Goal: Transaction & Acquisition: Purchase product/service

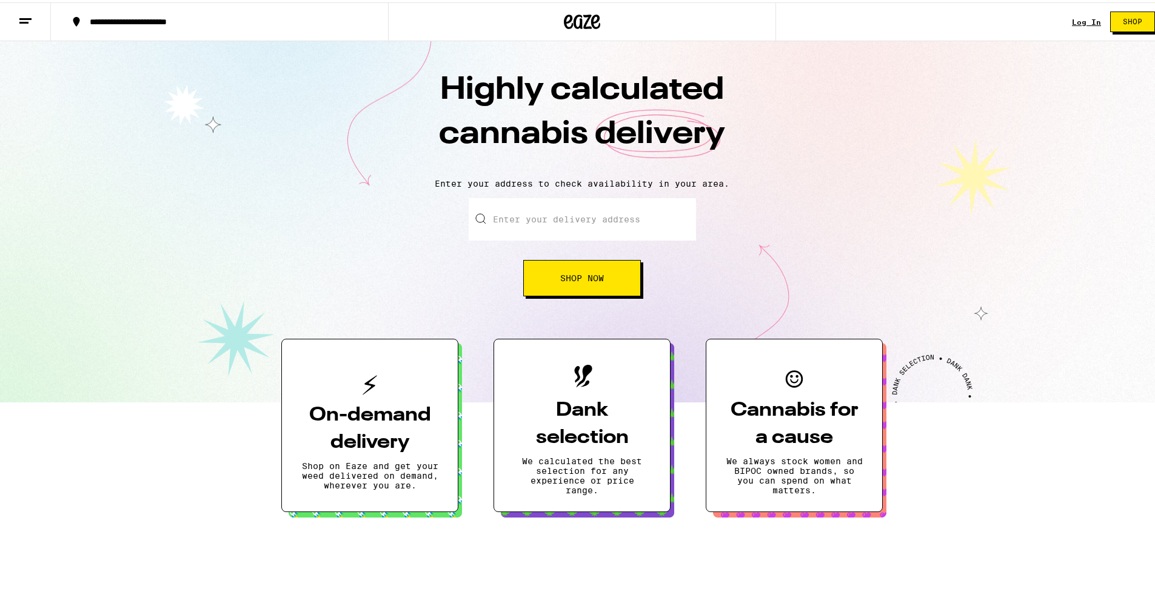
click at [1086, 16] on link "Log In" at bounding box center [1086, 20] width 29 height 8
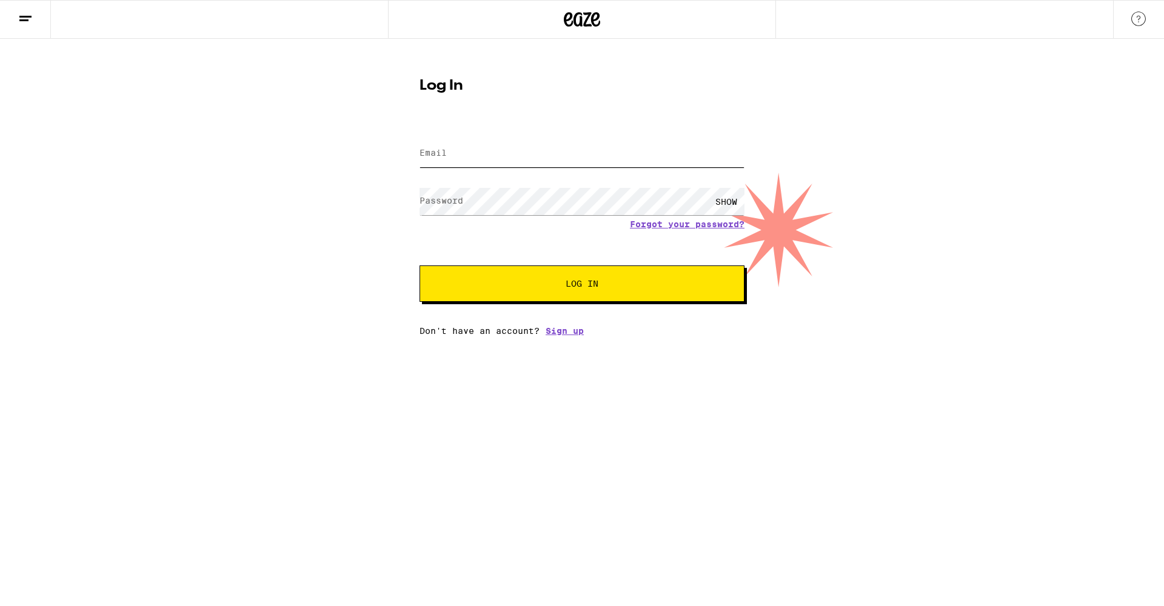
type input "[EMAIL_ADDRESS][DOMAIN_NAME]"
click at [737, 201] on div "SHOW" at bounding box center [726, 201] width 36 height 27
click at [691, 274] on button "Log In" at bounding box center [581, 283] width 325 height 36
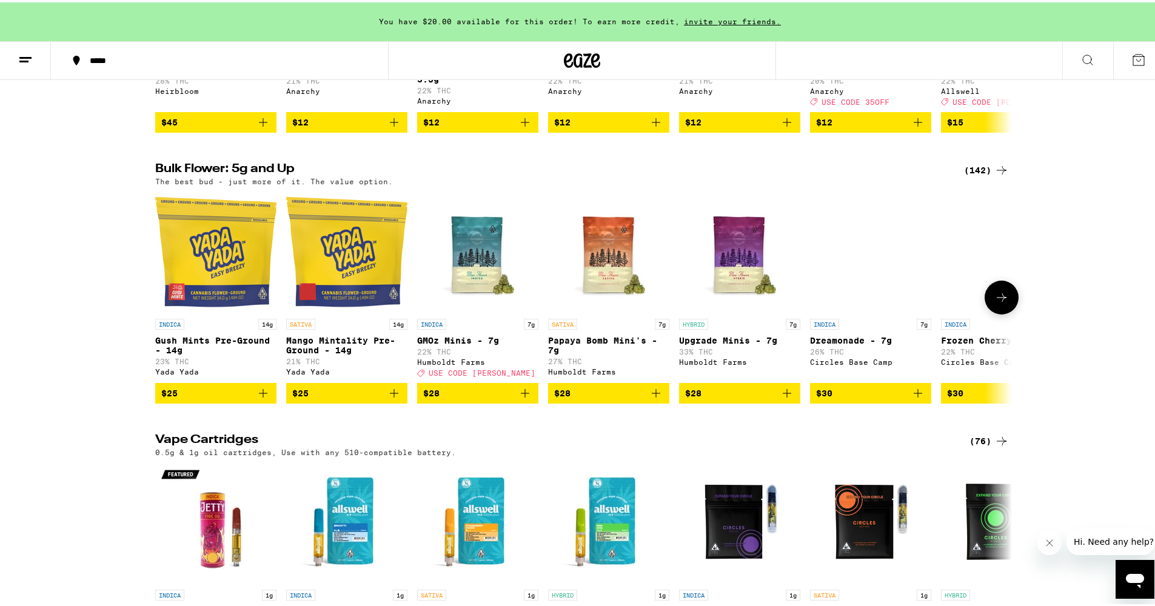
scroll to position [993, 0]
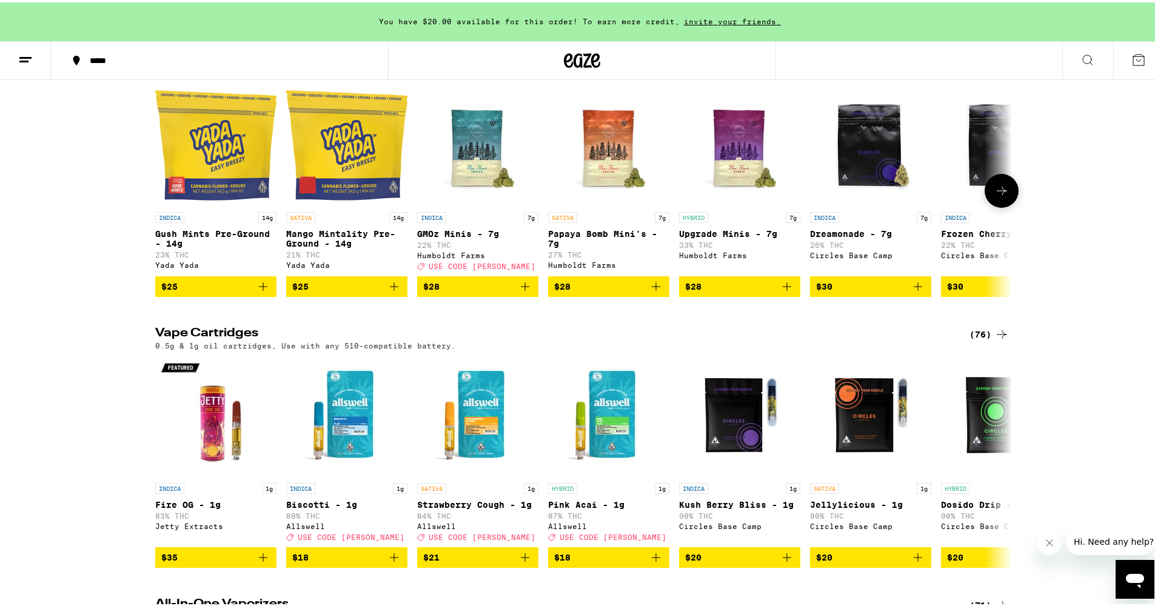
click at [1000, 196] on icon at bounding box center [1001, 188] width 15 height 15
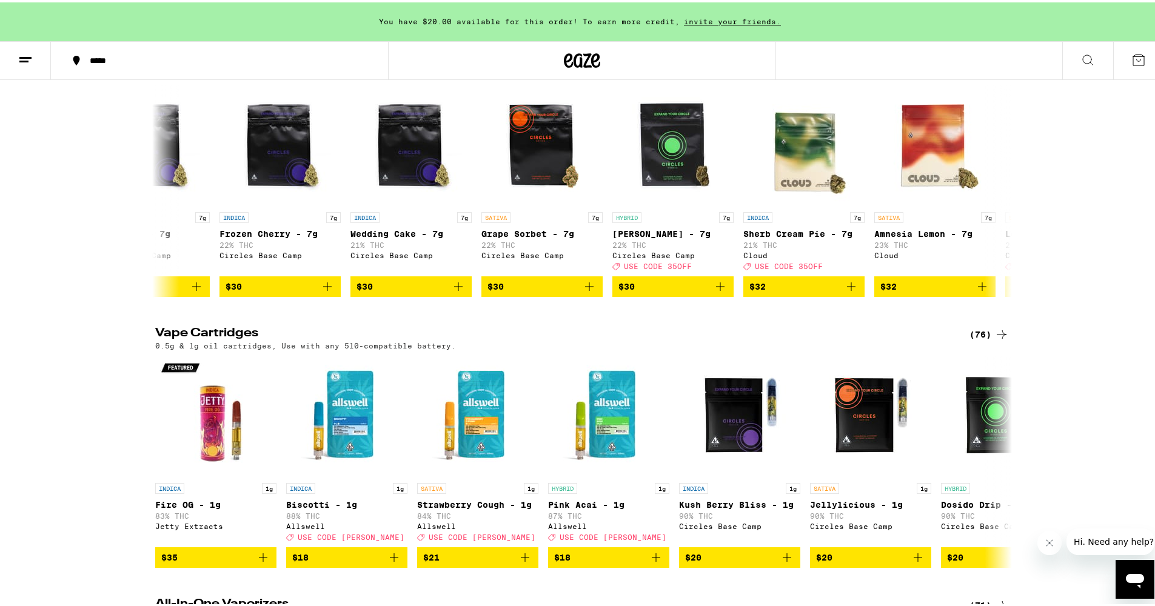
scroll to position [991, 0]
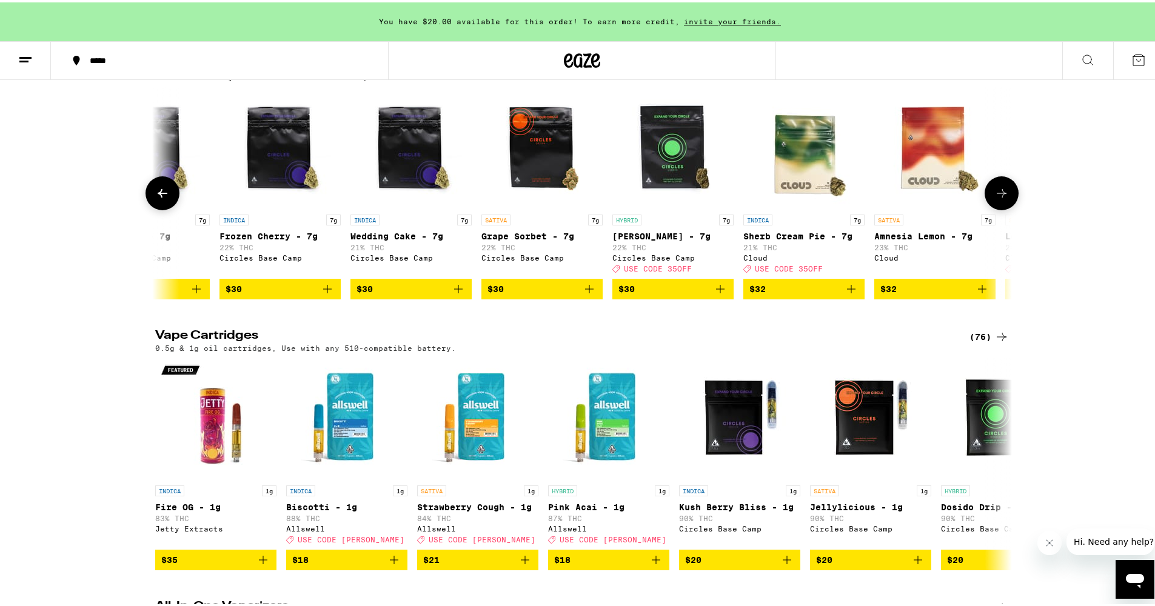
click at [999, 198] on icon at bounding box center [1001, 191] width 15 height 15
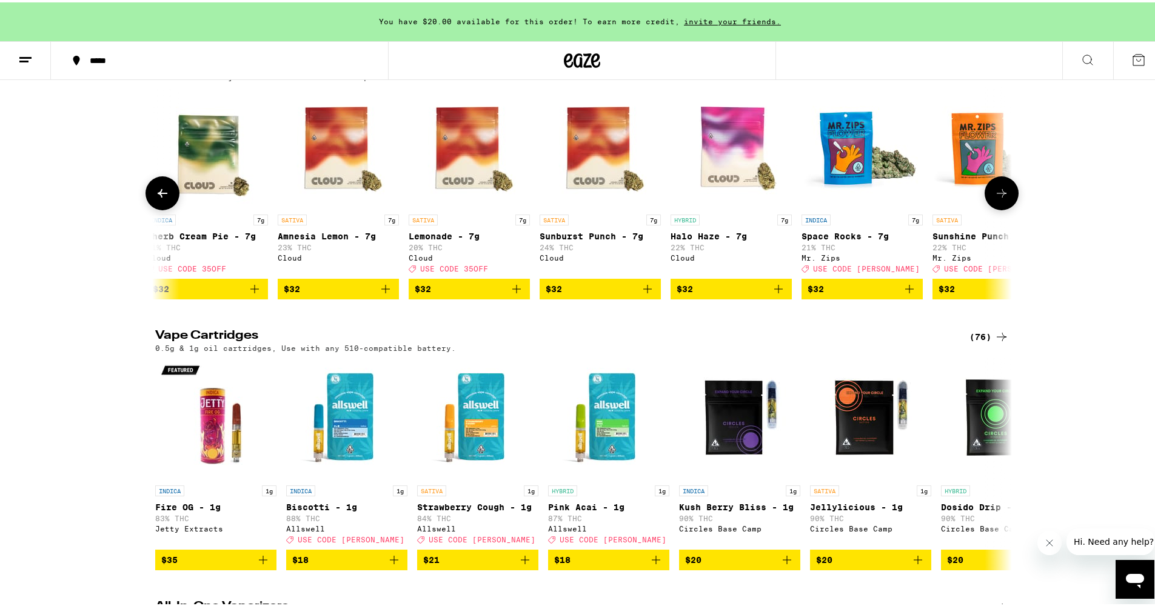
scroll to position [0, 1442]
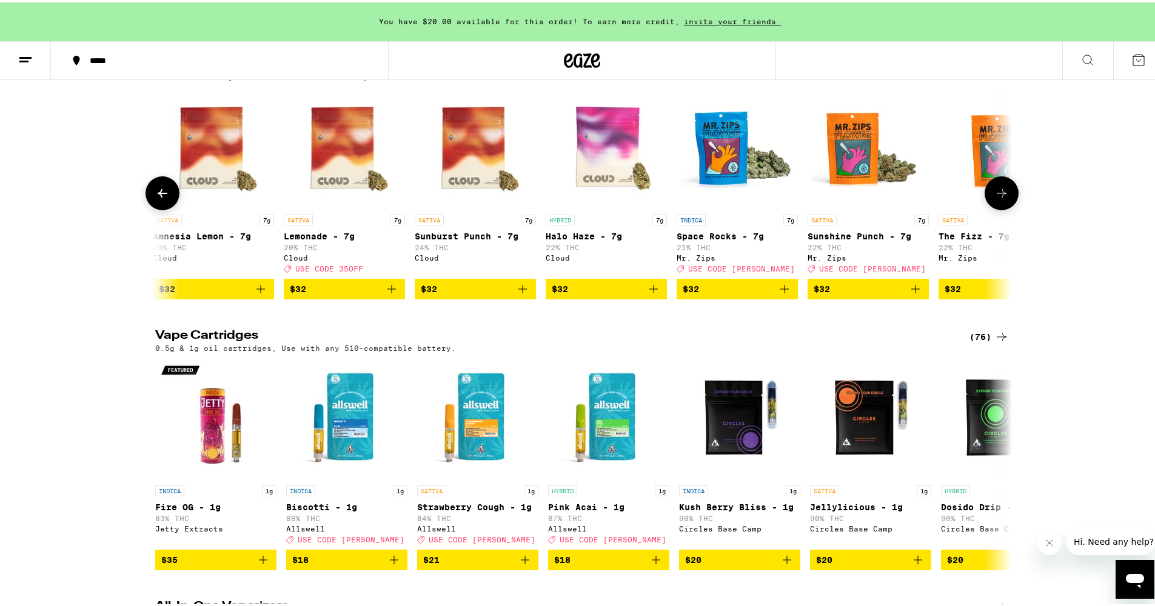
click at [999, 198] on icon at bounding box center [1001, 191] width 15 height 15
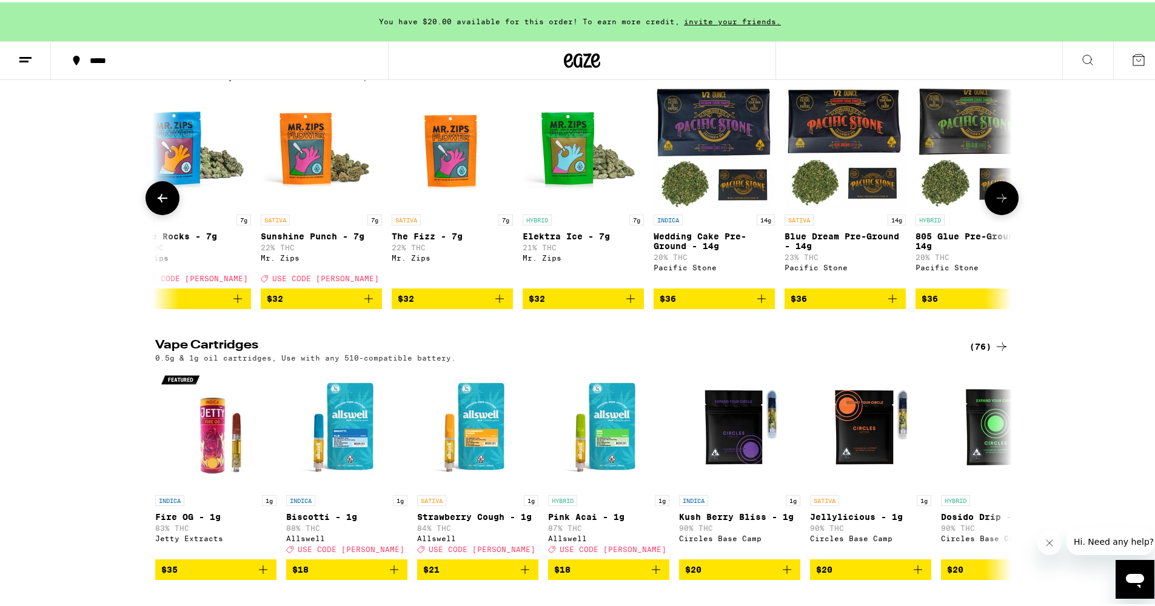
scroll to position [0, 2164]
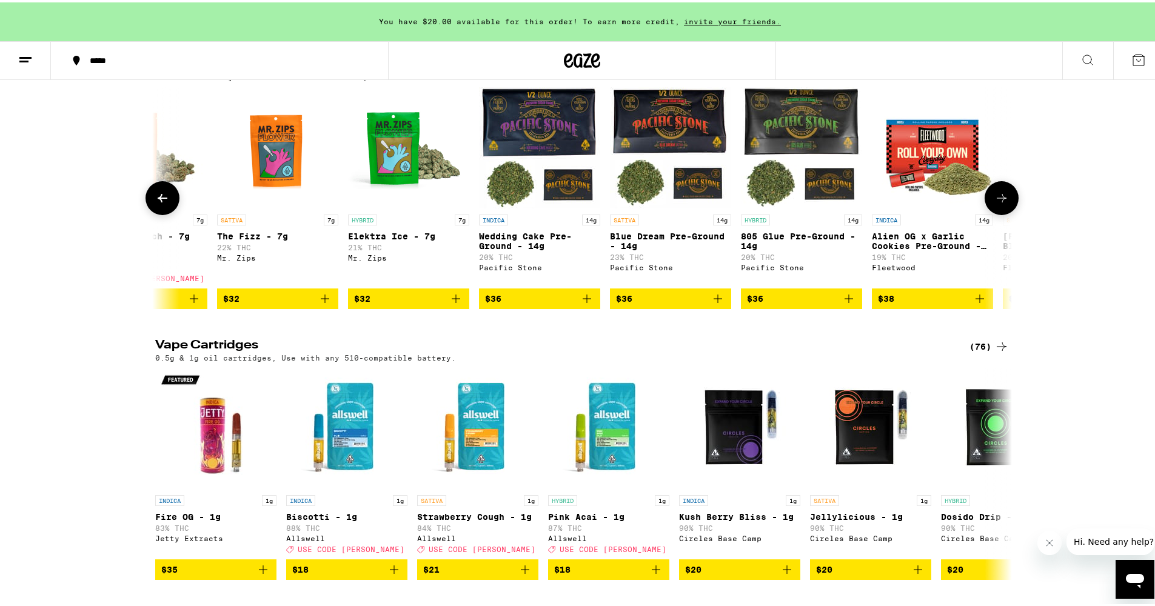
click at [999, 213] on button at bounding box center [1001, 196] width 34 height 34
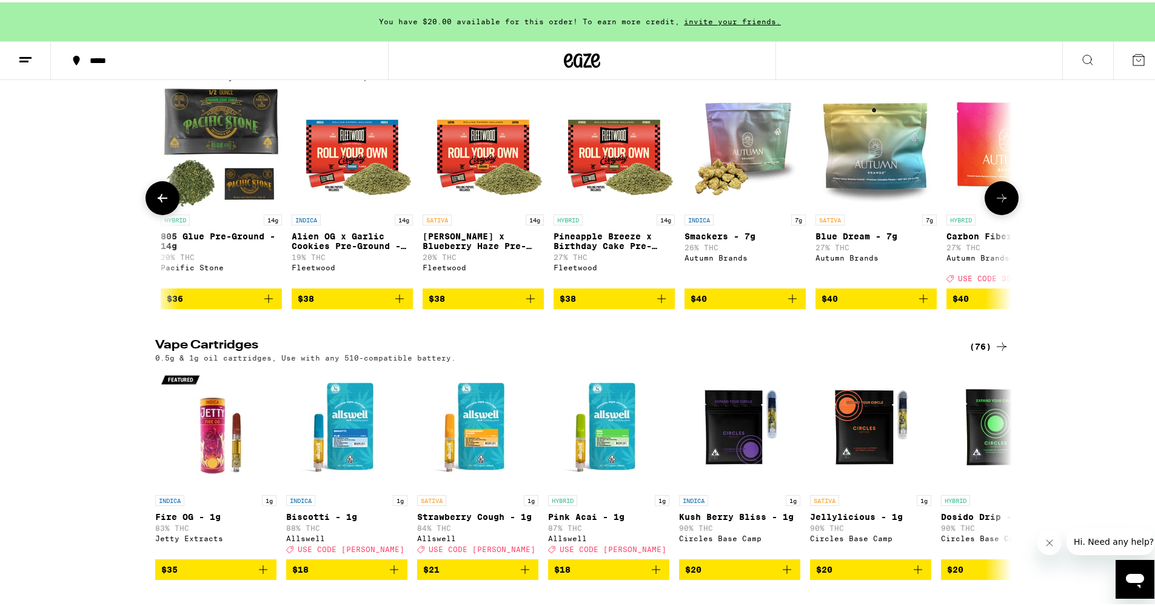
scroll to position [0, 2885]
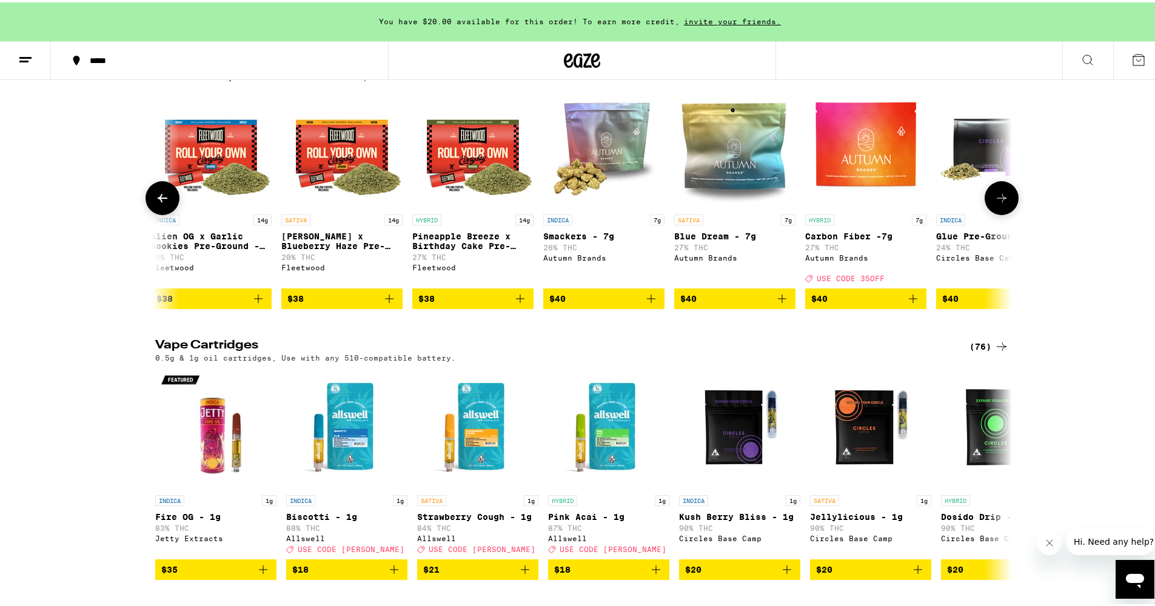
click at [996, 213] on button at bounding box center [1001, 196] width 34 height 34
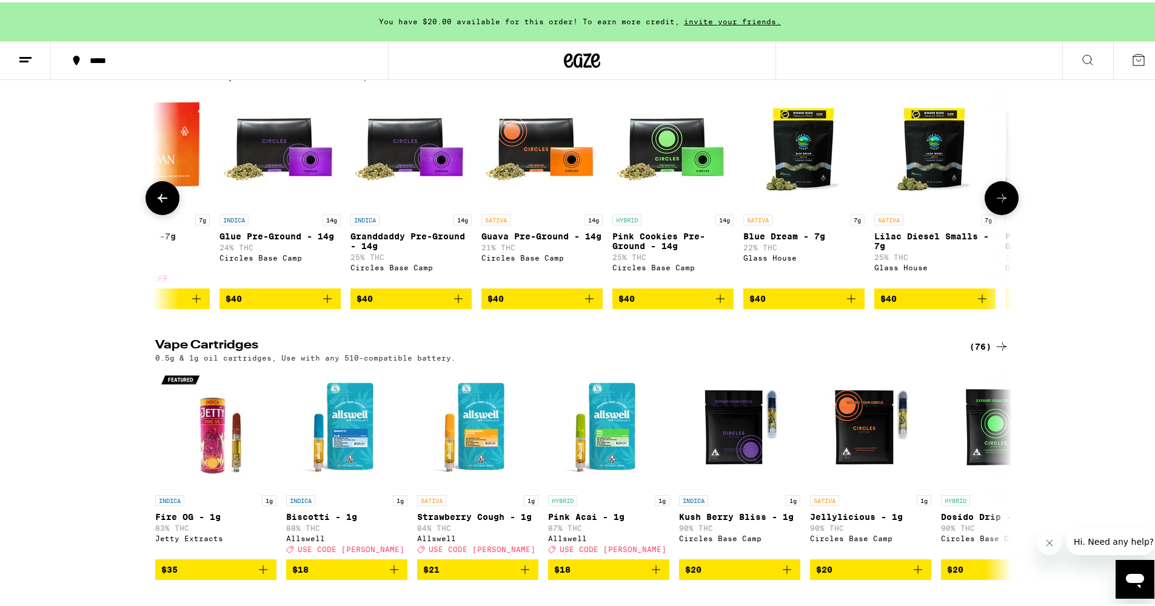
scroll to position [0, 3606]
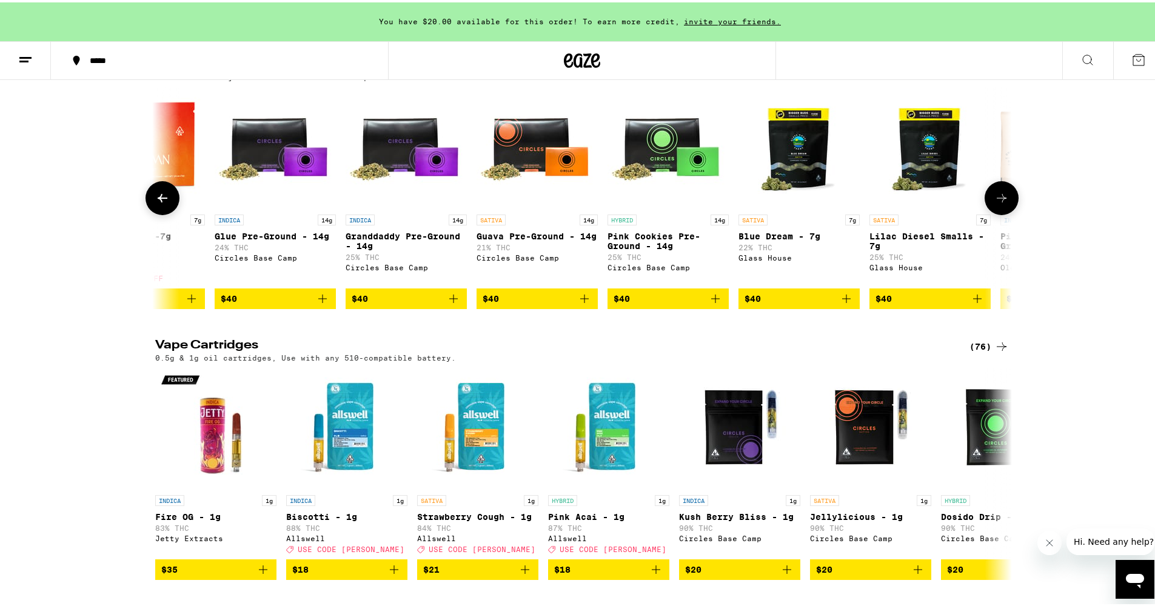
click at [155, 203] on icon at bounding box center [162, 195] width 15 height 15
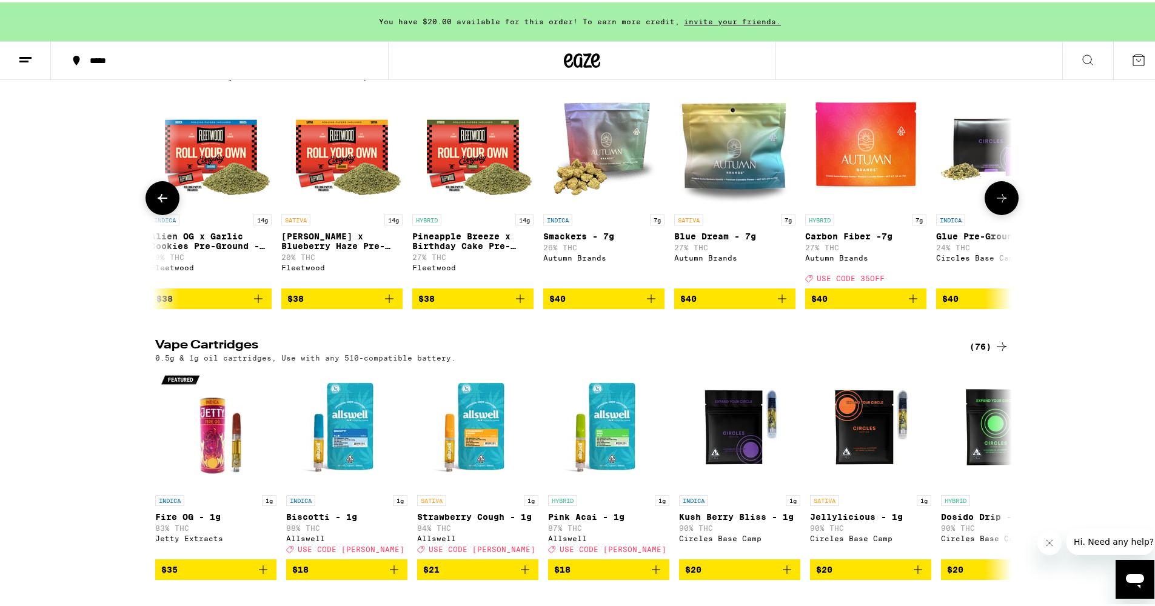
click at [1003, 203] on icon at bounding box center [1001, 195] width 15 height 15
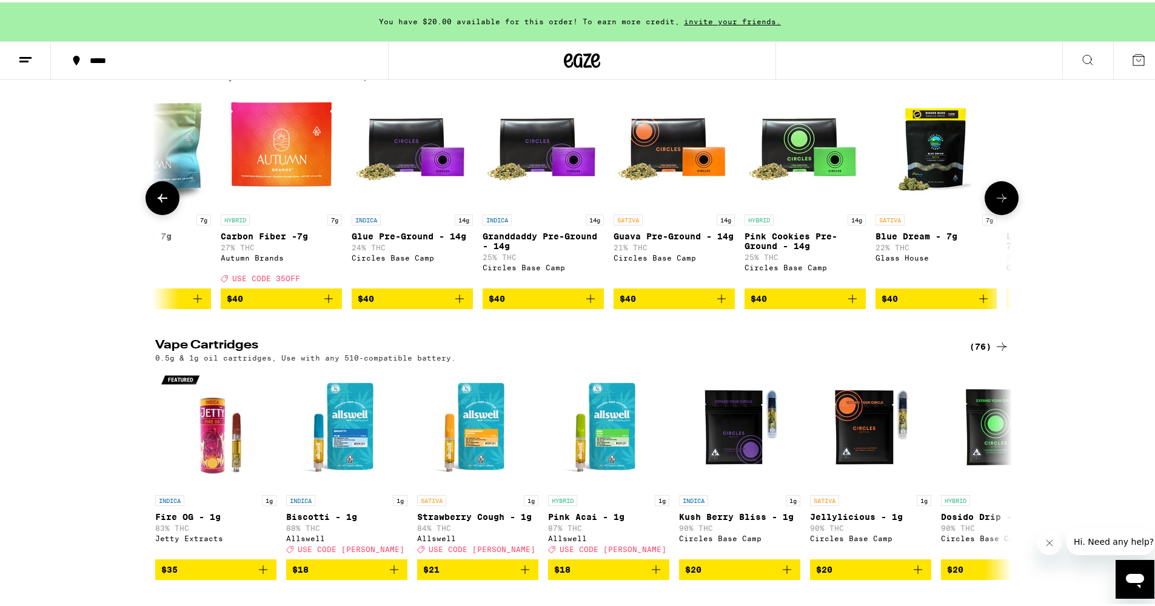
scroll to position [0, 3606]
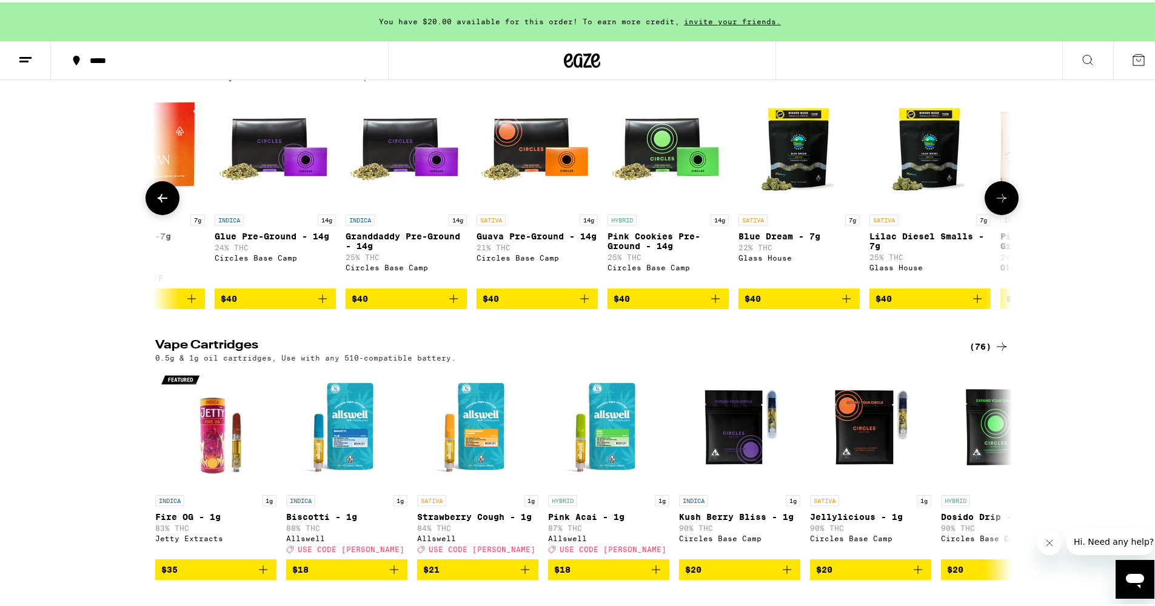
click at [999, 200] on icon at bounding box center [1001, 196] width 10 height 8
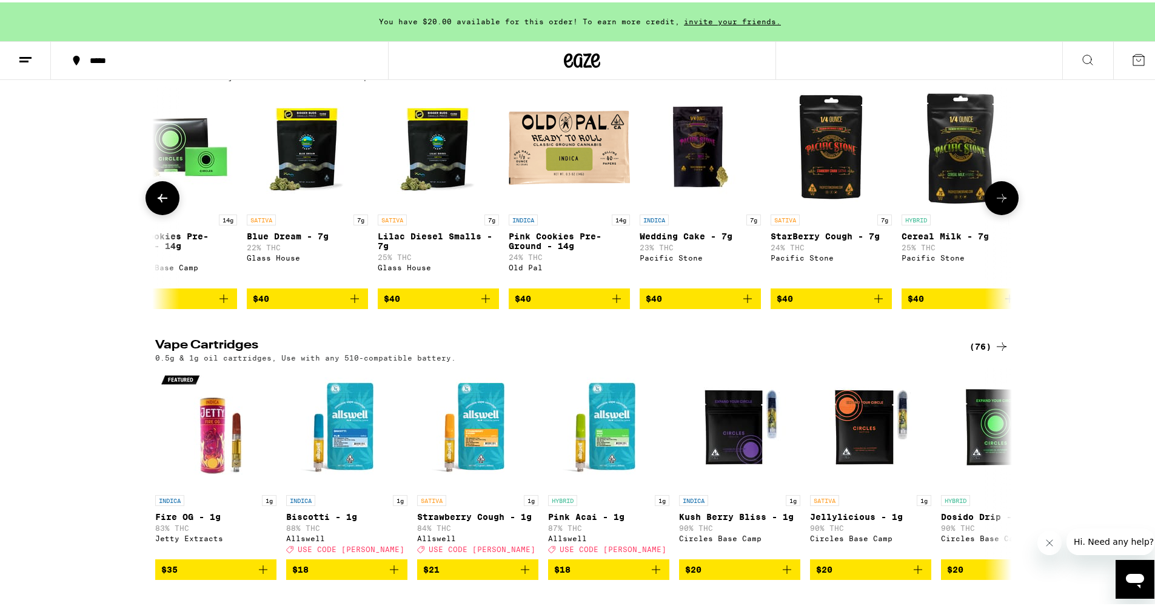
scroll to position [0, 4327]
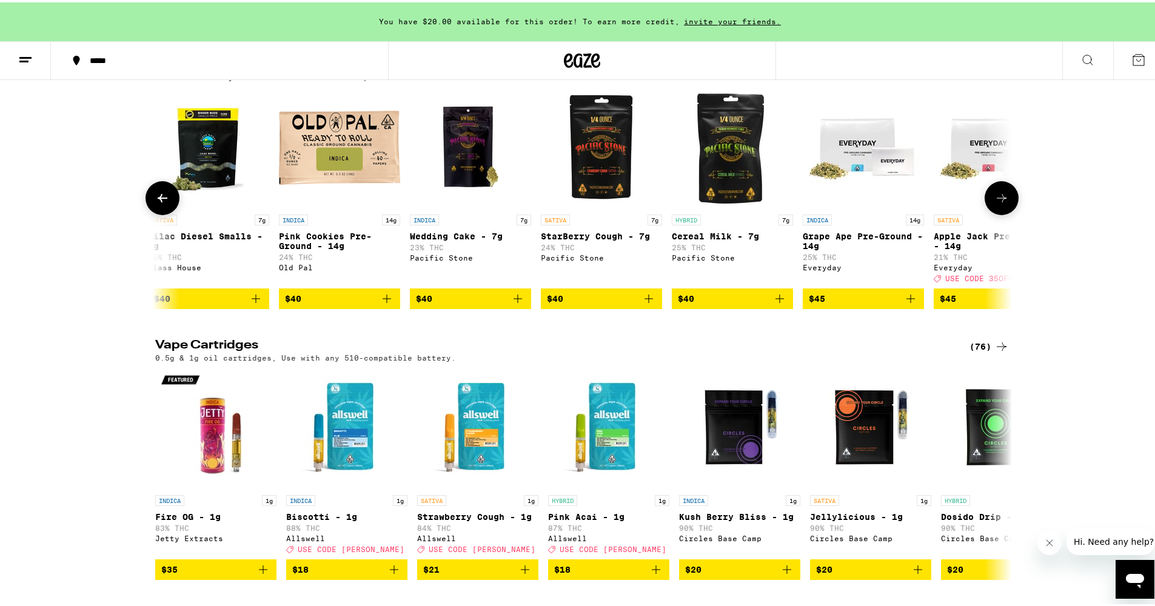
click at [1001, 203] on icon at bounding box center [1001, 195] width 15 height 15
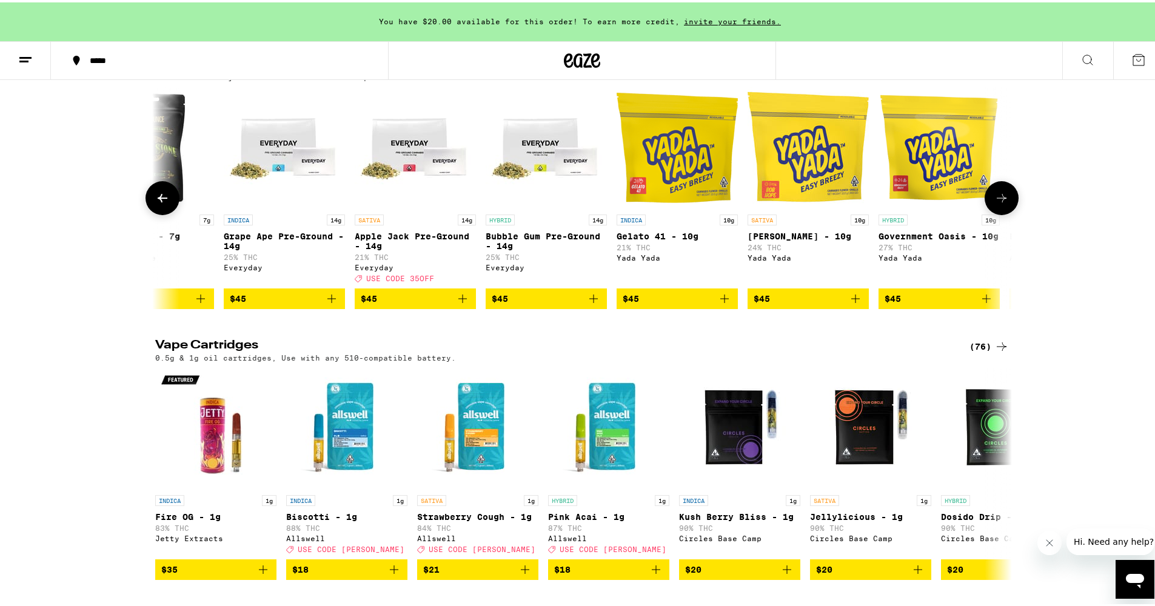
scroll to position [0, 5049]
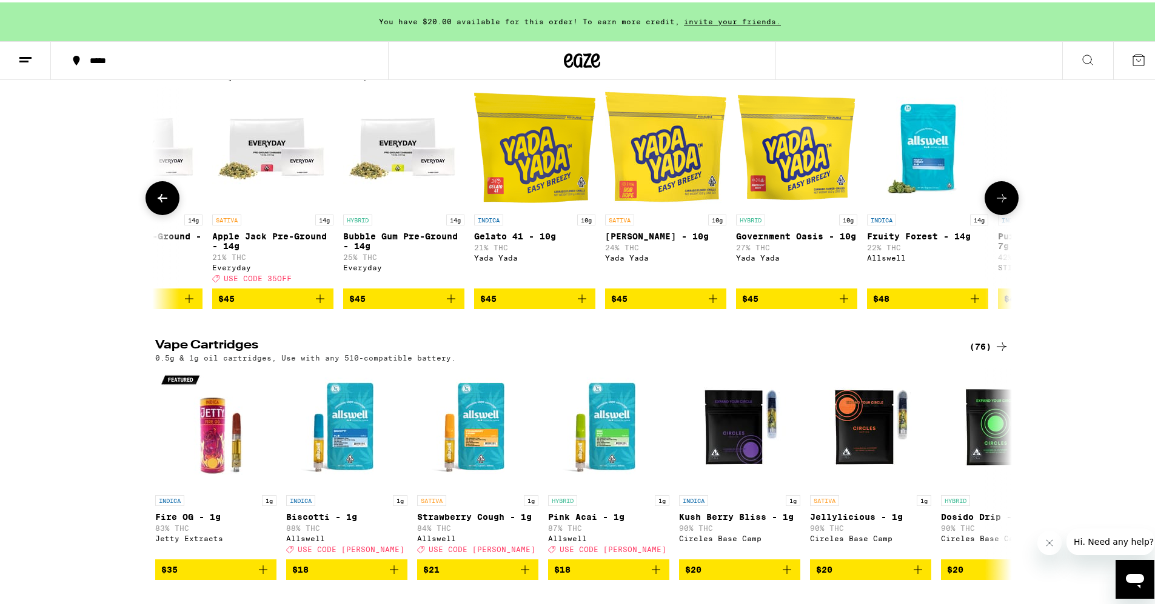
click at [1001, 203] on icon at bounding box center [1001, 195] width 15 height 15
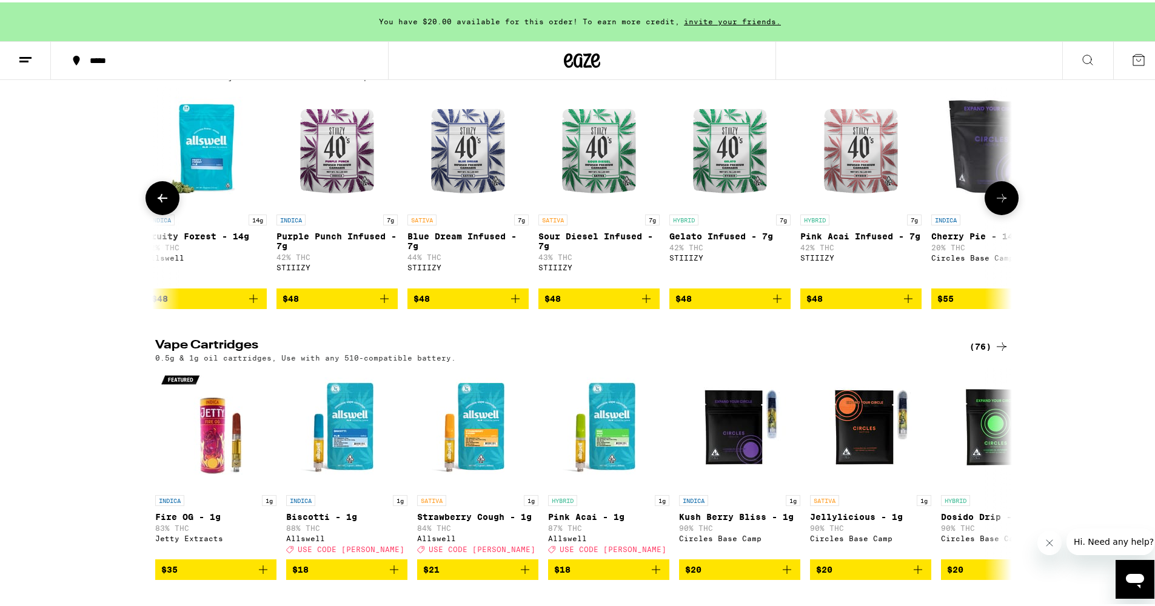
click at [1001, 203] on icon at bounding box center [1001, 195] width 15 height 15
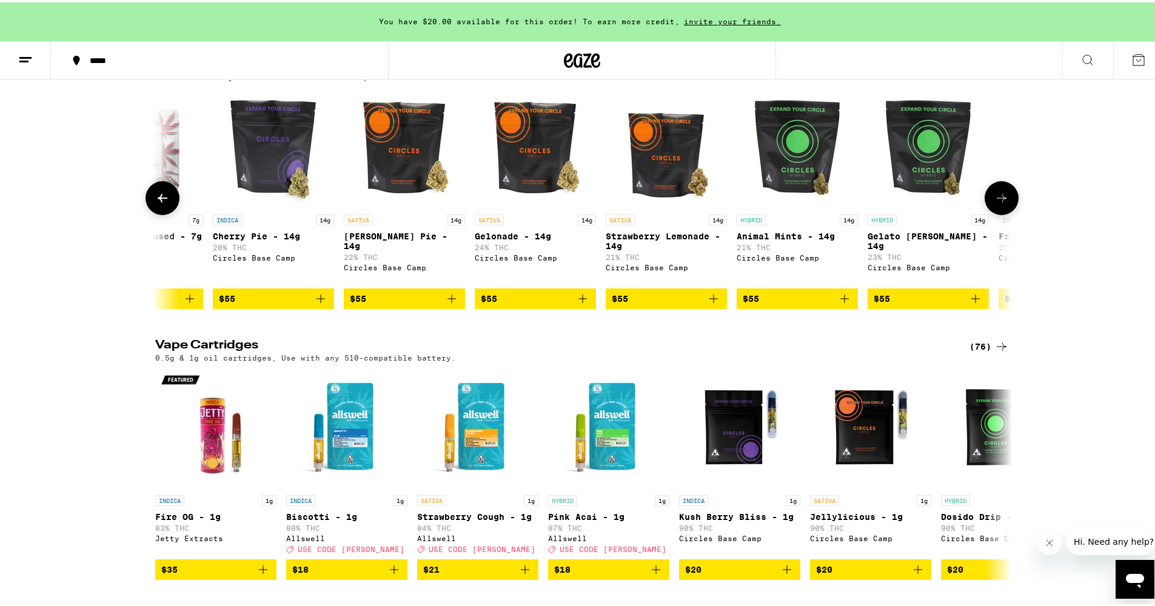
scroll to position [0, 6491]
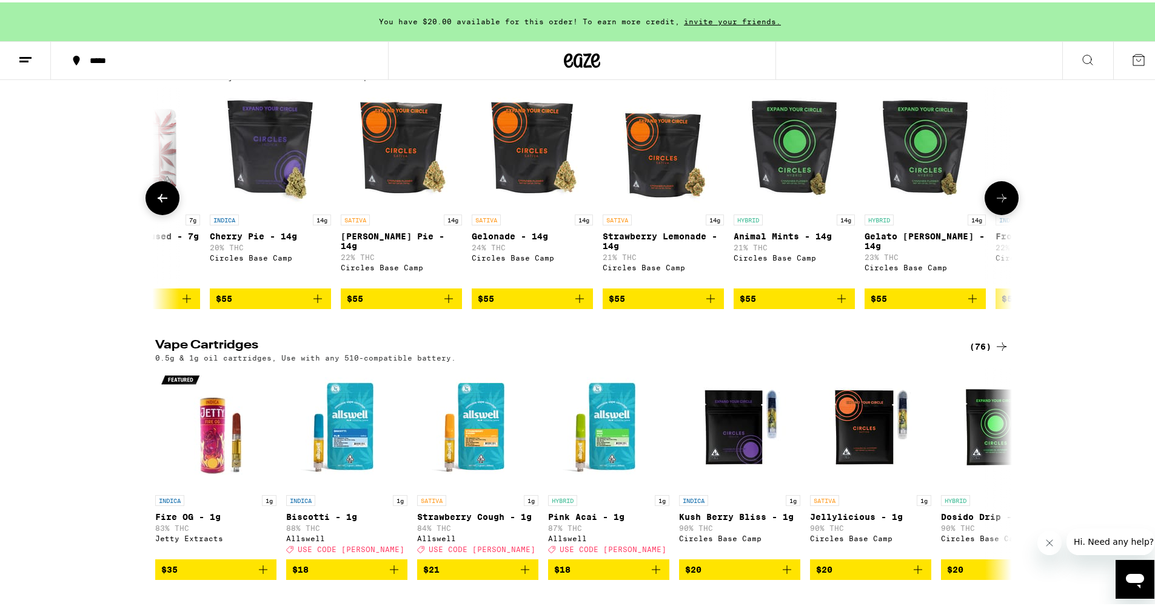
click at [1001, 203] on icon at bounding box center [1001, 195] width 15 height 15
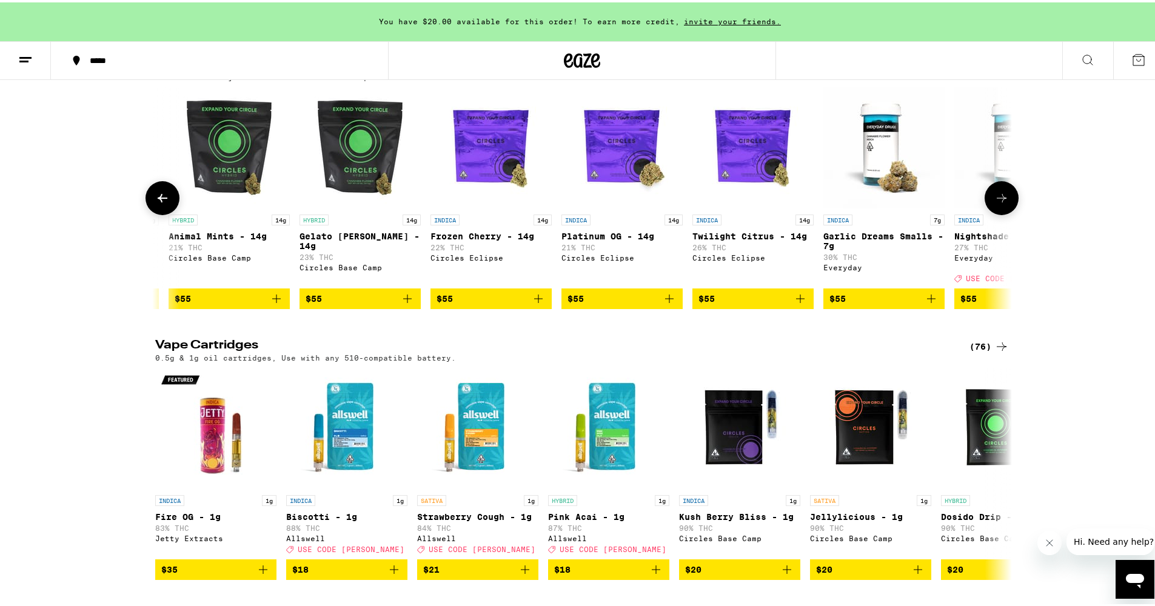
scroll to position [0, 7212]
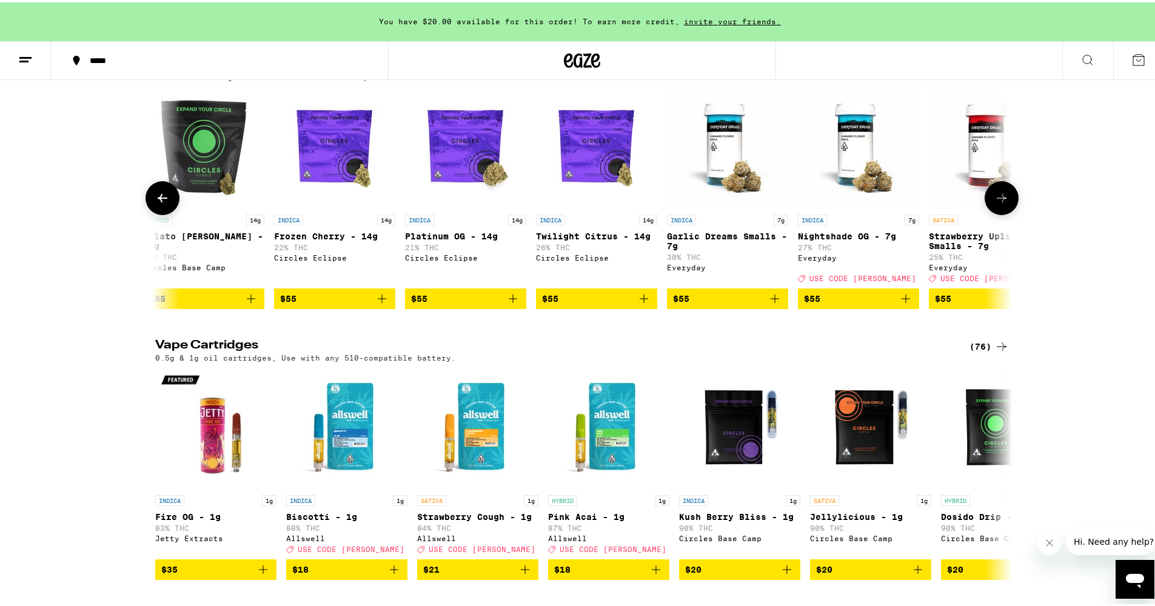
click at [1004, 203] on icon at bounding box center [1001, 195] width 15 height 15
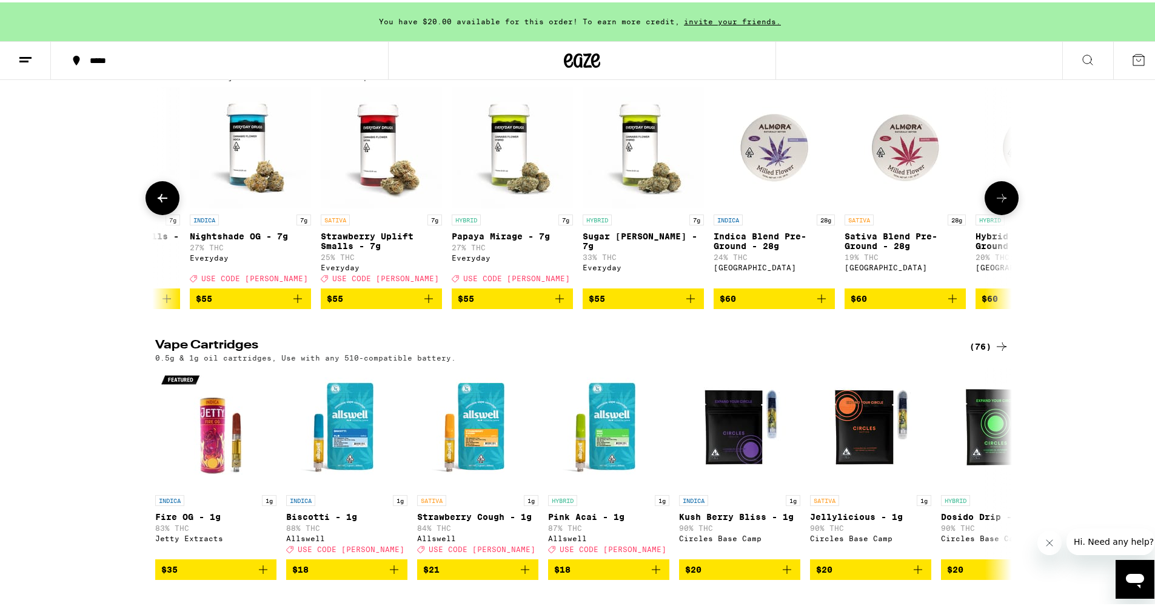
scroll to position [0, 7934]
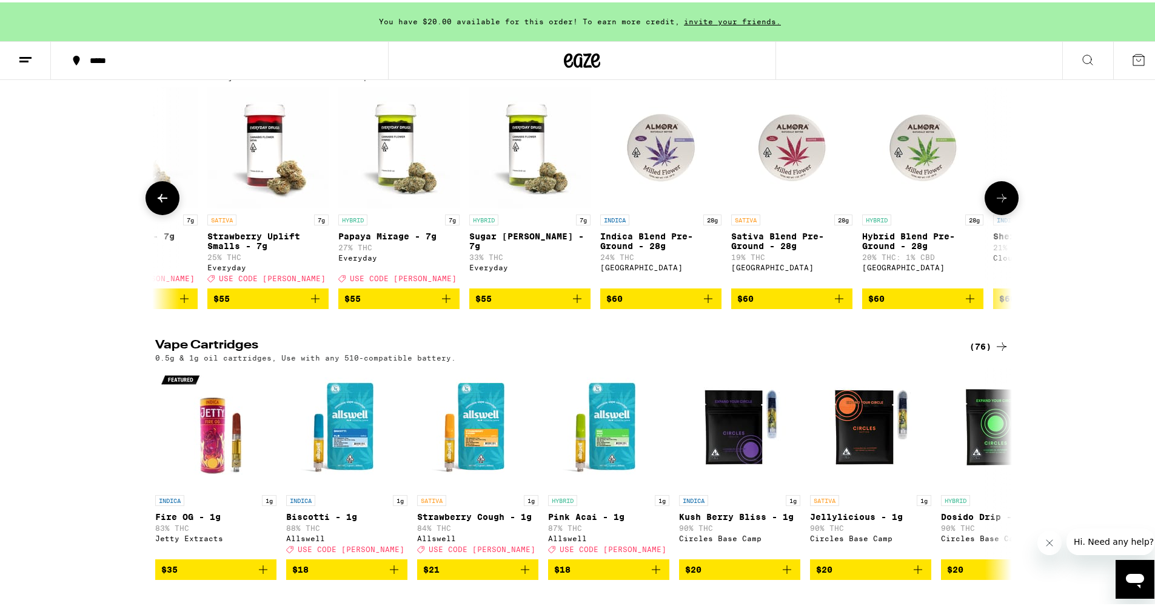
click at [1002, 203] on icon at bounding box center [1001, 195] width 15 height 15
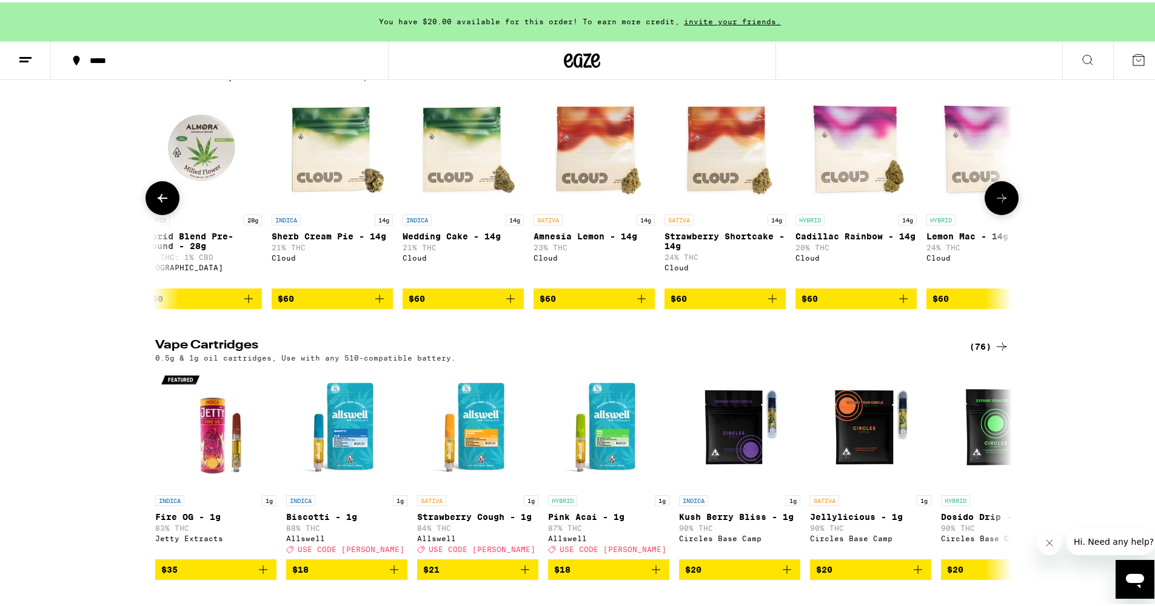
click at [1002, 203] on icon at bounding box center [1001, 195] width 15 height 15
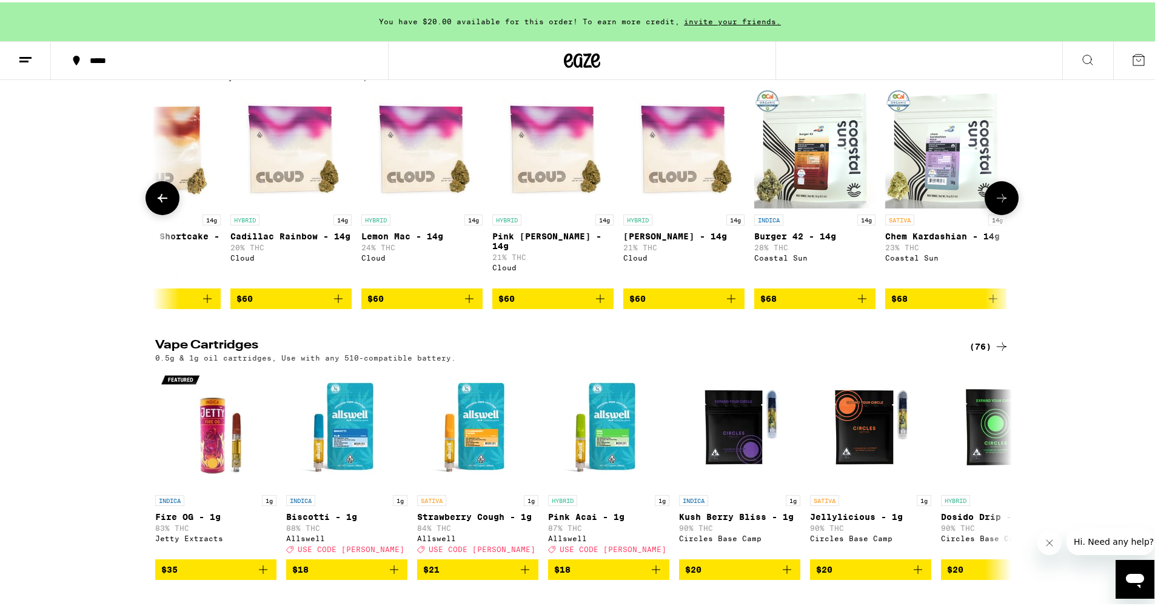
scroll to position [0, 9376]
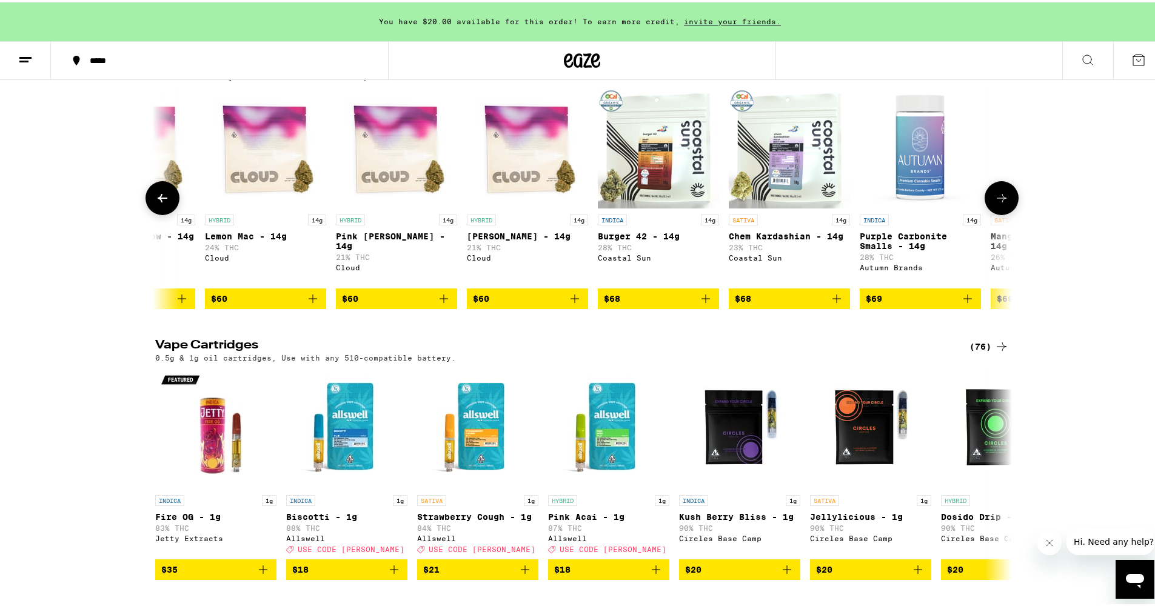
click at [1002, 203] on icon at bounding box center [1001, 195] width 15 height 15
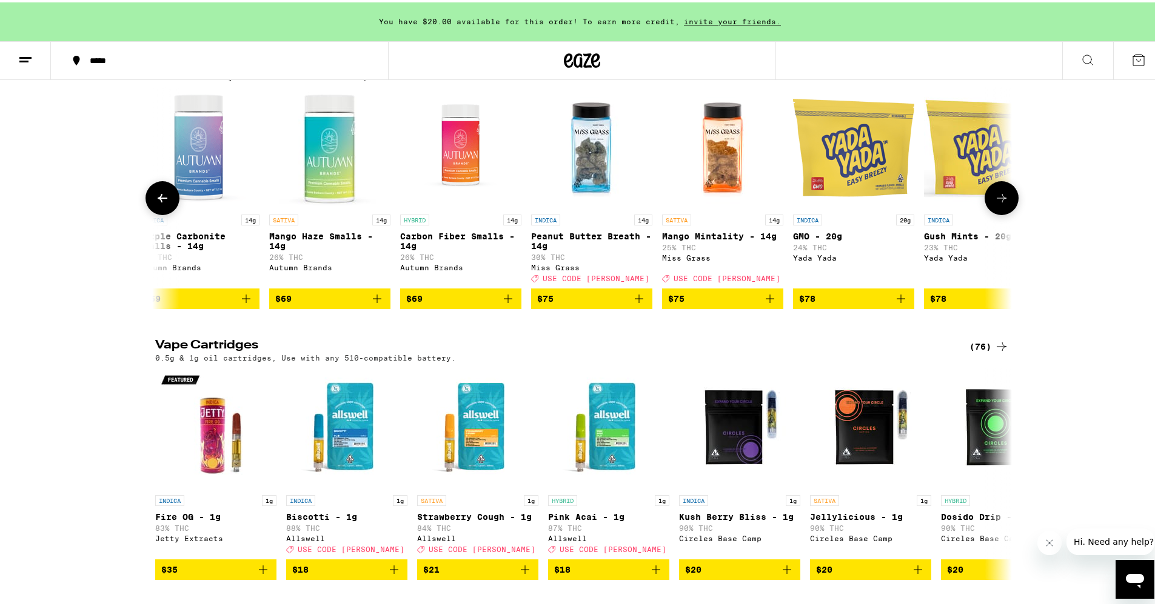
click at [1002, 203] on icon at bounding box center [1001, 195] width 15 height 15
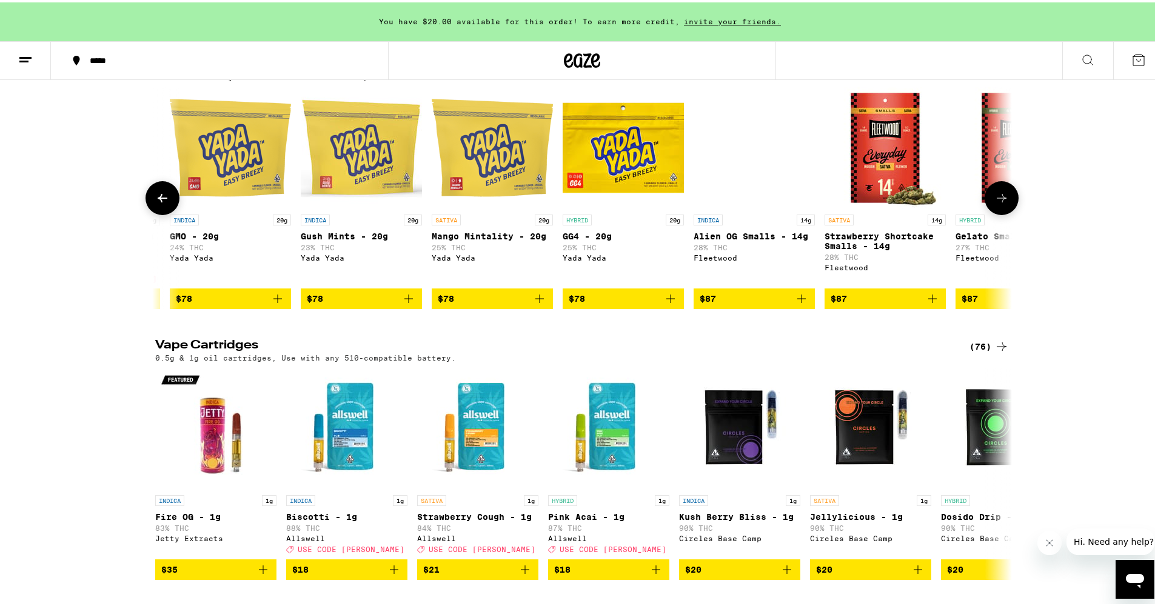
scroll to position [0, 10819]
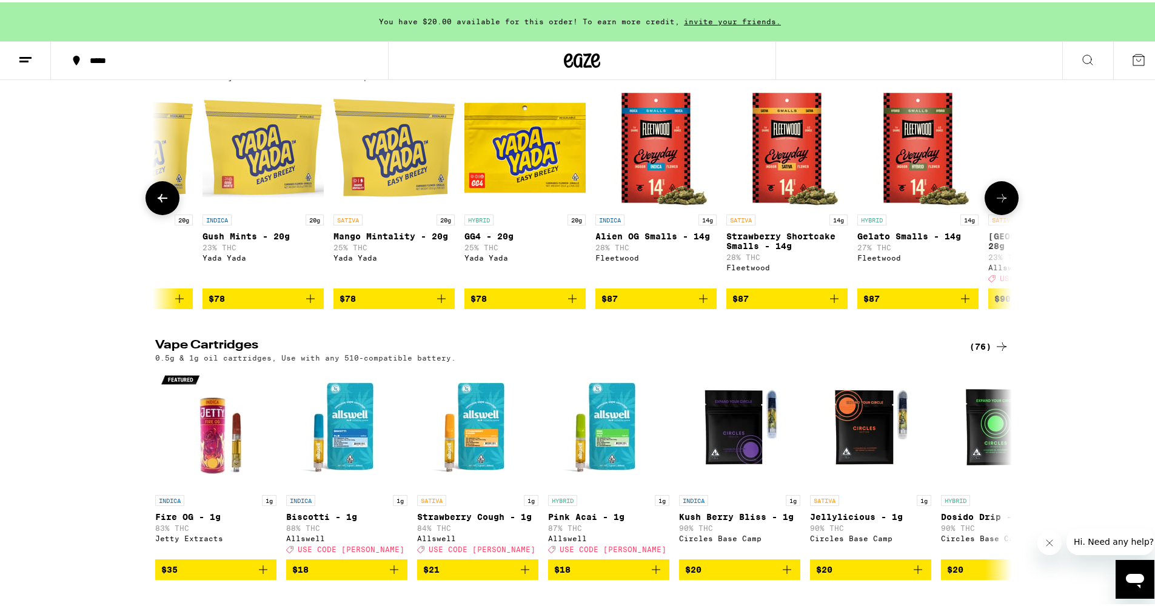
click at [1002, 203] on icon at bounding box center [1001, 195] width 15 height 15
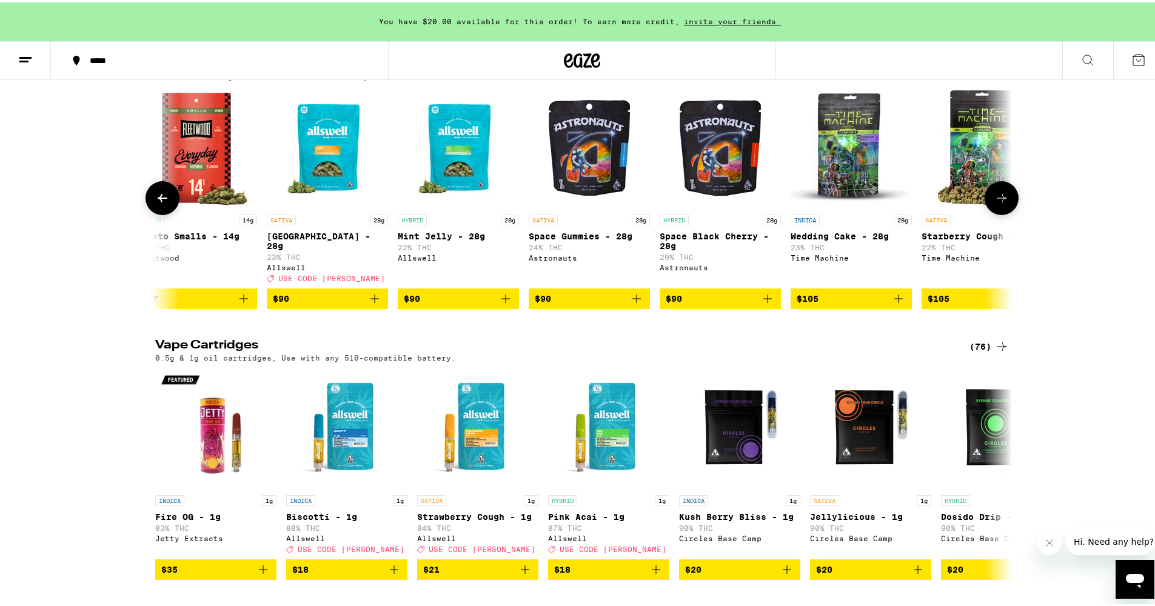
click at [1002, 203] on icon at bounding box center [1001, 195] width 15 height 15
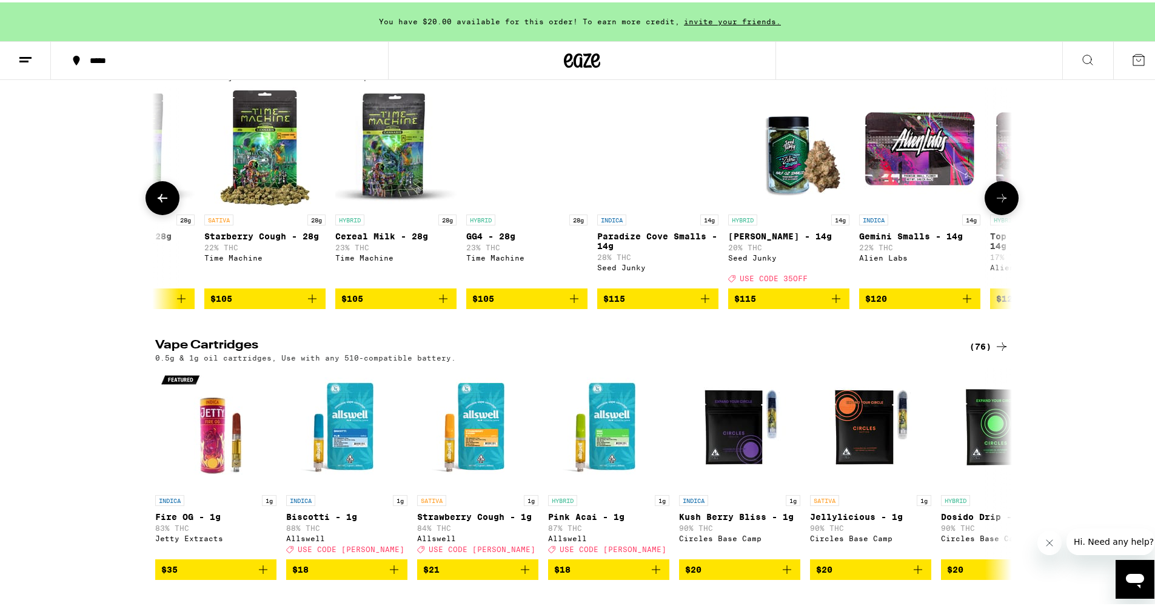
scroll to position [0, 12261]
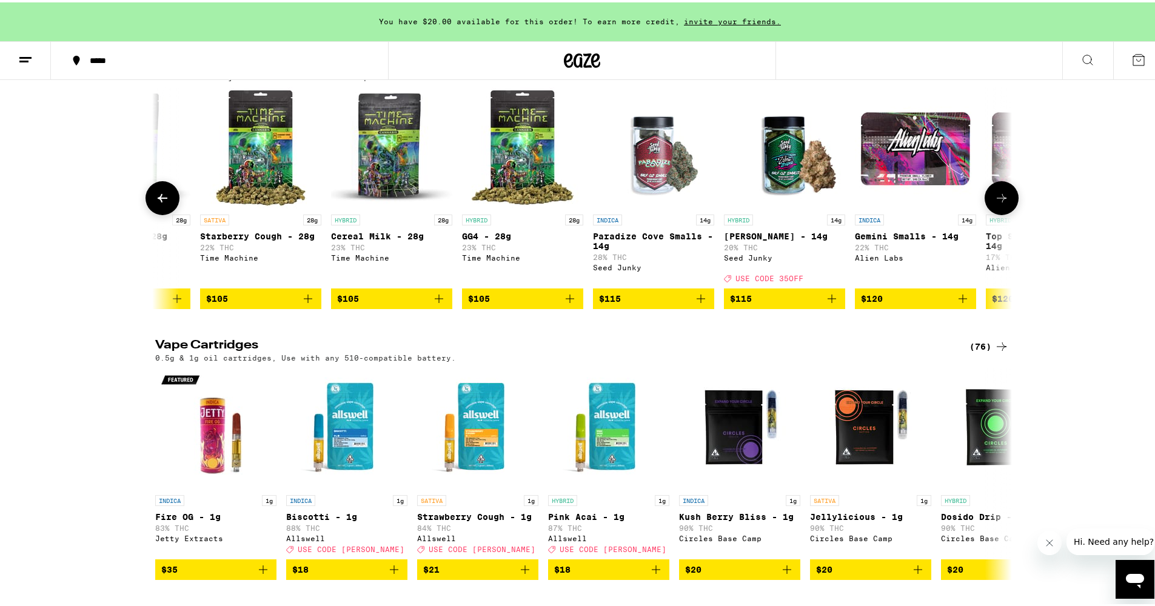
click at [1002, 203] on icon at bounding box center [1001, 195] width 15 height 15
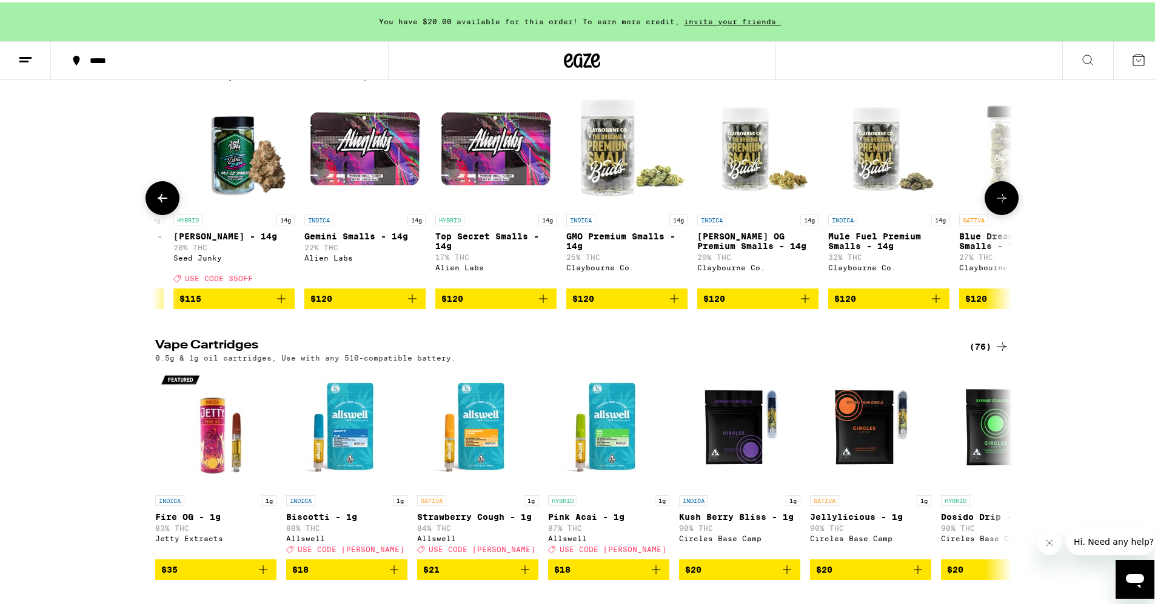
scroll to position [0, 12982]
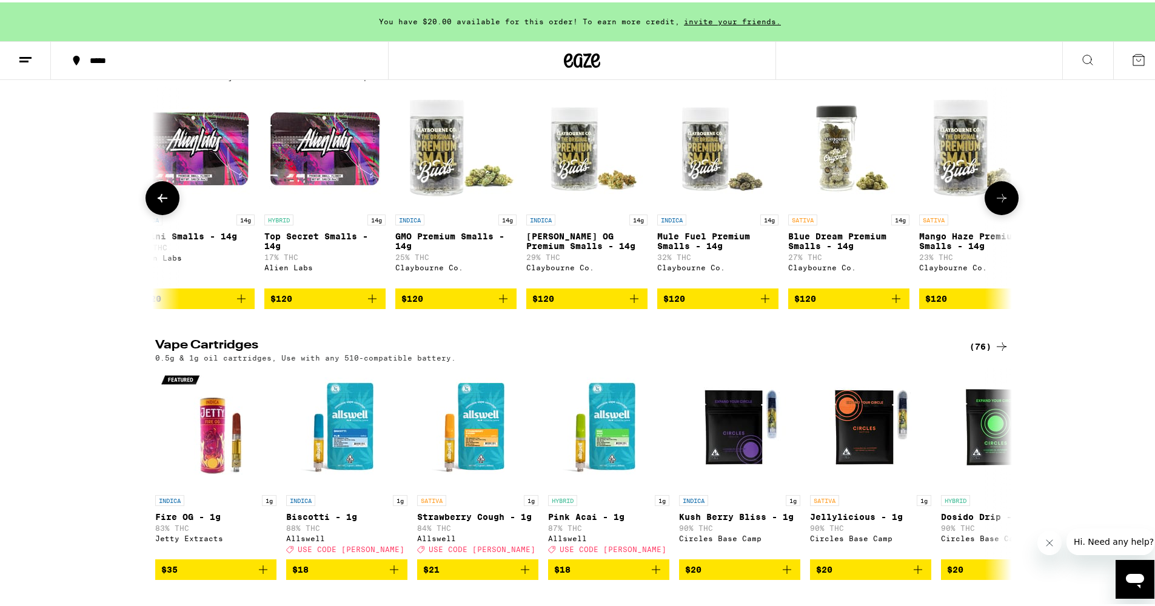
click at [999, 203] on icon at bounding box center [1001, 195] width 15 height 15
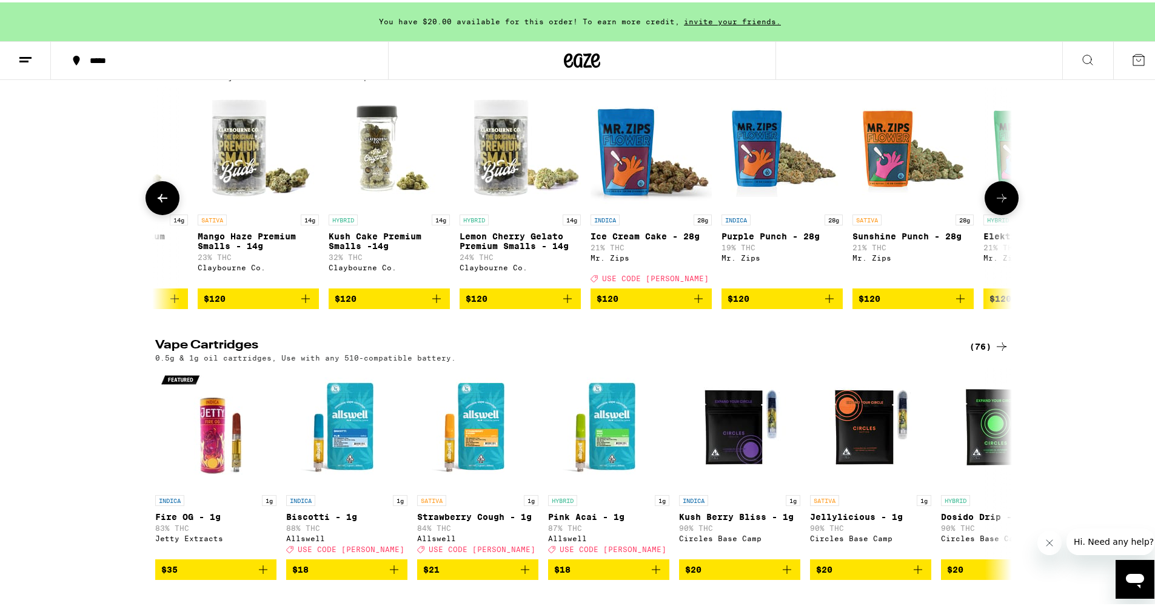
click at [999, 203] on icon at bounding box center [1001, 195] width 15 height 15
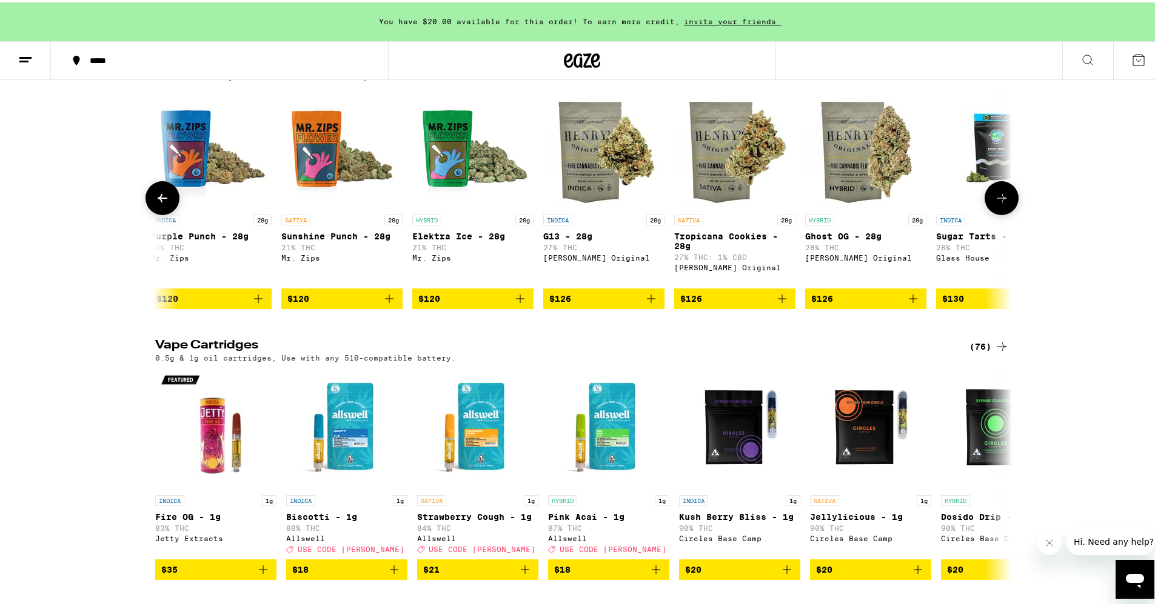
scroll to position [0, 14425]
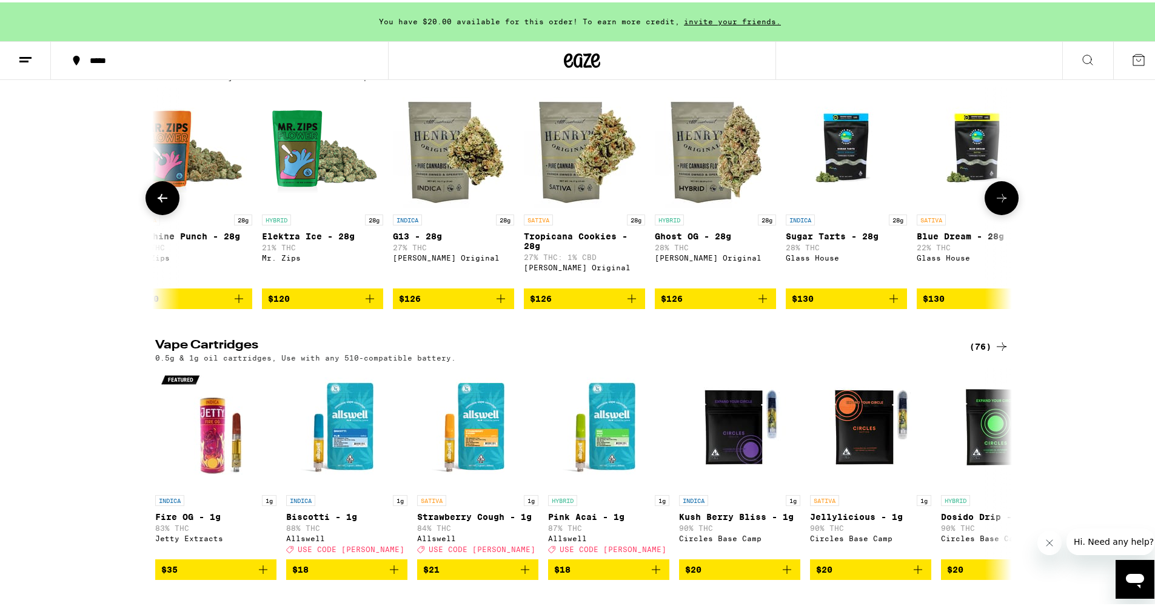
click at [997, 203] on icon at bounding box center [1001, 195] width 15 height 15
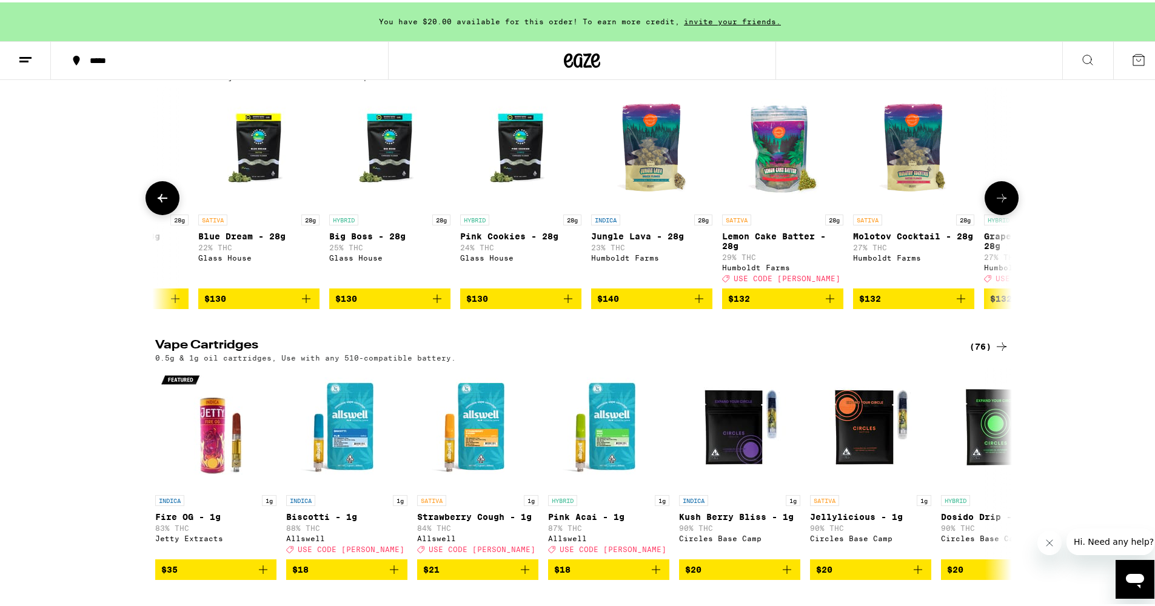
scroll to position [0, 15146]
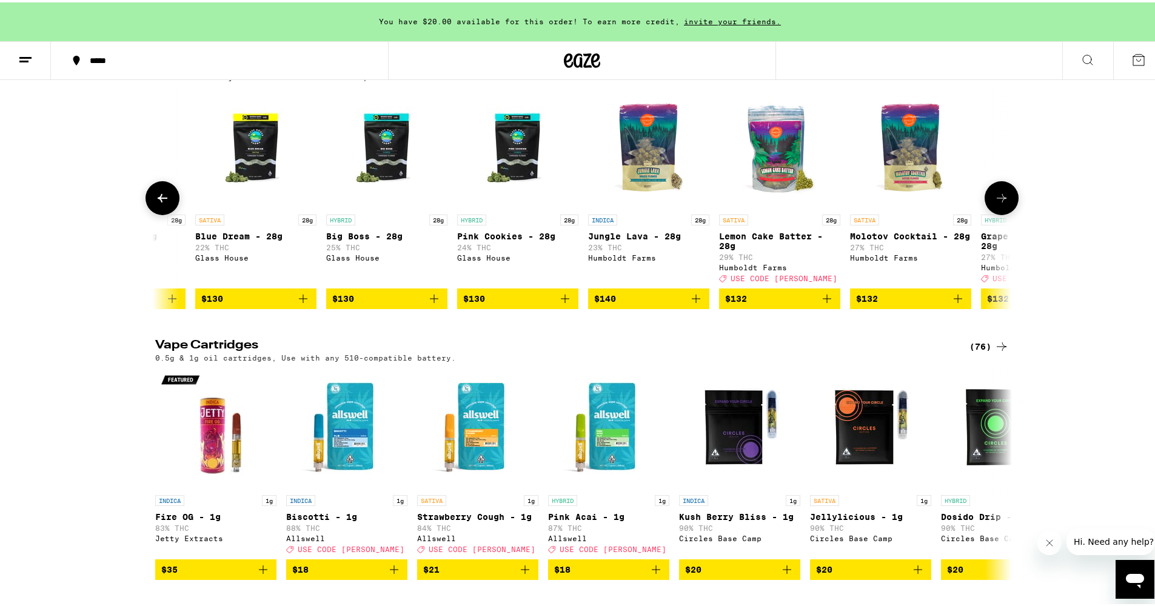
click at [996, 203] on icon at bounding box center [1001, 195] width 15 height 15
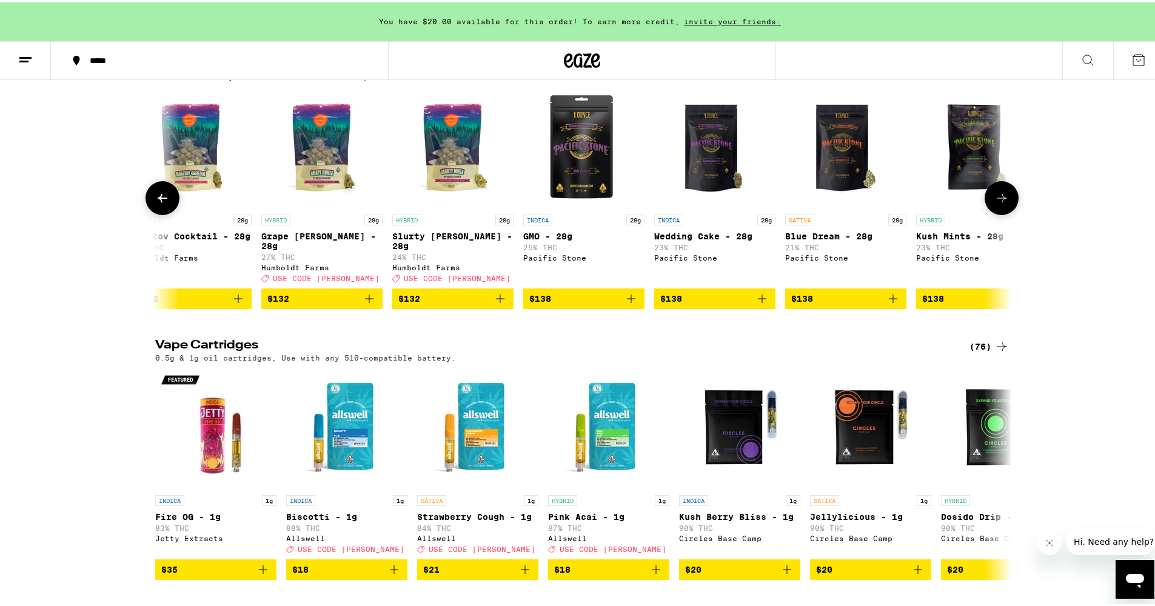
scroll to position [0, 15867]
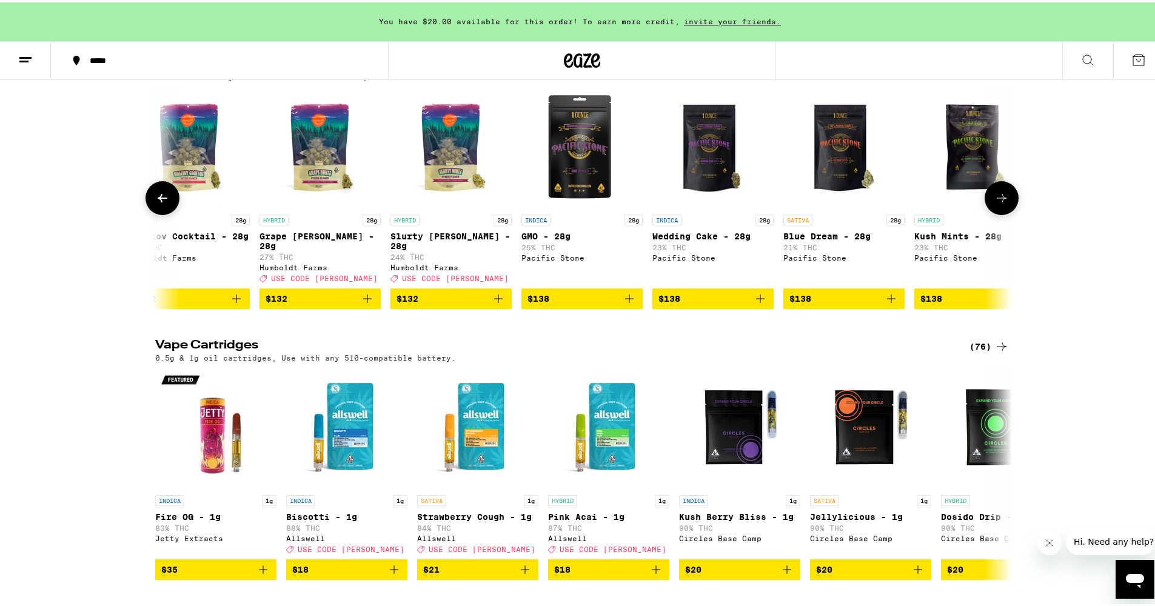
click at [996, 203] on icon at bounding box center [1001, 195] width 15 height 15
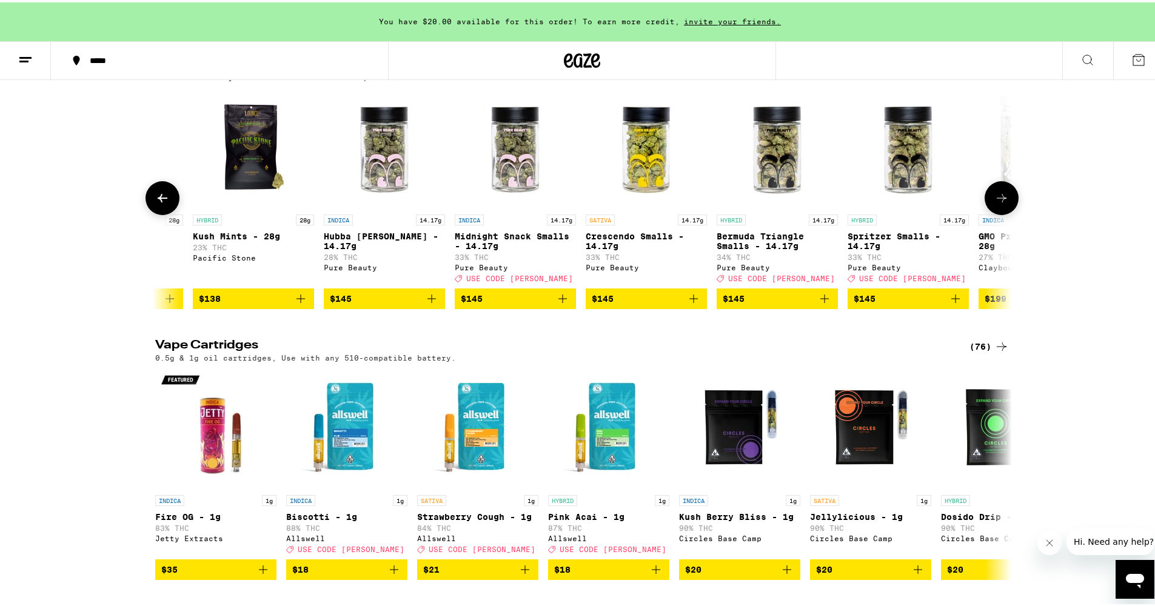
click at [996, 203] on icon at bounding box center [1001, 195] width 15 height 15
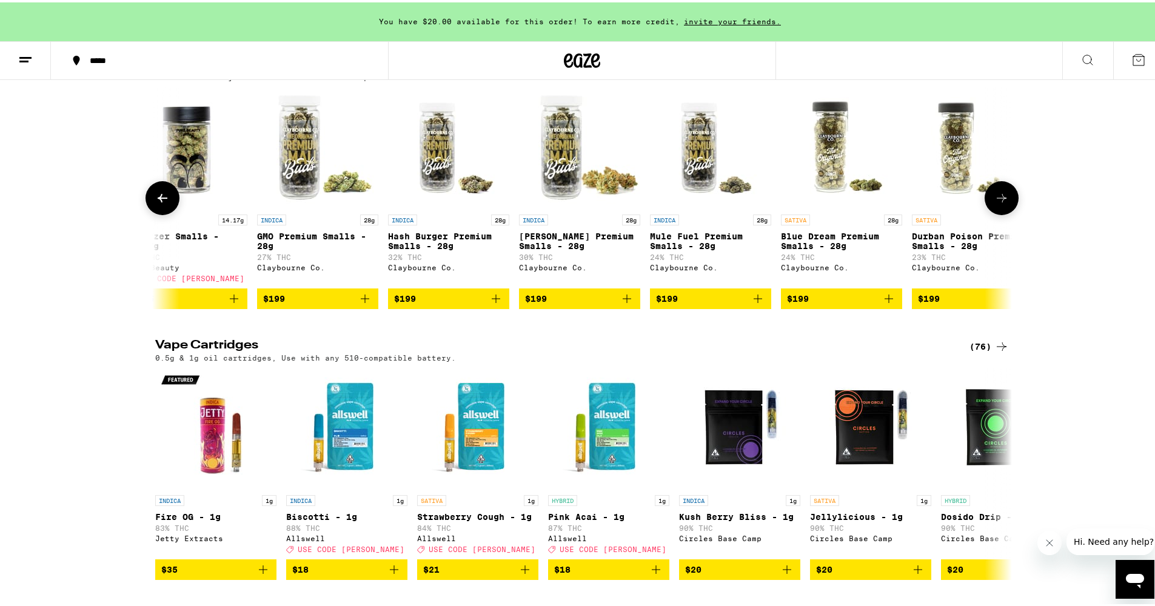
click at [996, 203] on icon at bounding box center [1001, 195] width 15 height 15
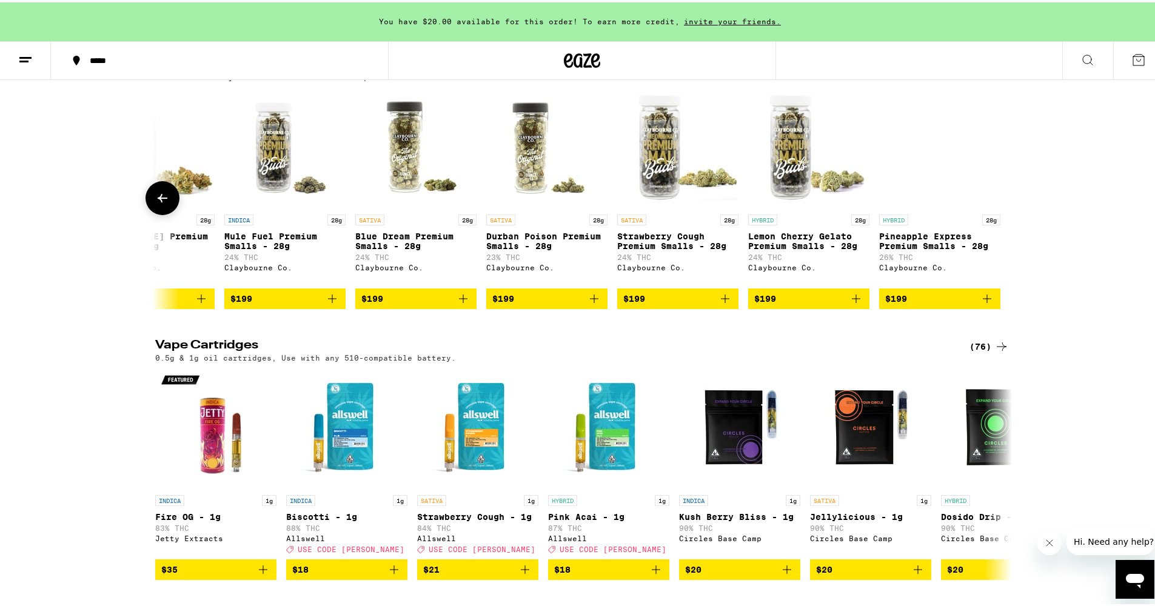
scroll to position [0, 17736]
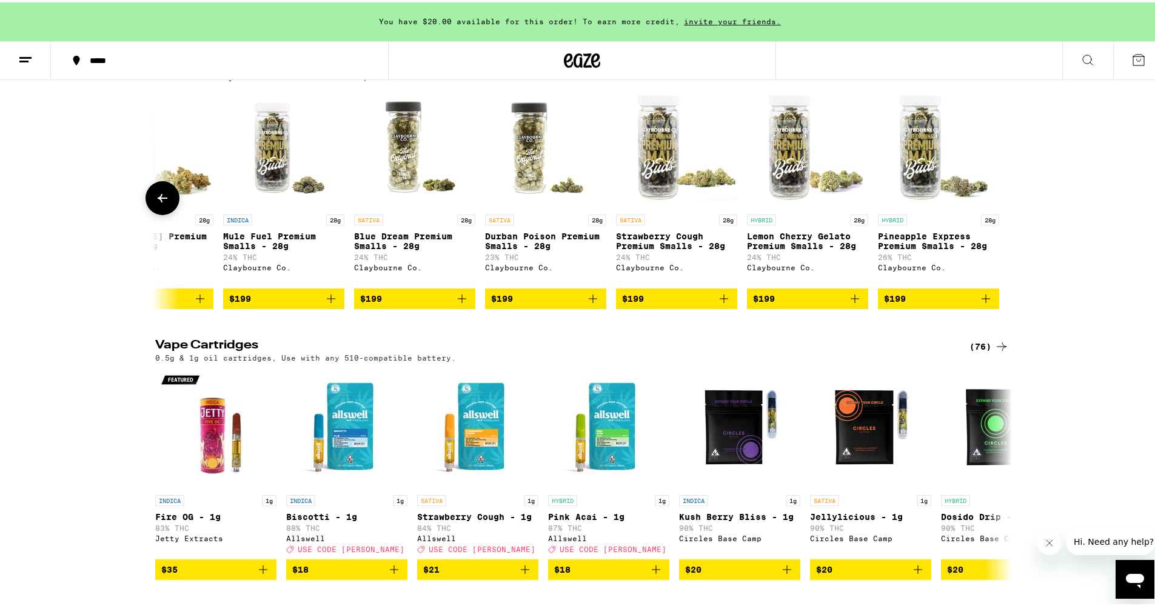
click at [145, 213] on button at bounding box center [162, 196] width 34 height 34
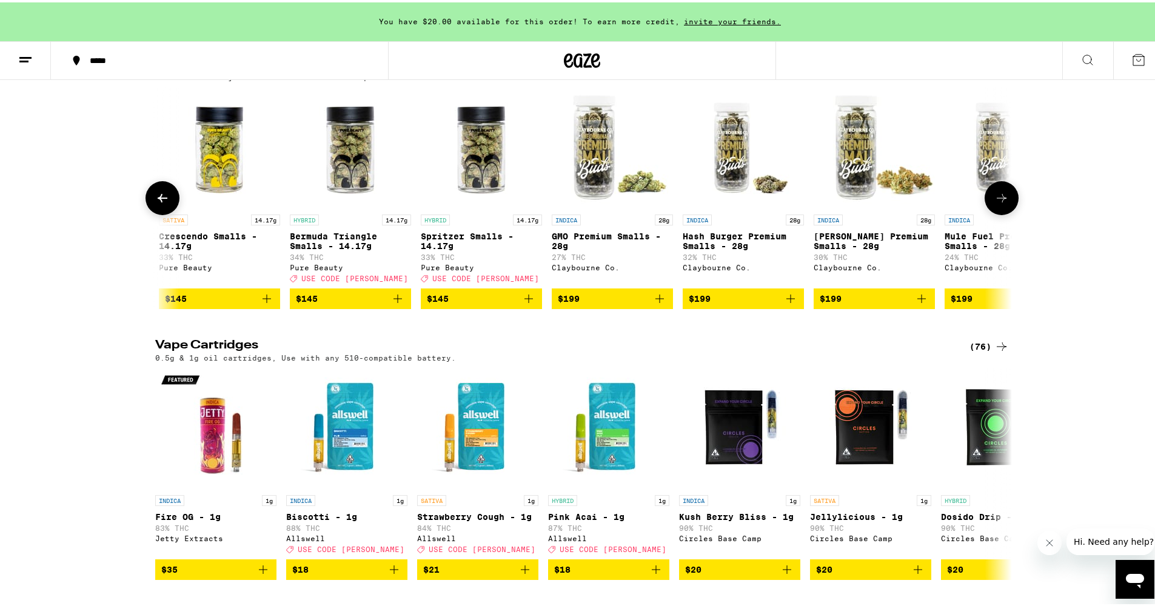
click at [145, 213] on button at bounding box center [162, 196] width 34 height 34
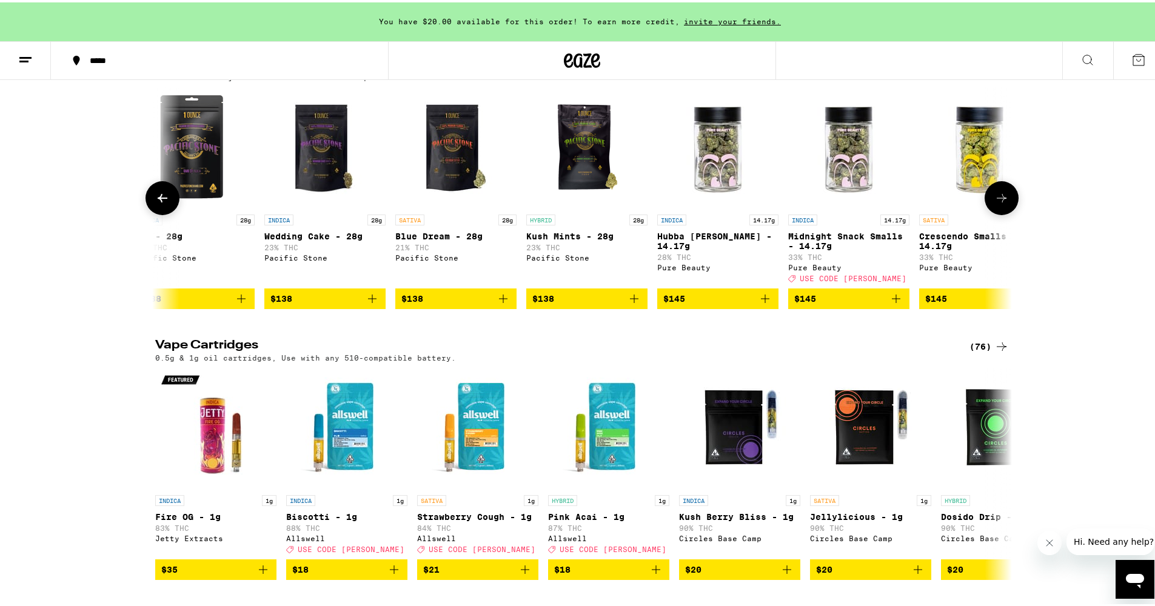
click at [145, 213] on button at bounding box center [162, 196] width 34 height 34
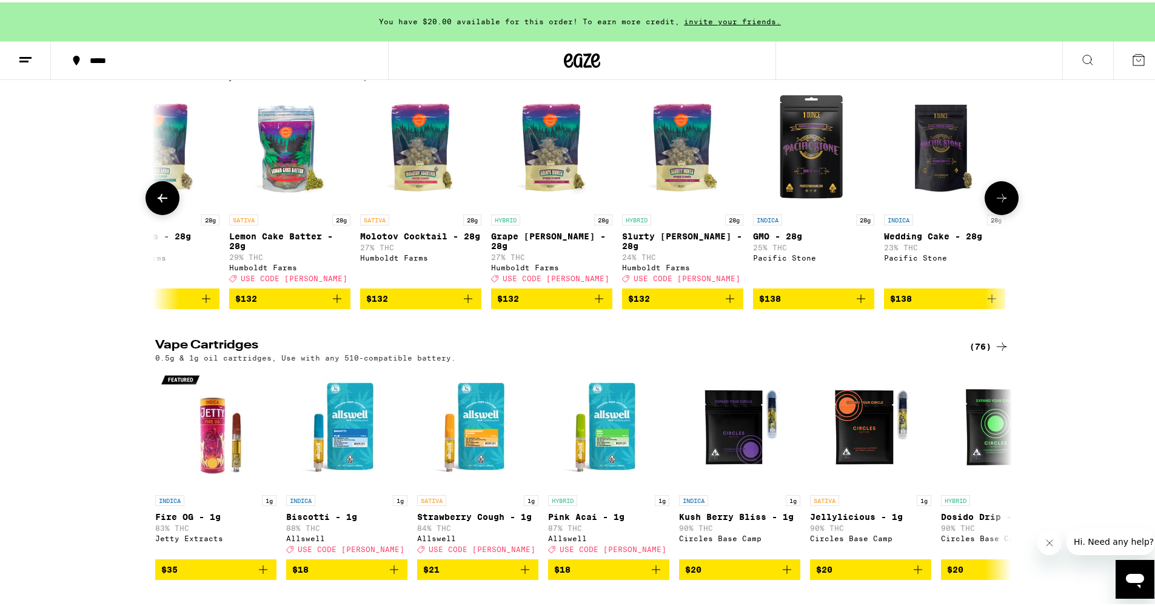
click at [145, 213] on button at bounding box center [162, 196] width 34 height 34
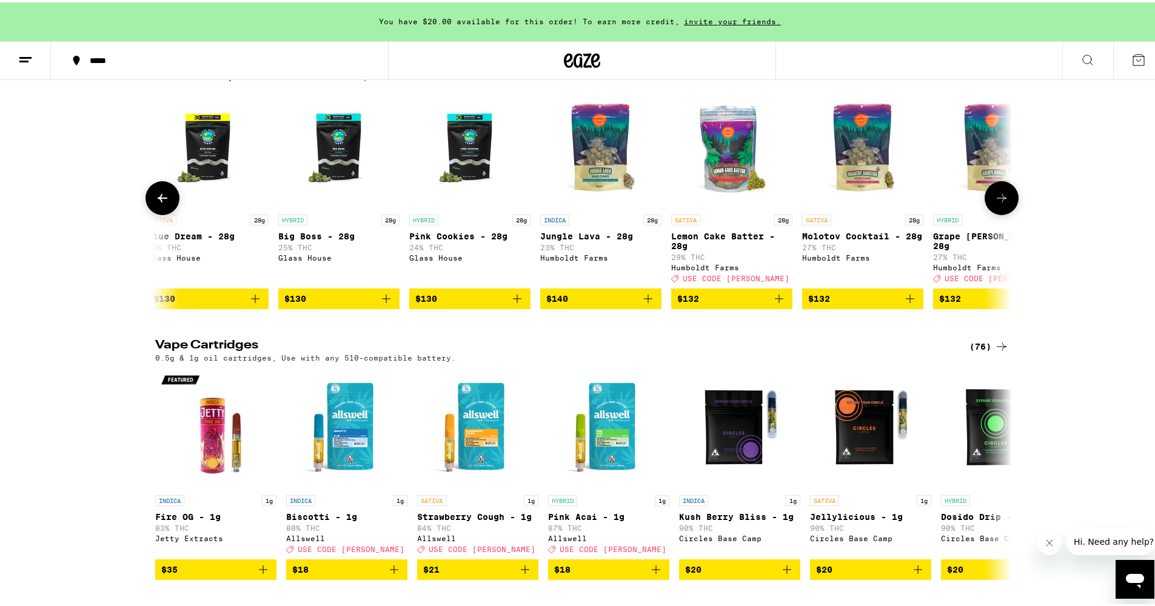
click at [145, 213] on button at bounding box center [162, 196] width 34 height 34
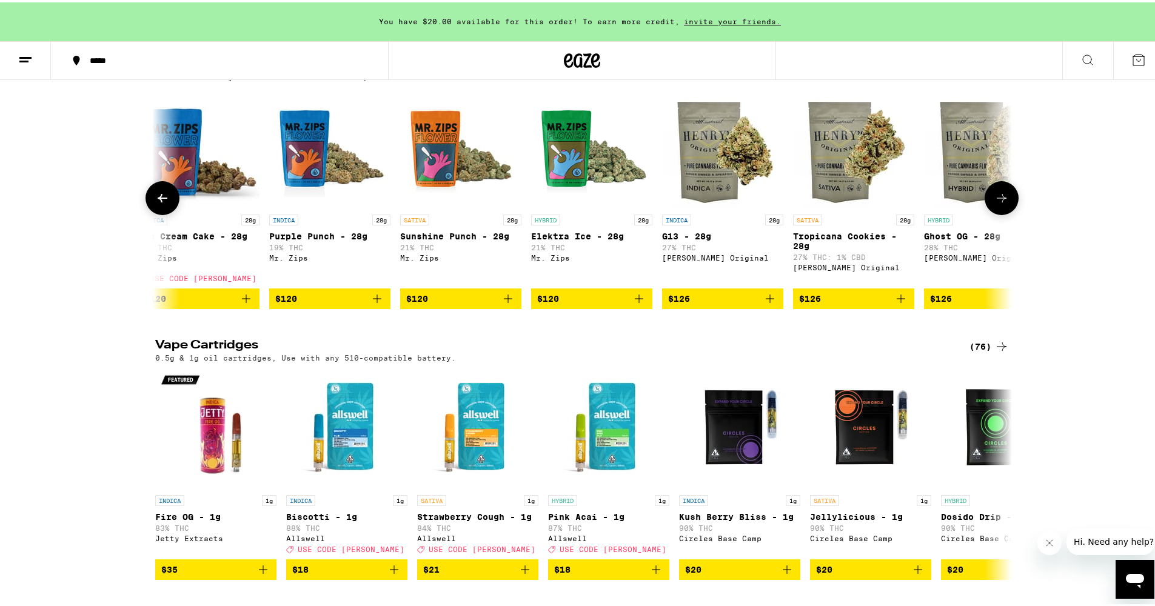
click at [145, 213] on button at bounding box center [162, 196] width 34 height 34
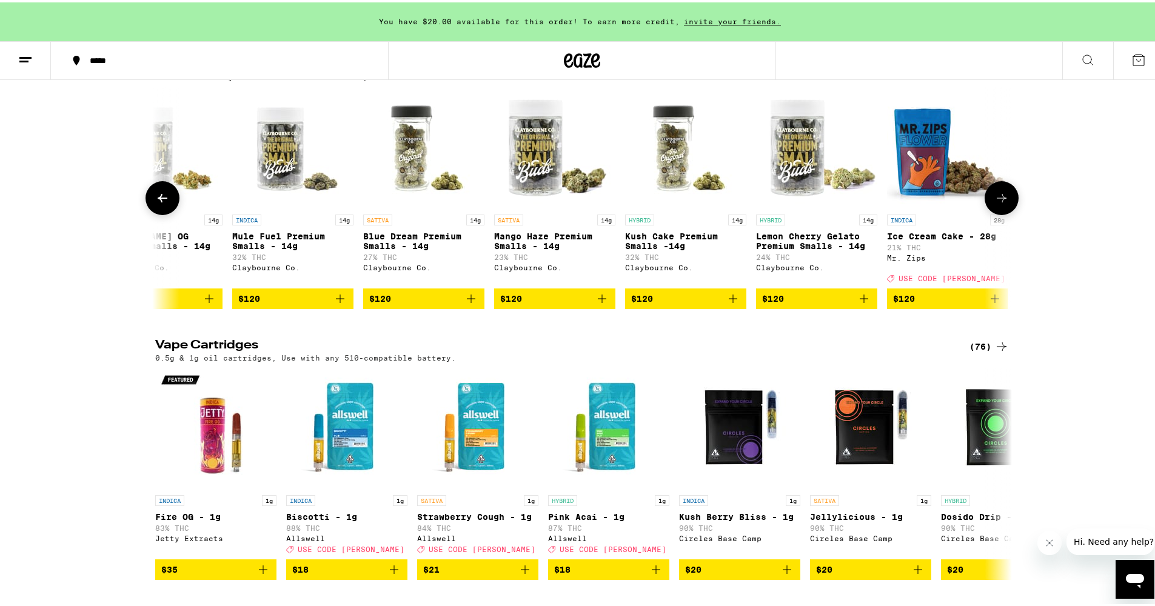
click at [145, 213] on button at bounding box center [162, 196] width 34 height 34
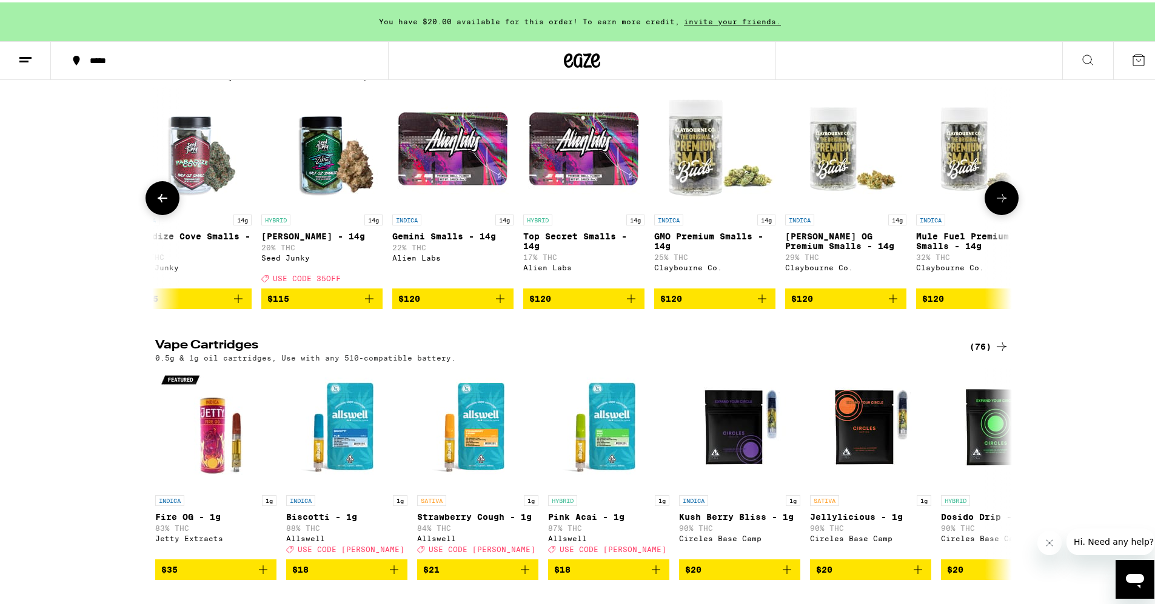
click at [145, 213] on button at bounding box center [162, 196] width 34 height 34
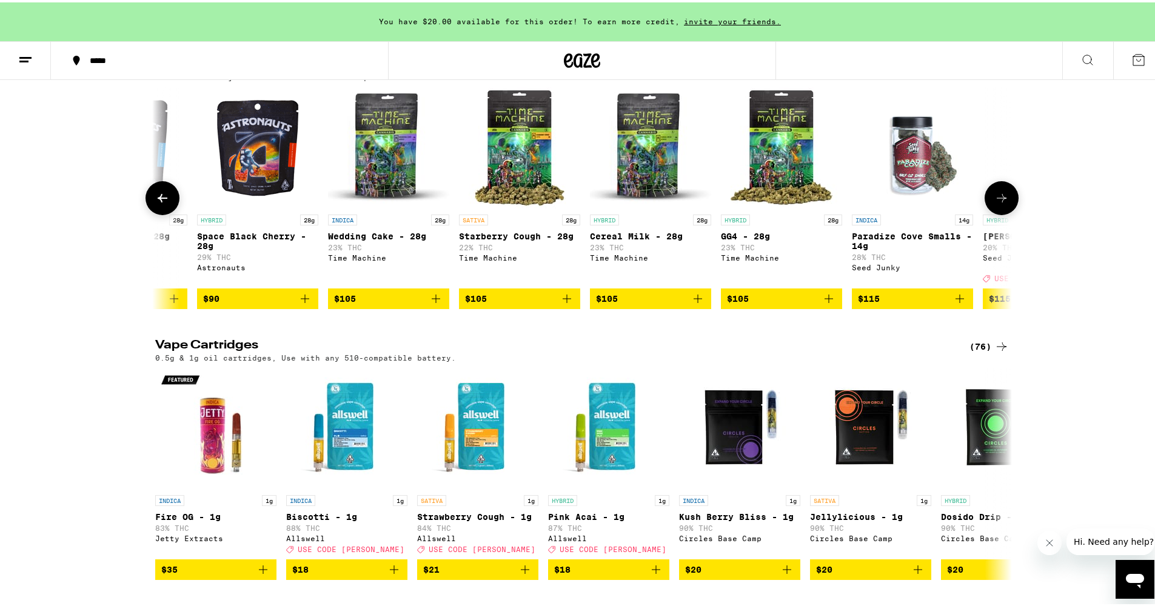
click at [145, 213] on button at bounding box center [162, 196] width 34 height 34
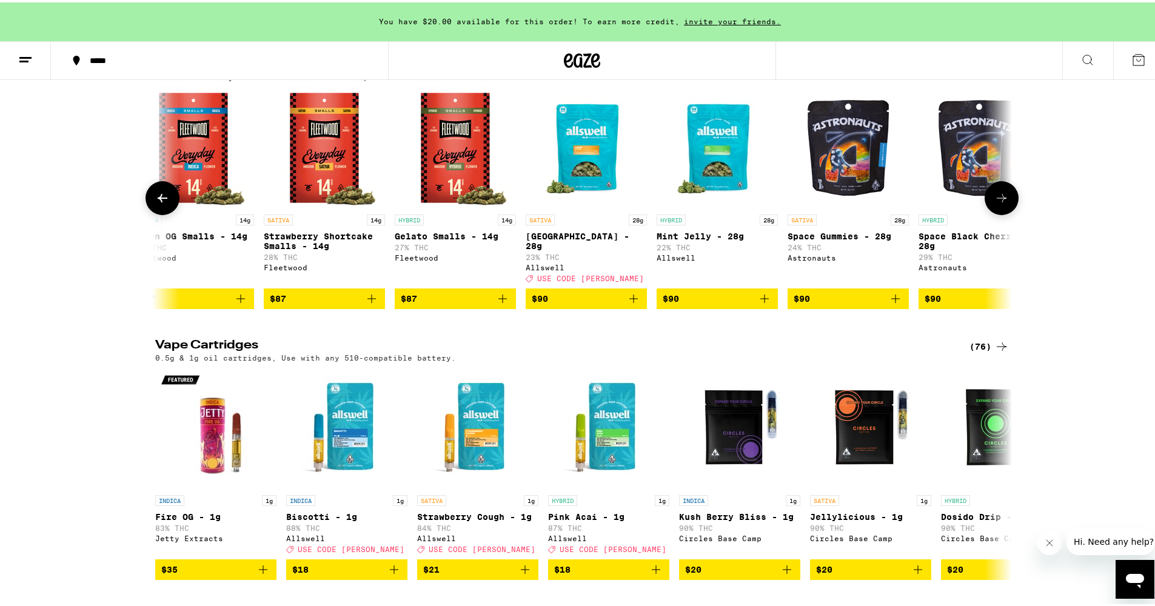
click at [145, 213] on button at bounding box center [162, 196] width 34 height 34
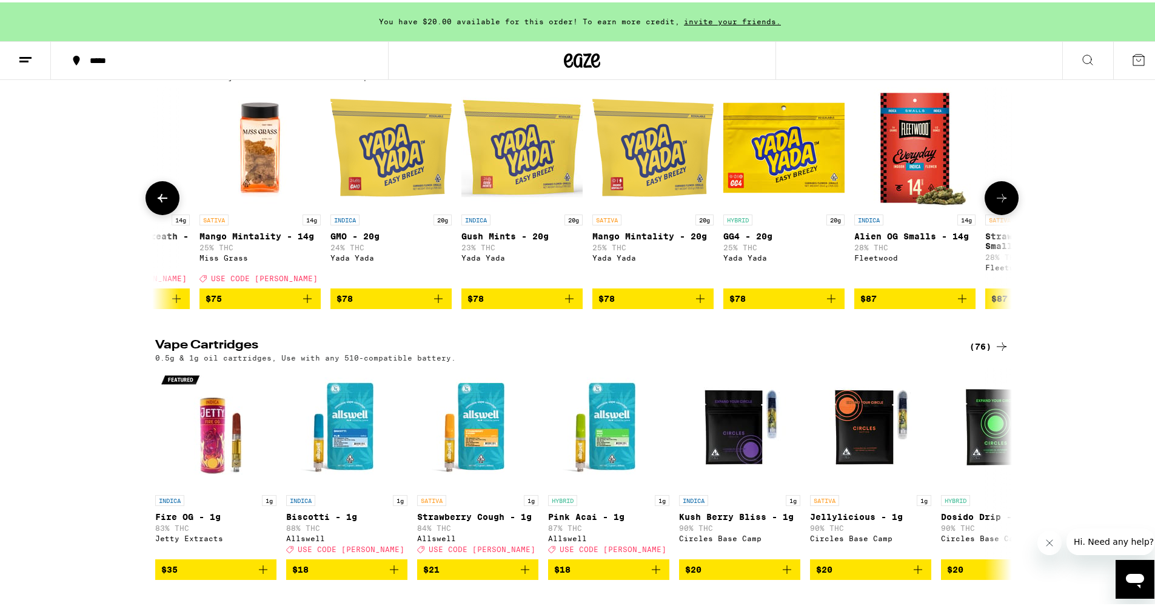
click at [145, 213] on button at bounding box center [162, 196] width 34 height 34
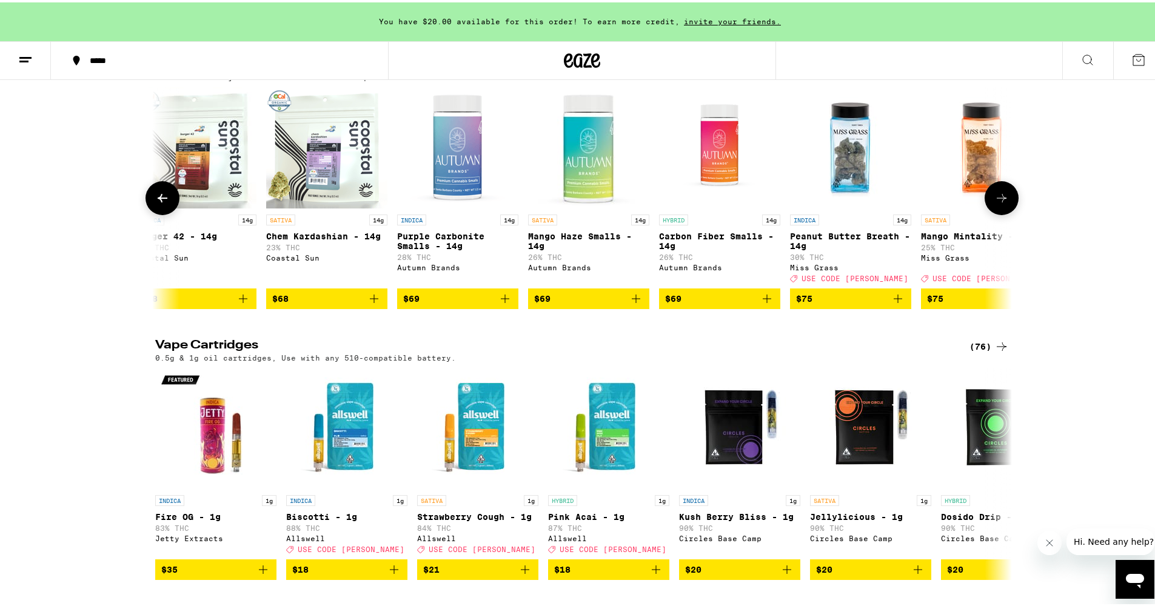
click at [145, 213] on button at bounding box center [162, 196] width 34 height 34
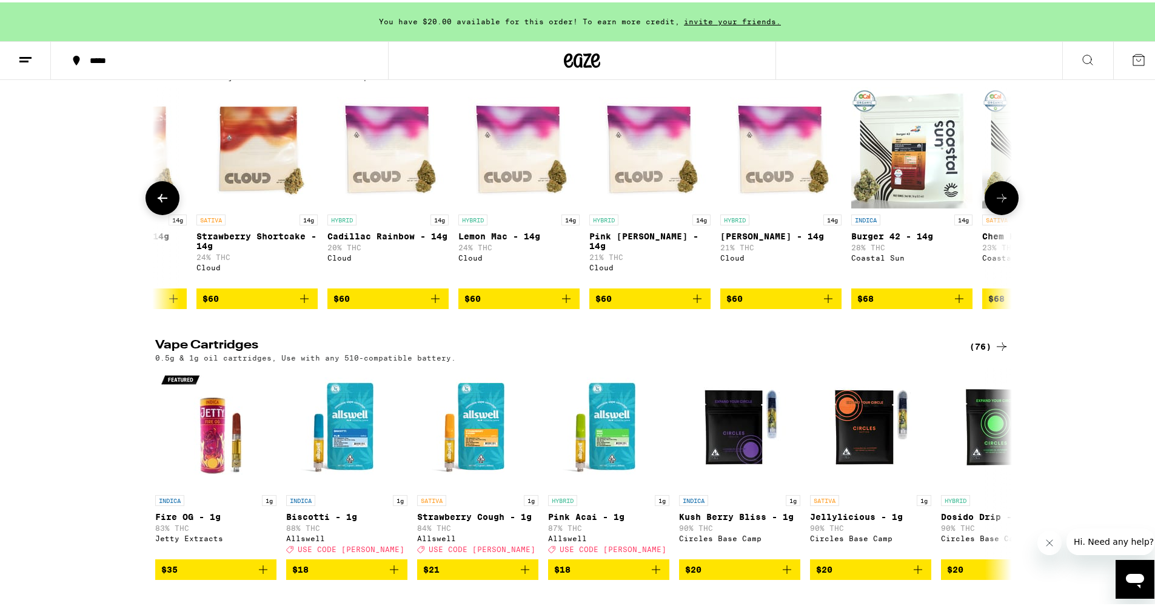
click at [145, 213] on button at bounding box center [162, 196] width 34 height 34
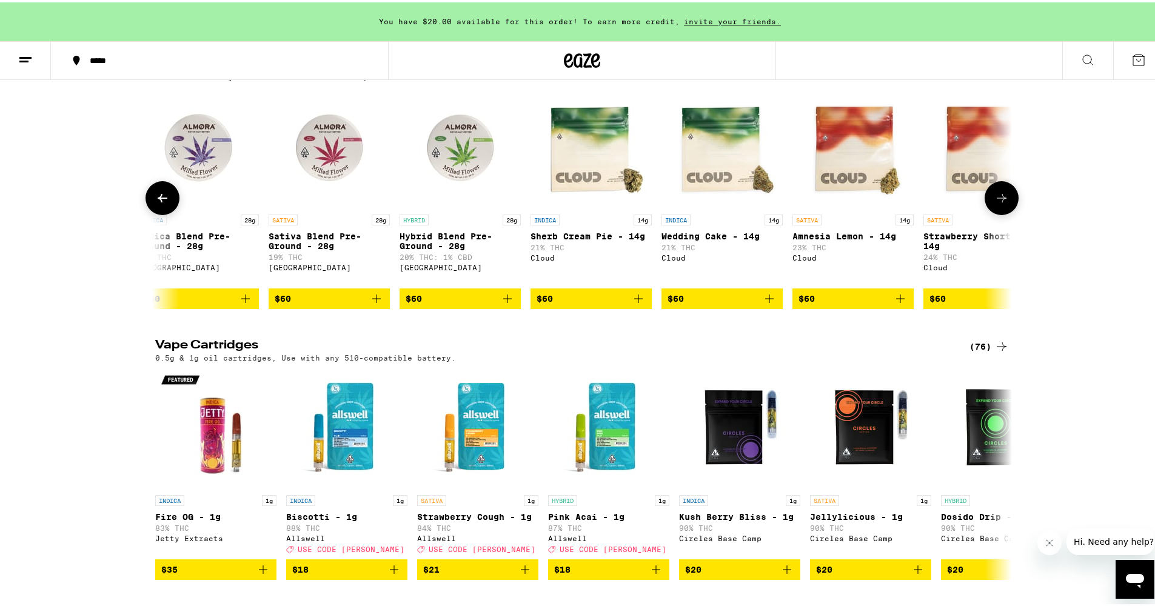
click at [145, 213] on button at bounding box center [162, 196] width 34 height 34
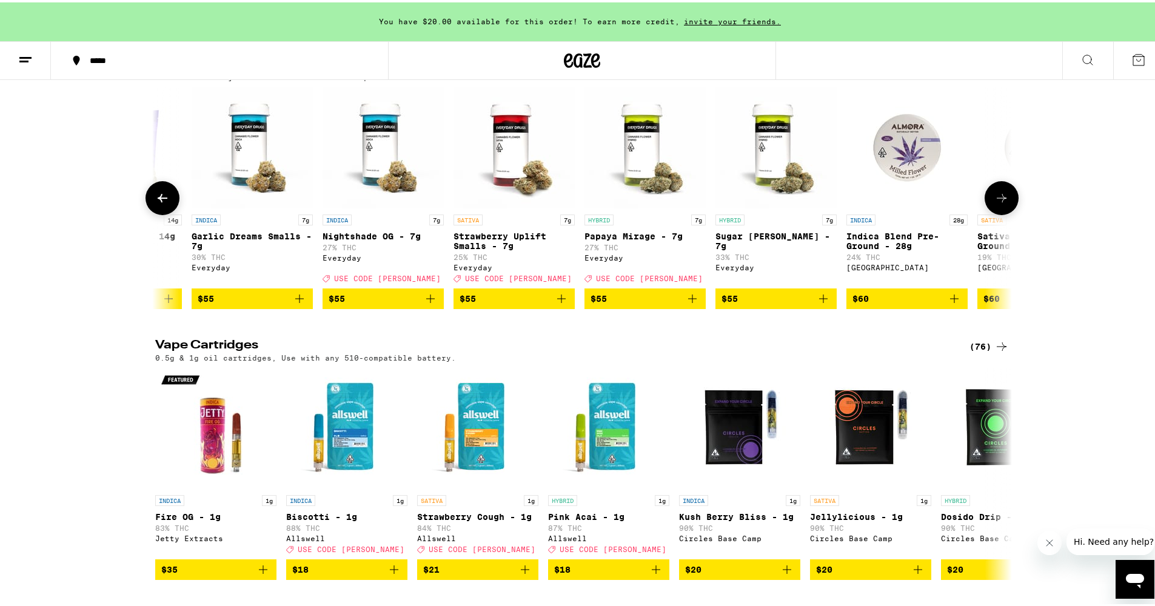
click at [145, 213] on button at bounding box center [162, 196] width 34 height 34
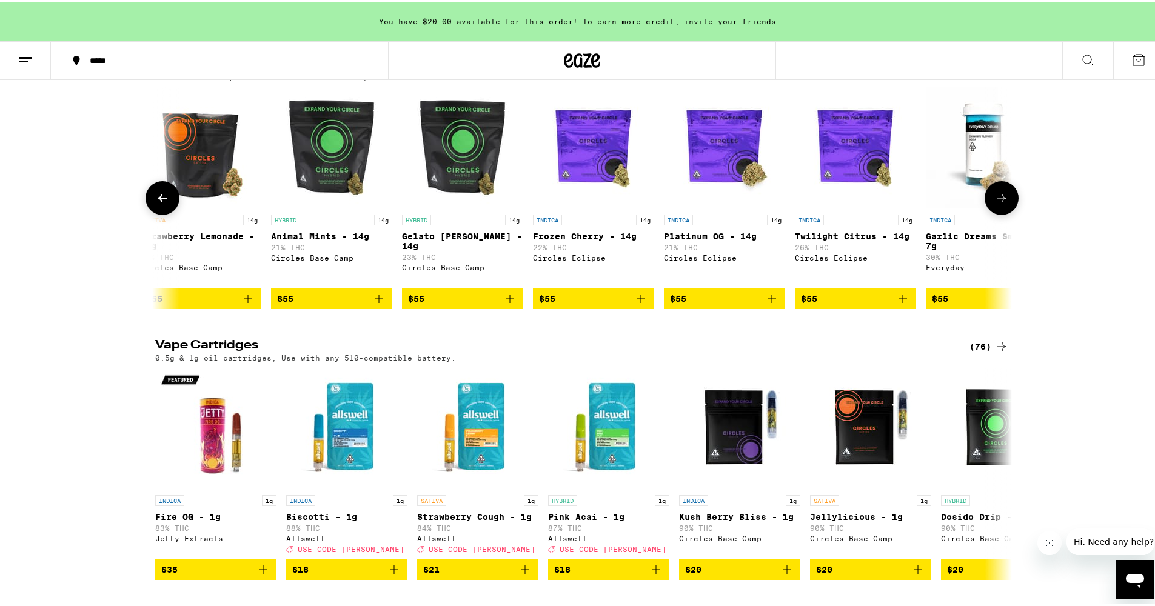
click at [145, 213] on button at bounding box center [162, 196] width 34 height 34
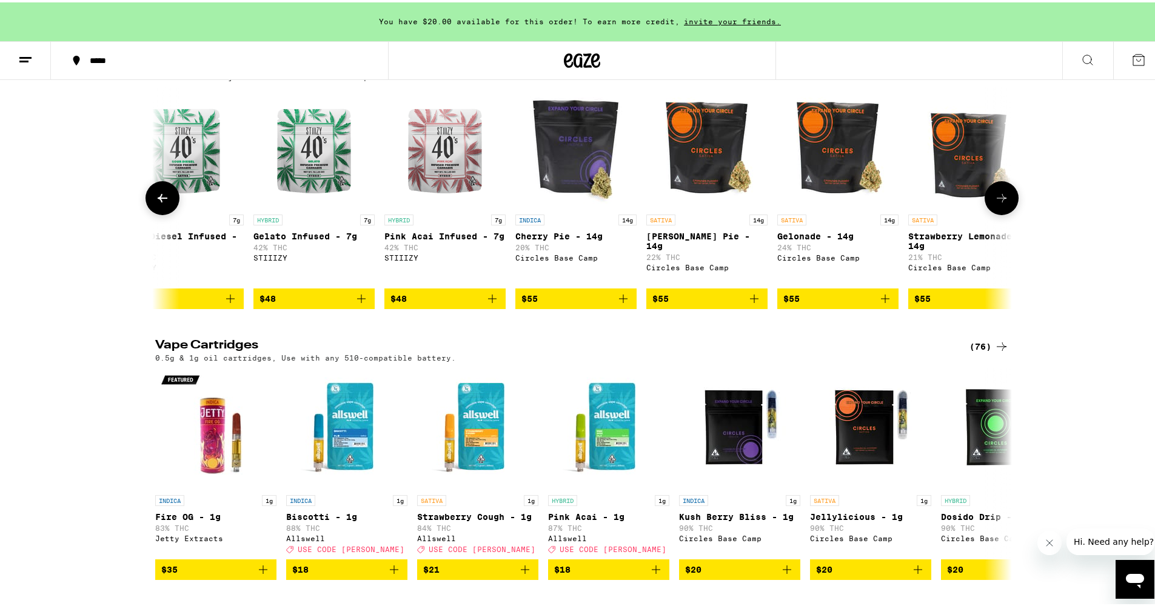
click at [145, 213] on button at bounding box center [162, 196] width 34 height 34
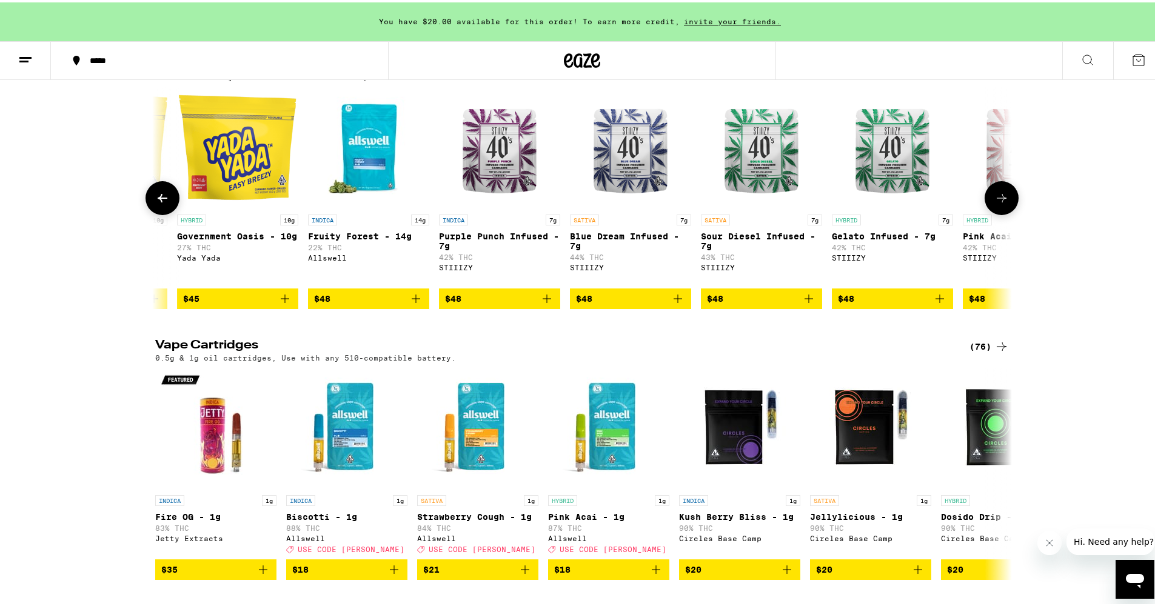
scroll to position [0, 5511]
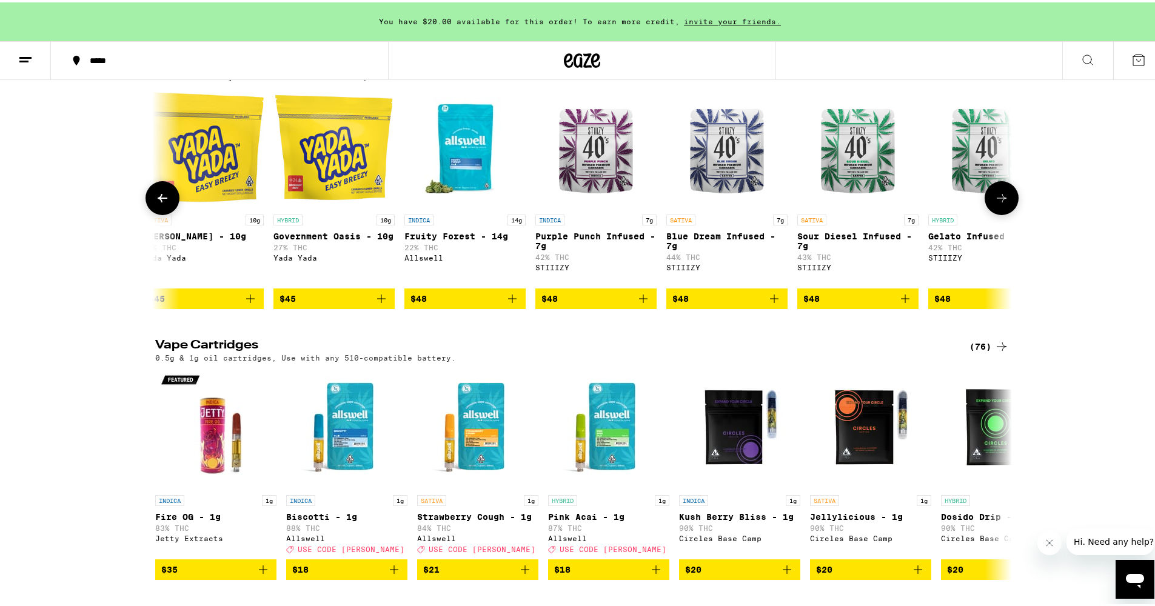
click at [145, 213] on button at bounding box center [162, 196] width 34 height 34
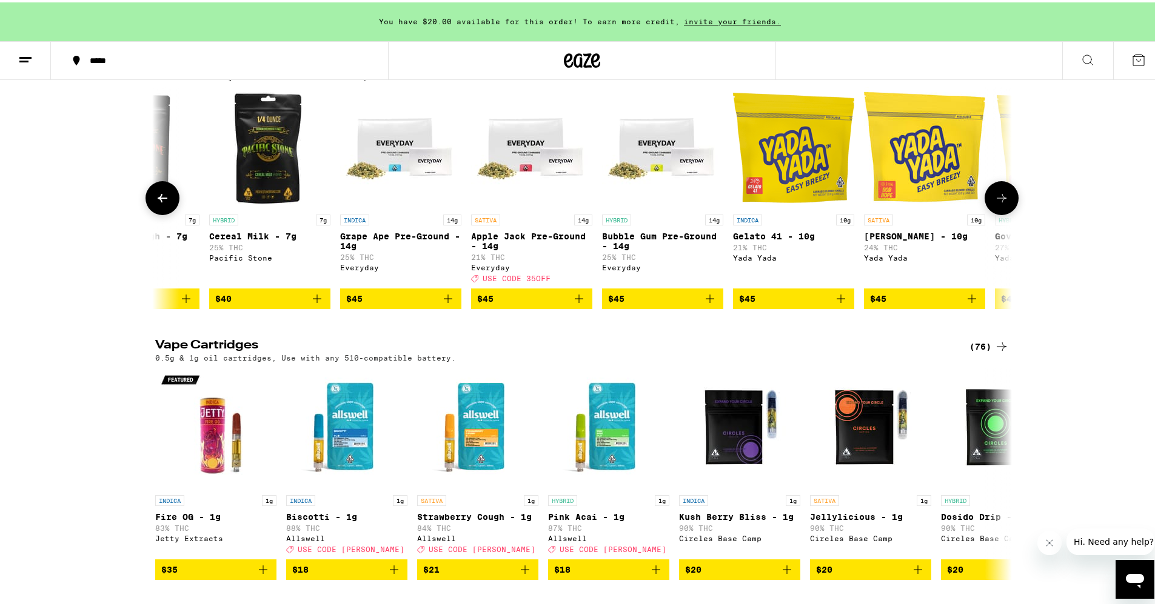
click at [145, 213] on button at bounding box center [162, 196] width 34 height 34
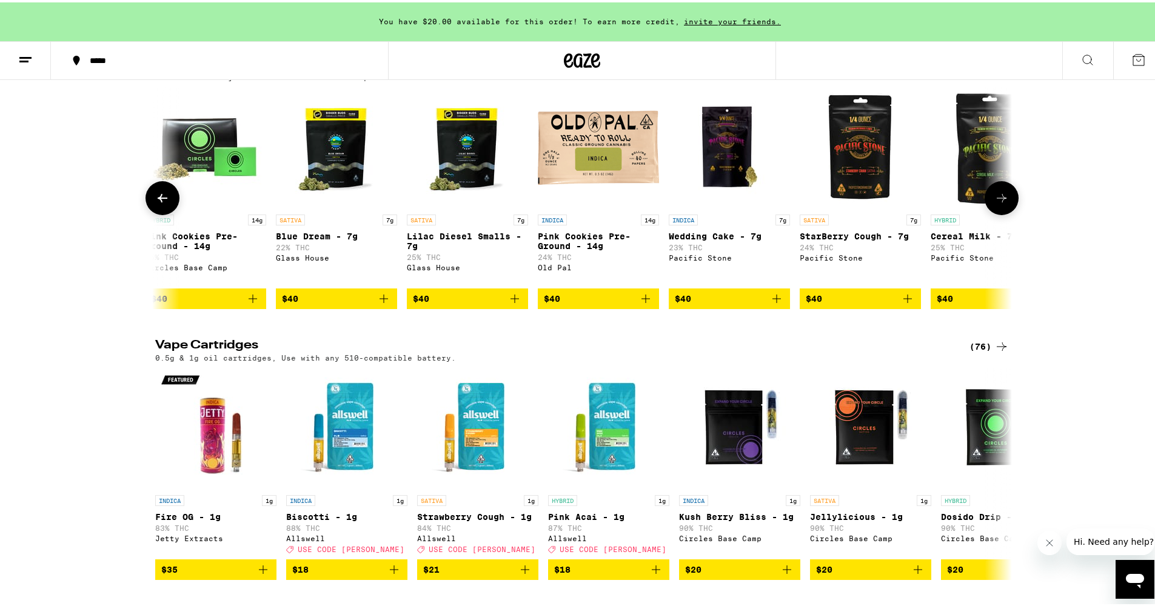
click at [145, 213] on button at bounding box center [162, 196] width 34 height 34
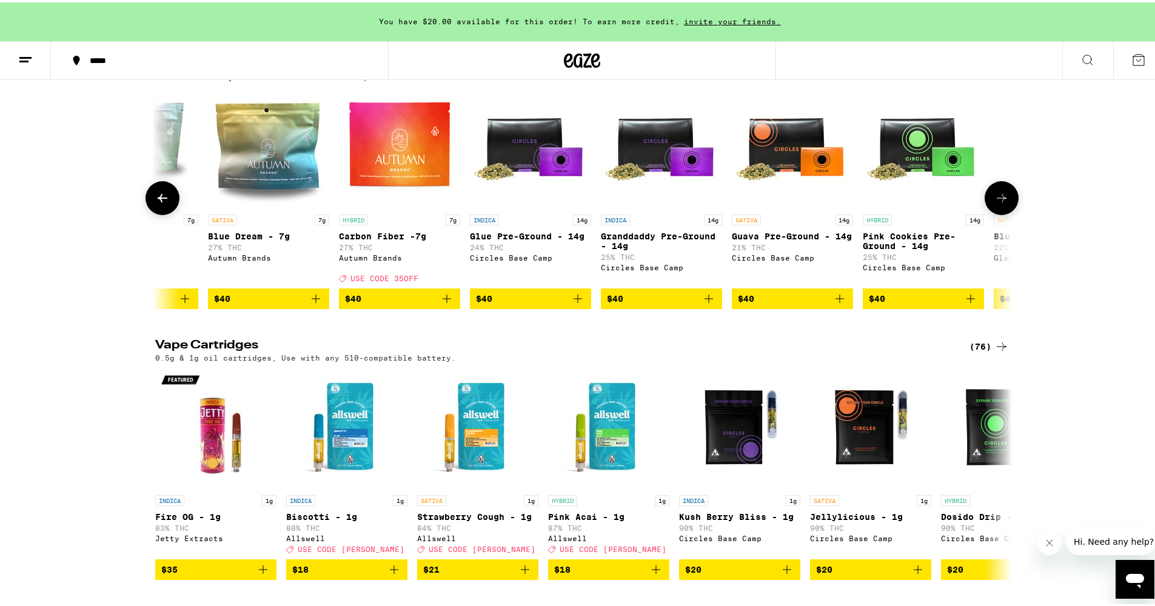
click at [145, 213] on button at bounding box center [162, 196] width 34 height 34
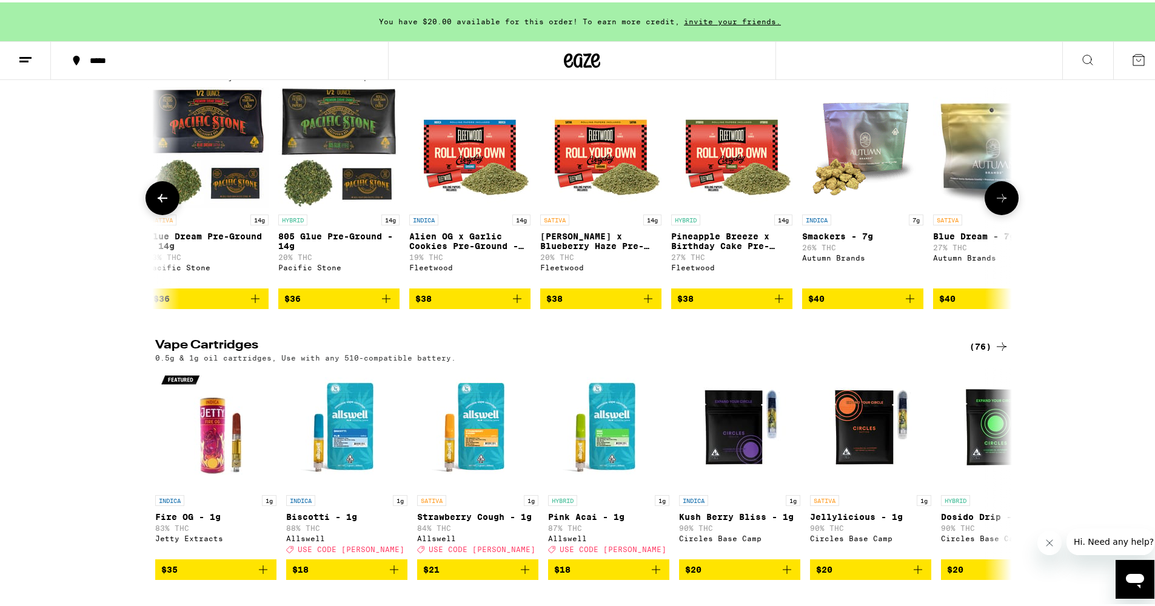
click at [145, 213] on button at bounding box center [162, 196] width 34 height 34
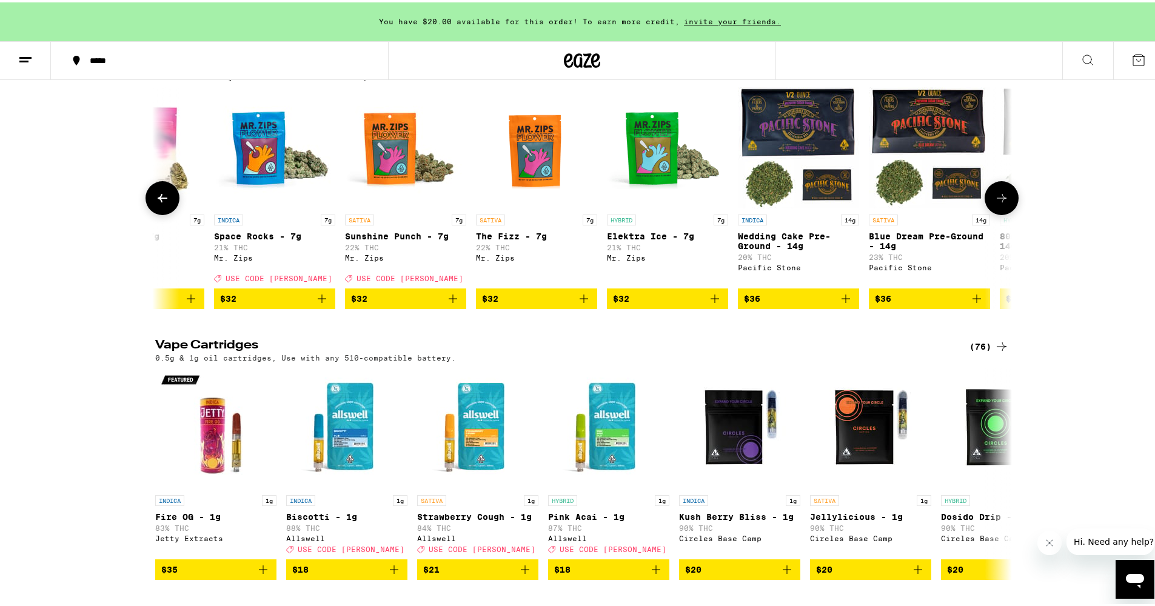
click at [145, 213] on button at bounding box center [162, 196] width 34 height 34
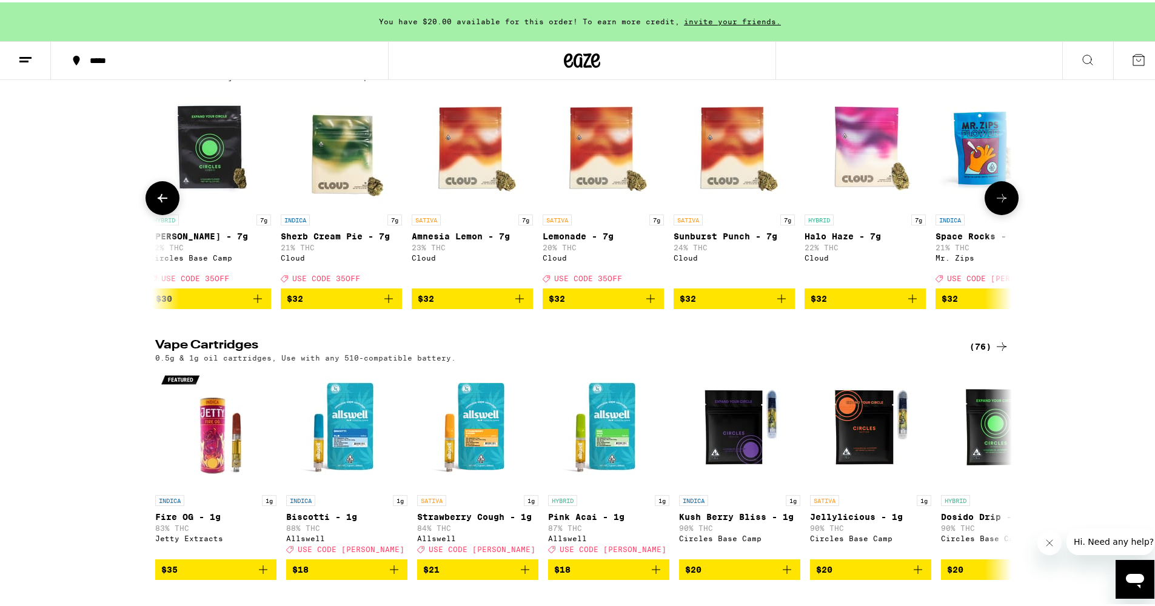
click at [145, 213] on button at bounding box center [162, 196] width 34 height 34
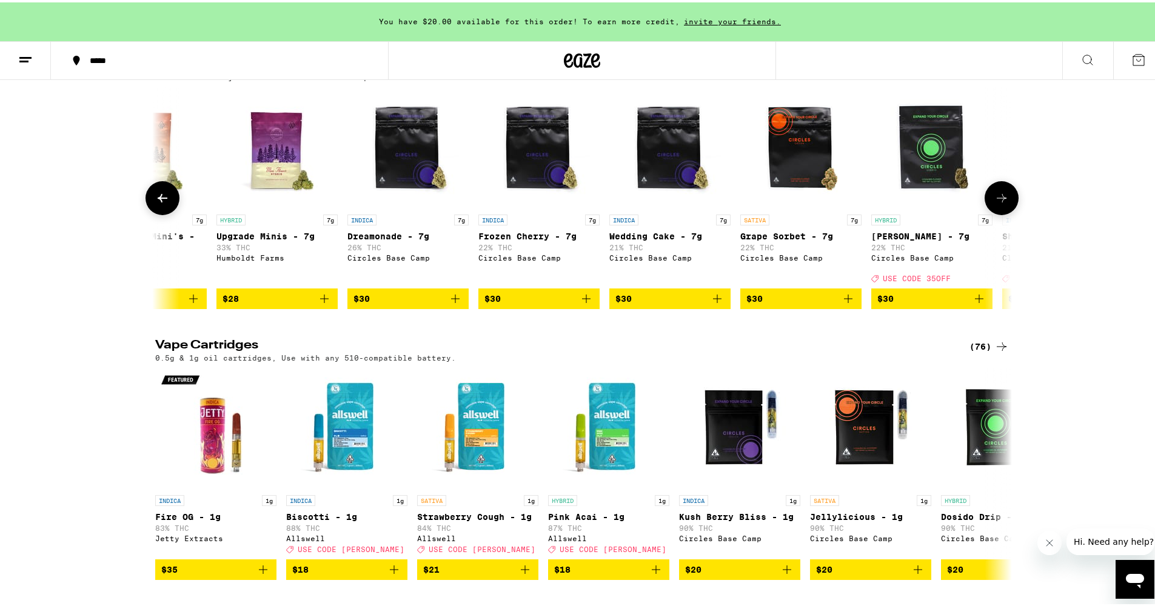
click at [145, 213] on button at bounding box center [162, 196] width 34 height 34
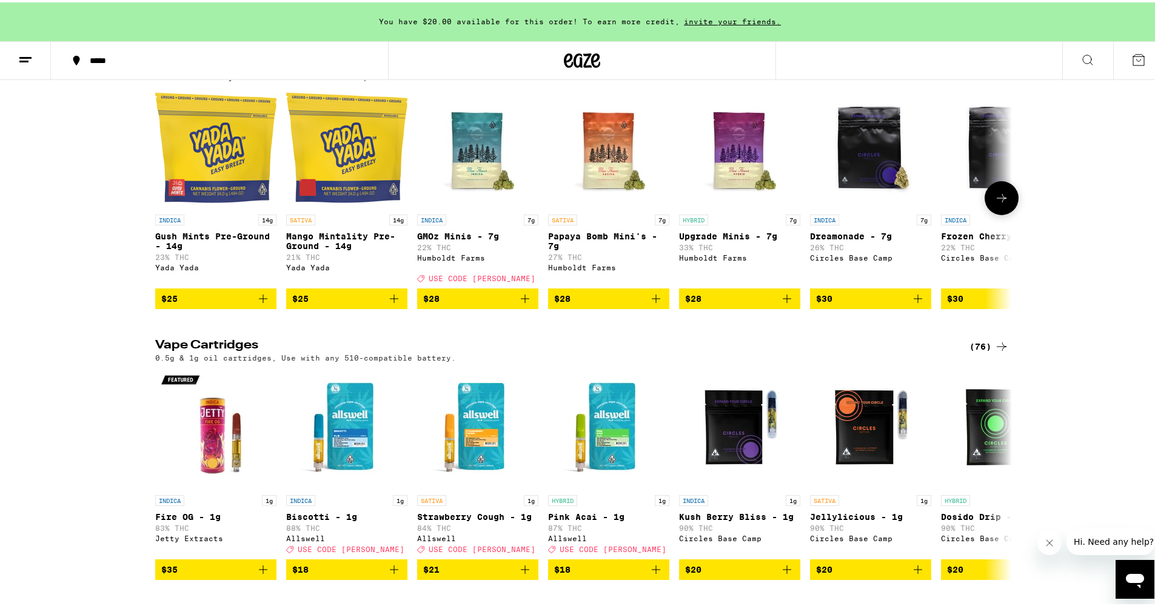
click at [145, 213] on div at bounding box center [162, 196] width 34 height 34
click at [1002, 203] on icon at bounding box center [1001, 195] width 15 height 15
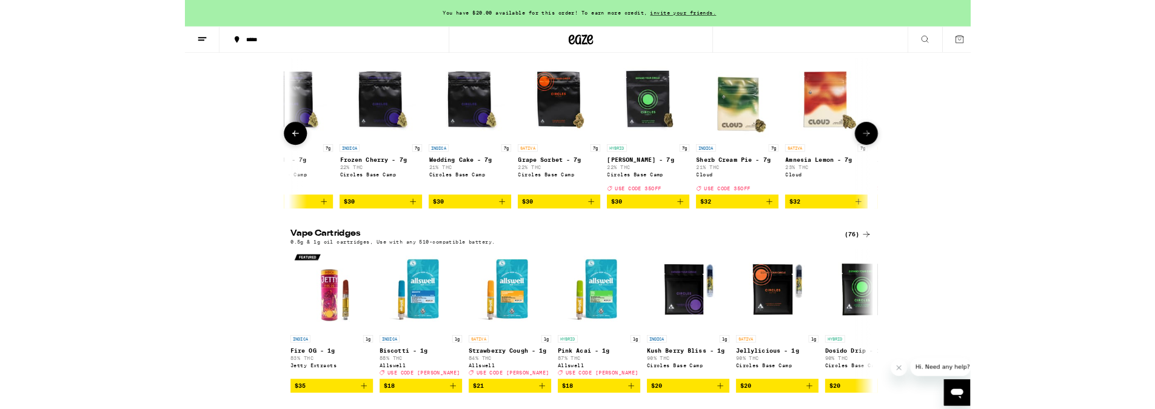
scroll to position [0, 721]
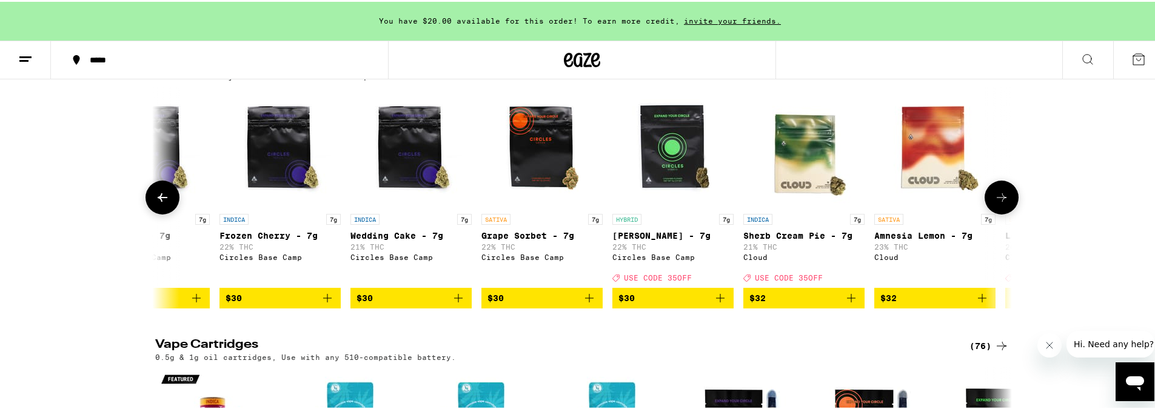
click at [997, 203] on icon at bounding box center [1001, 195] width 15 height 15
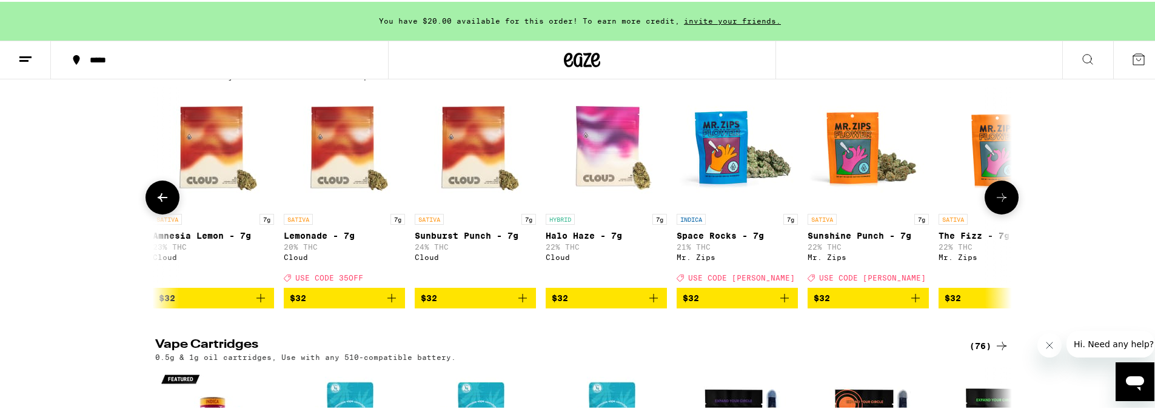
click at [997, 200] on icon at bounding box center [1001, 196] width 10 height 8
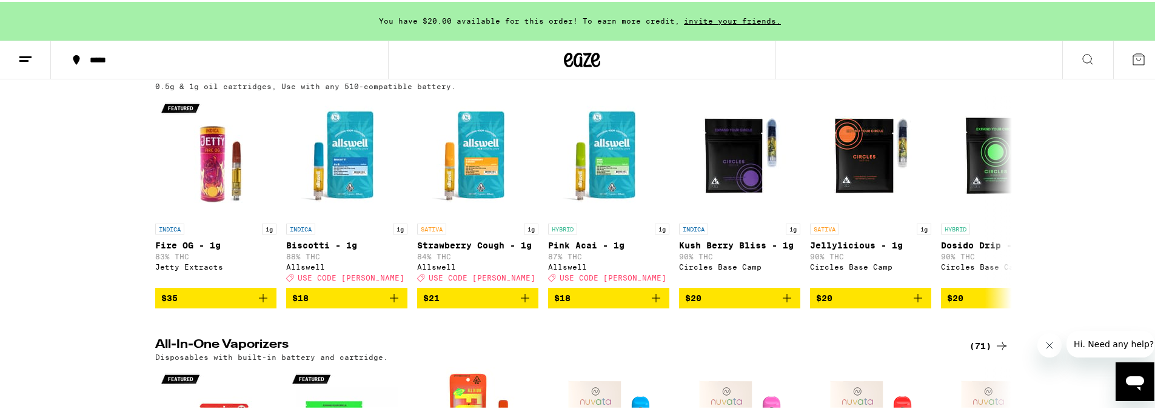
scroll to position [1290, 0]
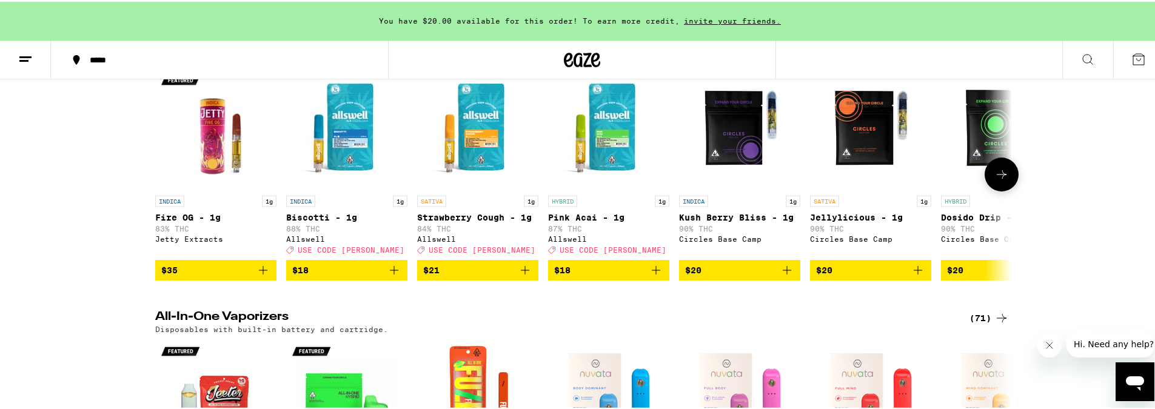
click at [207, 171] on img "Open page for Fire OG - 1g from Jetty Extracts" at bounding box center [215, 127] width 121 height 121
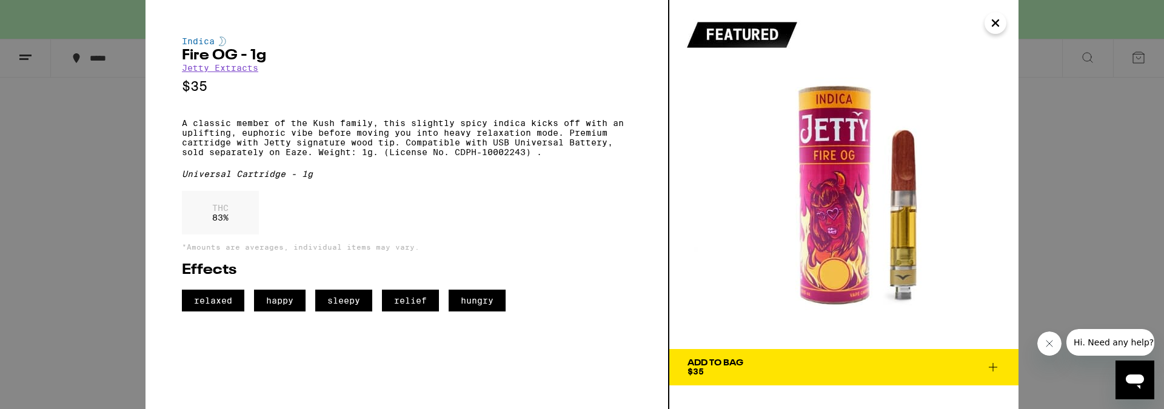
click at [993, 370] on icon at bounding box center [992, 367] width 15 height 15
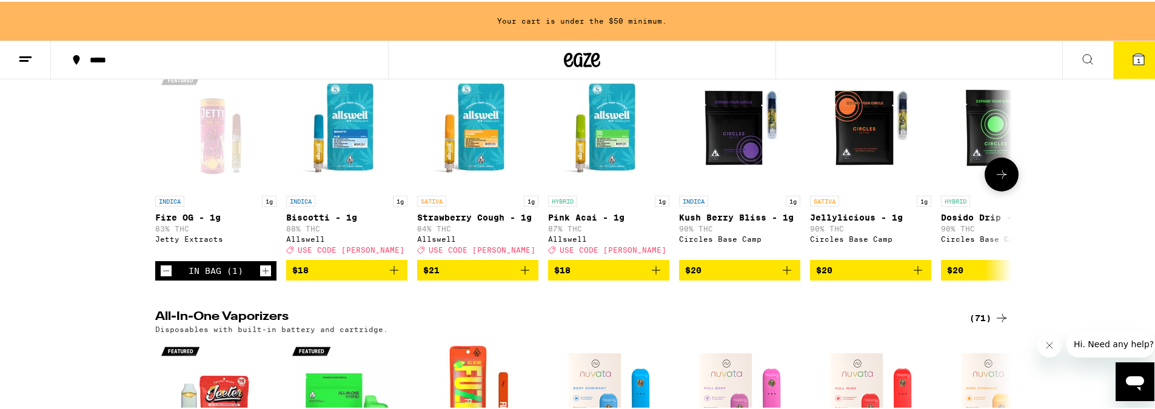
click at [1000, 180] on icon at bounding box center [1001, 172] width 15 height 15
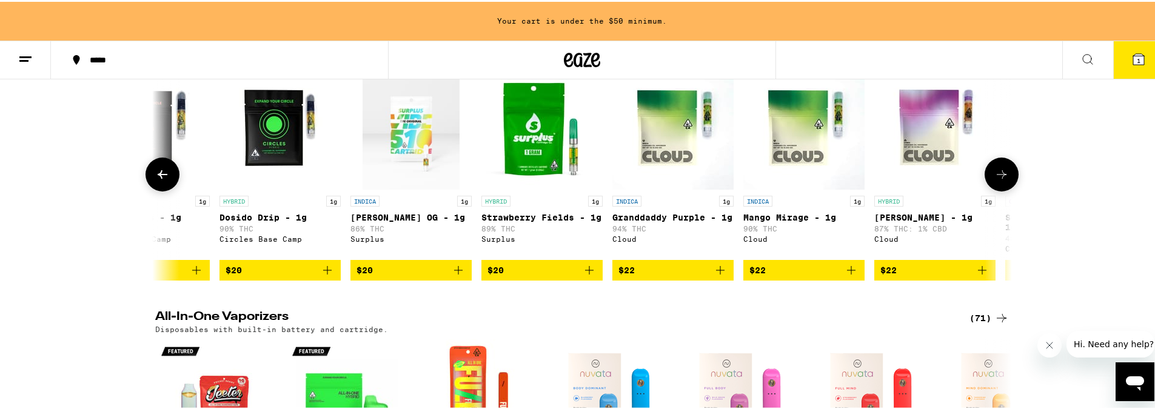
click at [1000, 180] on icon at bounding box center [1001, 172] width 15 height 15
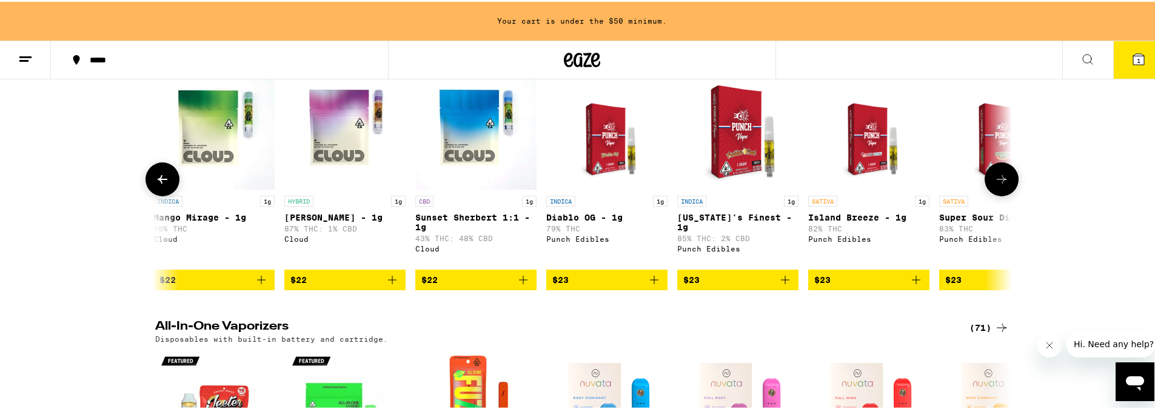
scroll to position [0, 1442]
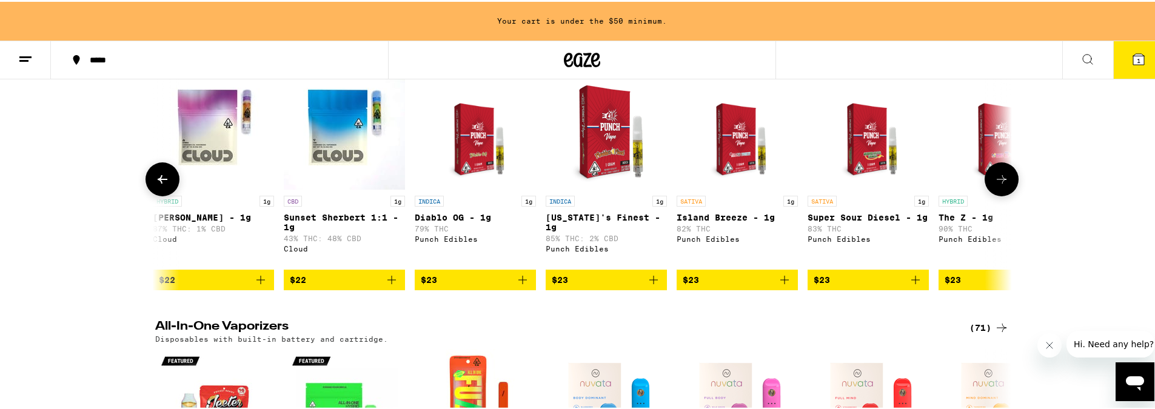
click at [1000, 185] on icon at bounding box center [1001, 177] width 15 height 15
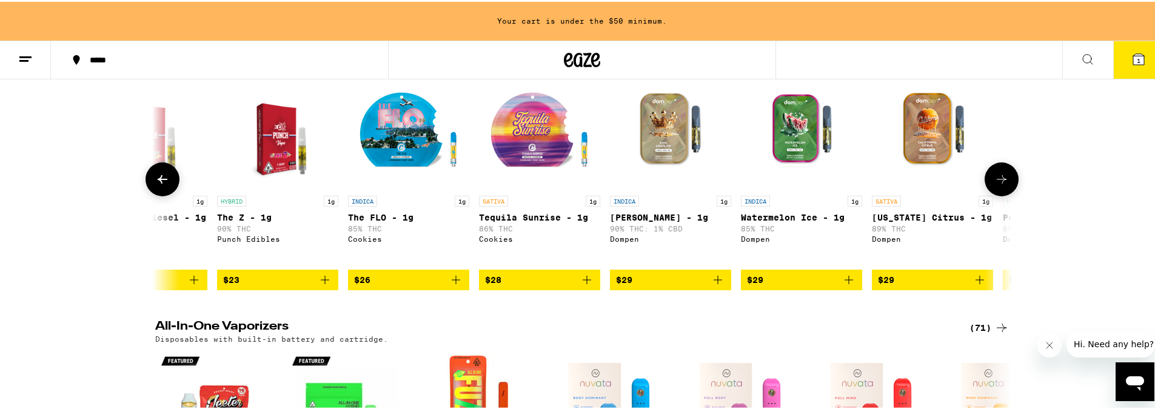
click at [1000, 185] on icon at bounding box center [1001, 177] width 15 height 15
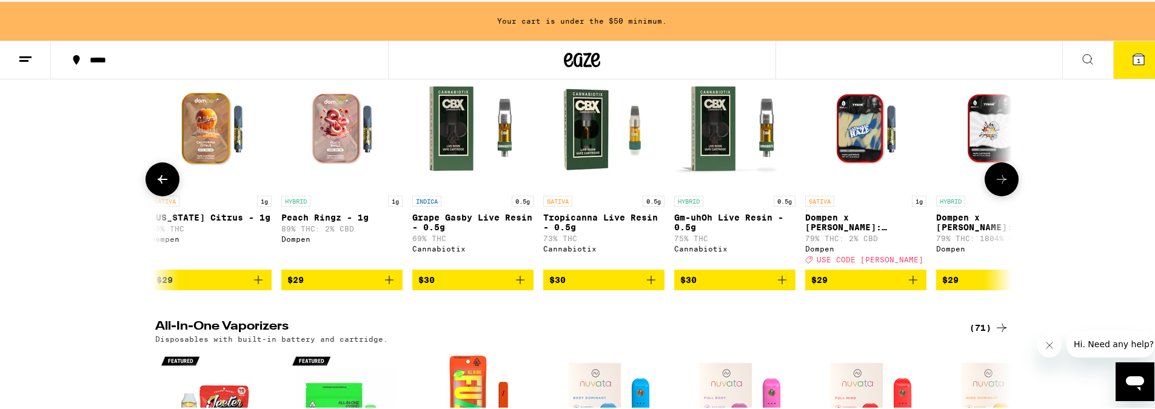
click at [994, 185] on icon at bounding box center [1001, 177] width 15 height 15
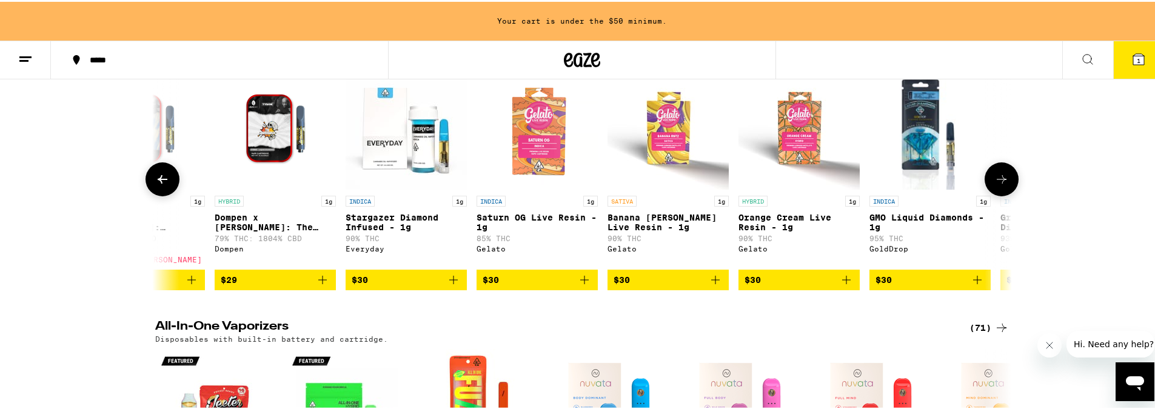
click at [994, 185] on icon at bounding box center [1001, 177] width 15 height 15
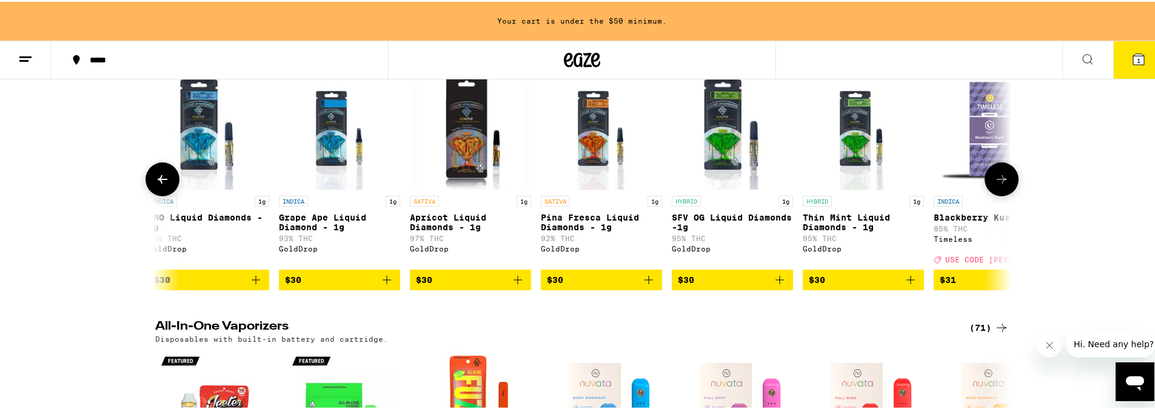
click at [994, 185] on icon at bounding box center [1001, 177] width 15 height 15
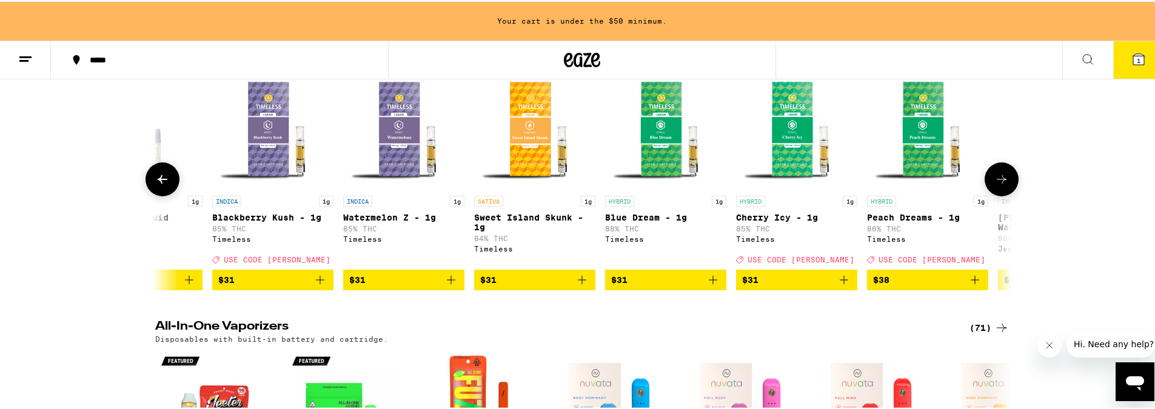
click at [994, 185] on icon at bounding box center [1001, 177] width 15 height 15
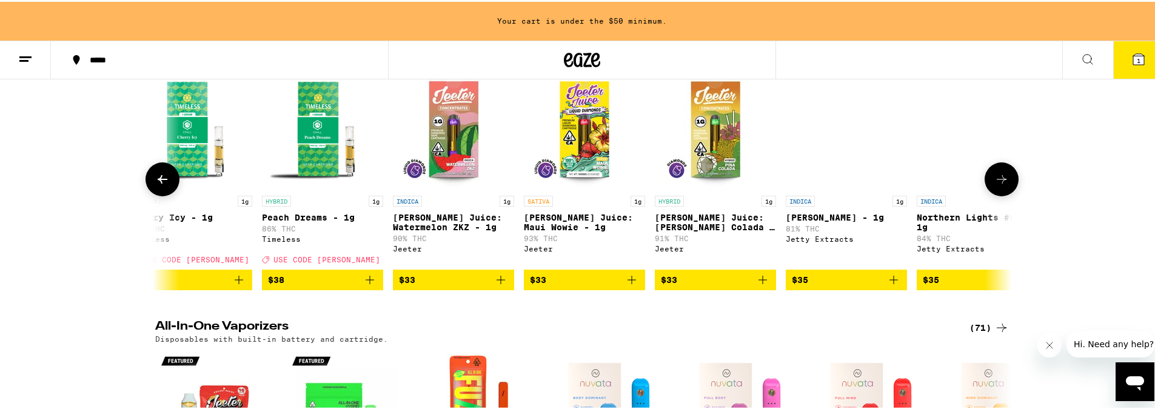
scroll to position [0, 5770]
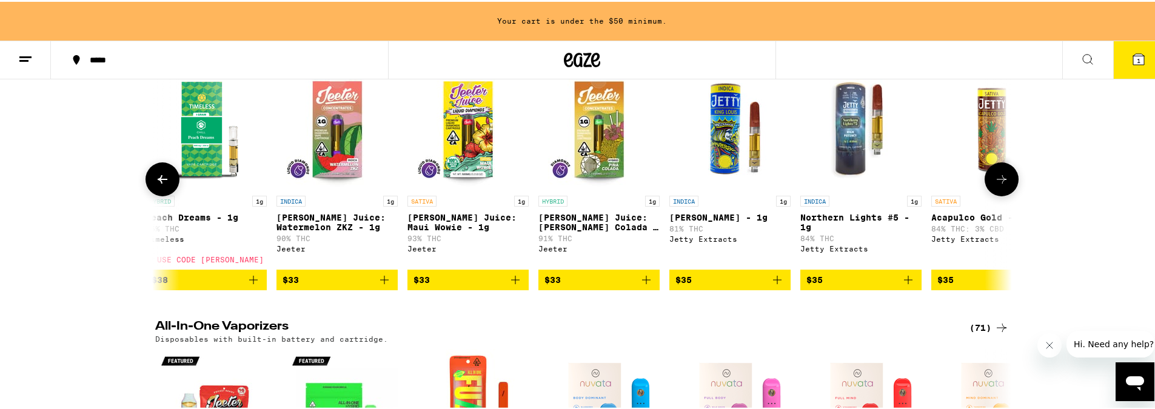
click at [850, 167] on img "Open page for Northern Lights #5 - 1g from Jetty Extracts" at bounding box center [860, 127] width 121 height 121
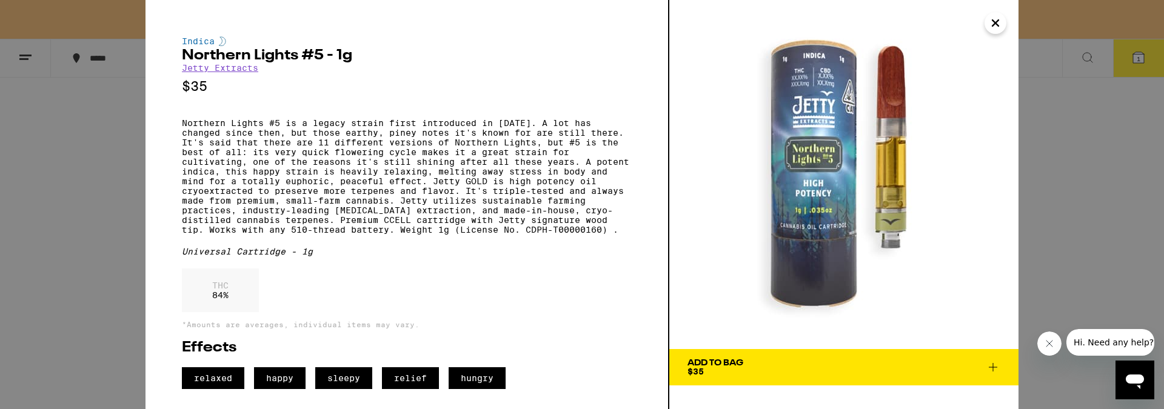
click at [732, 356] on button "Add To Bag $35" at bounding box center [843, 367] width 349 height 36
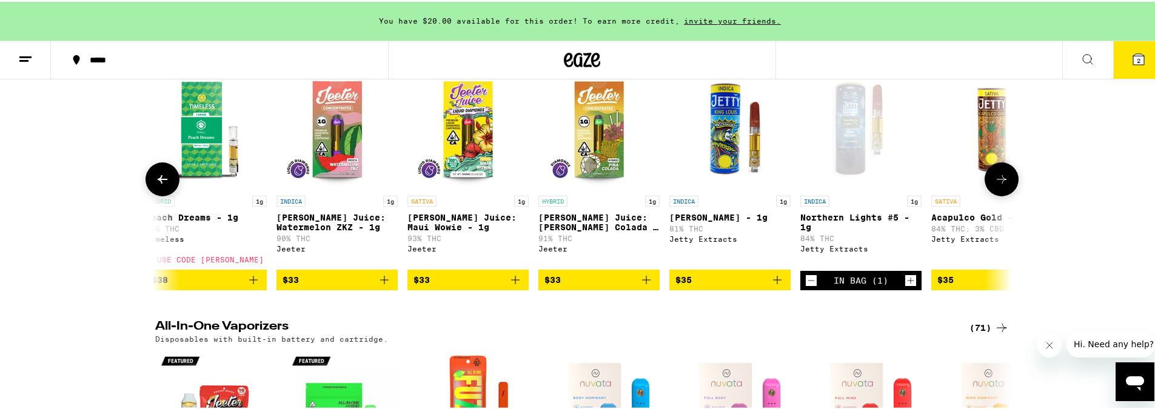
scroll to position [1292, 0]
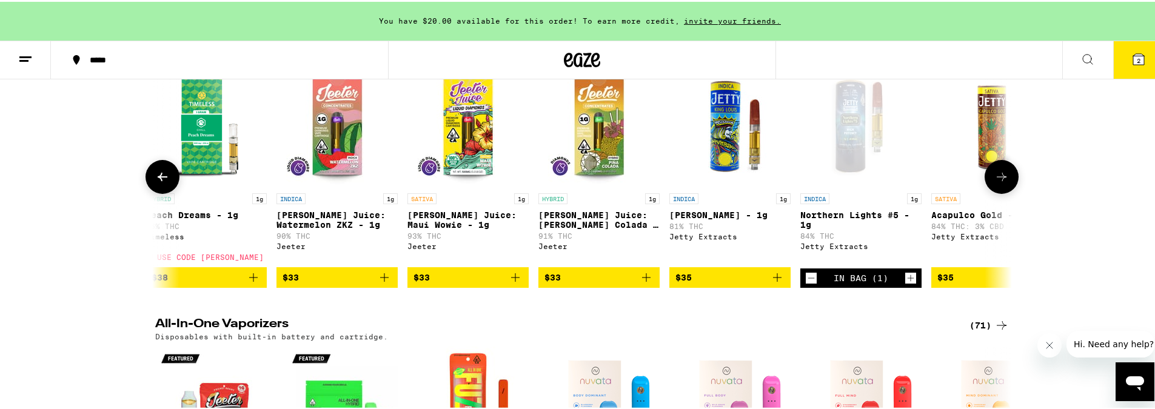
click at [998, 179] on icon at bounding box center [1001, 175] width 10 height 8
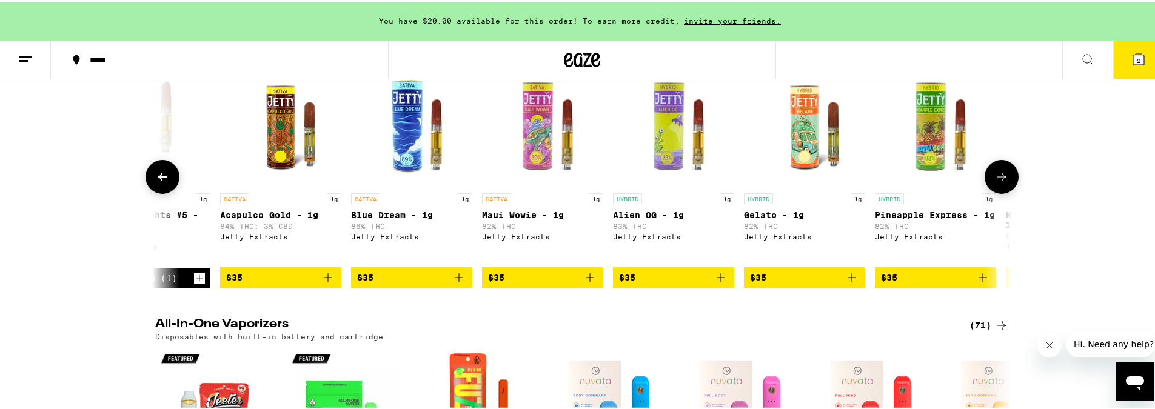
scroll to position [0, 6491]
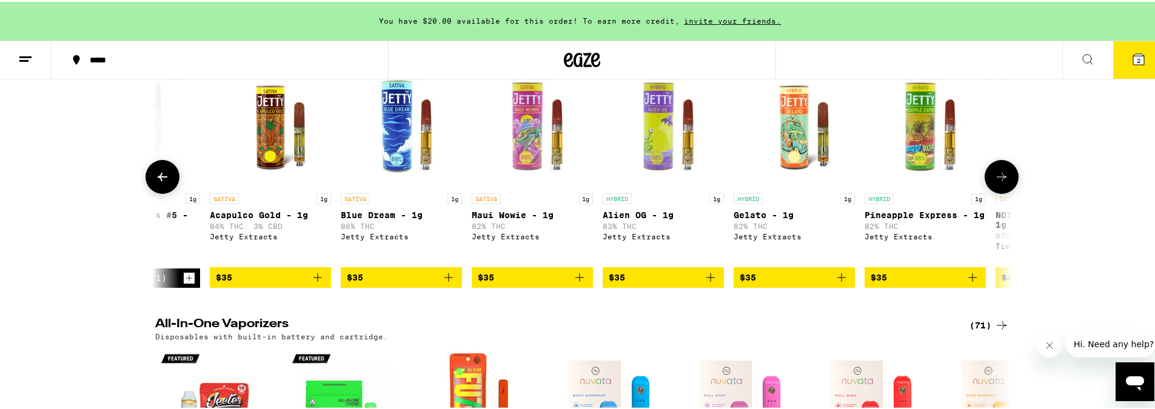
click at [996, 182] on icon at bounding box center [1001, 175] width 15 height 15
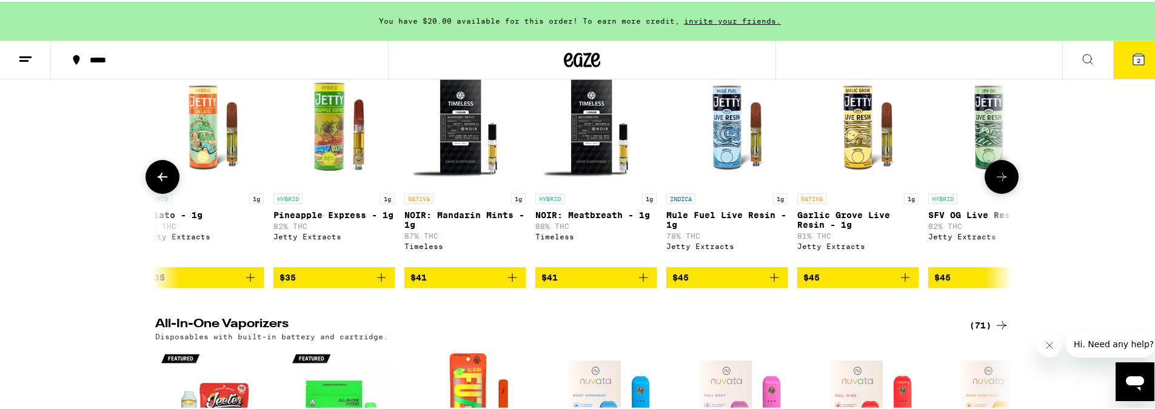
scroll to position [0, 7212]
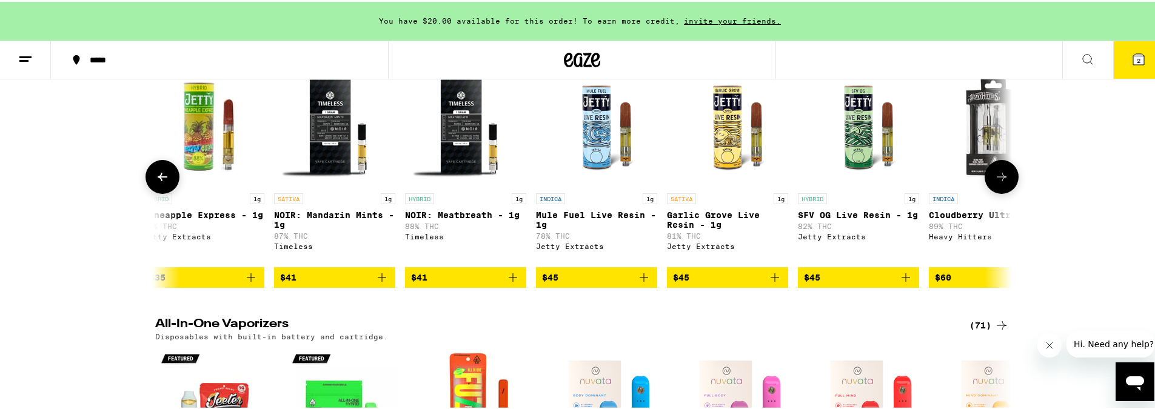
click at [996, 182] on icon at bounding box center [1001, 175] width 15 height 15
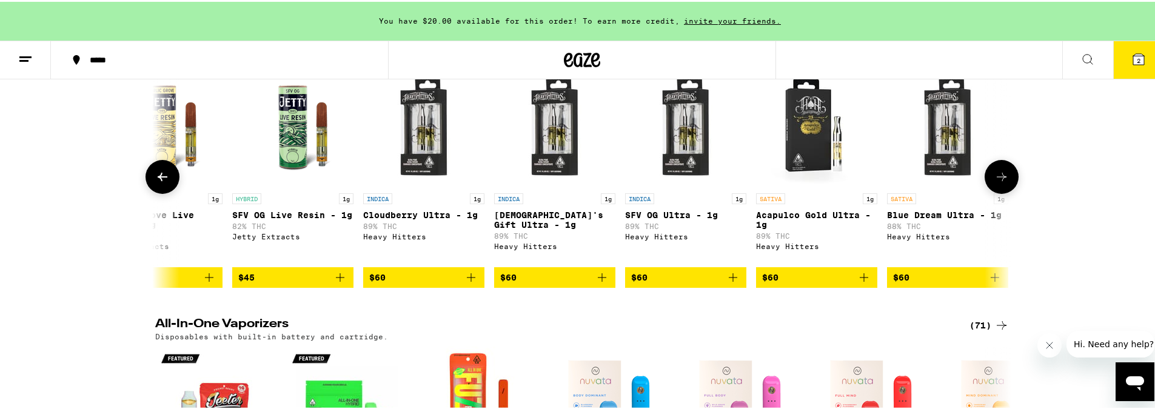
scroll to position [0, 7934]
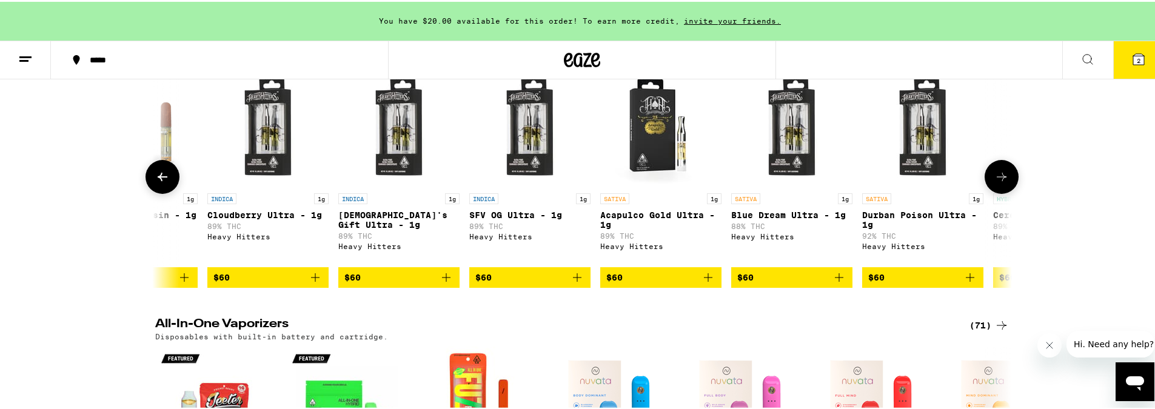
click at [996, 182] on icon at bounding box center [1001, 175] width 15 height 15
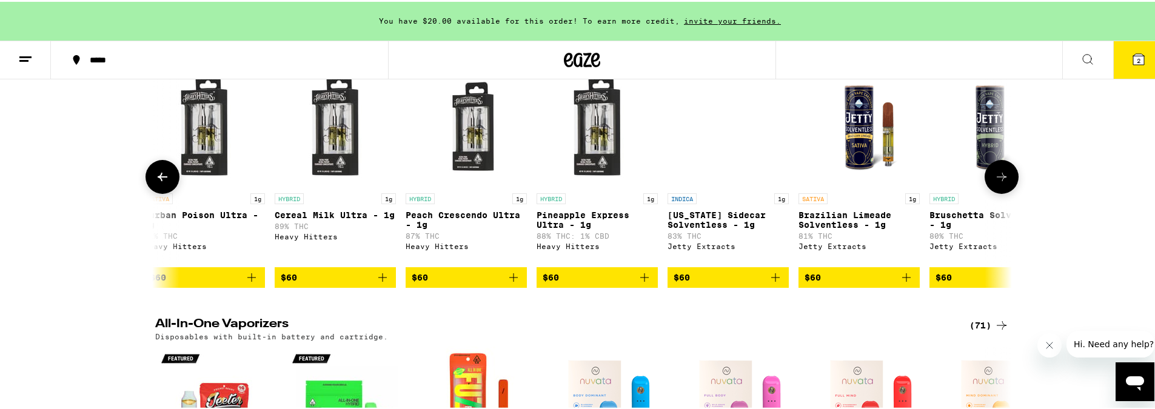
scroll to position [0, 8655]
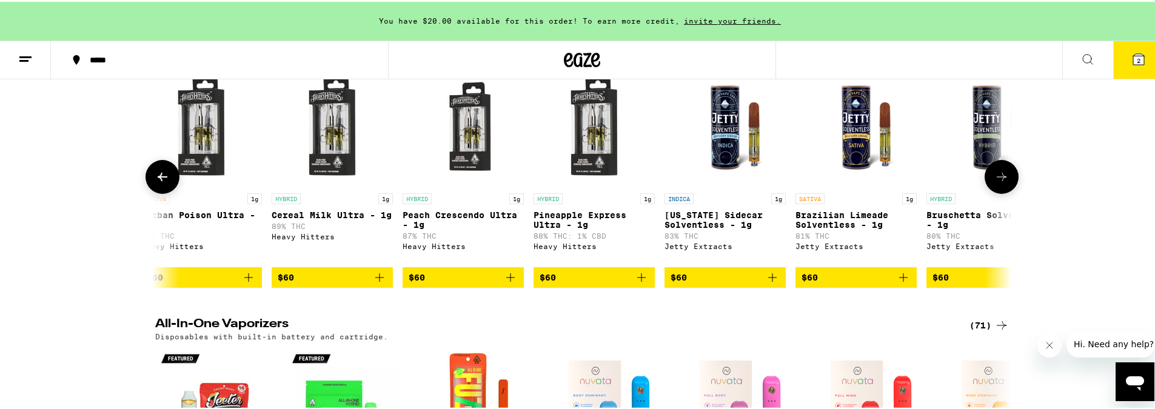
click at [996, 182] on icon at bounding box center [1001, 175] width 15 height 15
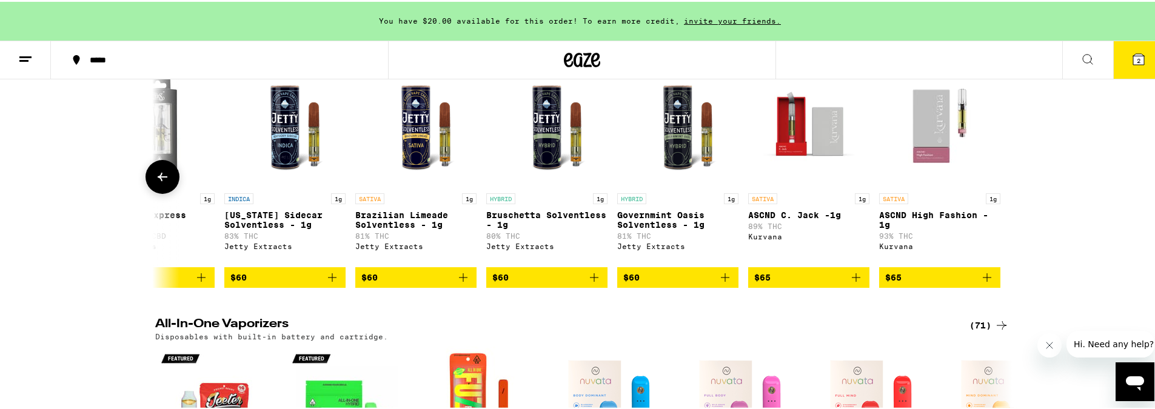
scroll to position [0, 9096]
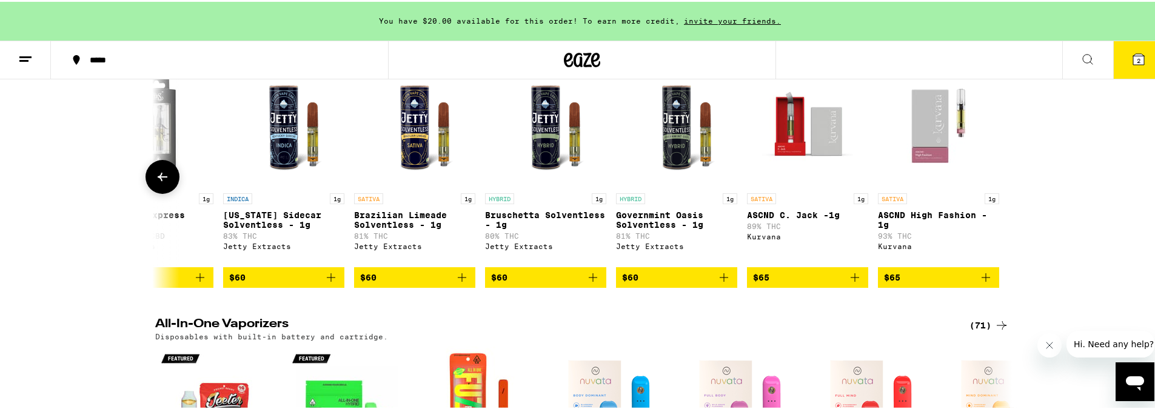
click at [268, 286] on button "$60" at bounding box center [283, 275] width 121 height 21
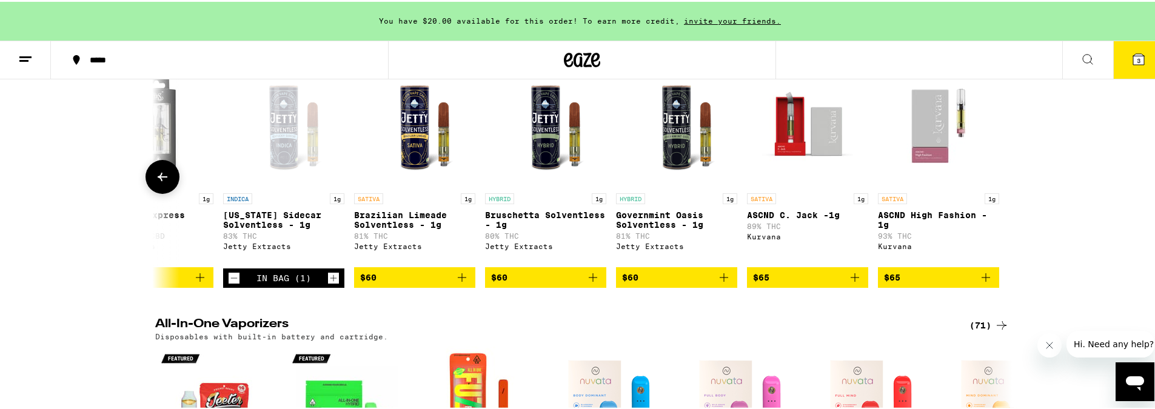
click at [328, 284] on icon "Increment" at bounding box center [333, 276] width 11 height 15
click at [234, 284] on icon "Decrement" at bounding box center [233, 276] width 11 height 15
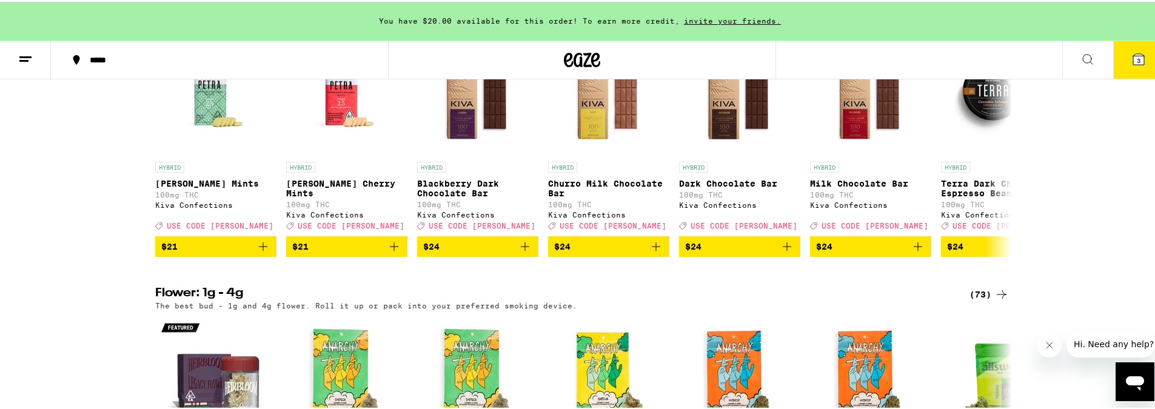
scroll to position [743, 0]
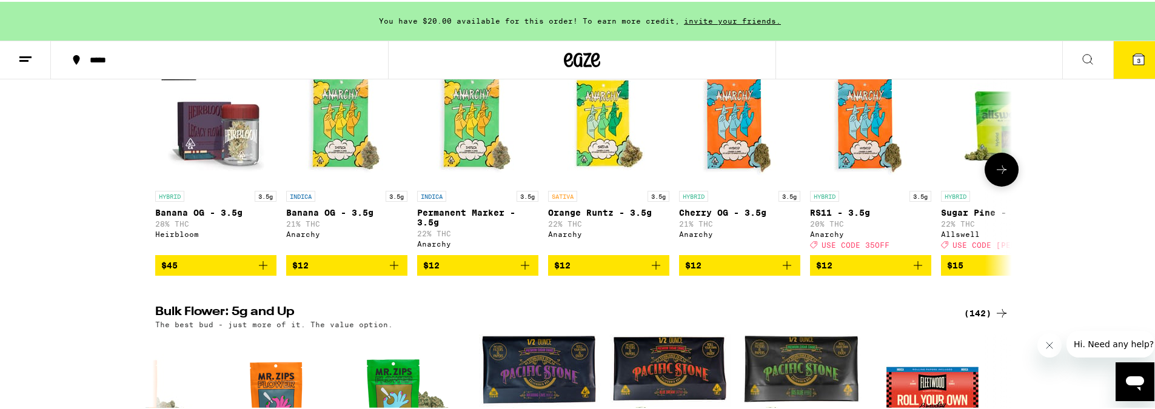
click at [997, 175] on icon at bounding box center [1001, 168] width 15 height 15
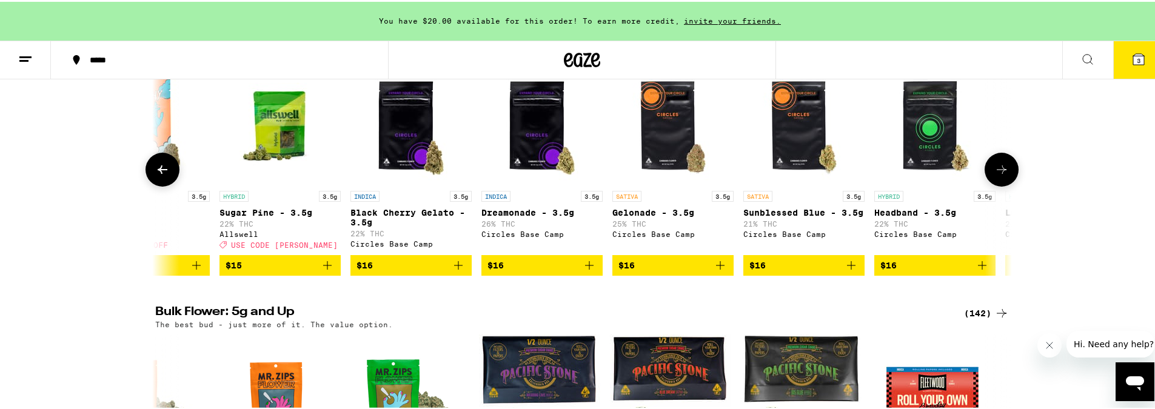
click at [997, 175] on icon at bounding box center [1001, 168] width 15 height 15
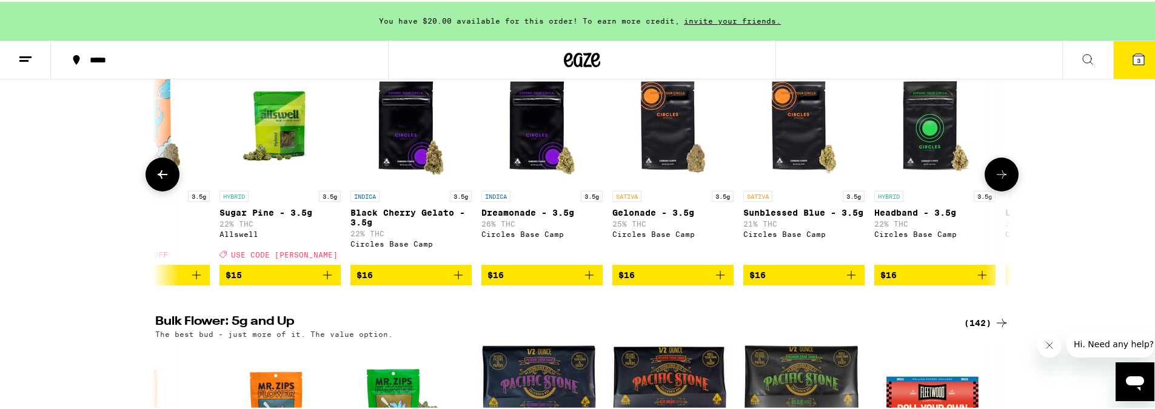
scroll to position [0, 1442]
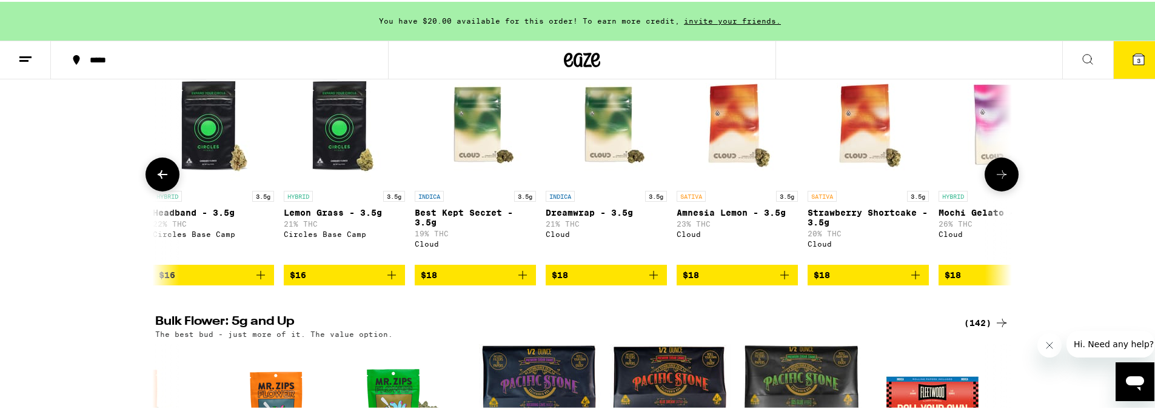
click at [1002, 180] on icon at bounding box center [1001, 172] width 15 height 15
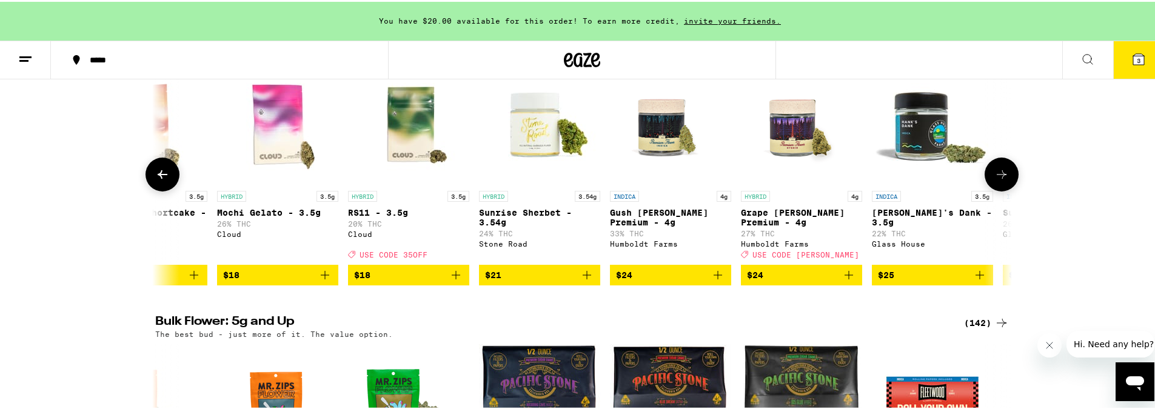
click at [1001, 180] on icon at bounding box center [1001, 172] width 15 height 15
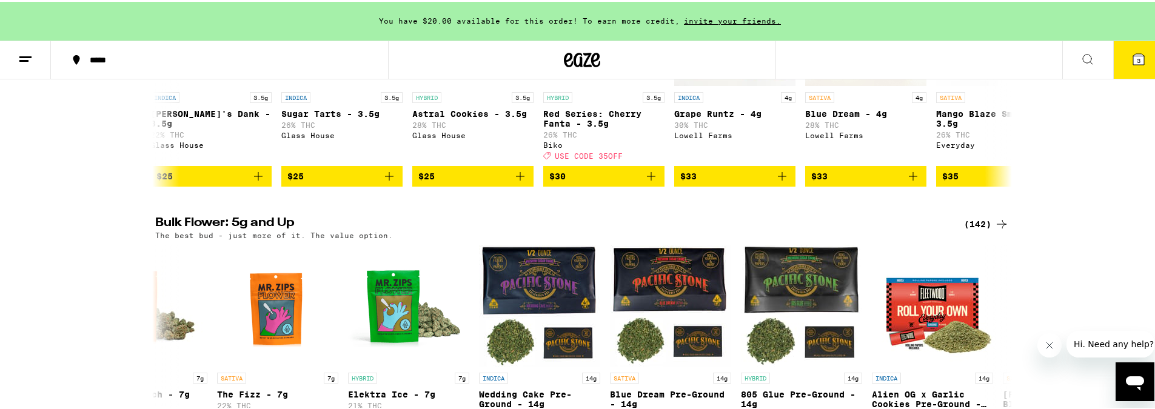
scroll to position [942, 0]
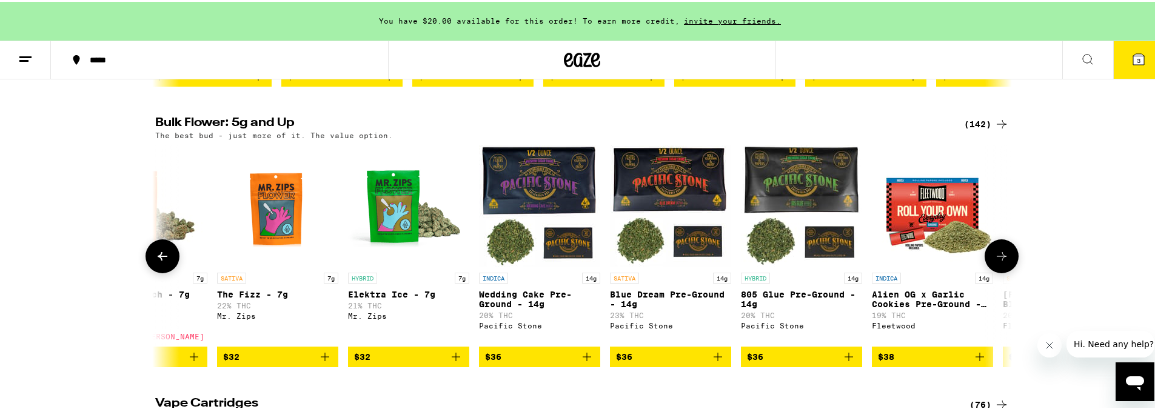
click at [999, 259] on icon at bounding box center [1001, 254] width 10 height 8
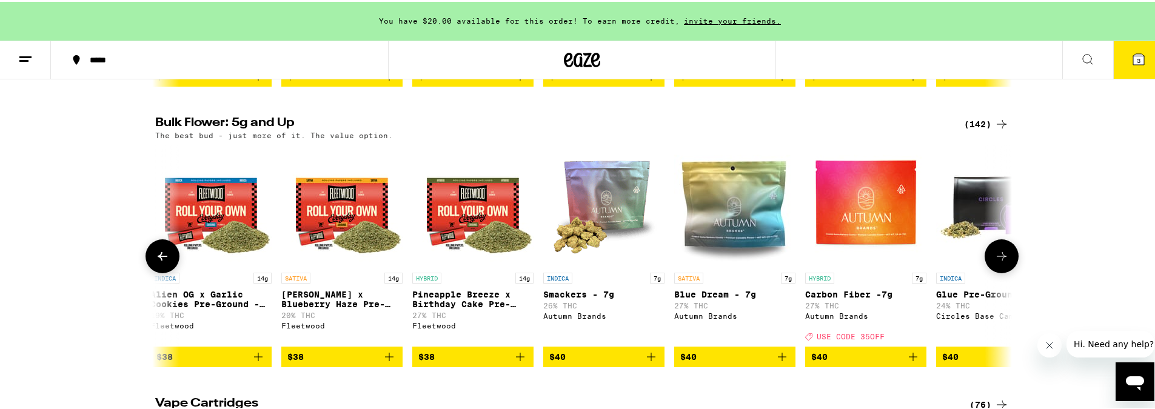
click at [999, 259] on icon at bounding box center [1001, 254] width 10 height 8
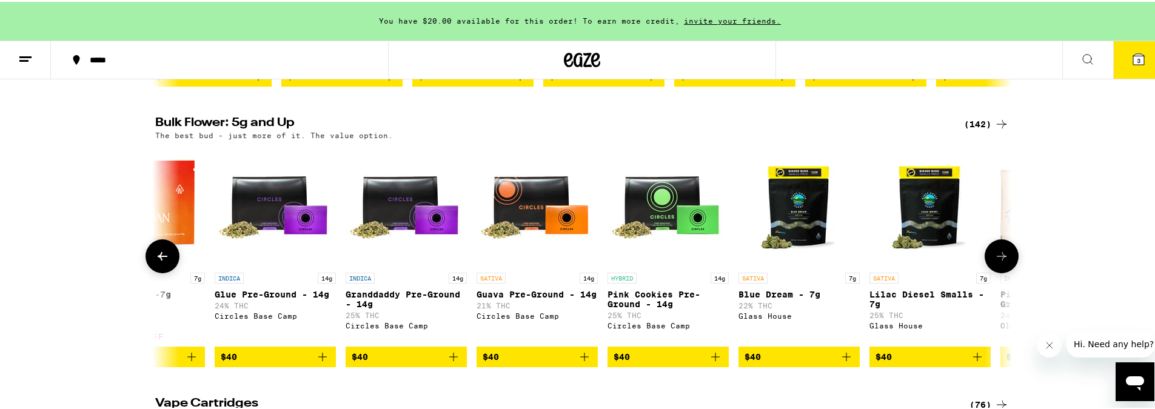
click at [999, 259] on icon at bounding box center [1001, 254] width 10 height 8
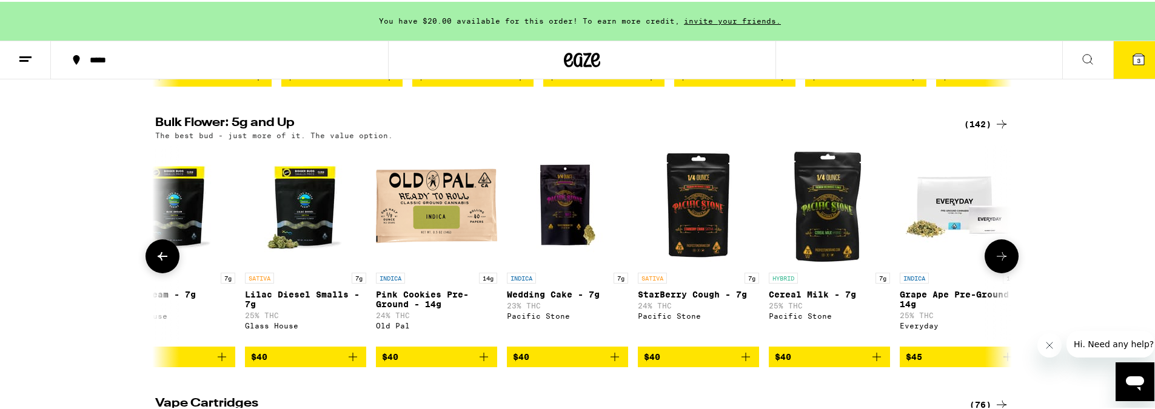
scroll to position [0, 4327]
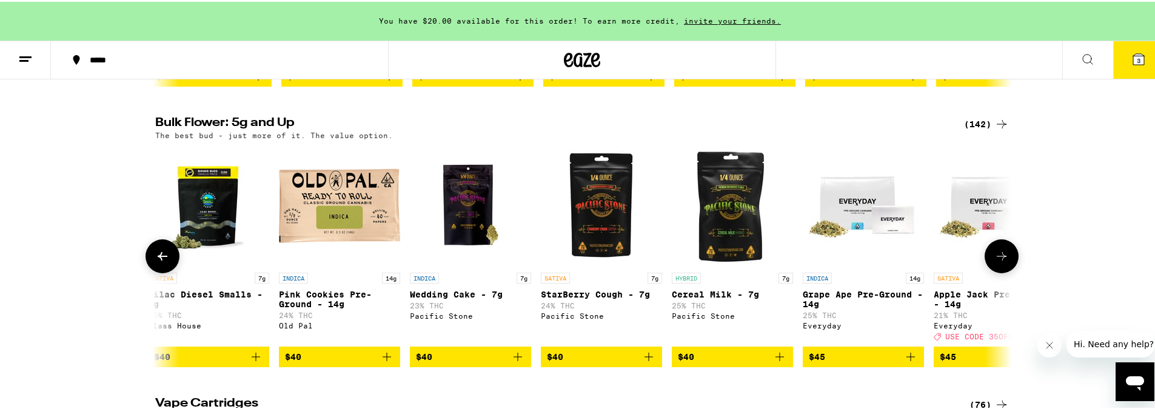
click at [155, 262] on icon at bounding box center [162, 254] width 15 height 15
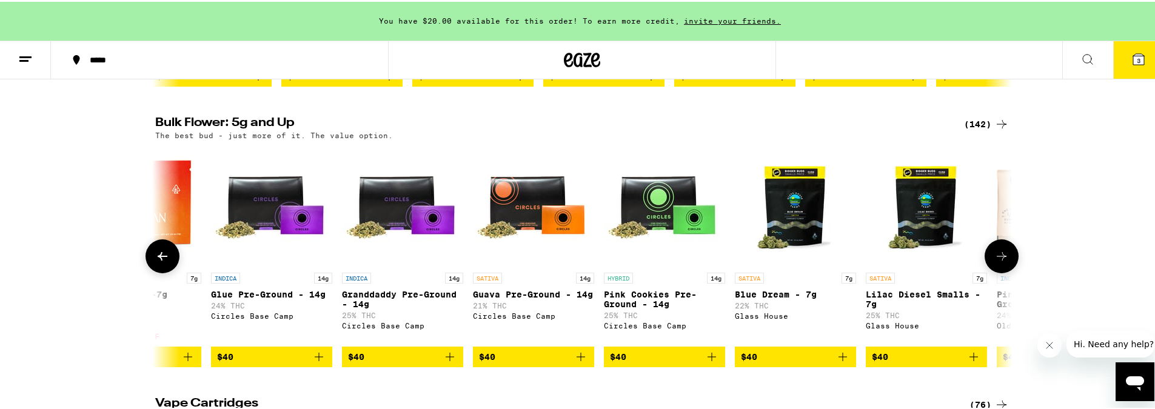
scroll to position [0, 3606]
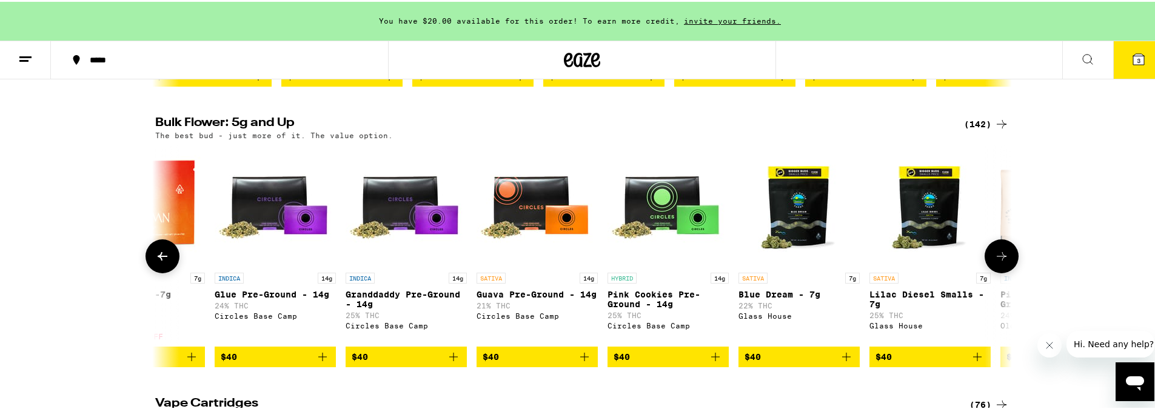
click at [998, 262] on icon at bounding box center [1001, 254] width 15 height 15
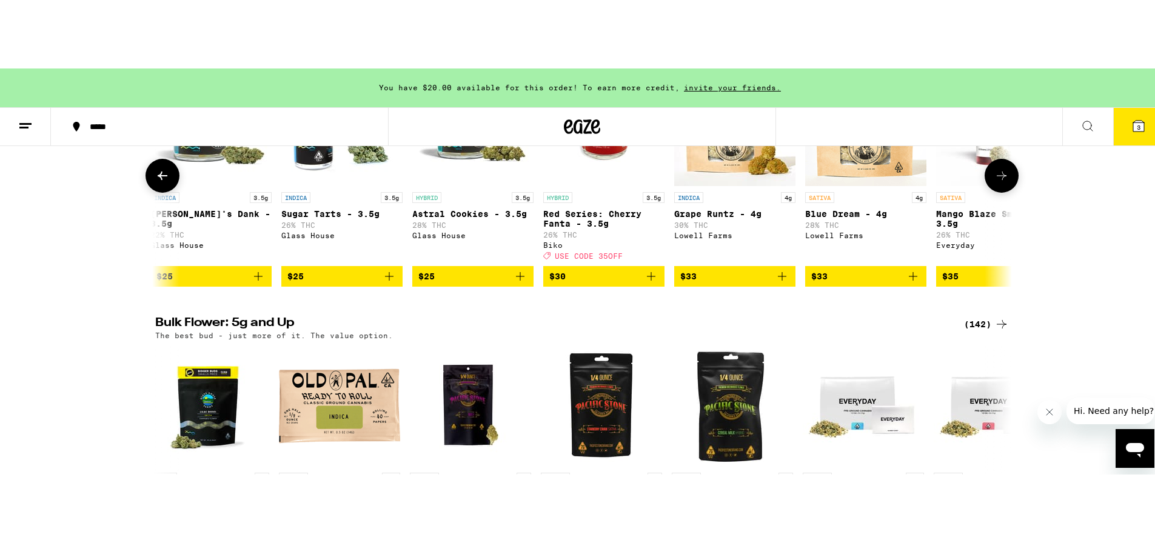
scroll to position [704, 0]
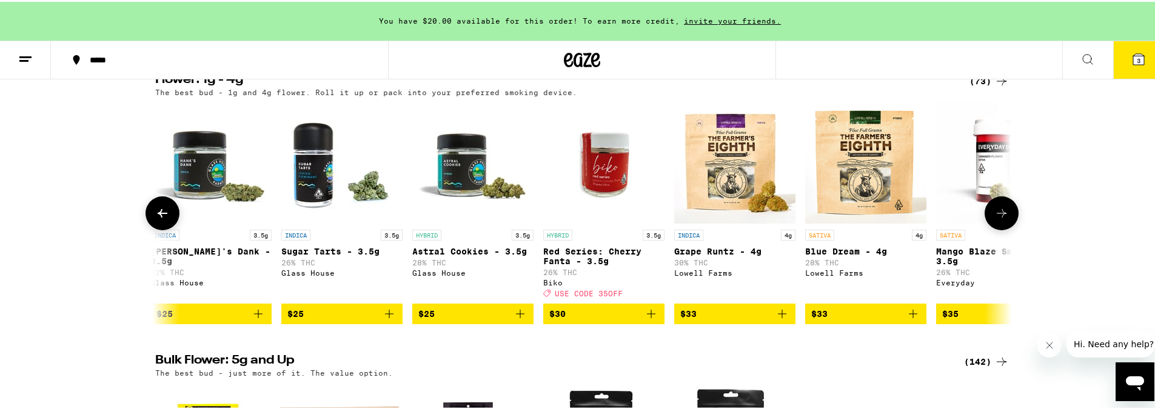
click at [368, 319] on span "$25" at bounding box center [341, 312] width 109 height 15
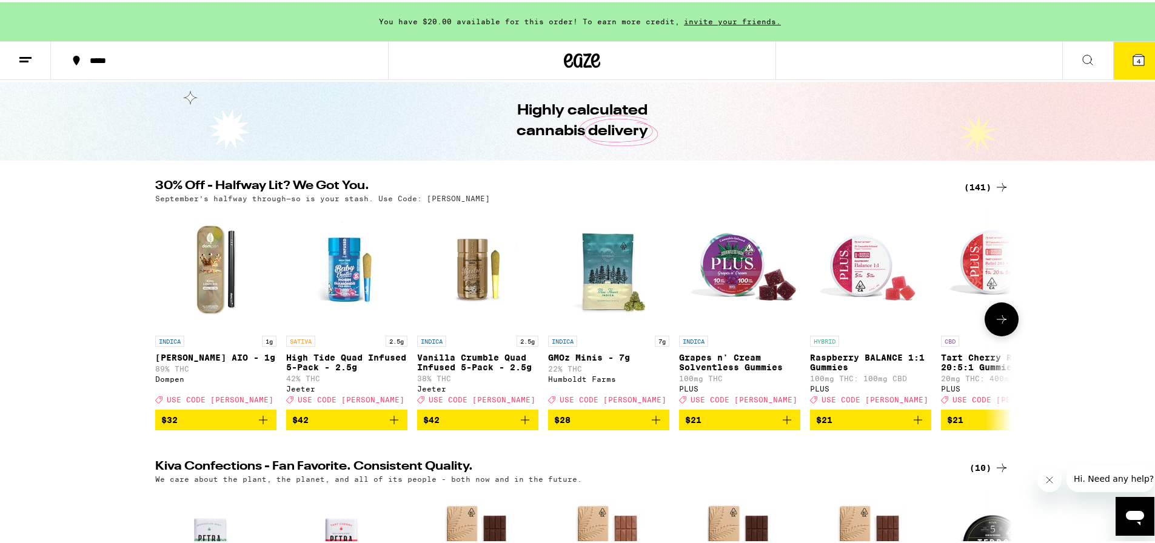
scroll to position [39, 0]
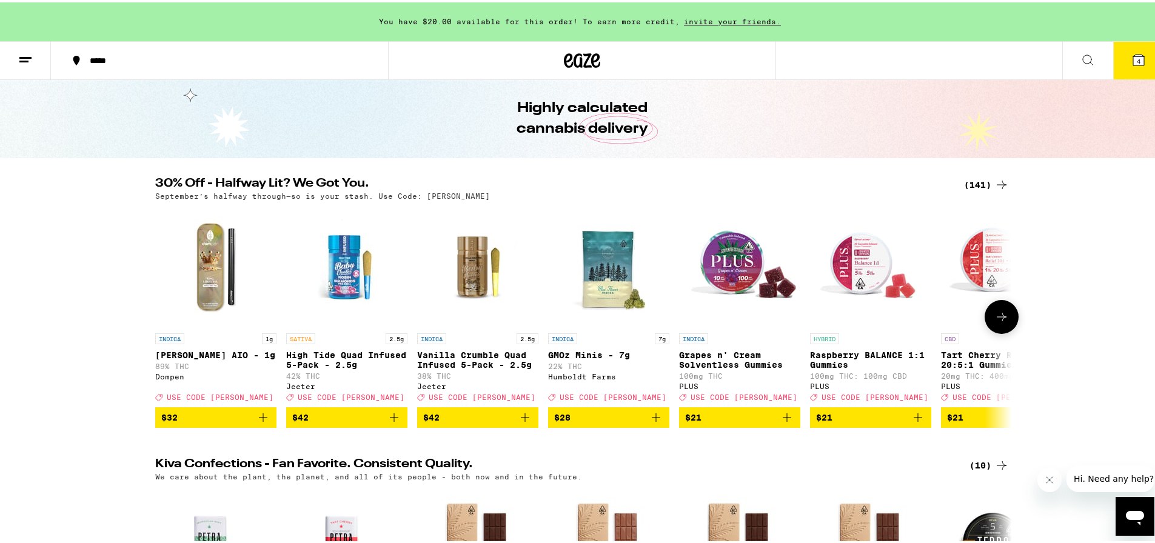
click at [1004, 322] on icon at bounding box center [1001, 314] width 15 height 15
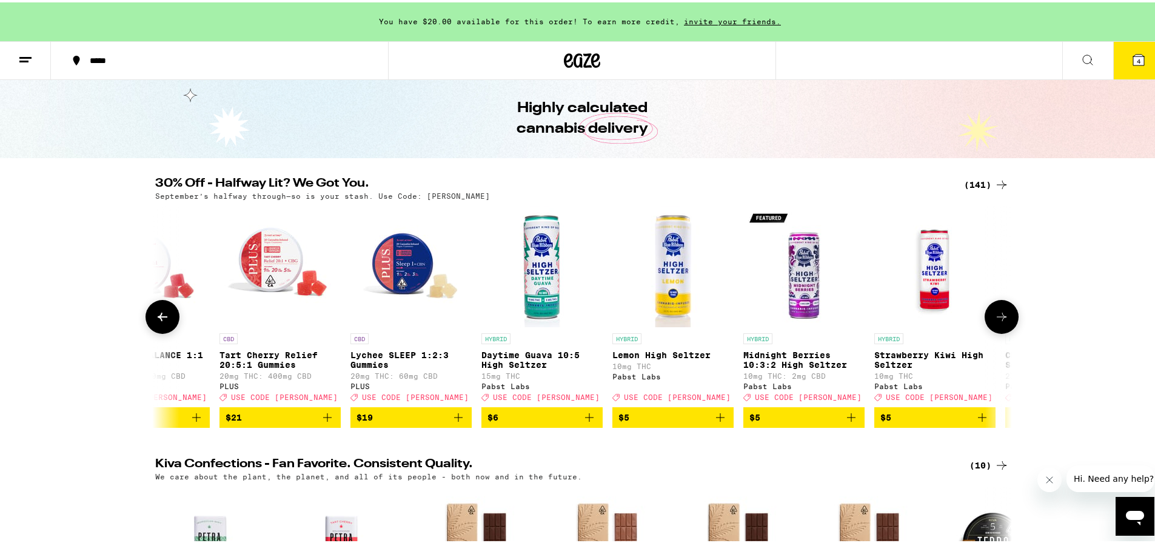
click at [156, 322] on icon at bounding box center [162, 314] width 15 height 15
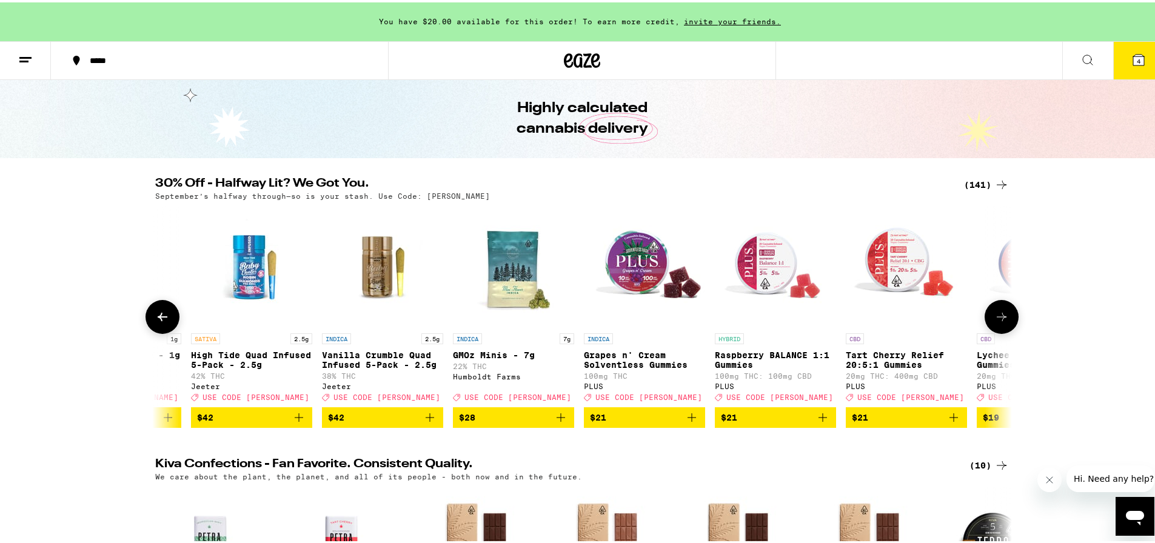
scroll to position [0, 0]
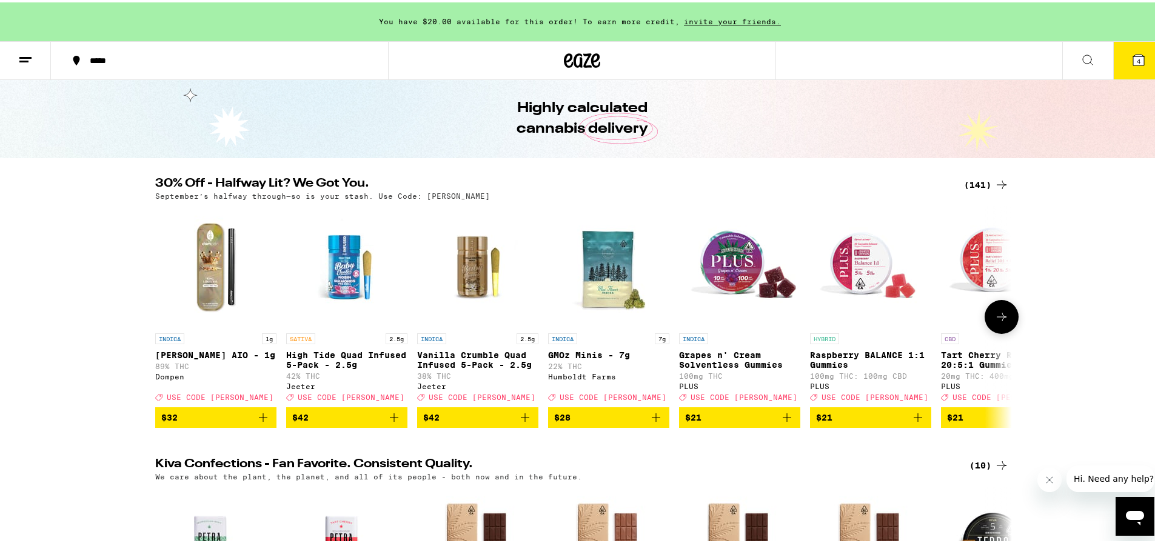
click at [995, 320] on icon at bounding box center [1001, 314] width 15 height 15
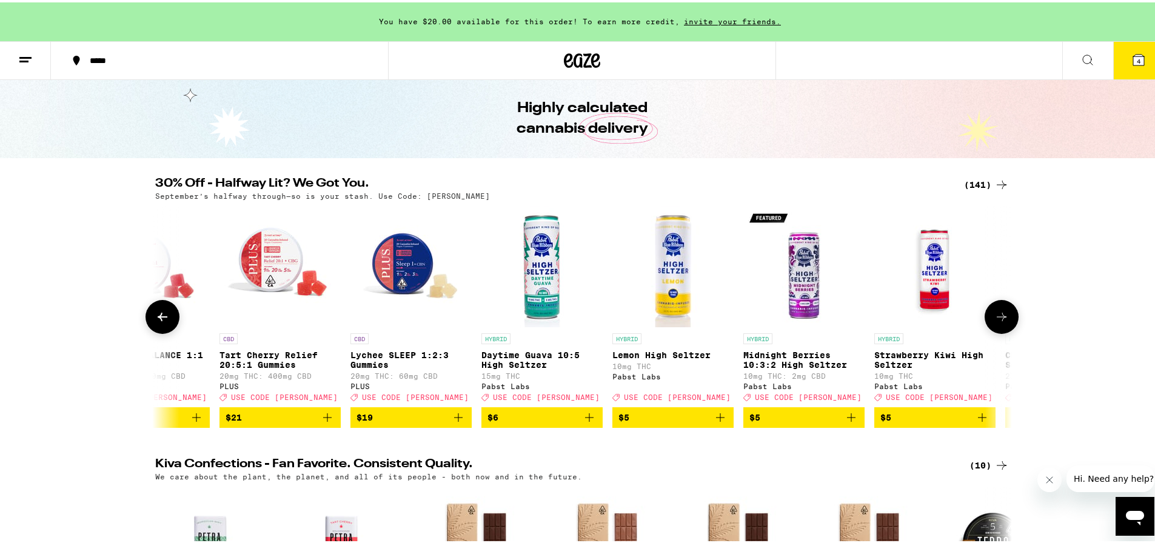
click at [995, 320] on icon at bounding box center [1001, 314] width 15 height 15
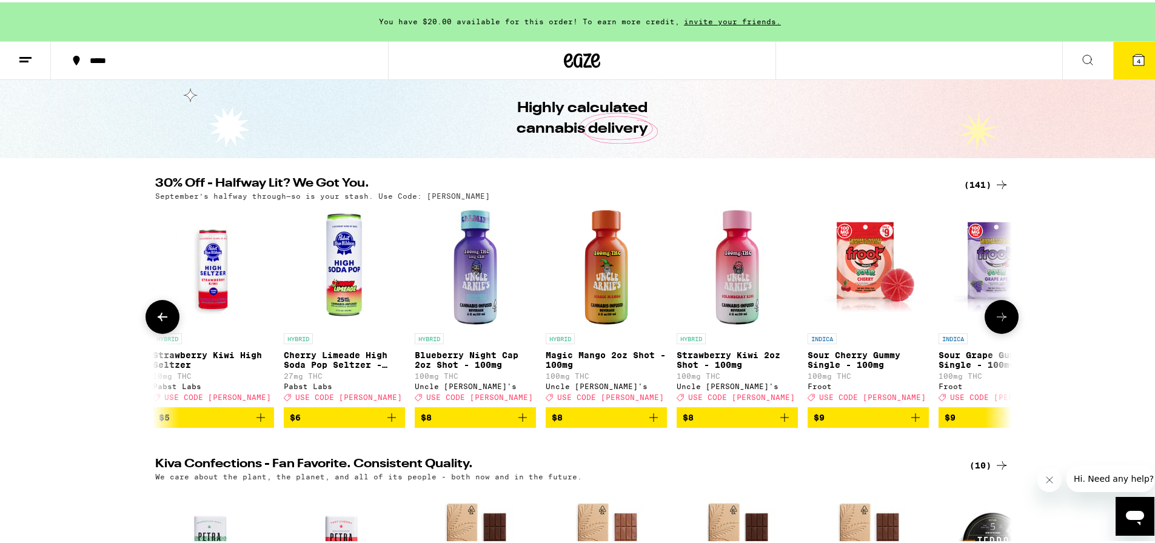
click at [994, 322] on icon at bounding box center [1001, 314] width 15 height 15
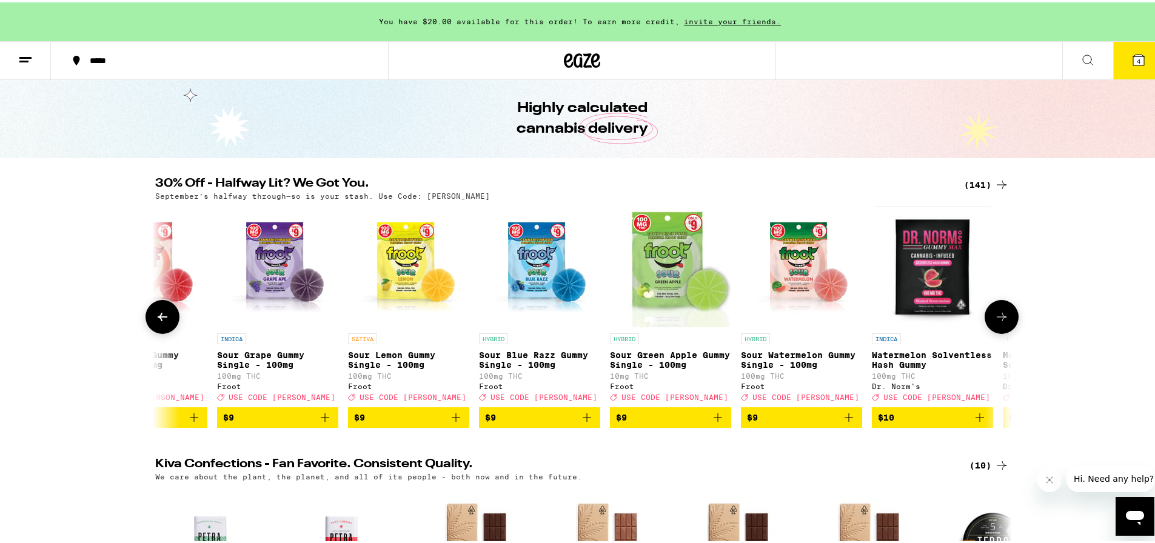
click at [984, 324] on button at bounding box center [1001, 315] width 34 height 34
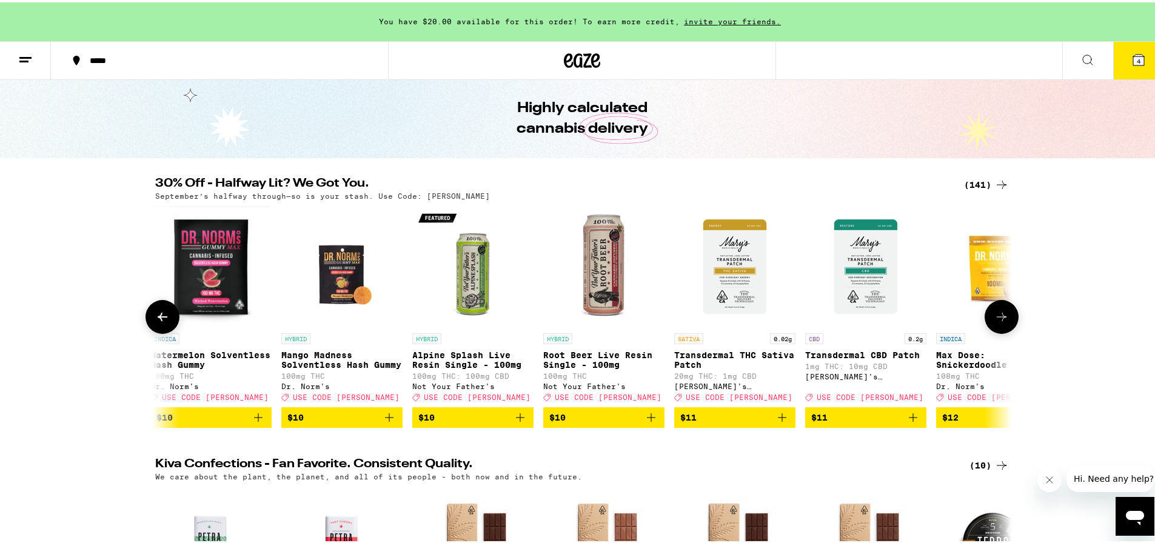
click at [984, 324] on button at bounding box center [1001, 315] width 34 height 34
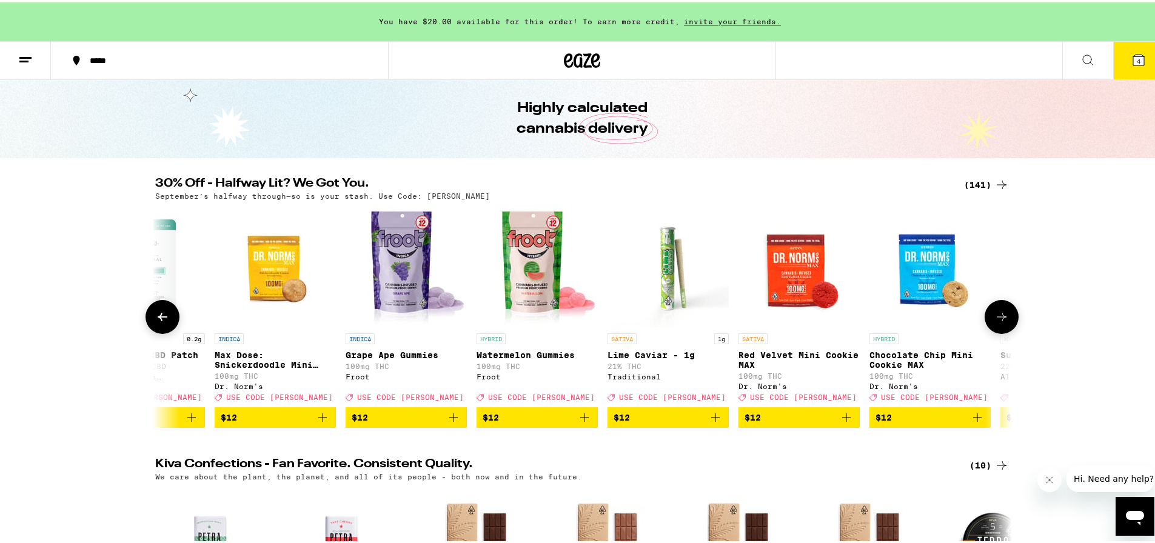
click at [984, 324] on button at bounding box center [1001, 315] width 34 height 34
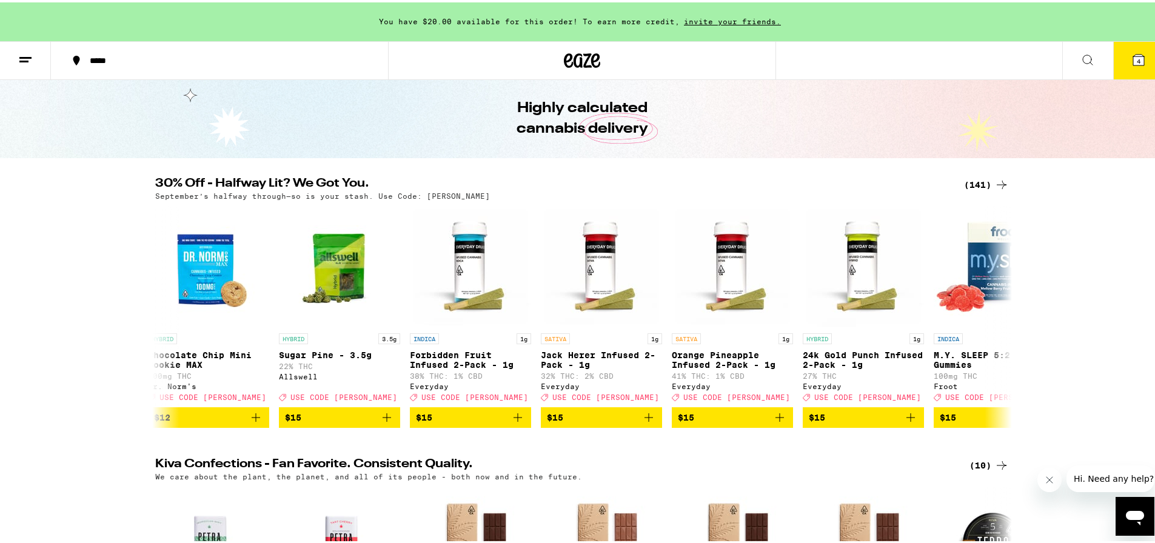
scroll to position [42, 0]
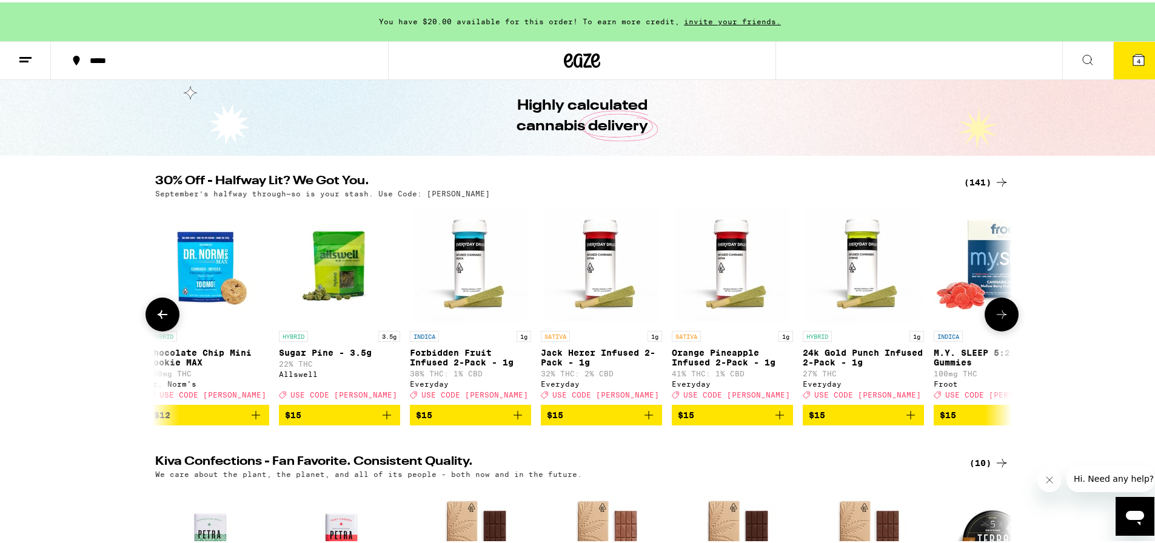
click at [1004, 321] on button at bounding box center [1001, 312] width 34 height 34
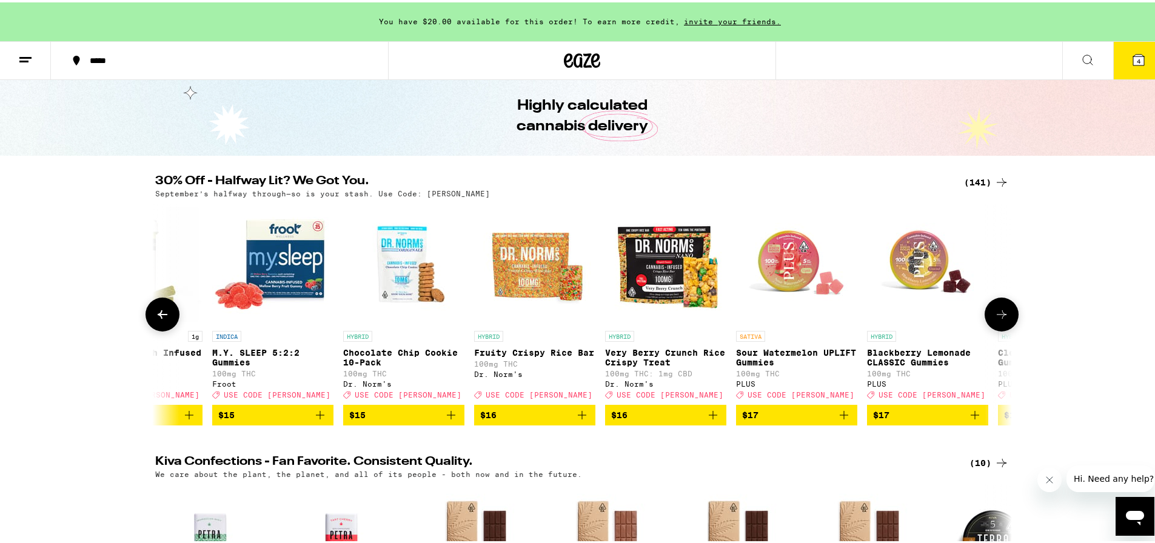
click at [1004, 321] on button at bounding box center [1001, 312] width 34 height 34
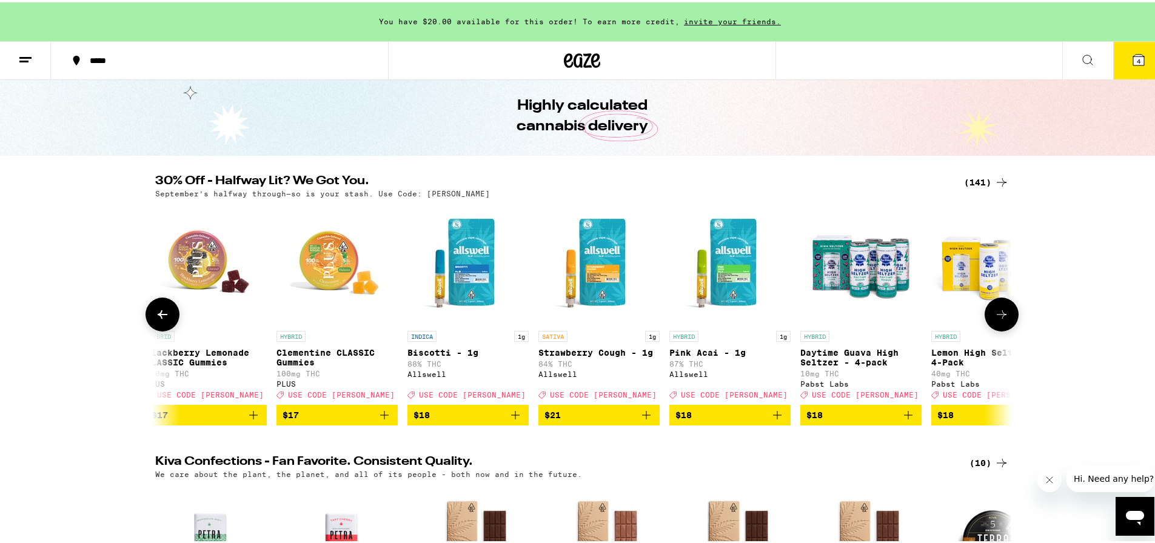
click at [1004, 321] on button at bounding box center [1001, 312] width 34 height 34
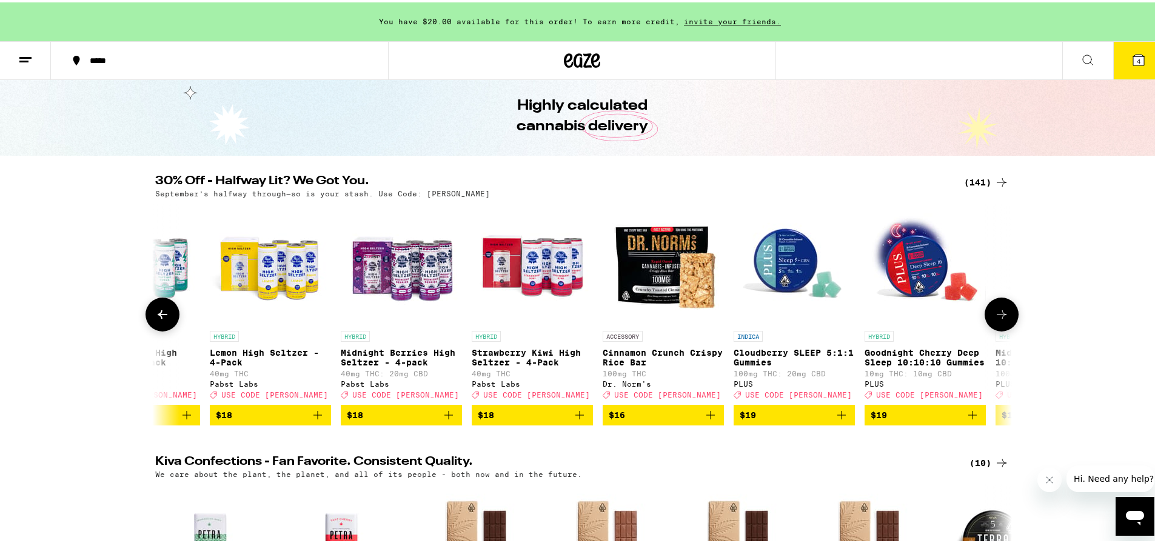
click at [1004, 321] on button at bounding box center [1001, 312] width 34 height 34
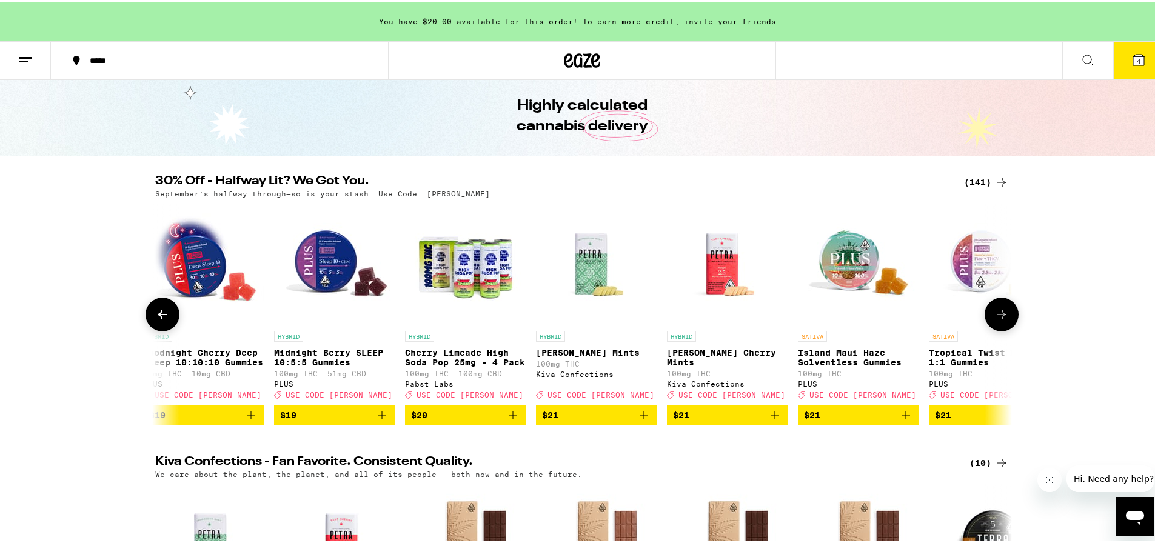
click at [1004, 321] on button at bounding box center [1001, 312] width 34 height 34
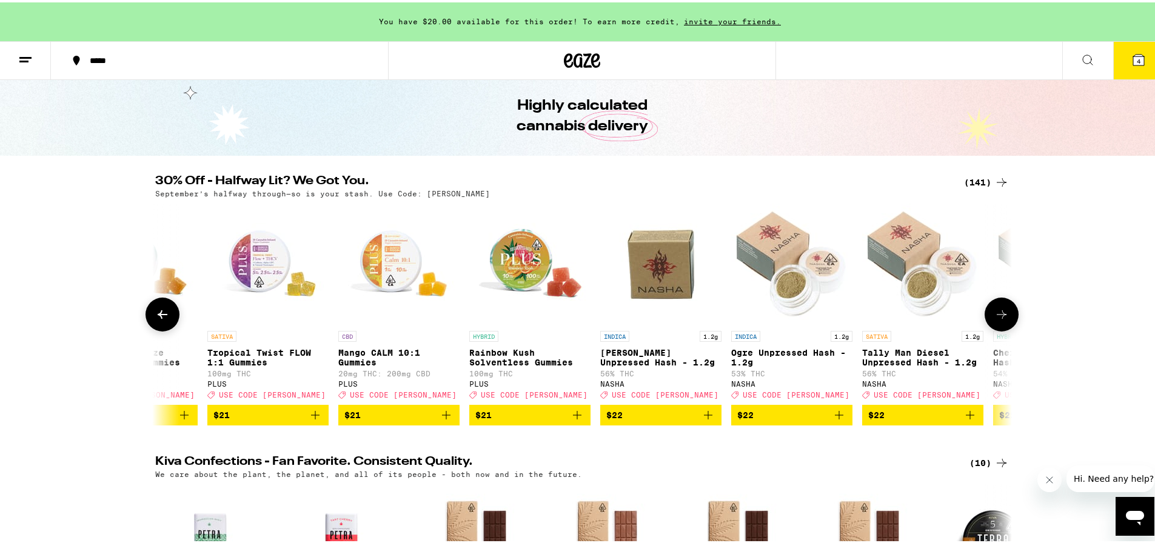
click at [1004, 321] on button at bounding box center [1001, 312] width 34 height 34
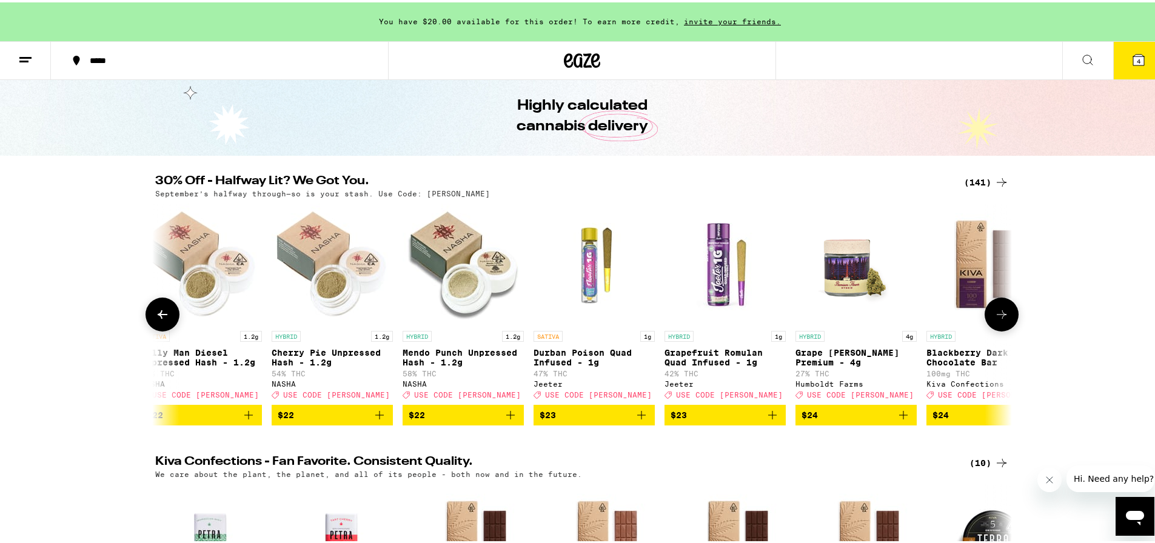
click at [1004, 321] on button at bounding box center [1001, 312] width 34 height 34
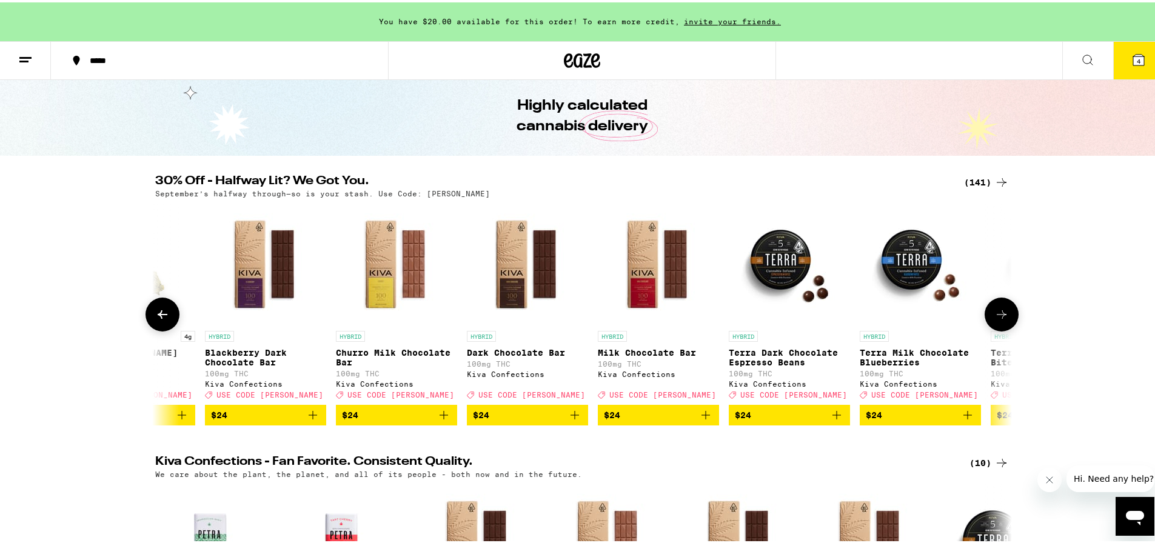
click at [1004, 321] on button at bounding box center [1001, 312] width 34 height 34
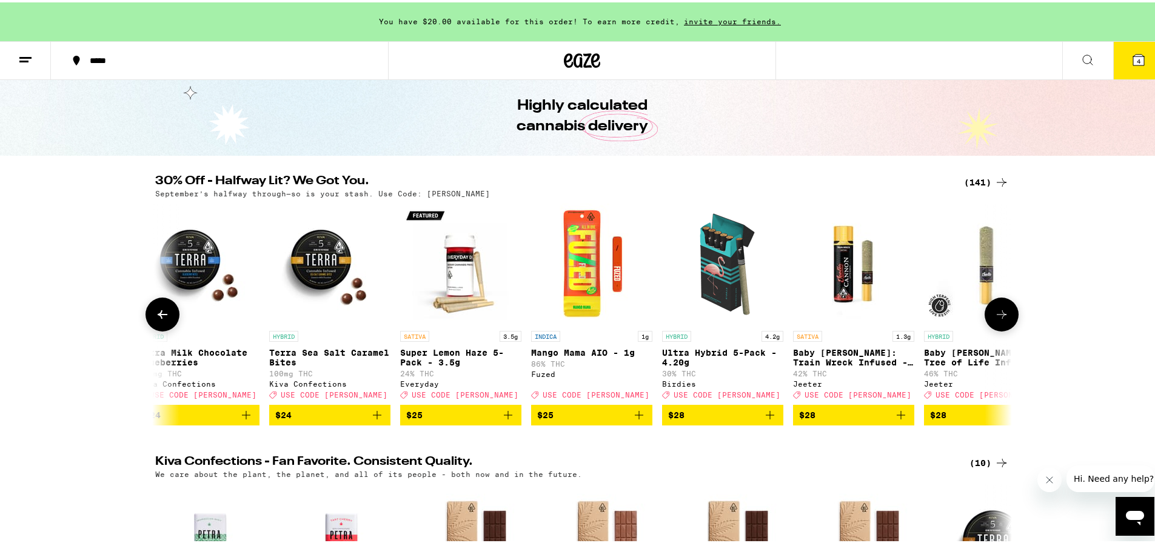
click at [1004, 321] on button at bounding box center [1001, 312] width 34 height 34
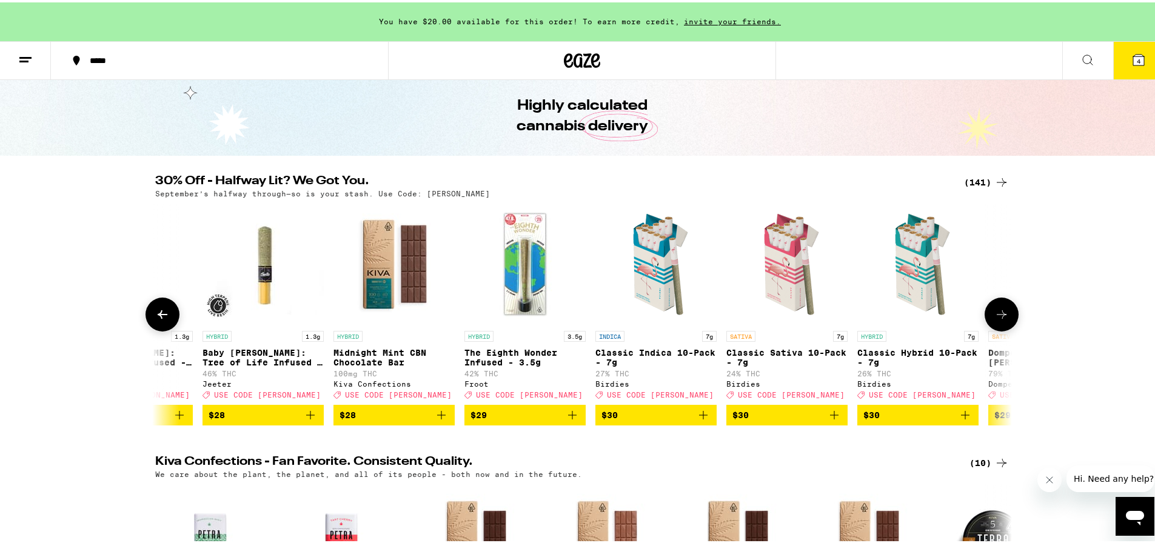
click at [1004, 321] on button at bounding box center [1001, 312] width 34 height 34
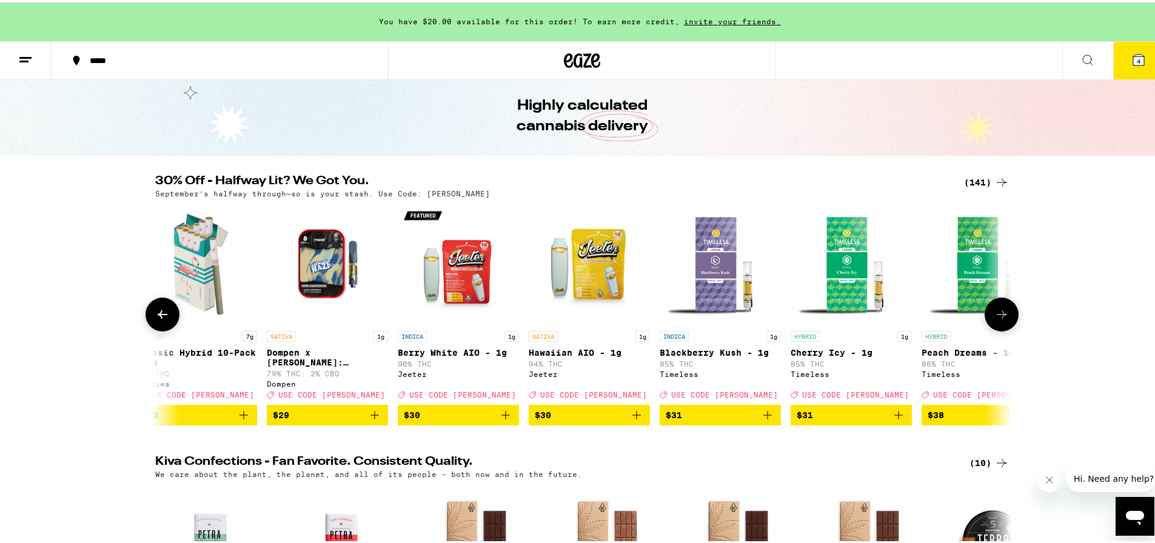
click at [1004, 321] on button at bounding box center [1001, 312] width 34 height 34
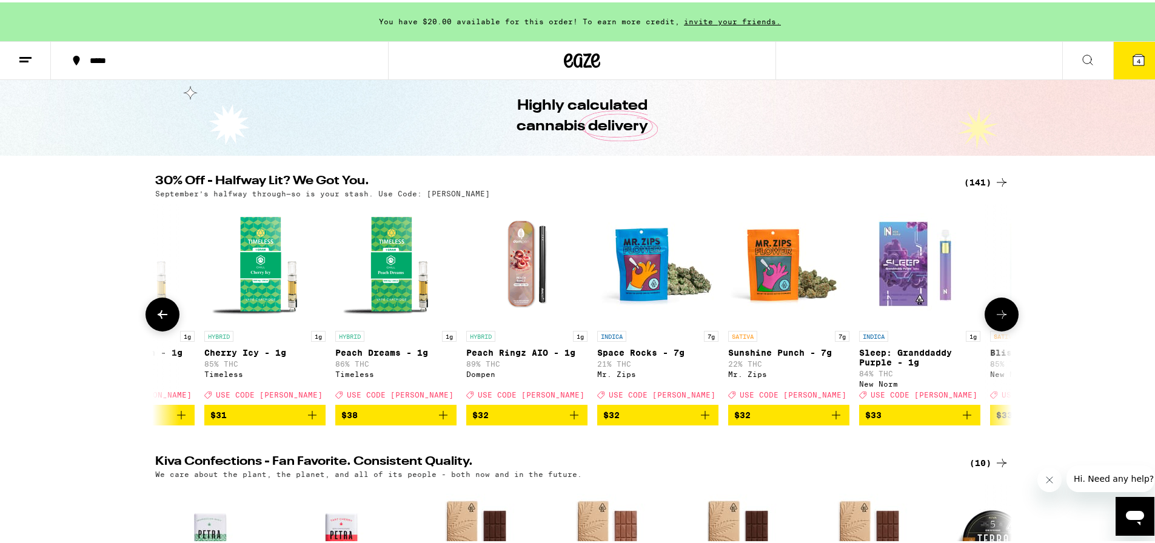
scroll to position [0, 12261]
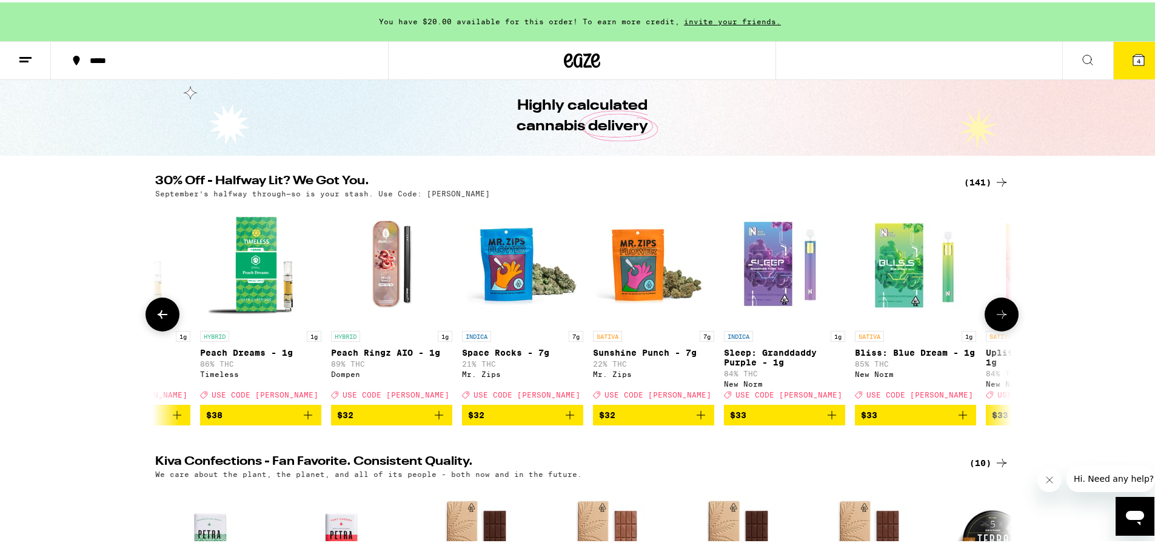
click at [1004, 321] on button at bounding box center [1001, 312] width 34 height 34
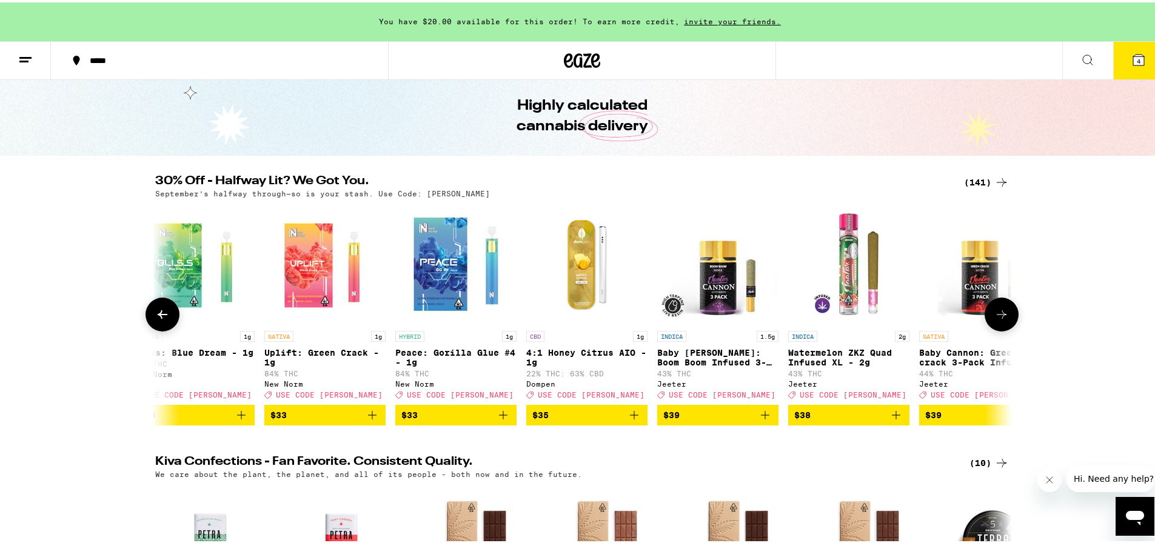
click at [1004, 321] on button at bounding box center [1001, 312] width 34 height 34
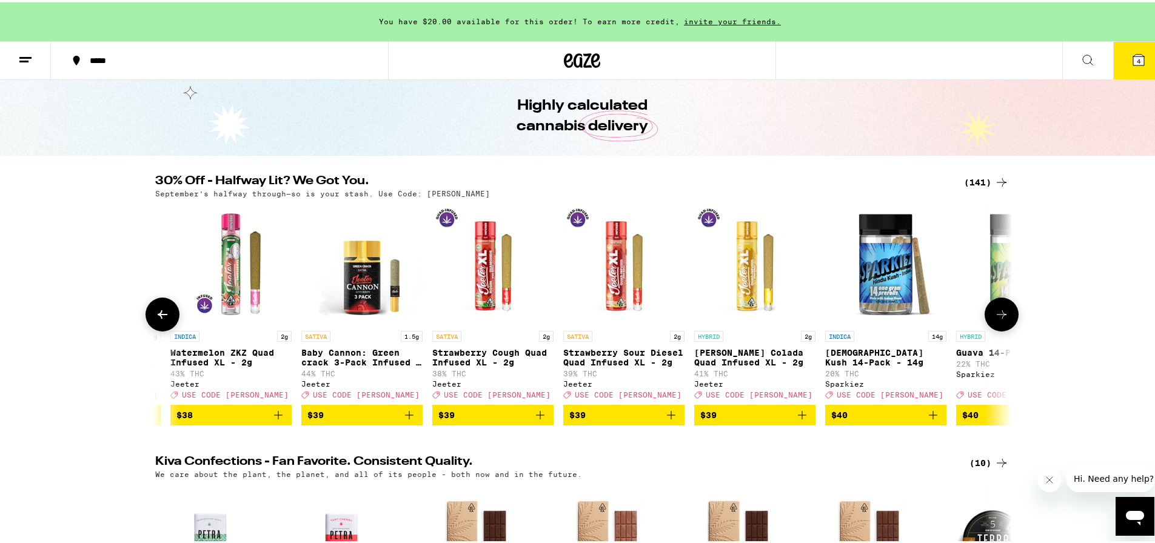
scroll to position [0, 13703]
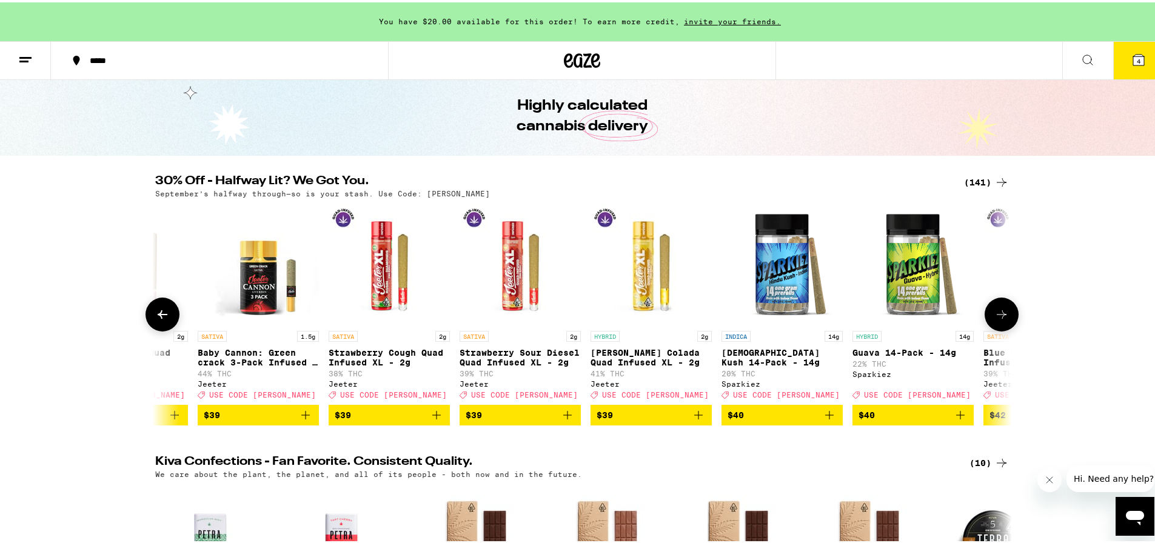
click at [1004, 321] on button at bounding box center [1001, 312] width 34 height 34
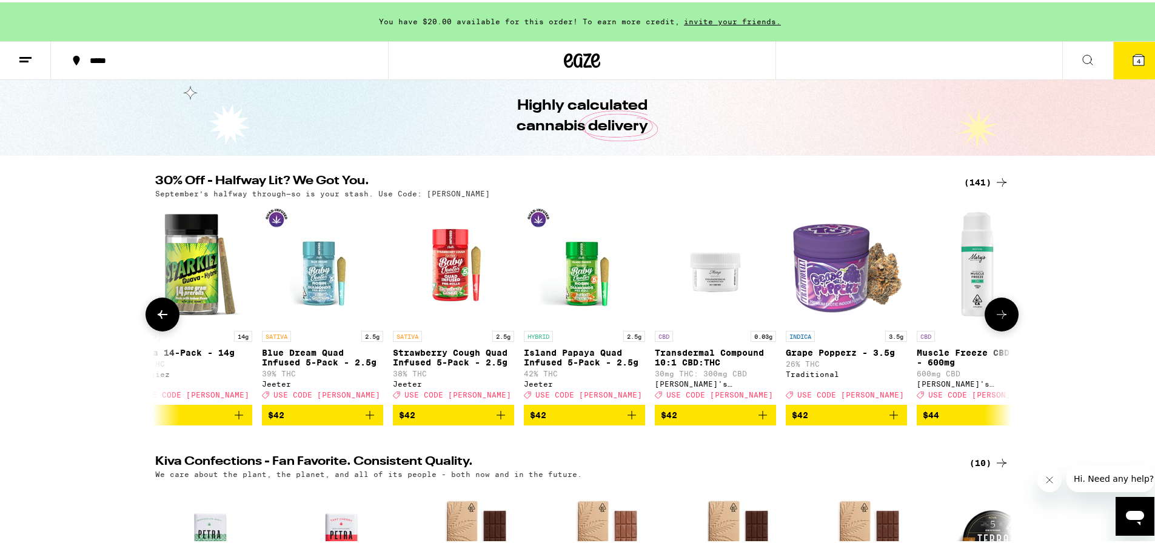
click at [1004, 321] on button at bounding box center [1001, 312] width 34 height 34
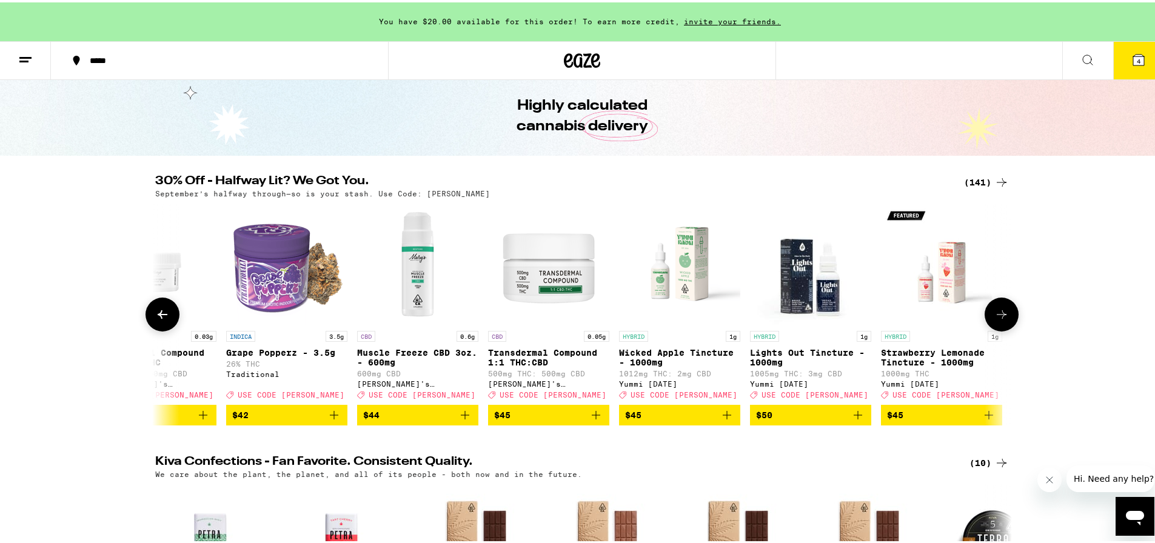
scroll to position [0, 15146]
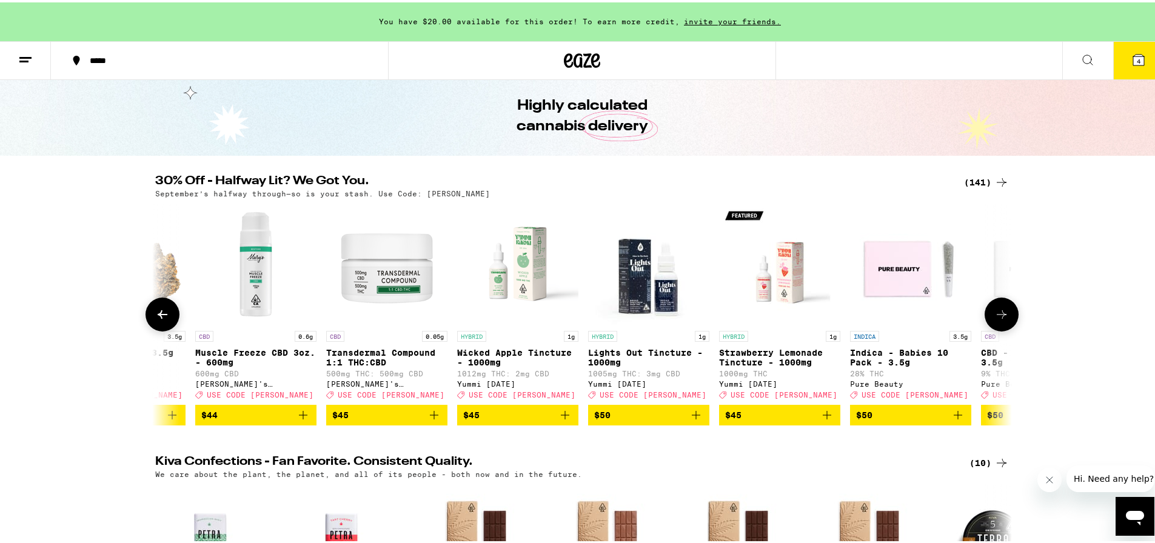
click at [169, 315] on button at bounding box center [162, 312] width 34 height 34
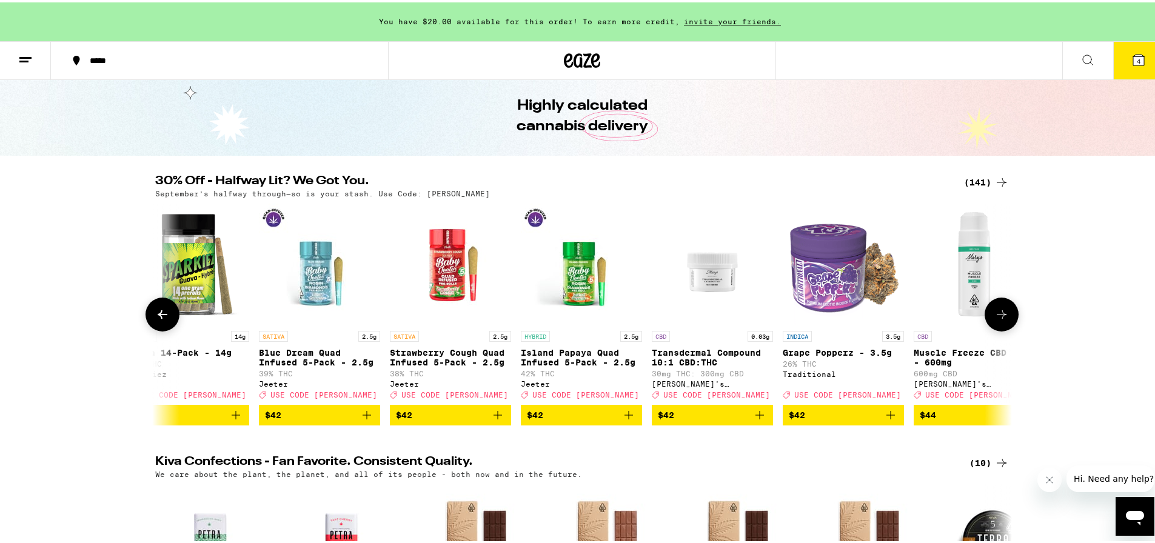
scroll to position [0, 14425]
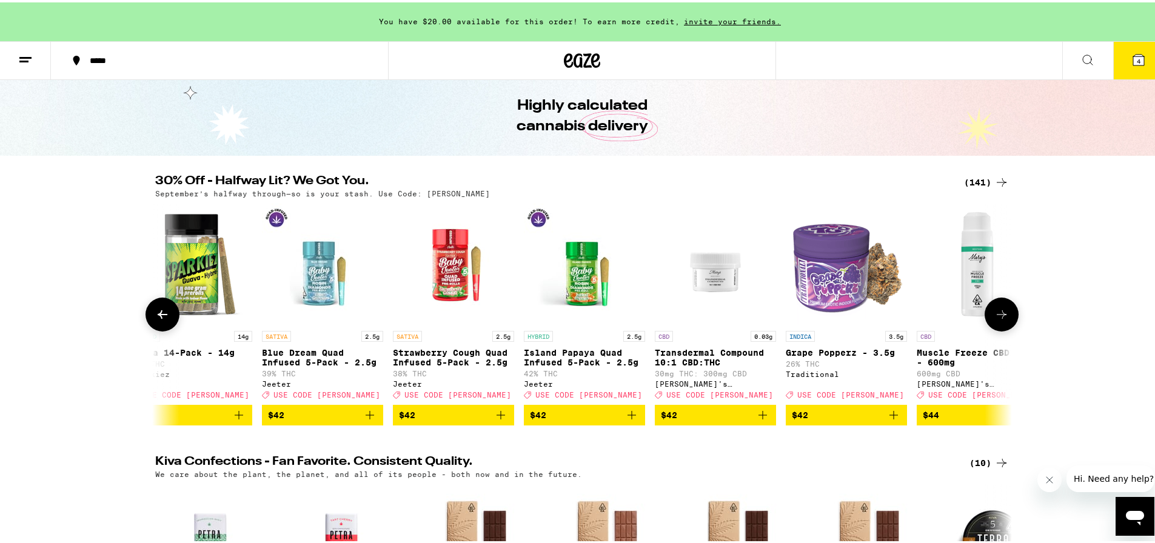
click at [1005, 321] on button at bounding box center [1001, 312] width 34 height 34
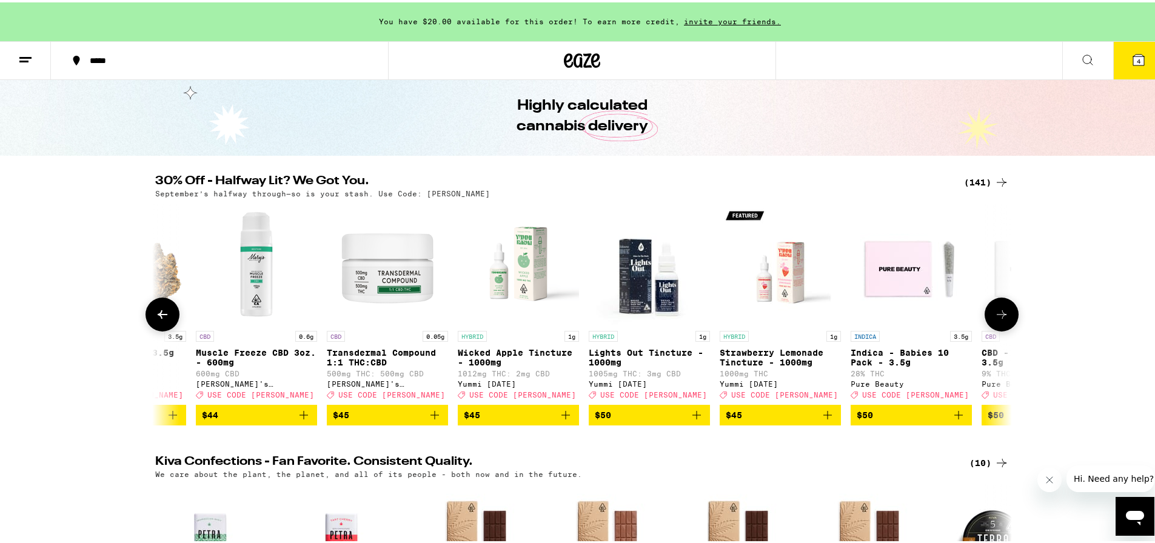
scroll to position [0, 15146]
click at [1005, 321] on button at bounding box center [1001, 312] width 34 height 34
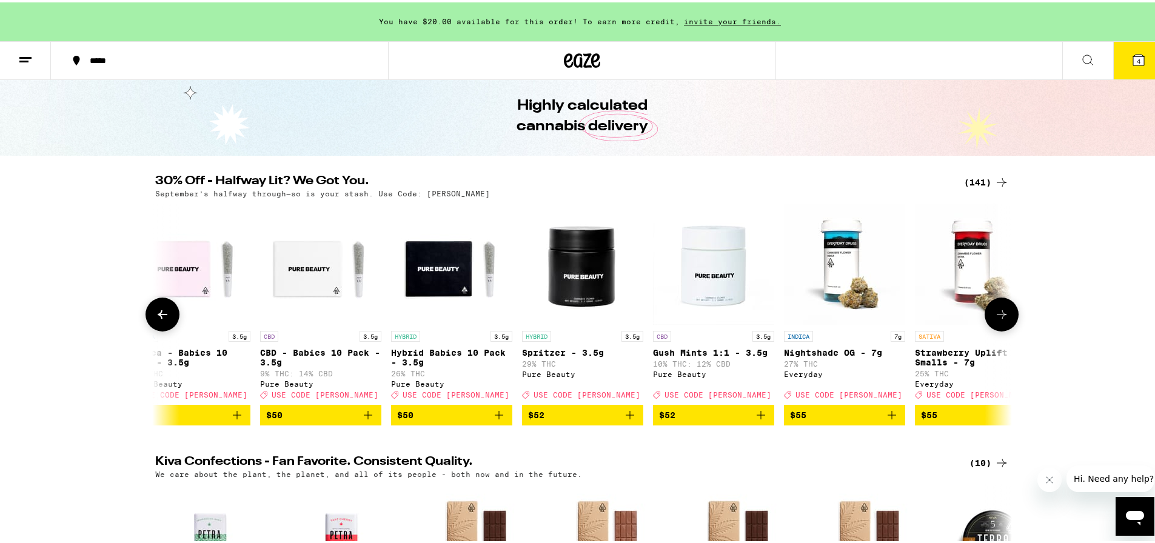
scroll to position [0, 15867]
click at [1005, 321] on button at bounding box center [1001, 312] width 34 height 34
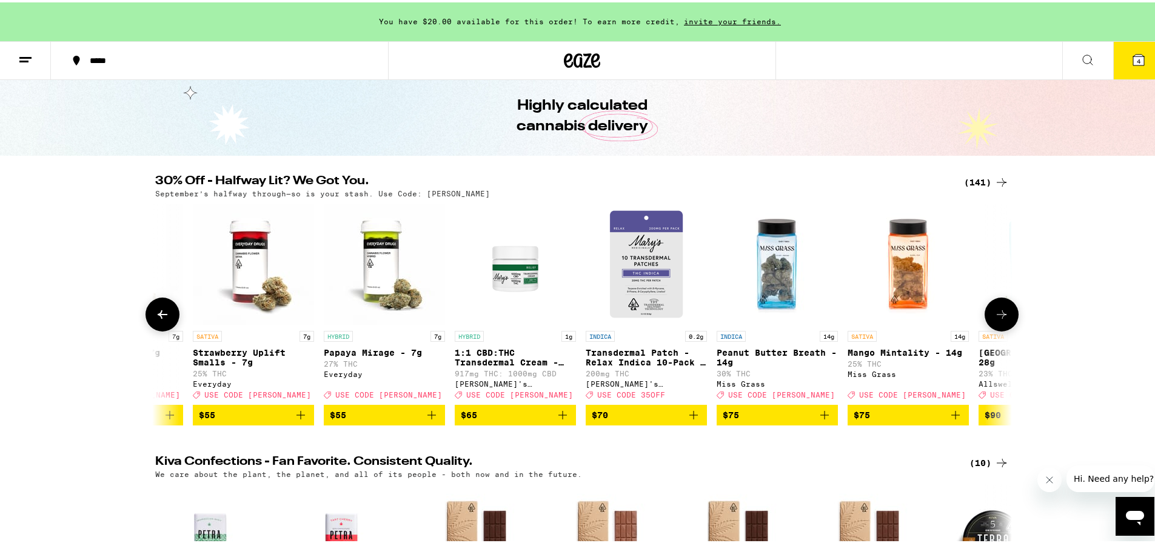
click at [1005, 321] on button at bounding box center [1001, 312] width 34 height 34
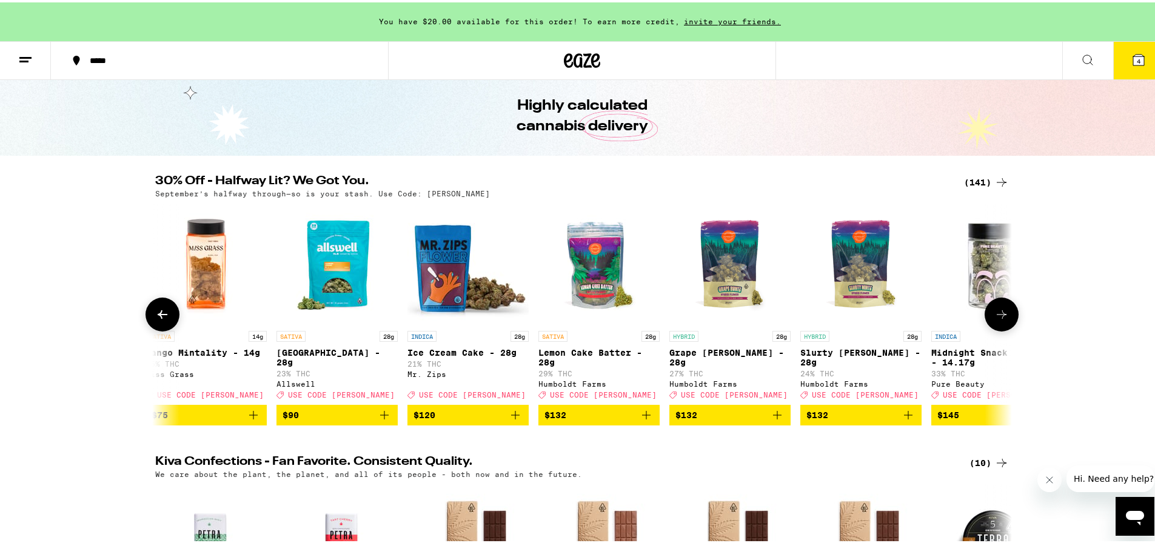
scroll to position [0, 17310]
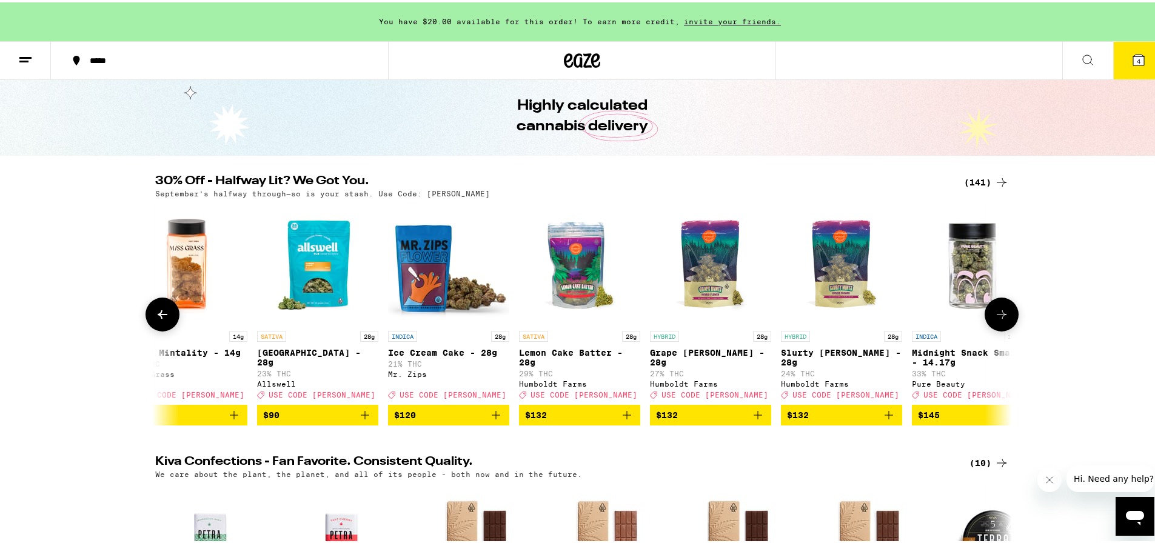
click at [1005, 321] on button at bounding box center [1001, 312] width 34 height 34
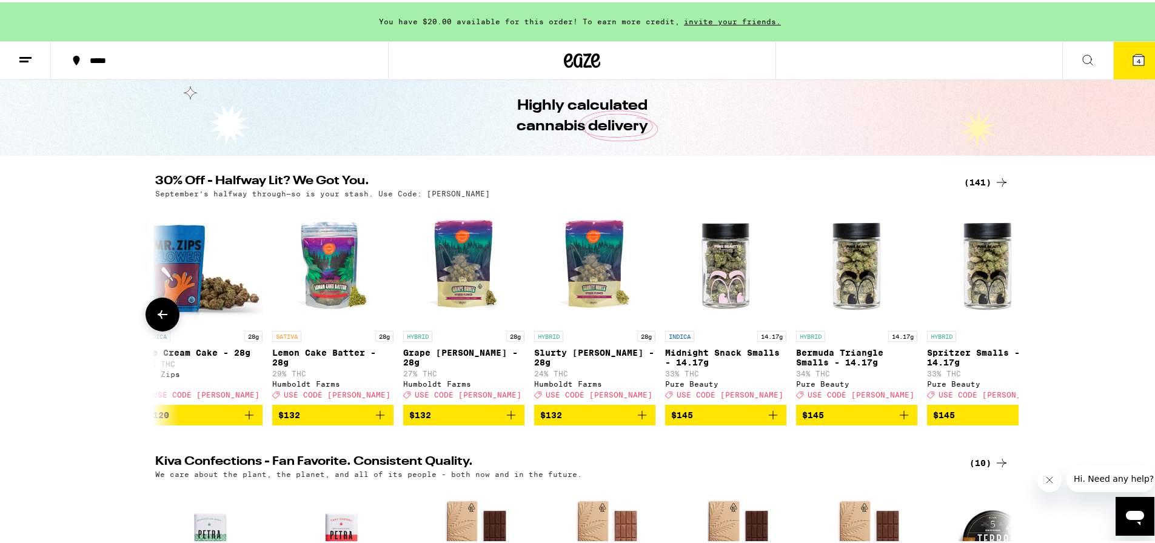
scroll to position [0, 17605]
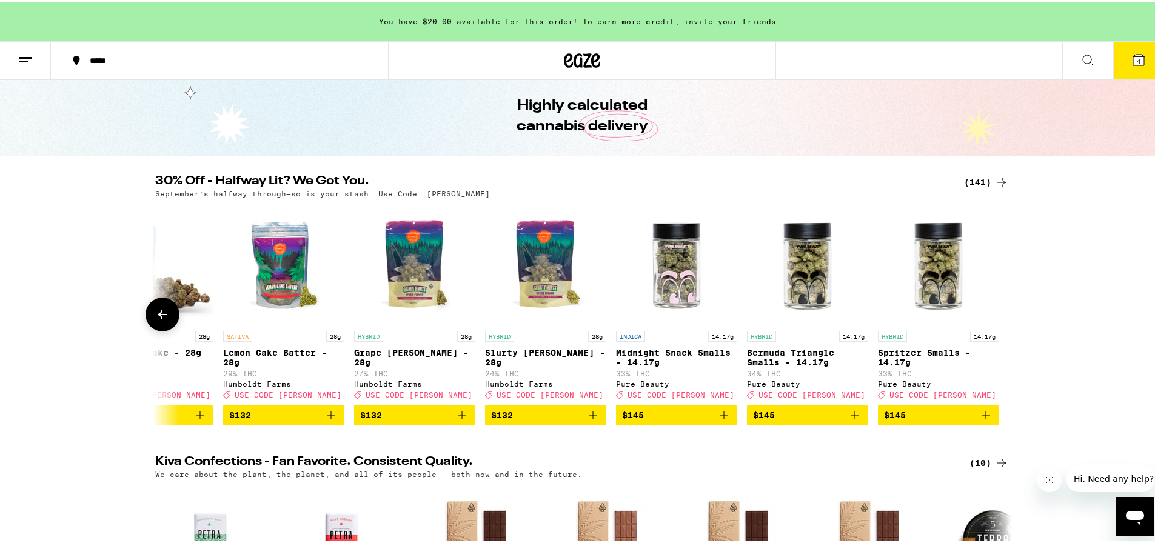
click at [1005, 321] on div at bounding box center [1001, 312] width 34 height 34
click at [150, 319] on button at bounding box center [162, 312] width 34 height 34
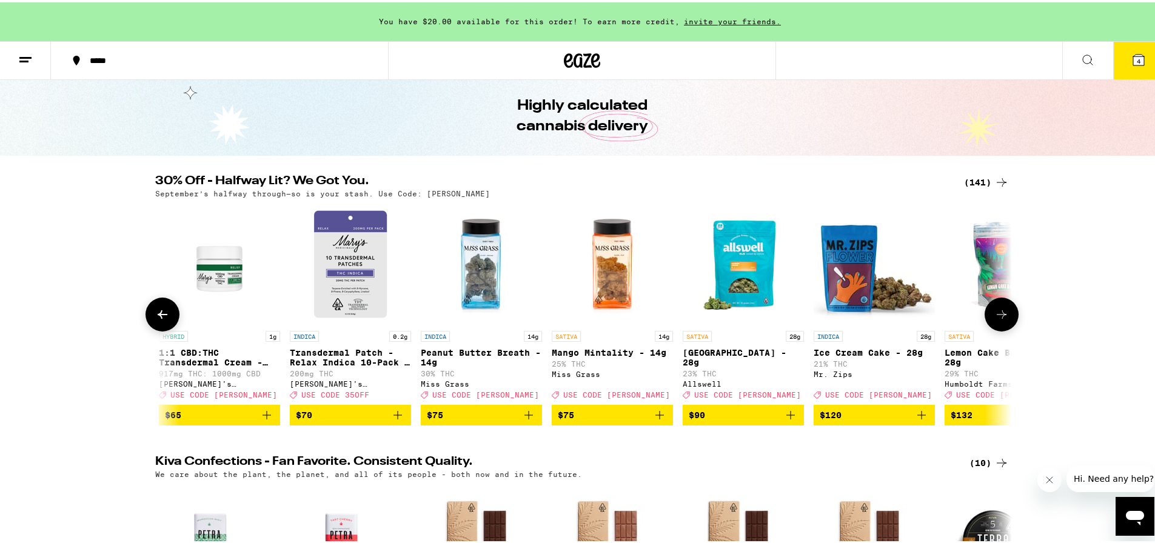
click at [150, 319] on button at bounding box center [162, 312] width 34 height 34
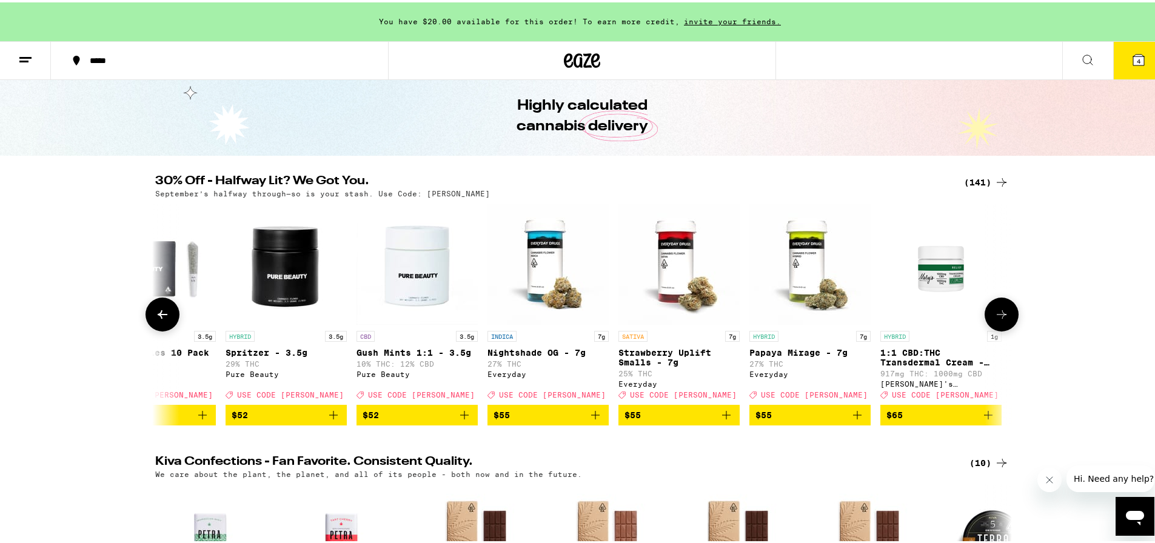
click at [155, 316] on icon at bounding box center [162, 312] width 15 height 15
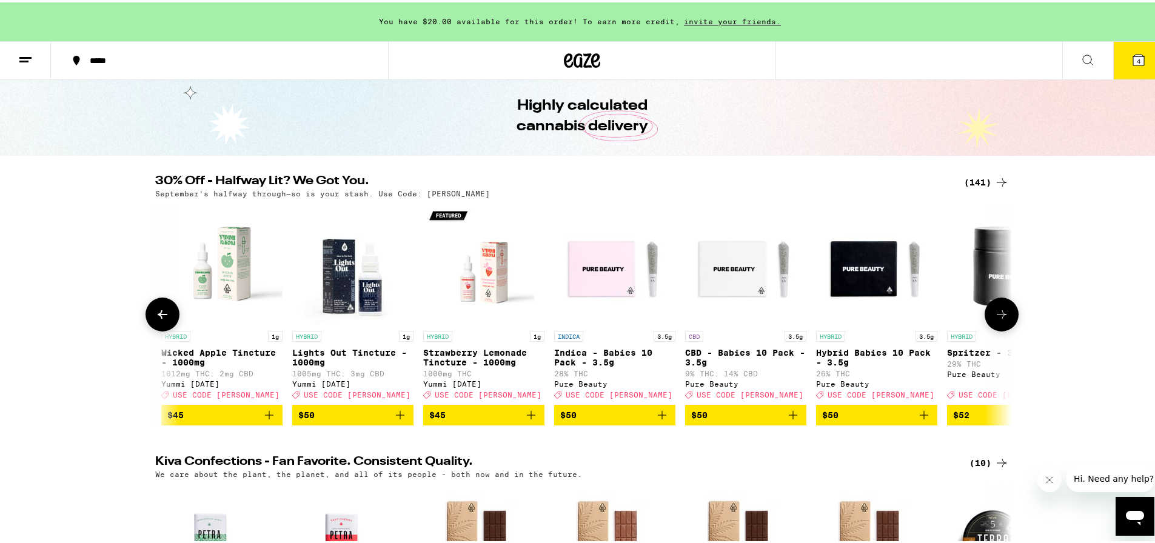
click at [155, 316] on icon at bounding box center [162, 312] width 15 height 15
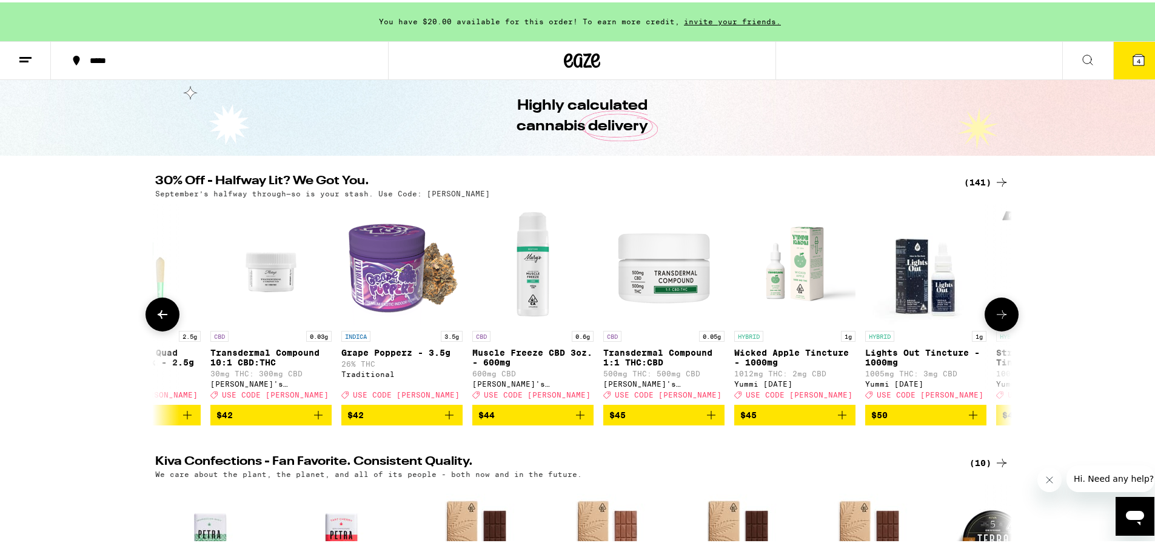
scroll to position [0, 14720]
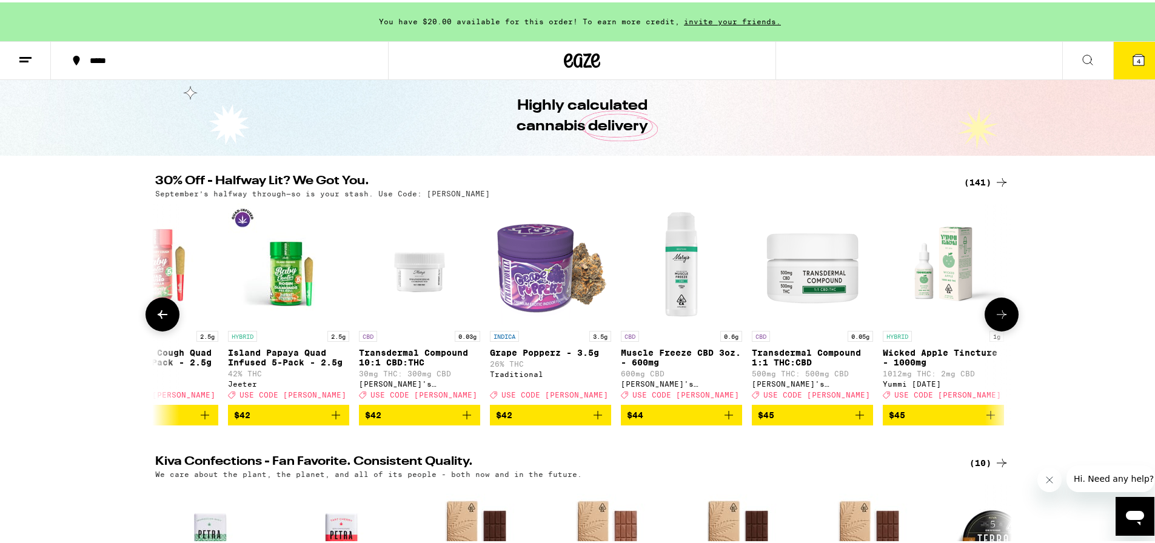
click at [155, 316] on icon at bounding box center [162, 312] width 15 height 15
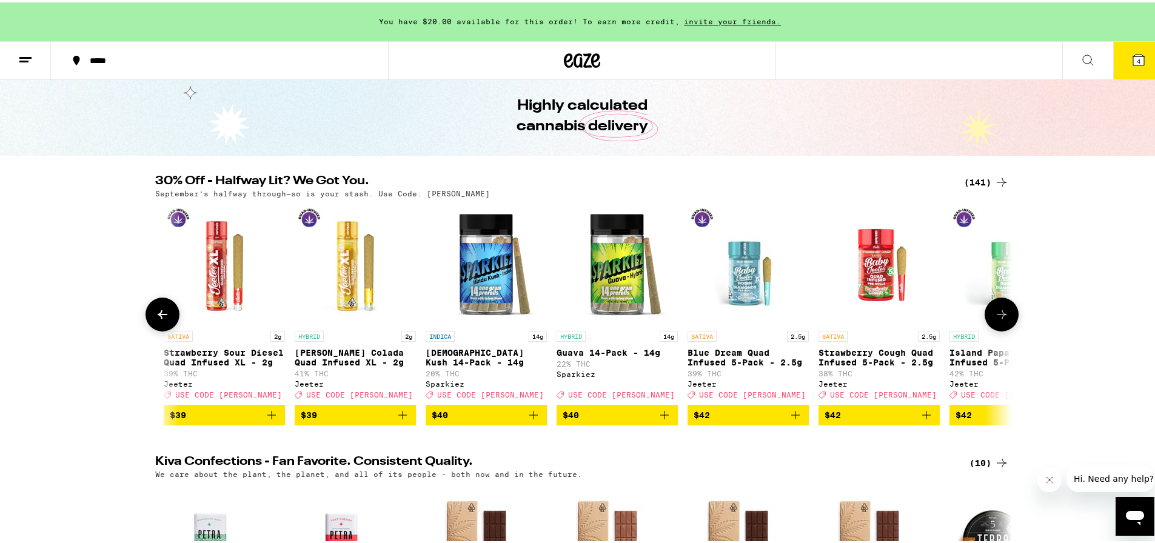
click at [155, 315] on icon at bounding box center [162, 312] width 15 height 15
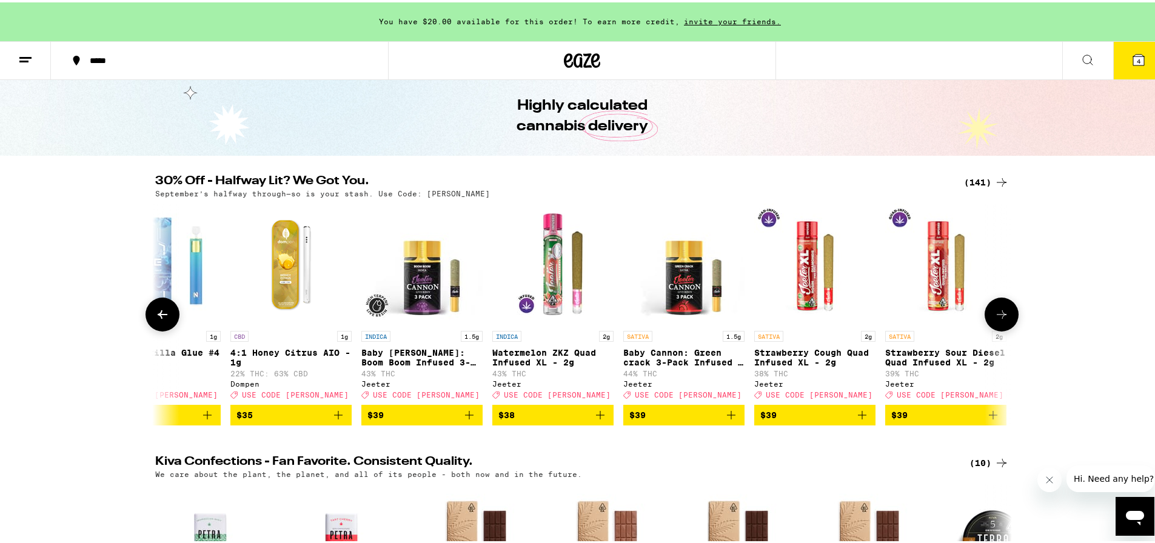
click at [155, 315] on icon at bounding box center [162, 312] width 15 height 15
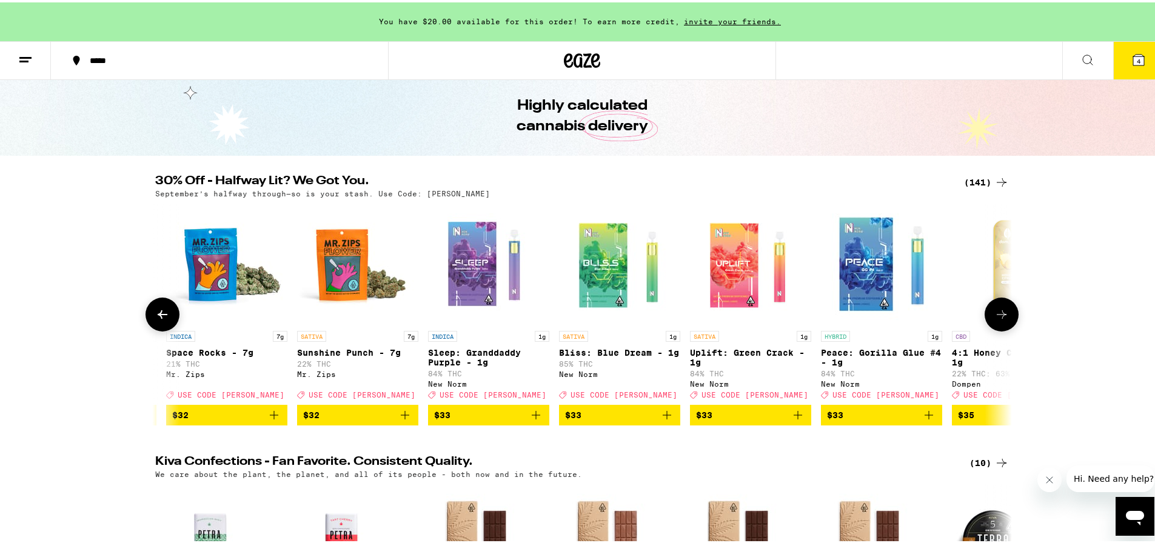
click at [155, 315] on icon at bounding box center [162, 312] width 15 height 15
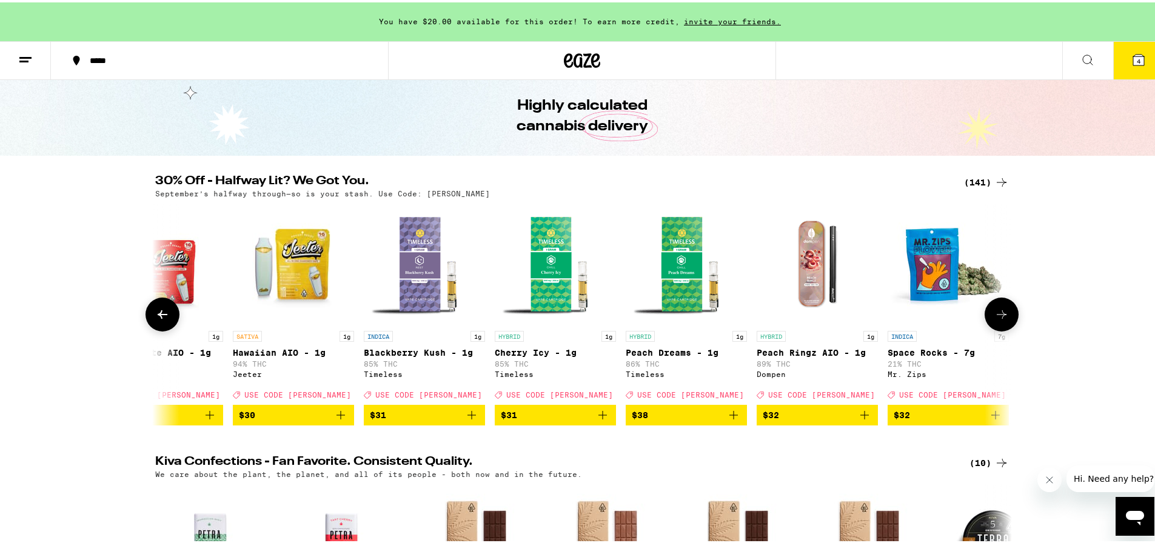
click at [155, 315] on icon at bounding box center [162, 312] width 15 height 15
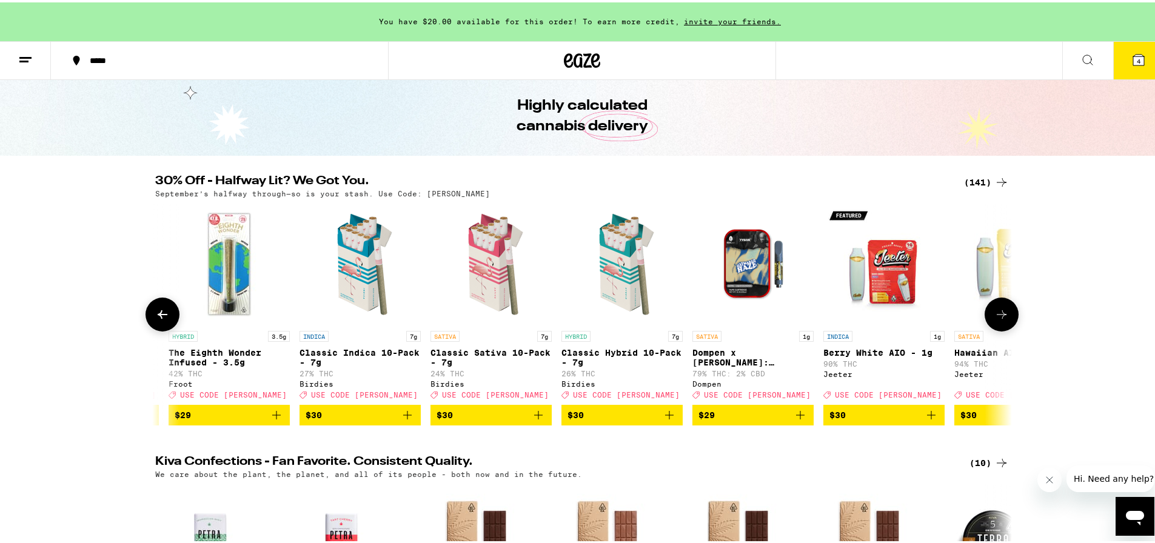
click at [155, 315] on icon at bounding box center [162, 312] width 15 height 15
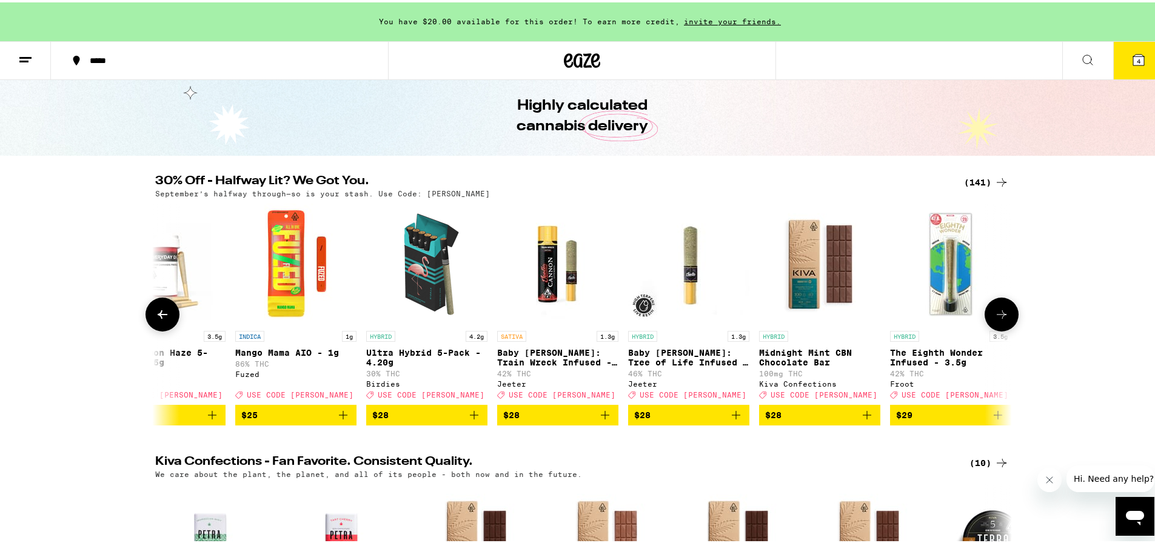
click at [155, 315] on icon at bounding box center [162, 312] width 15 height 15
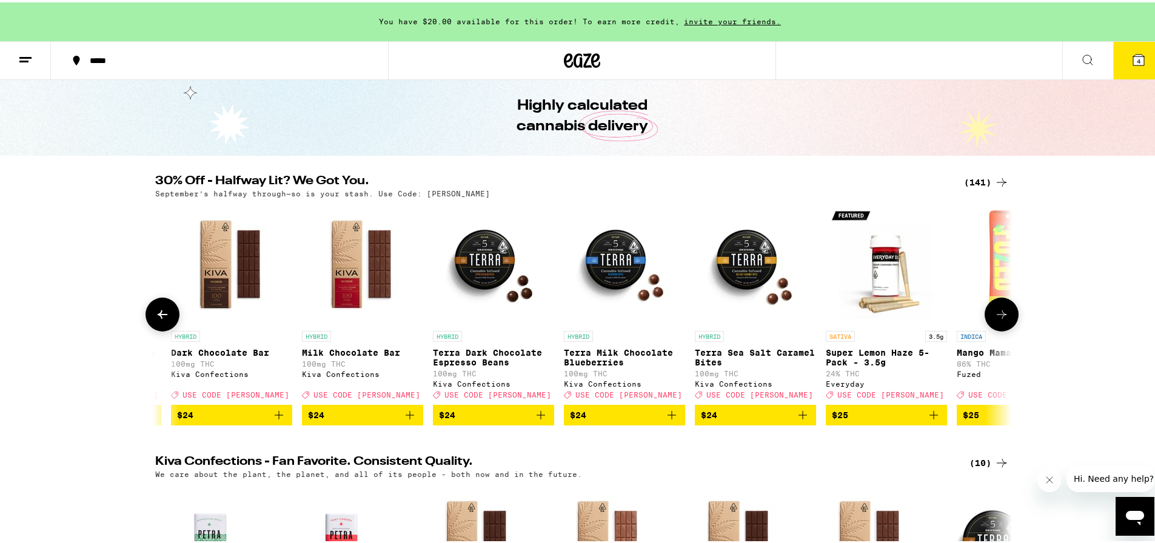
click at [155, 315] on icon at bounding box center [162, 312] width 15 height 15
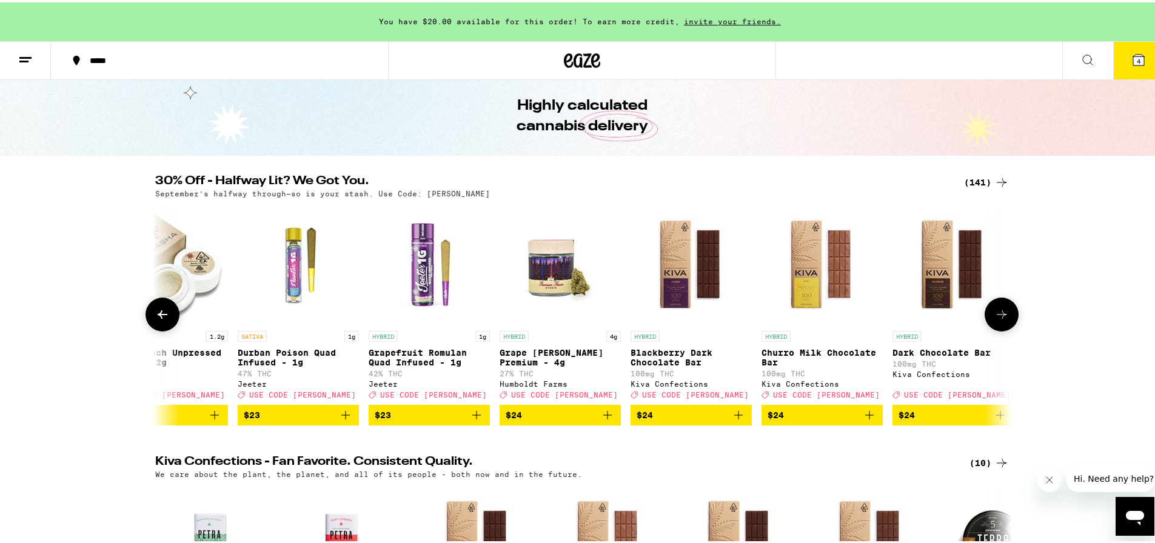
click at [155, 315] on icon at bounding box center [162, 312] width 15 height 15
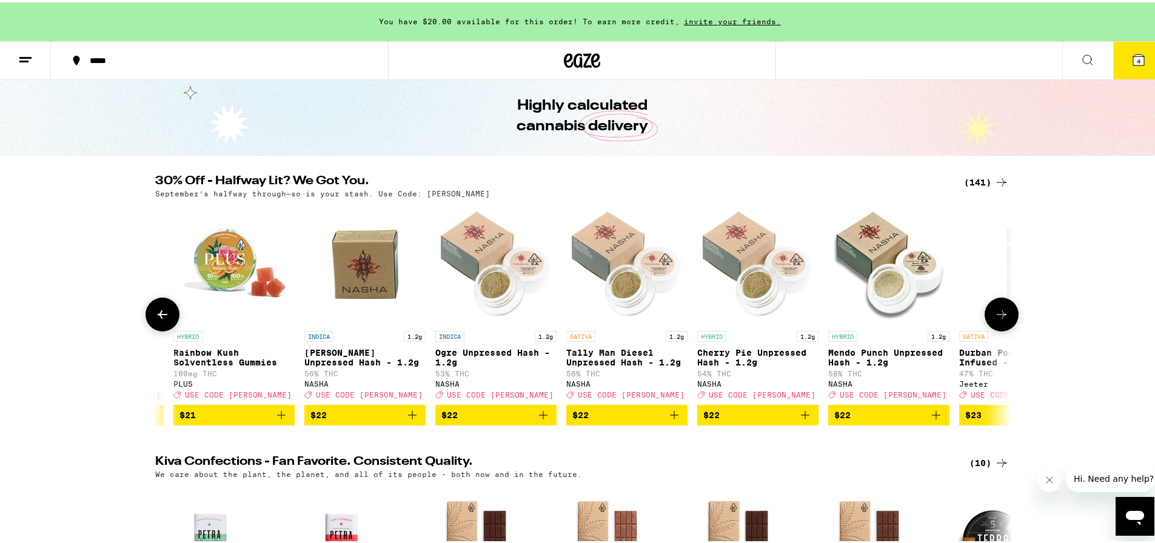
click at [155, 315] on icon at bounding box center [162, 312] width 15 height 15
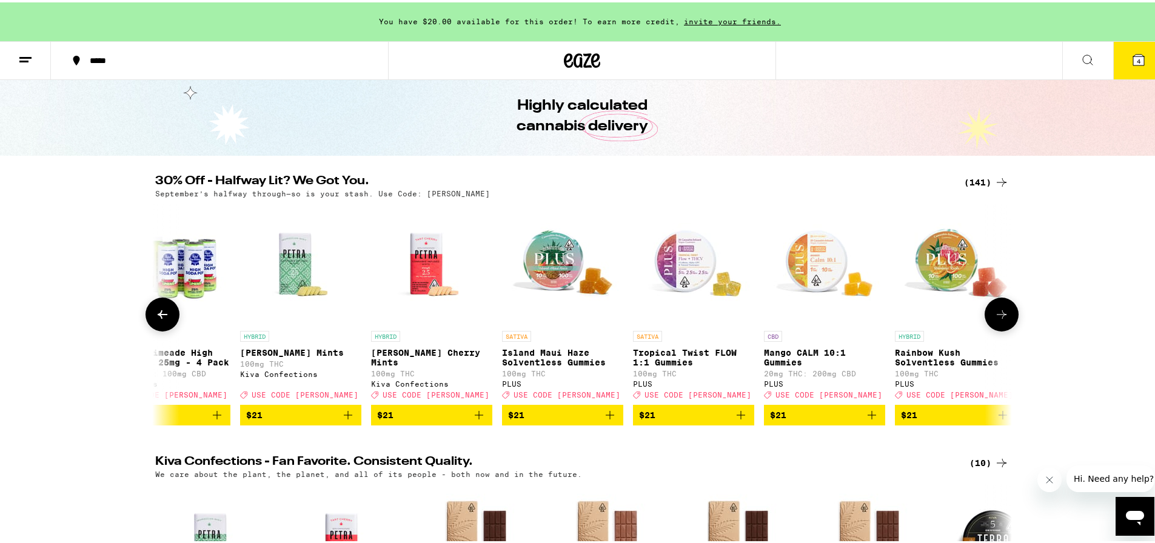
click at [155, 315] on icon at bounding box center [162, 312] width 15 height 15
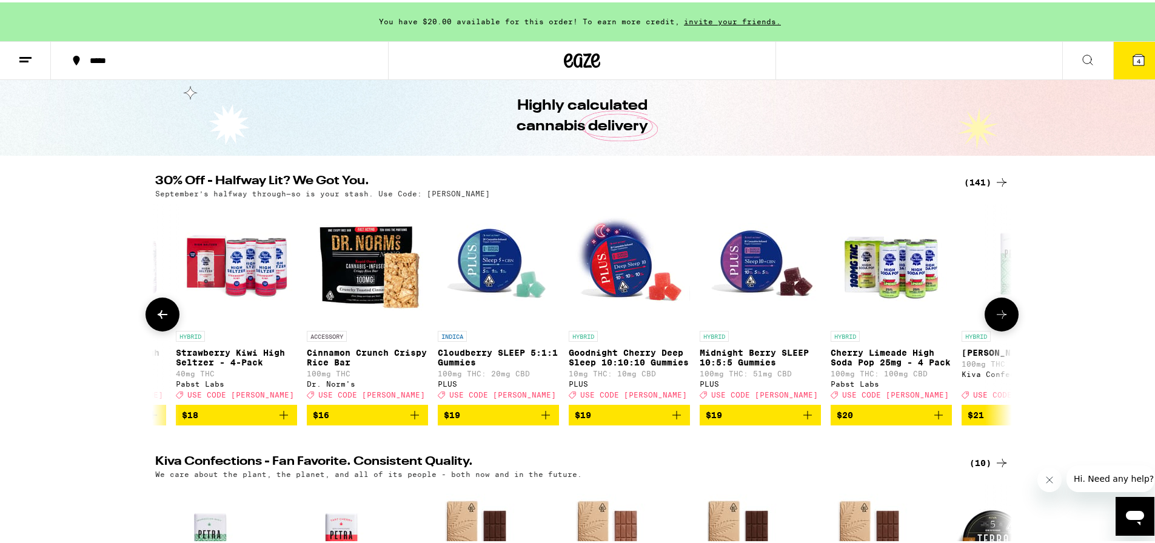
click at [155, 313] on icon at bounding box center [162, 312] width 15 height 15
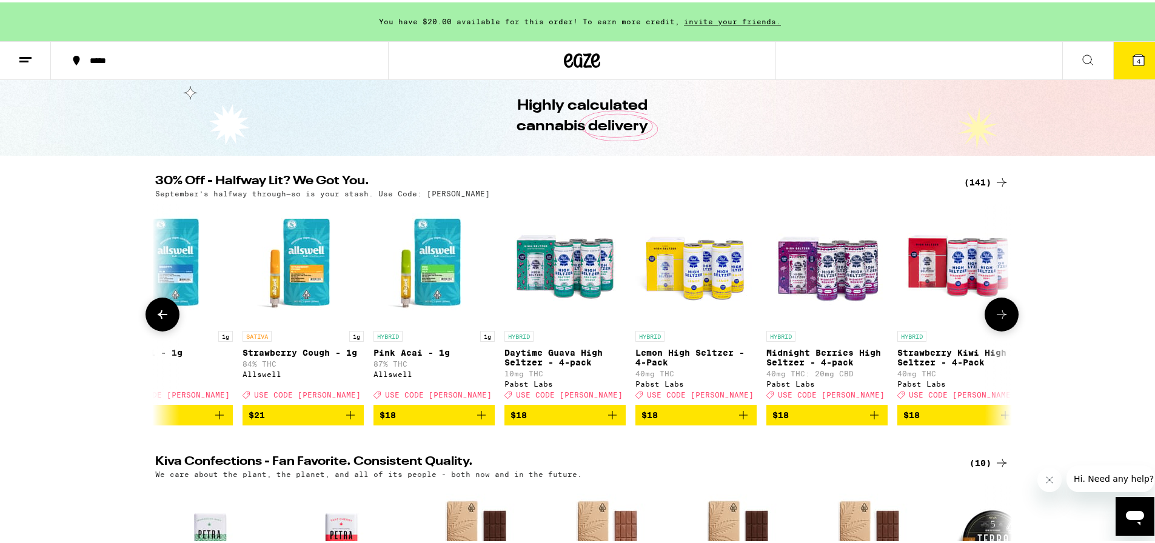
click at [155, 313] on icon at bounding box center [162, 312] width 15 height 15
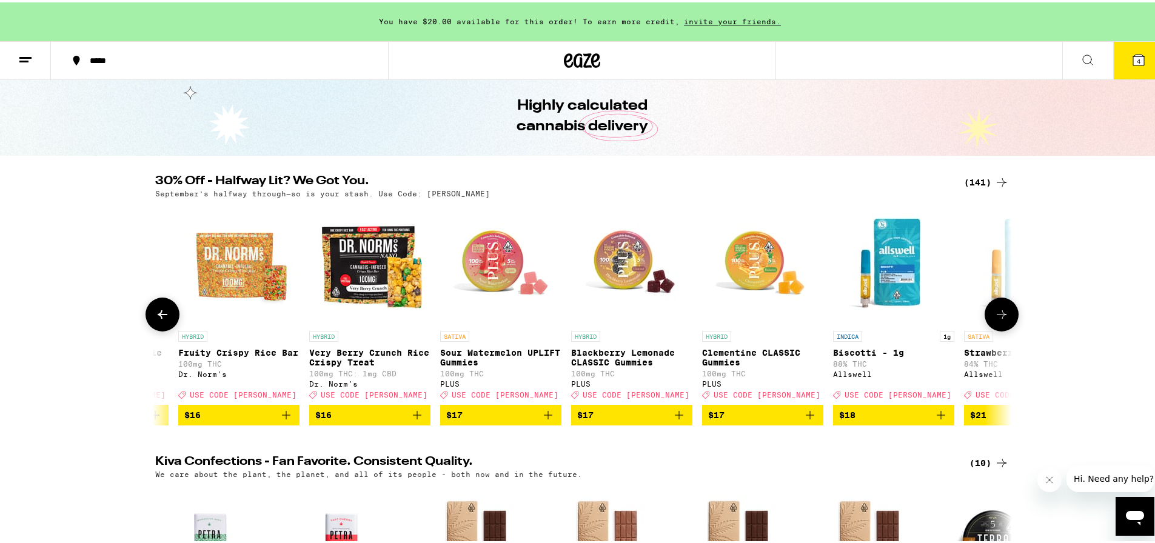
click at [155, 312] on icon at bounding box center [162, 312] width 15 height 15
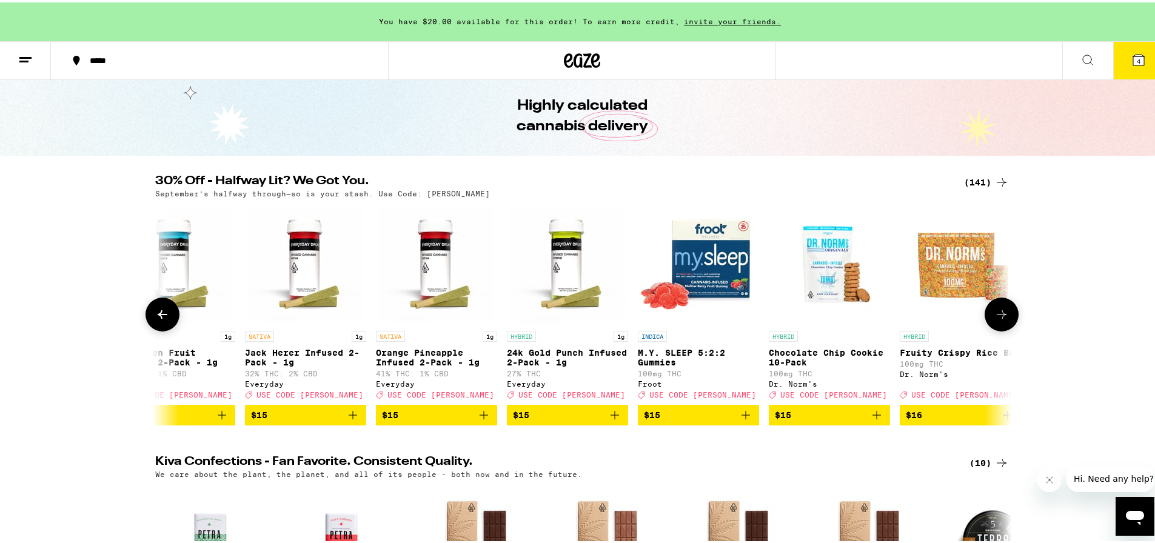
click at [155, 312] on icon at bounding box center [162, 312] width 15 height 15
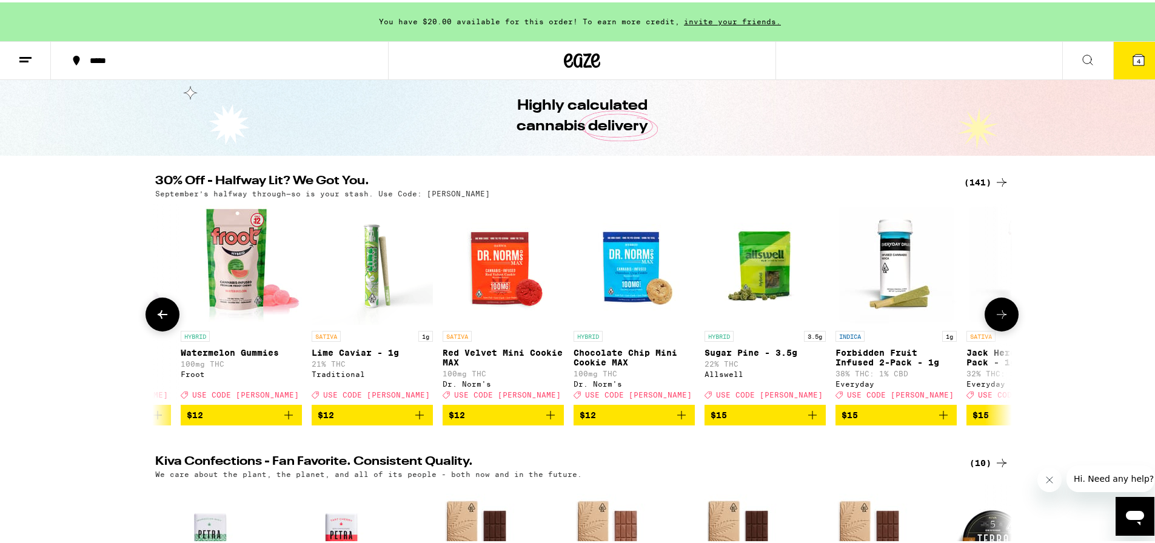
click at [155, 312] on icon at bounding box center [162, 312] width 15 height 15
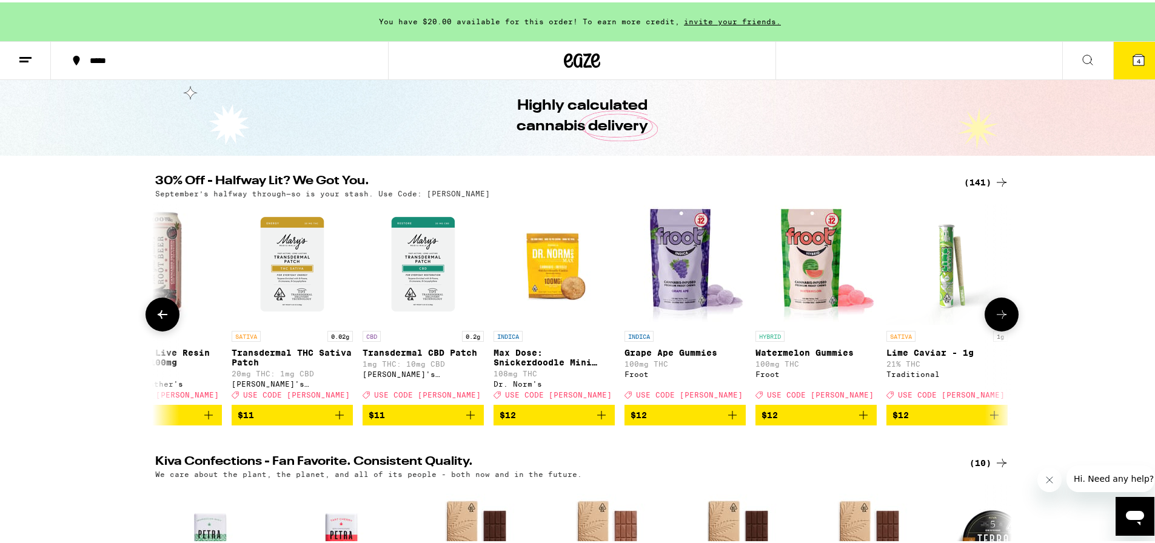
scroll to position [0, 3181]
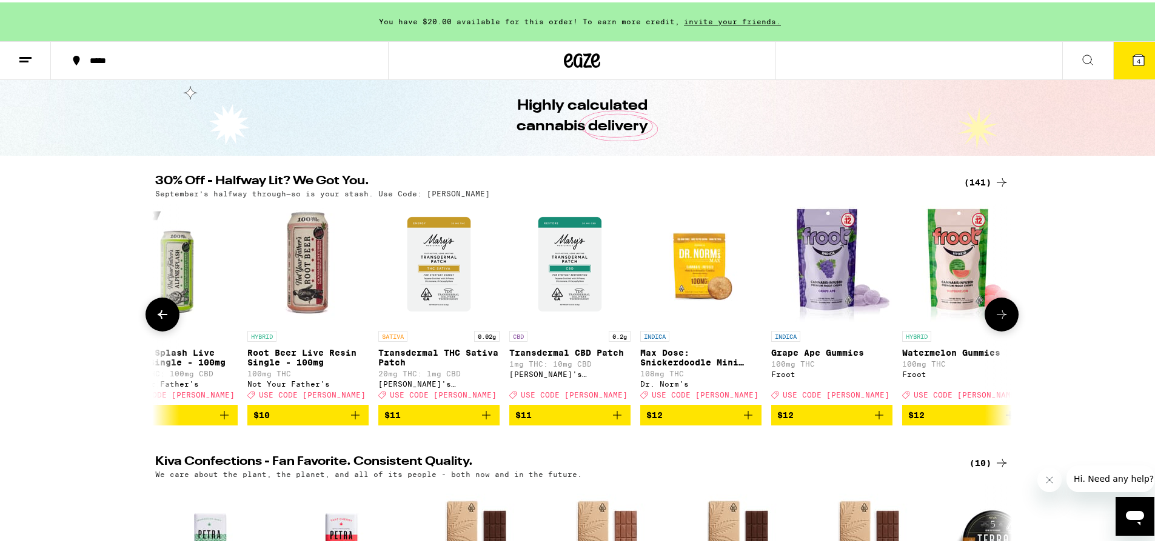
click at [161, 319] on icon at bounding box center [162, 312] width 15 height 15
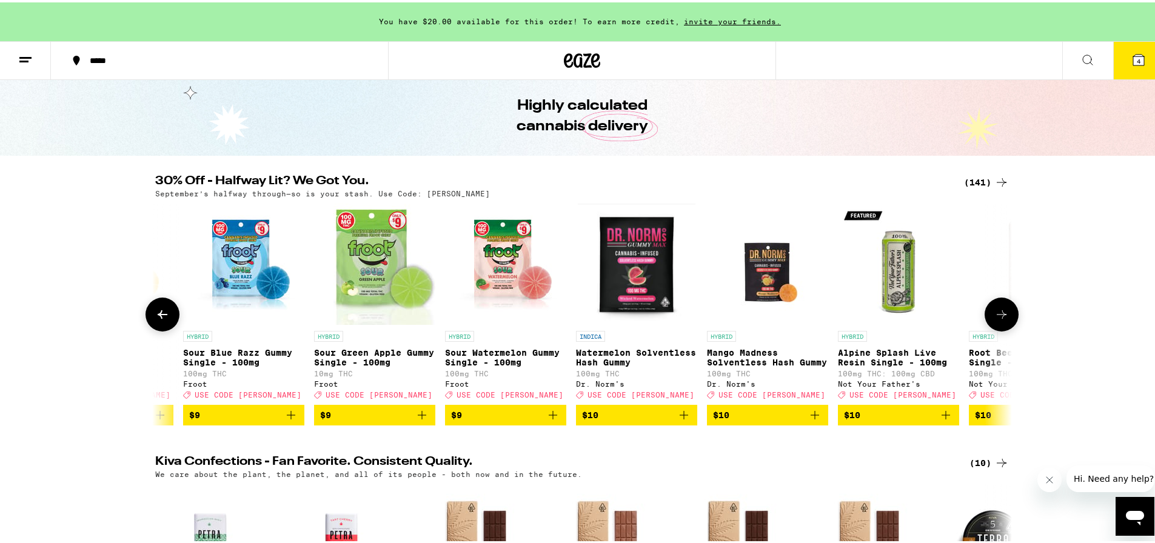
click at [161, 319] on icon at bounding box center [162, 312] width 15 height 15
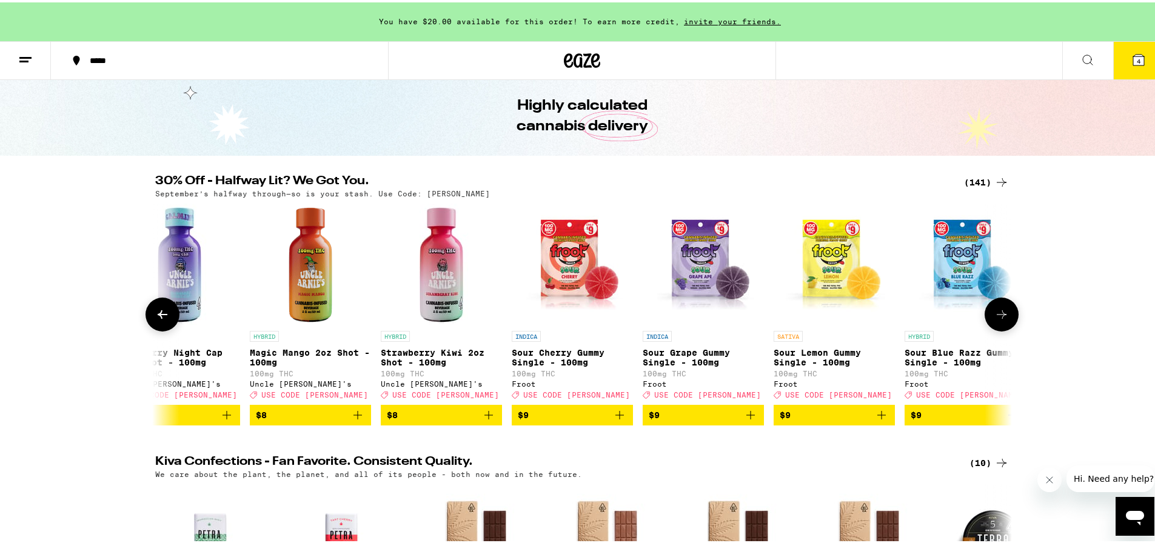
click at [161, 319] on icon at bounding box center [162, 312] width 15 height 15
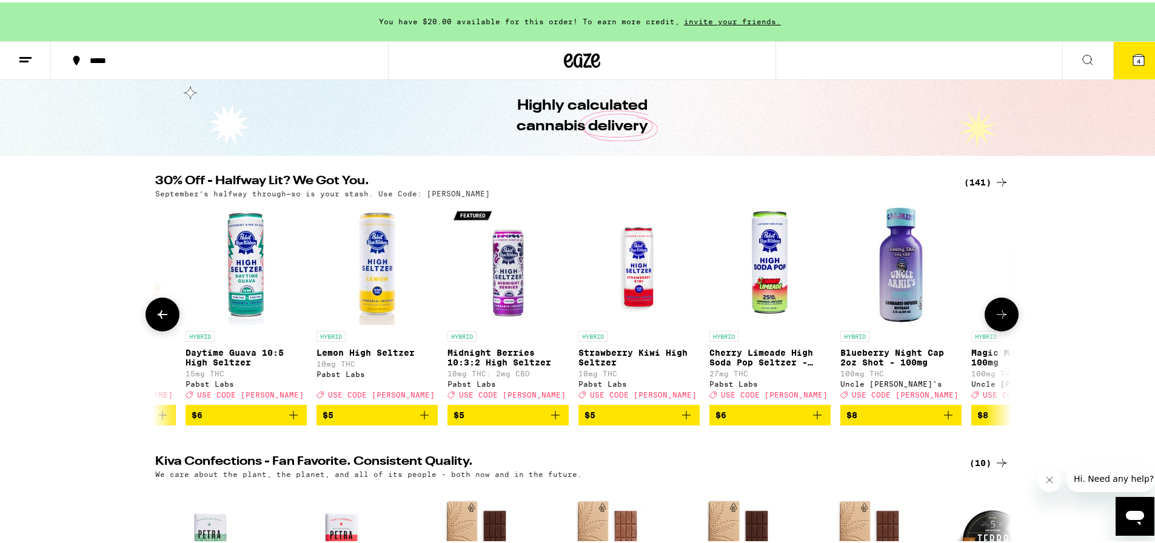
click at [161, 319] on icon at bounding box center [162, 312] width 15 height 15
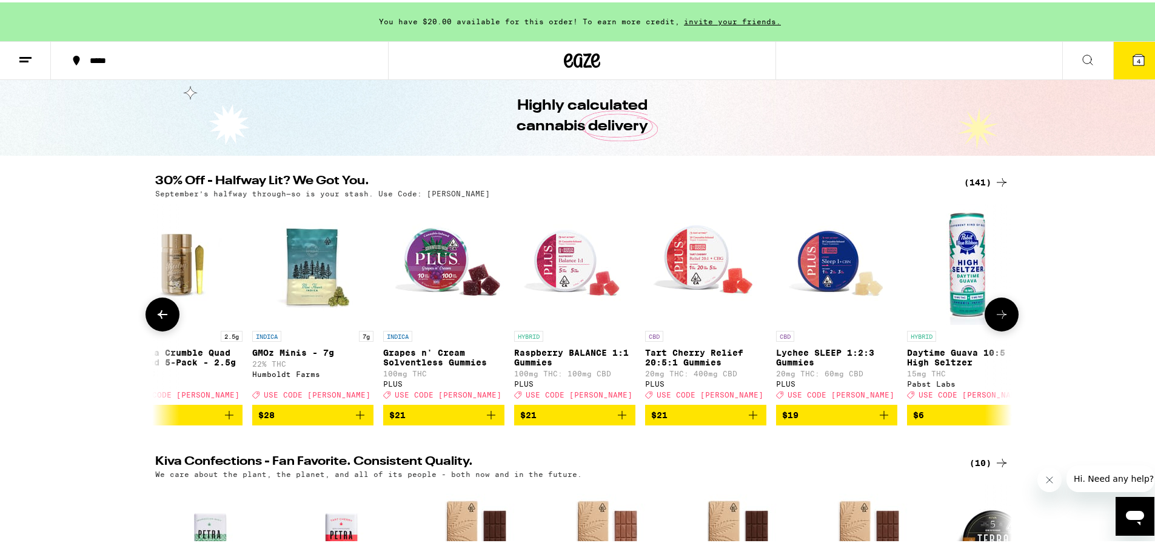
click at [161, 319] on icon at bounding box center [162, 312] width 15 height 15
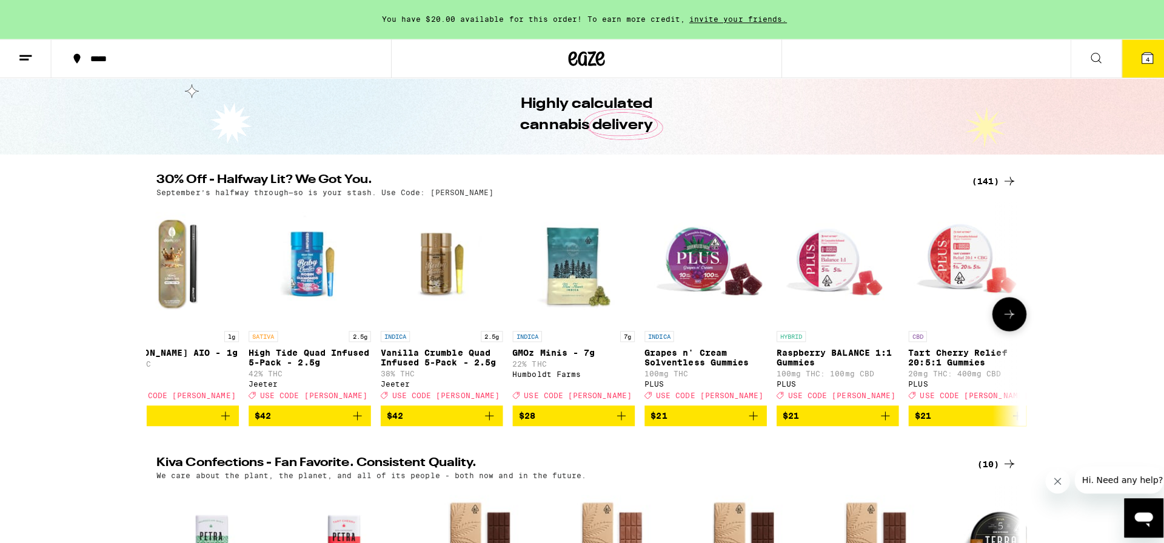
scroll to position [0, 0]
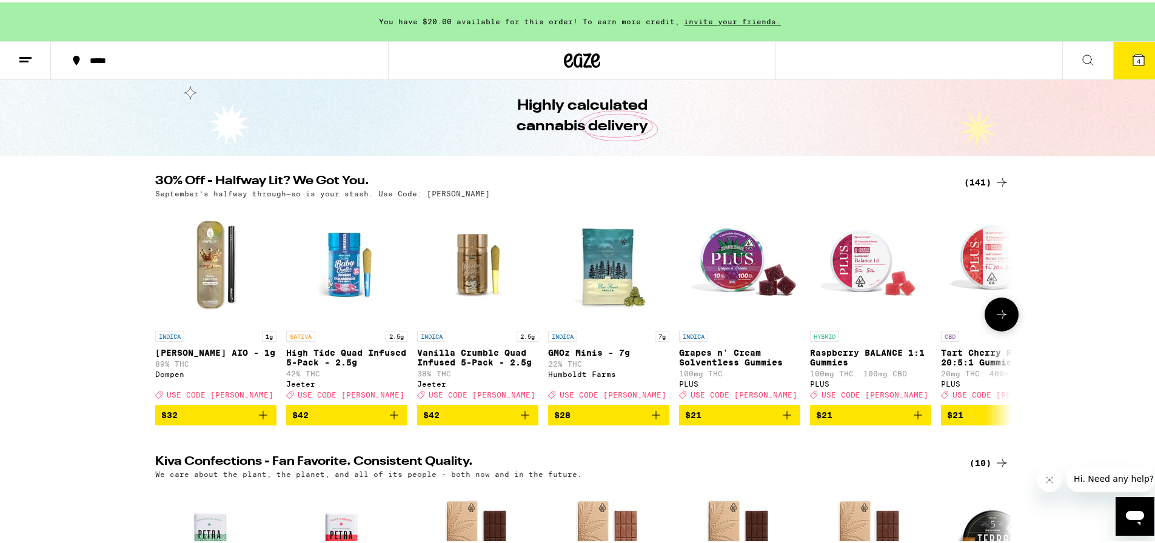
click at [609, 234] on img "Open page for GMOz Minis - 7g from Humboldt Farms" at bounding box center [608, 261] width 121 height 121
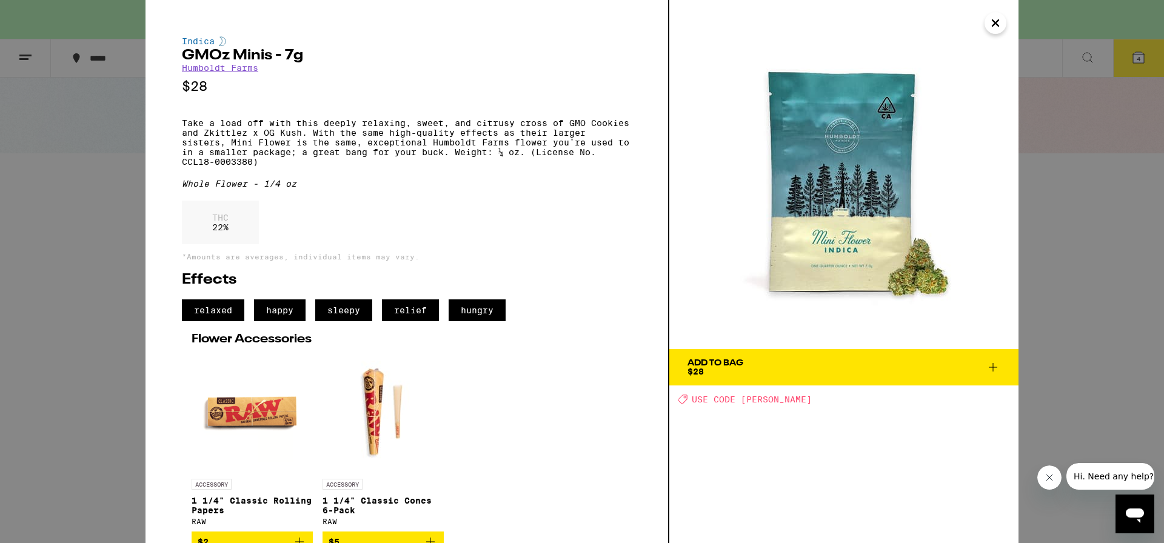
scroll to position [32, 0]
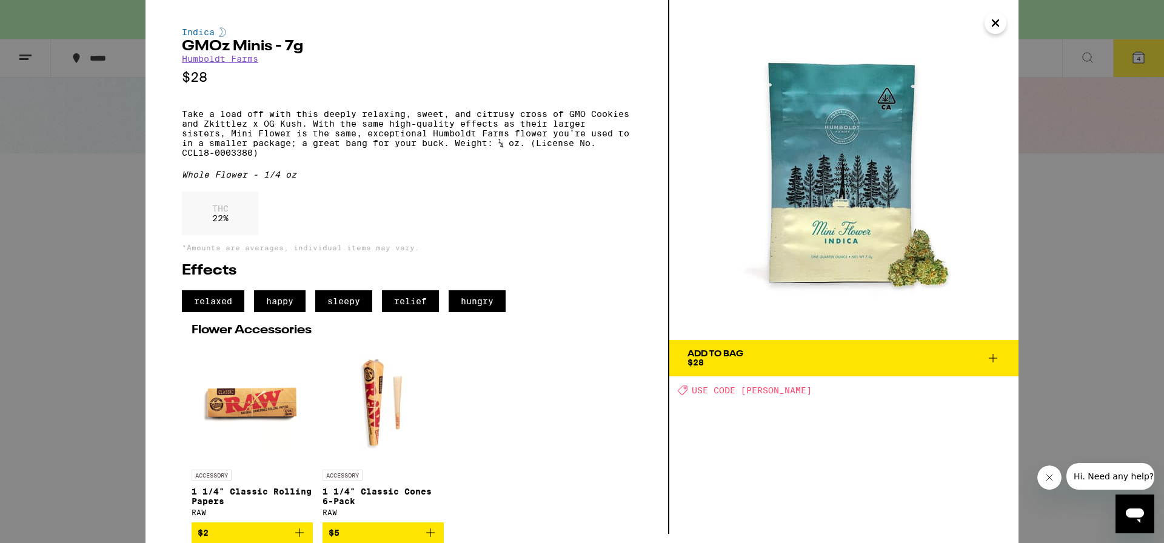
click at [996, 39] on img at bounding box center [843, 165] width 349 height 349
click at [995, 26] on icon "Close" at bounding box center [995, 23] width 15 height 18
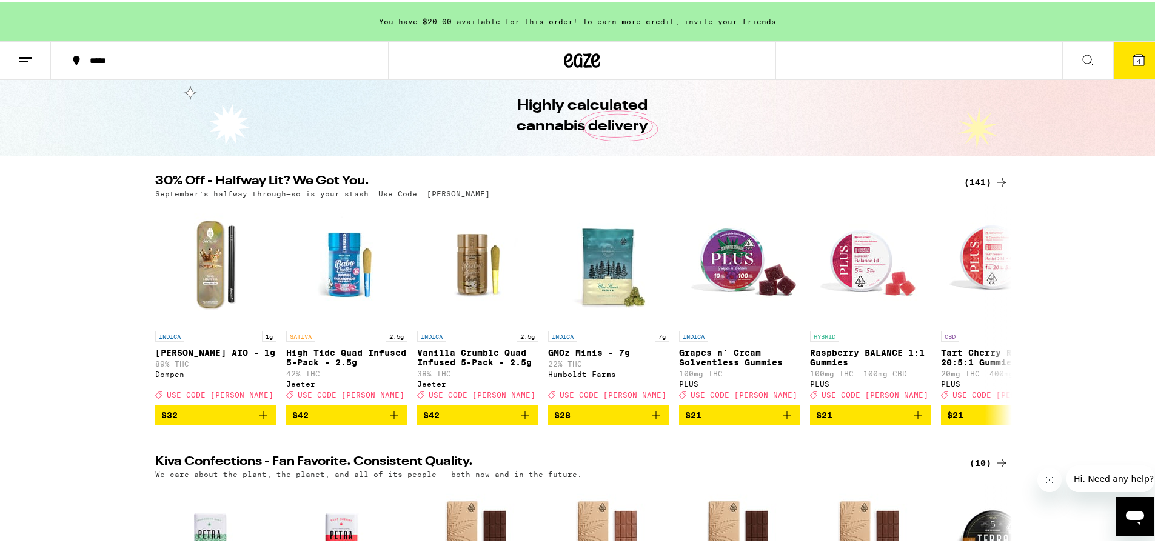
click at [21, 57] on icon at bounding box center [25, 57] width 15 height 15
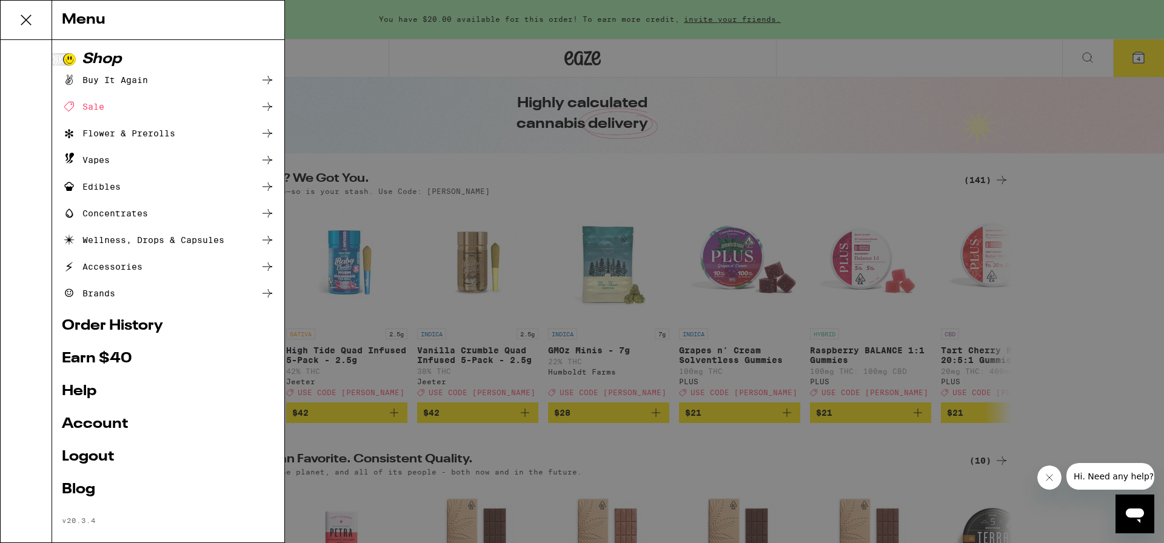
click at [102, 424] on link "Account" at bounding box center [168, 424] width 213 height 15
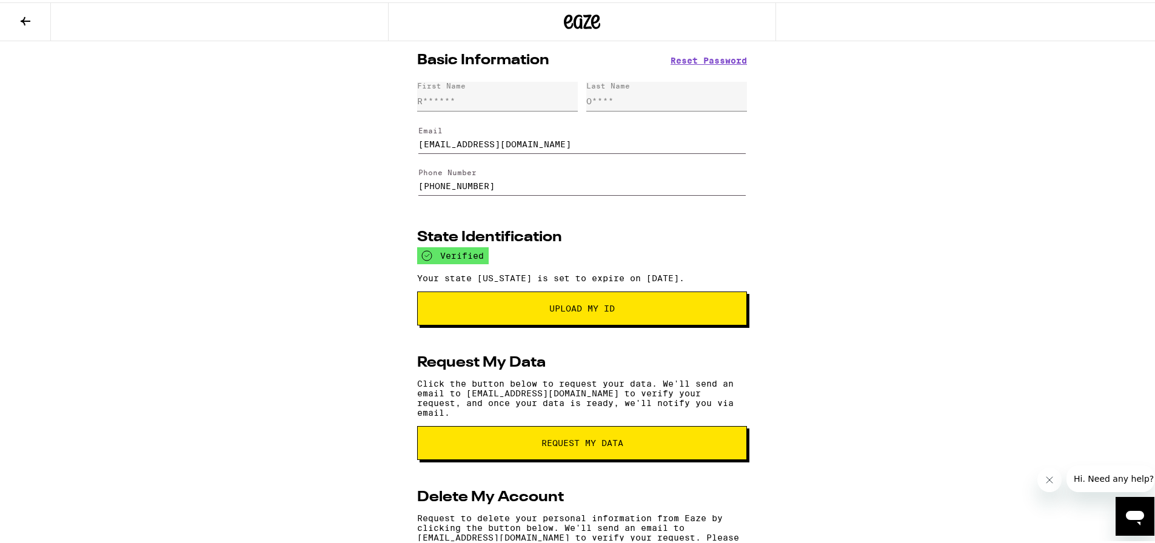
click at [22, 18] on icon at bounding box center [26, 19] width 10 height 8
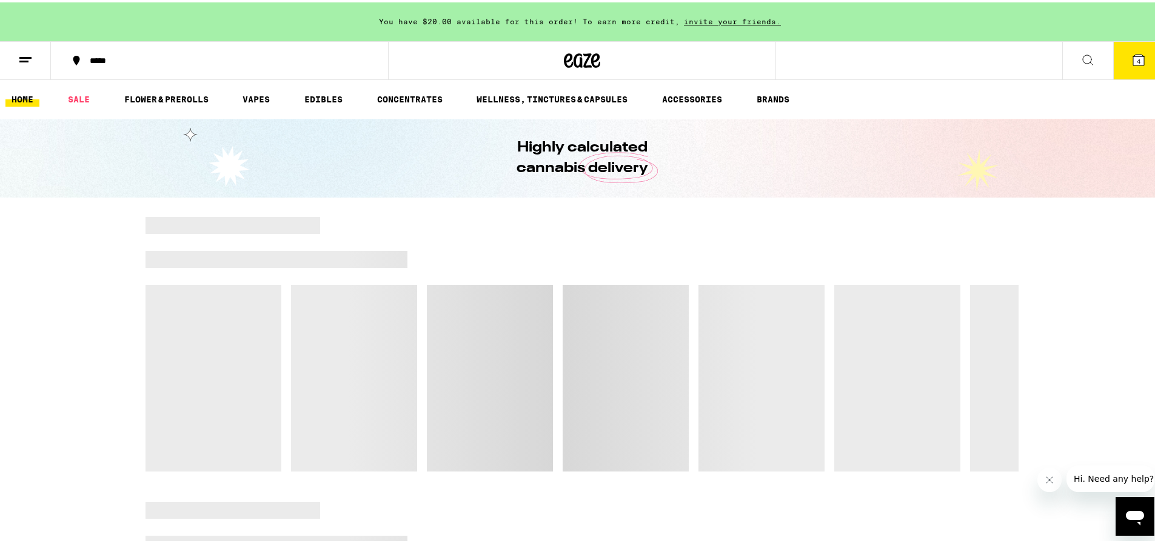
click at [1133, 56] on icon at bounding box center [1138, 57] width 11 height 11
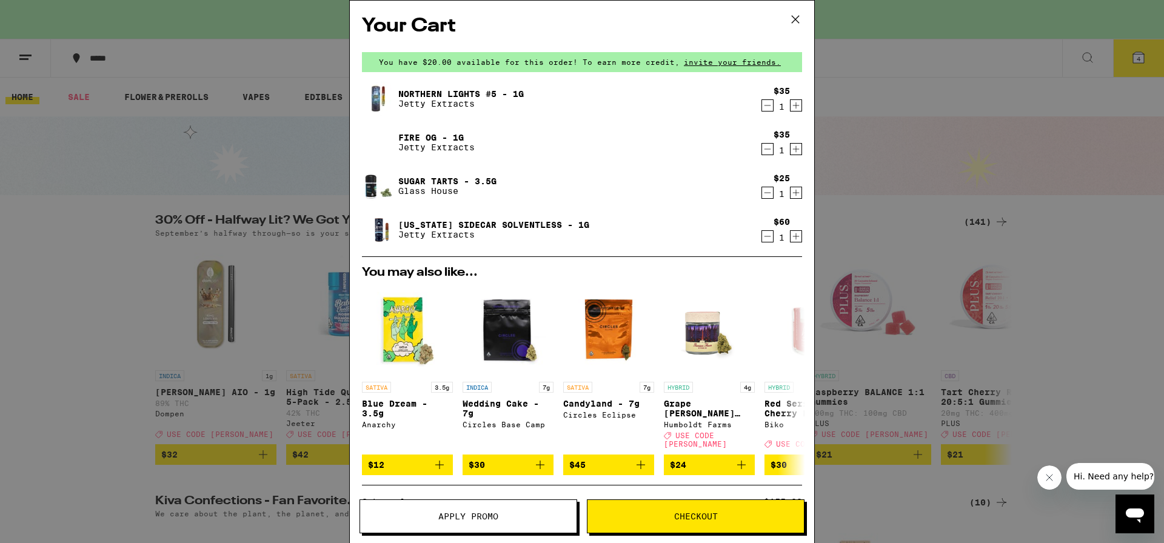
click at [762, 231] on icon "Decrement" at bounding box center [767, 236] width 11 height 15
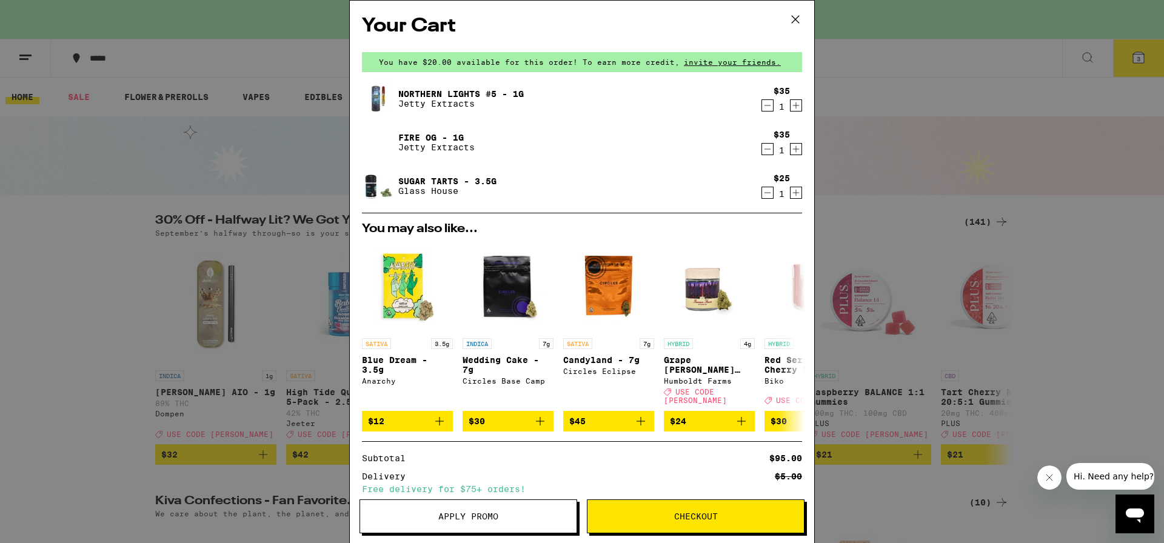
click at [763, 102] on icon "Decrement" at bounding box center [767, 105] width 11 height 15
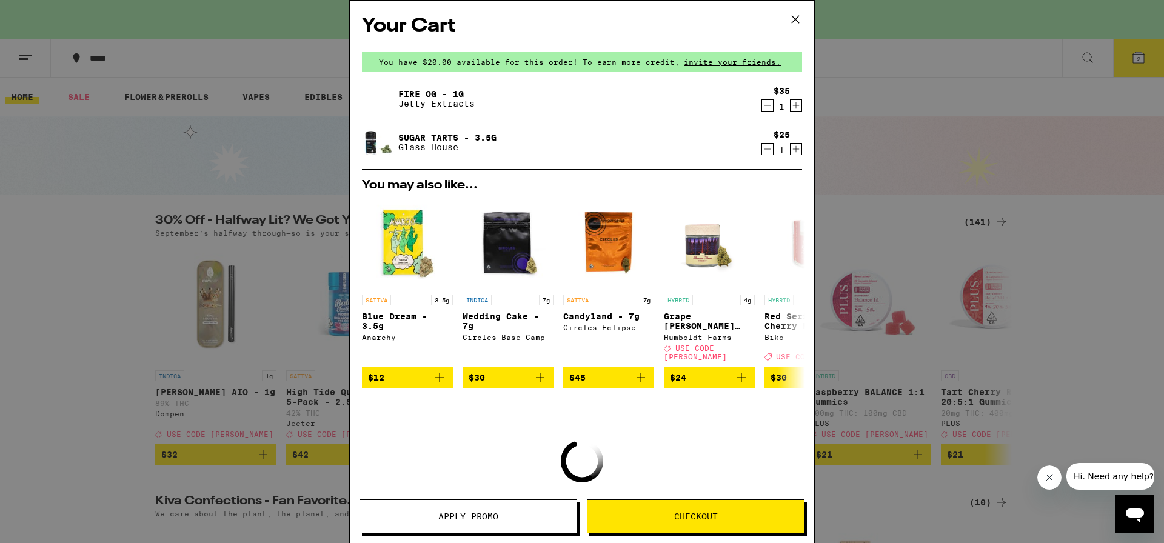
click at [762, 103] on icon "Decrement" at bounding box center [767, 105] width 11 height 15
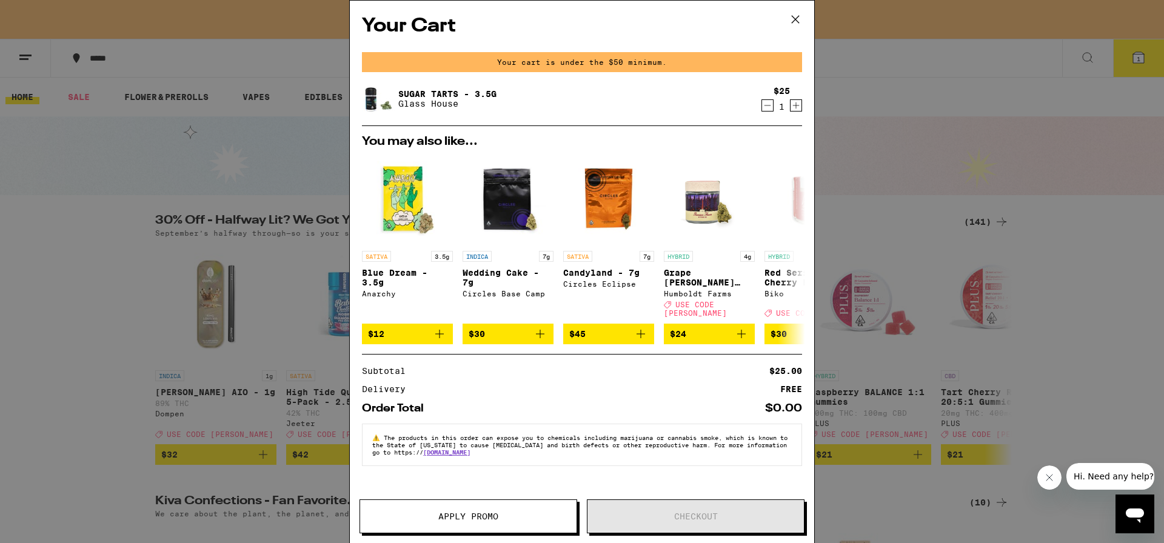
click at [791, 106] on icon "Increment" at bounding box center [795, 105] width 11 height 15
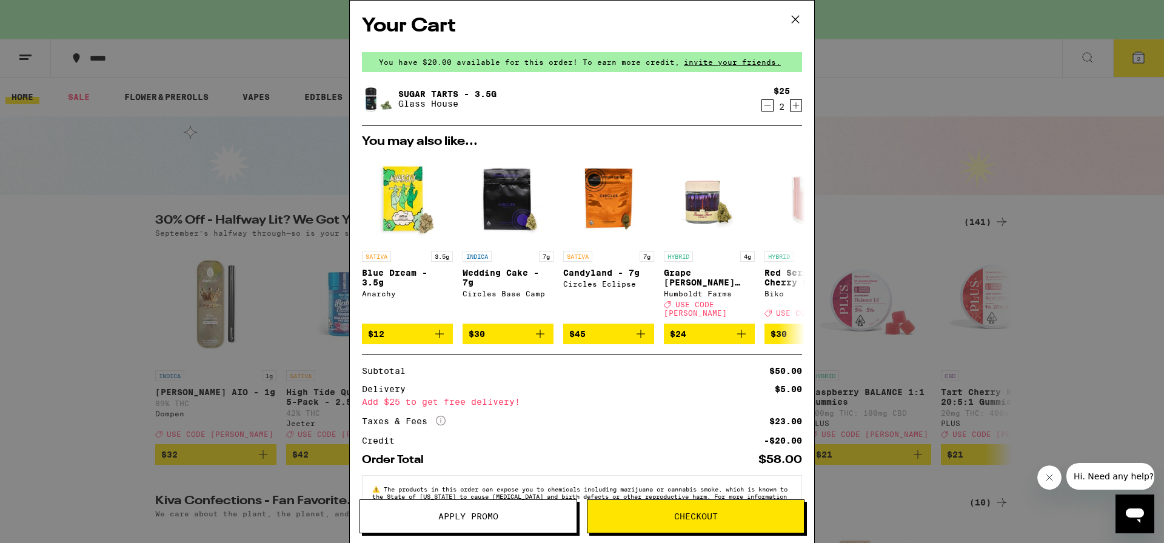
click at [793, 16] on icon at bounding box center [795, 19] width 18 height 18
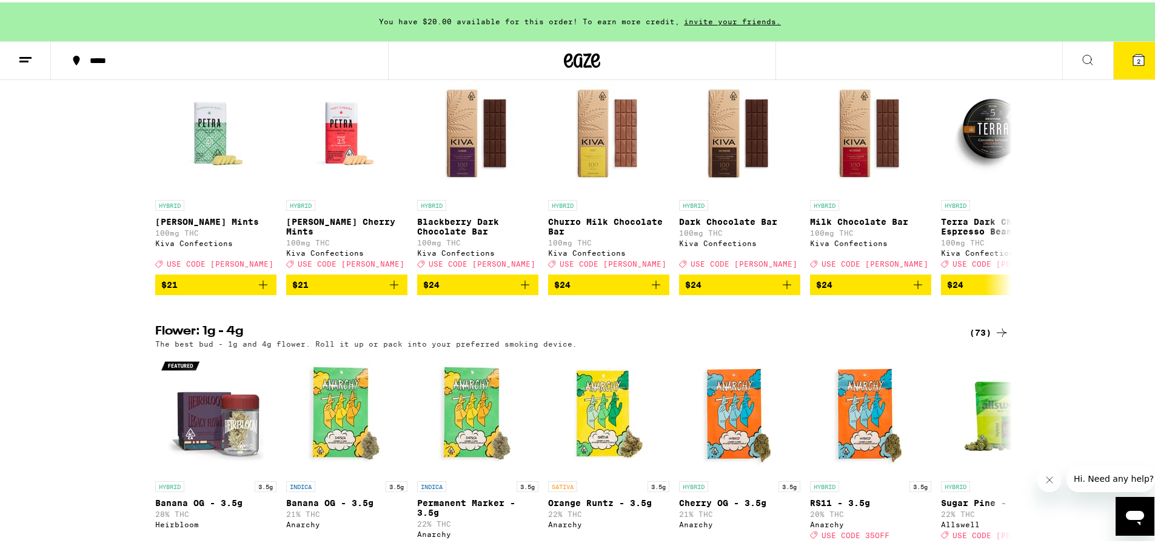
scroll to position [539, 0]
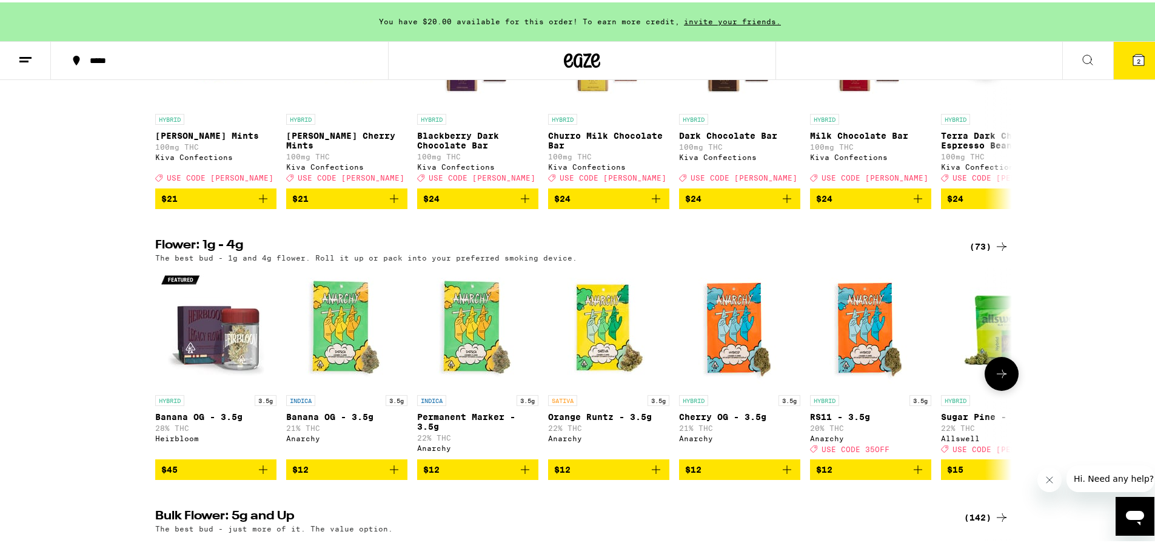
click at [1006, 388] on button at bounding box center [1001, 372] width 34 height 34
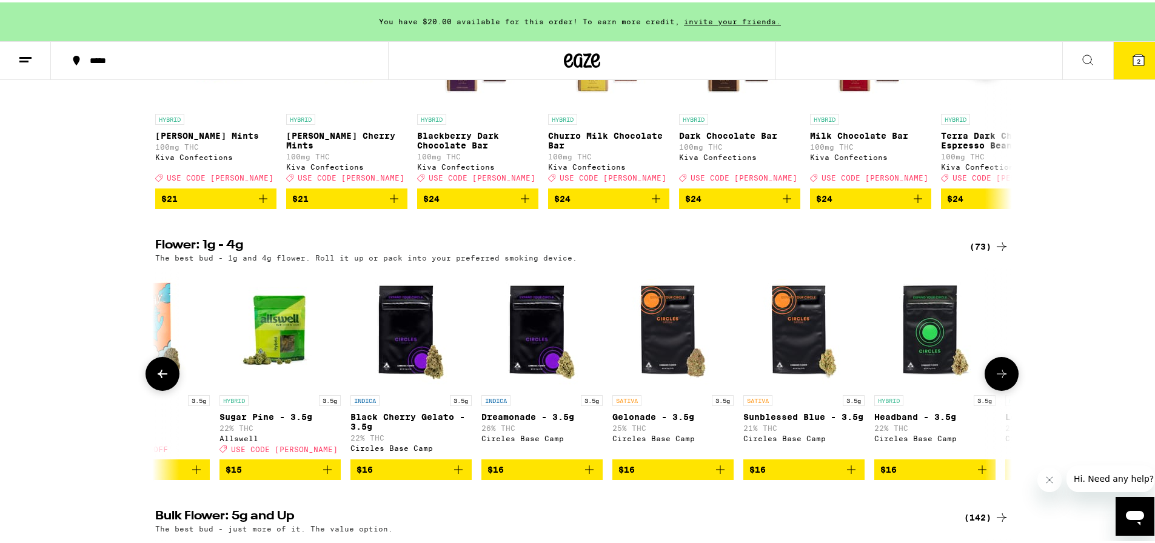
click at [1006, 388] on button at bounding box center [1001, 372] width 34 height 34
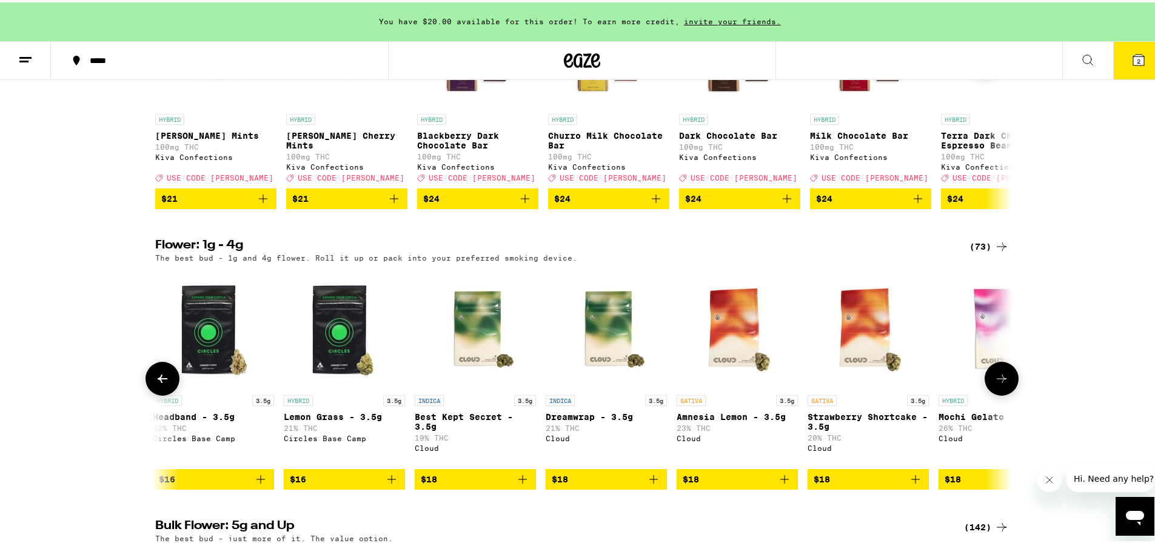
click at [1006, 393] on button at bounding box center [1001, 376] width 34 height 34
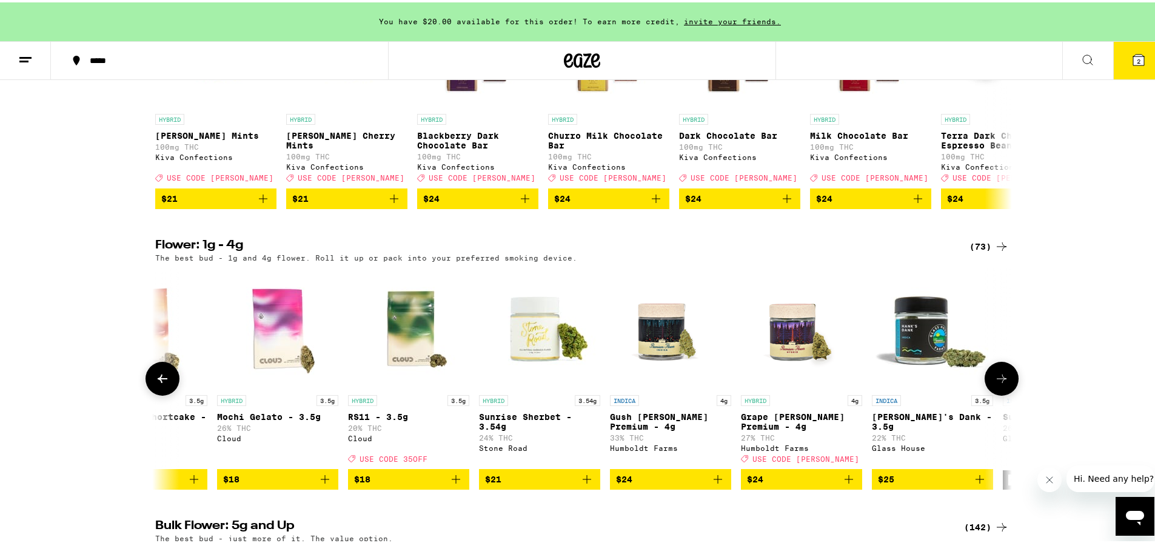
click at [1006, 393] on button at bounding box center [1001, 376] width 34 height 34
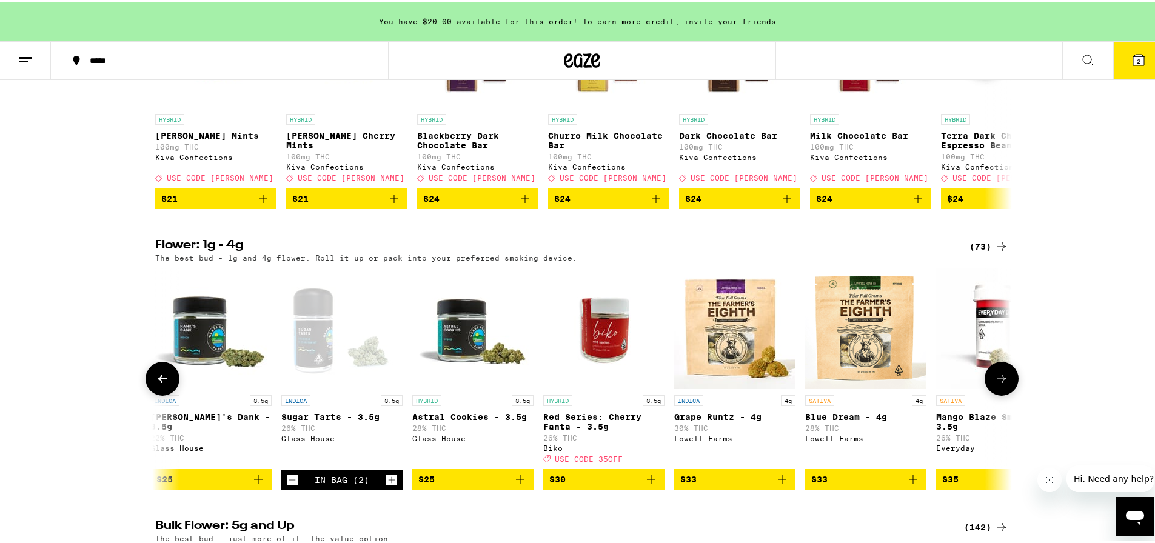
click at [1006, 393] on button at bounding box center [1001, 376] width 34 height 34
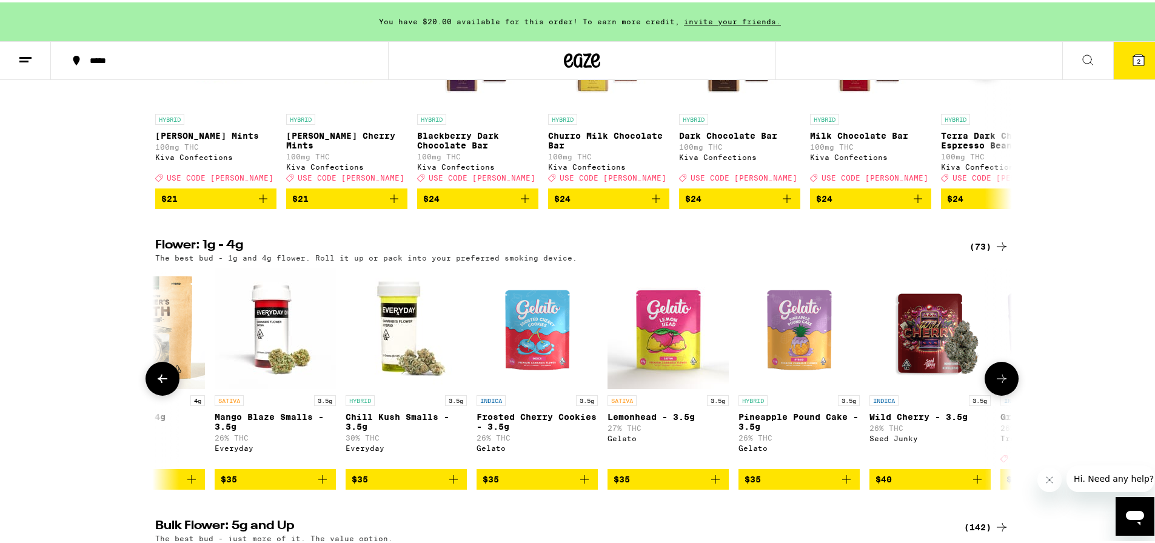
scroll to position [0, 0]
click at [1006, 393] on button at bounding box center [1001, 376] width 34 height 34
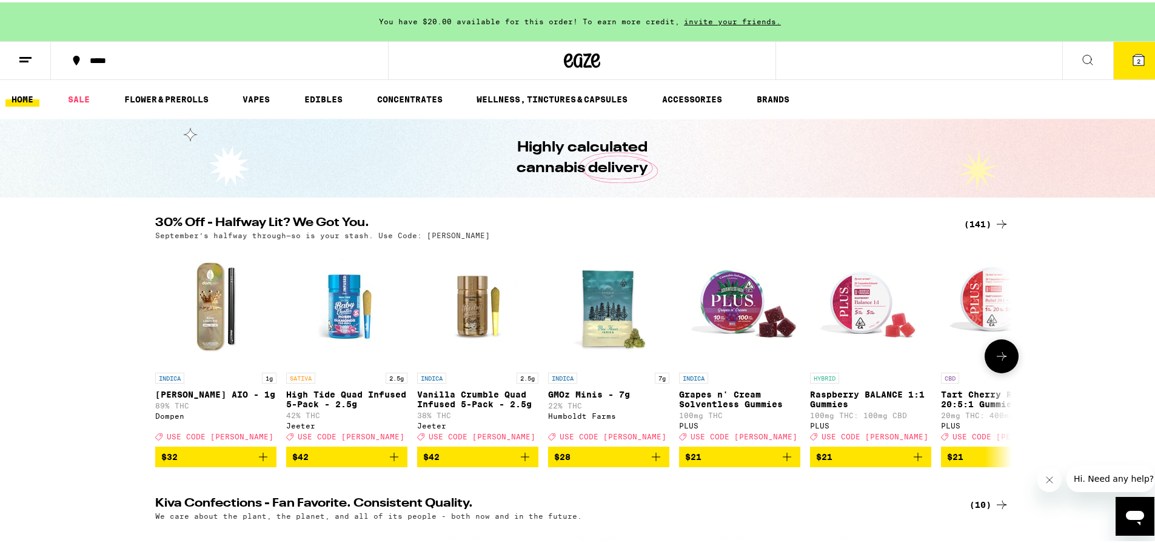
scroll to position [15, 0]
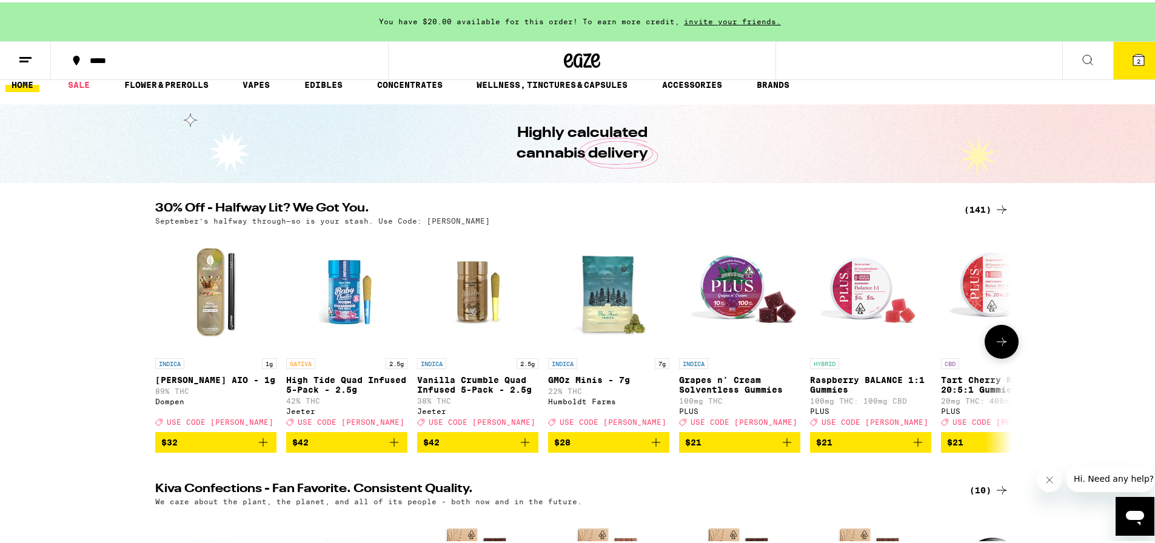
click at [1001, 341] on icon at bounding box center [1001, 339] width 15 height 15
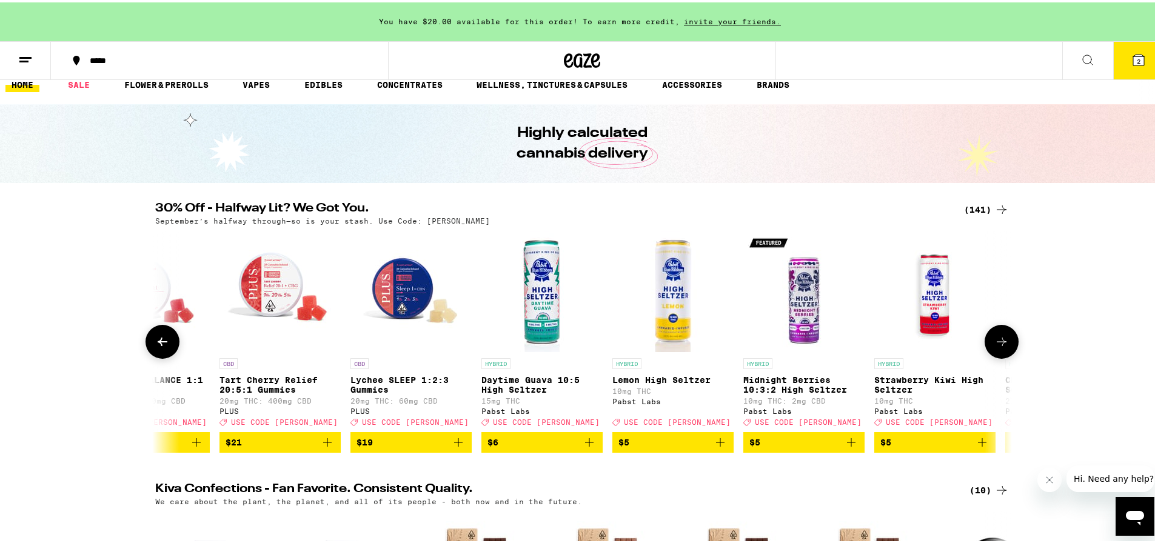
click at [1001, 341] on icon at bounding box center [1001, 339] width 15 height 15
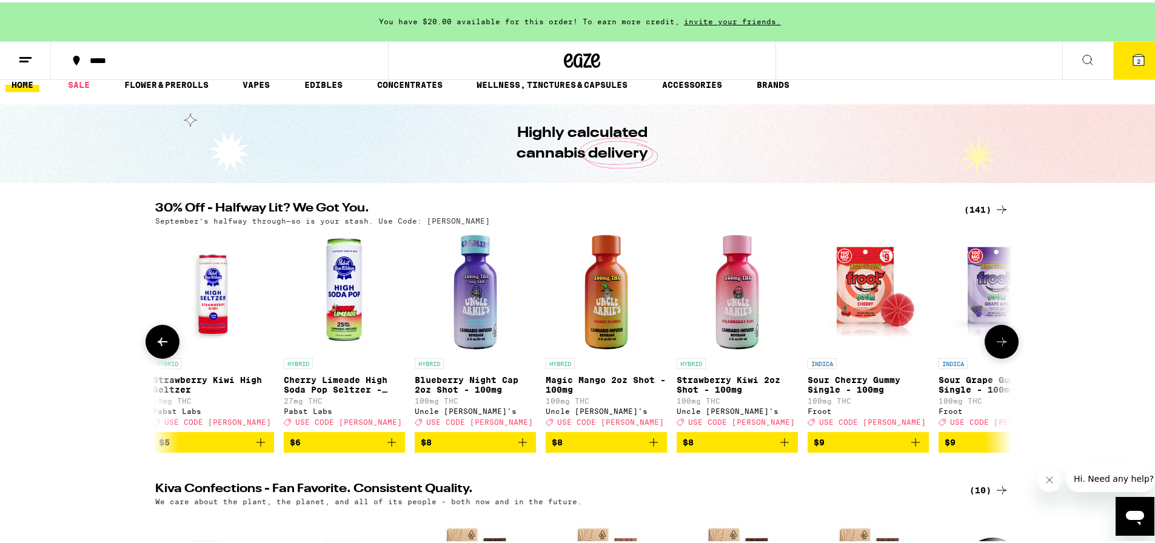
click at [1001, 341] on icon at bounding box center [1001, 339] width 15 height 15
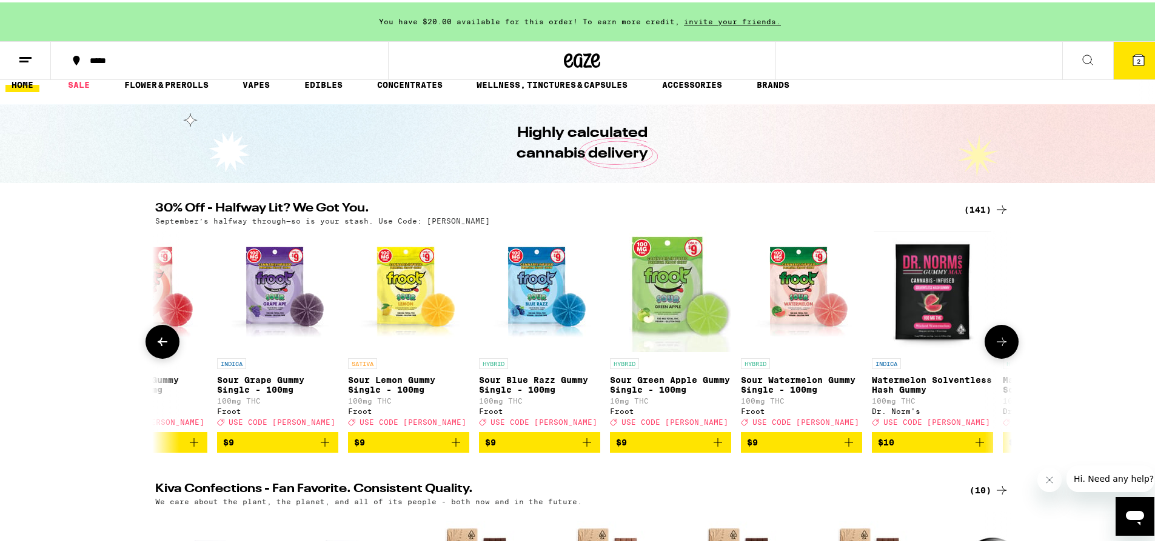
click at [1001, 341] on icon at bounding box center [1001, 339] width 15 height 15
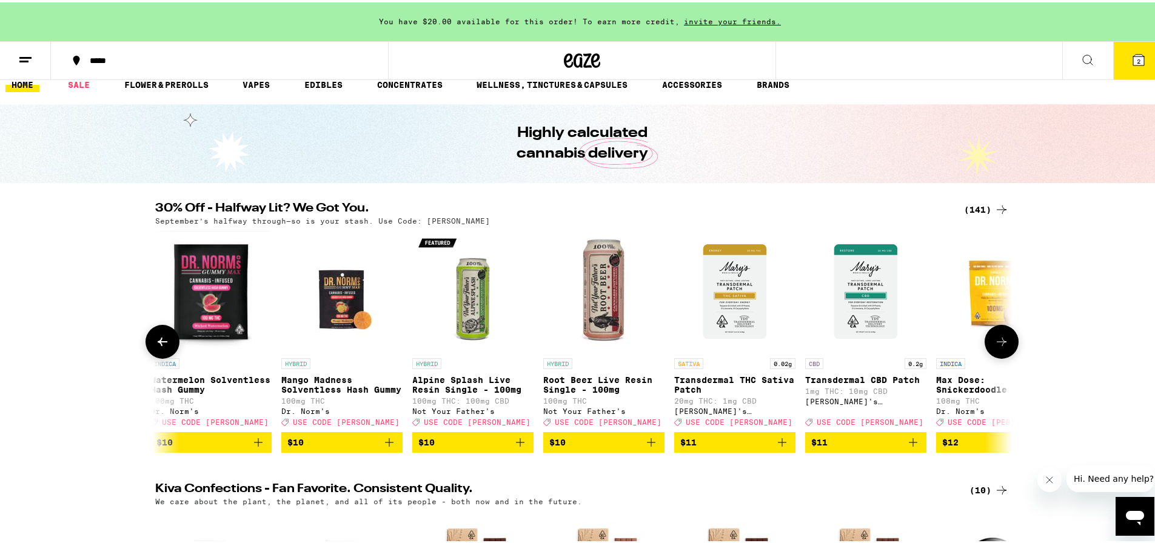
click at [1001, 341] on icon at bounding box center [1001, 339] width 15 height 15
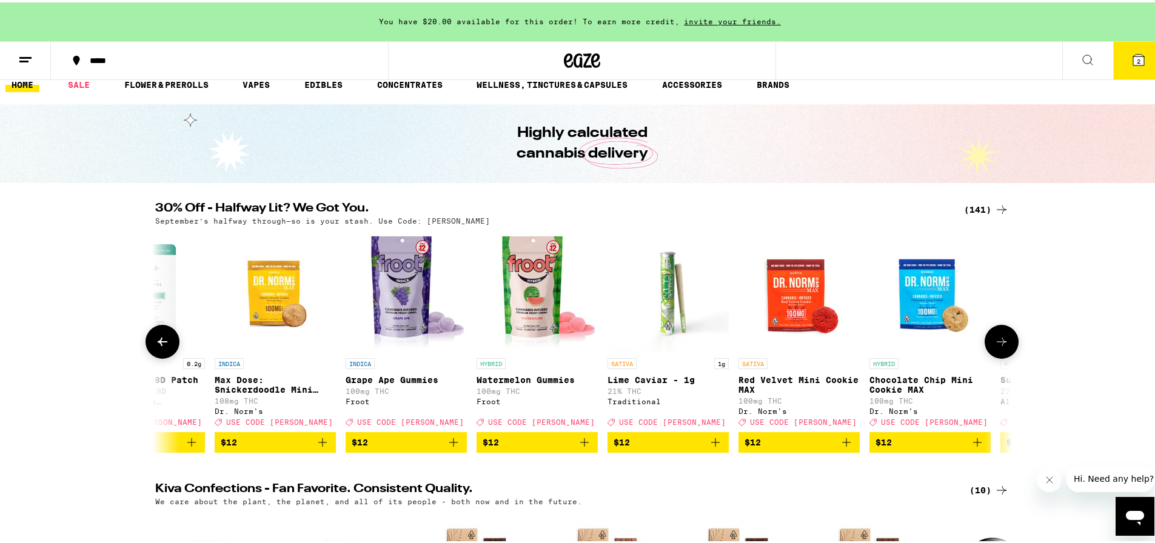
click at [1001, 341] on icon at bounding box center [1001, 339] width 15 height 15
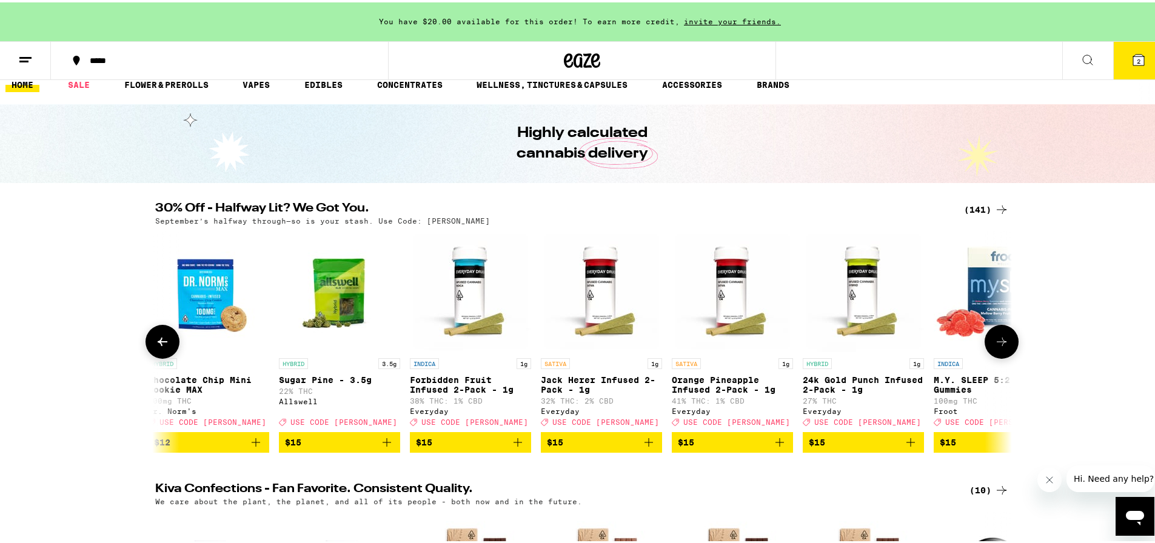
click at [1001, 341] on icon at bounding box center [1001, 339] width 15 height 15
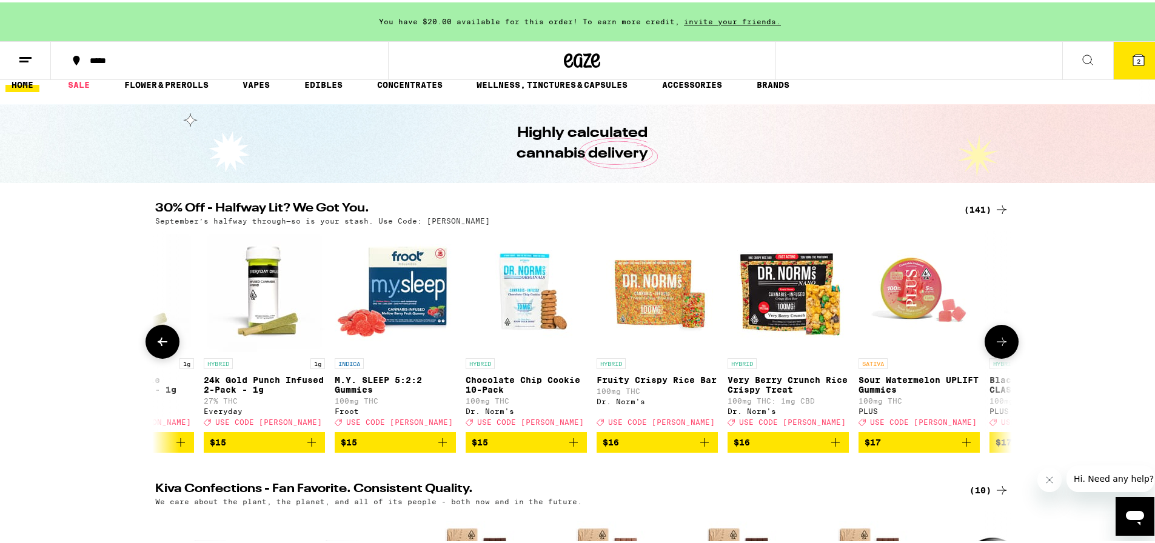
scroll to position [0, 5049]
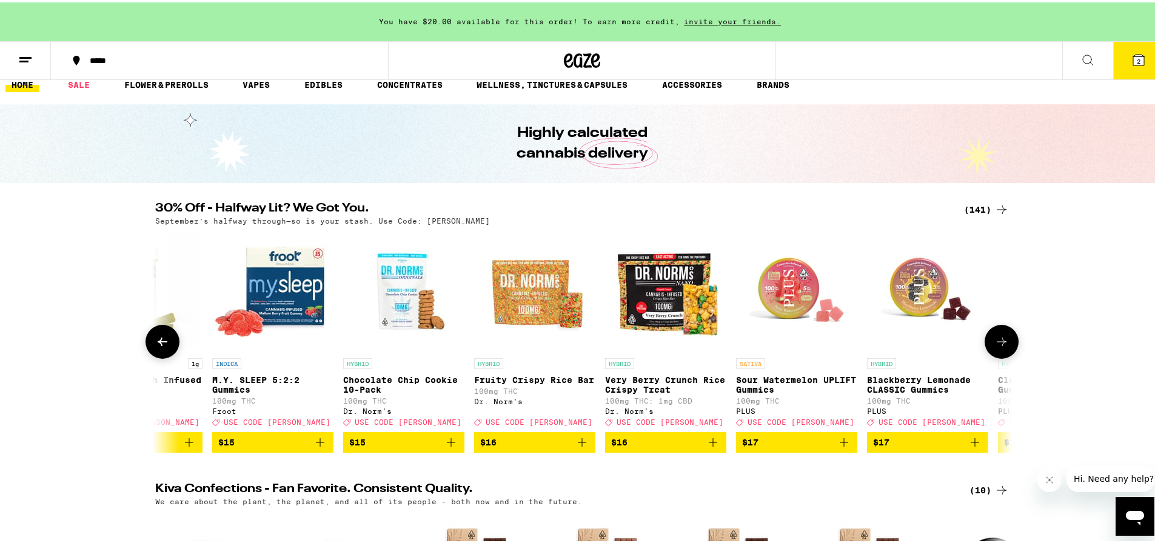
click at [1001, 341] on icon at bounding box center [1001, 339] width 15 height 15
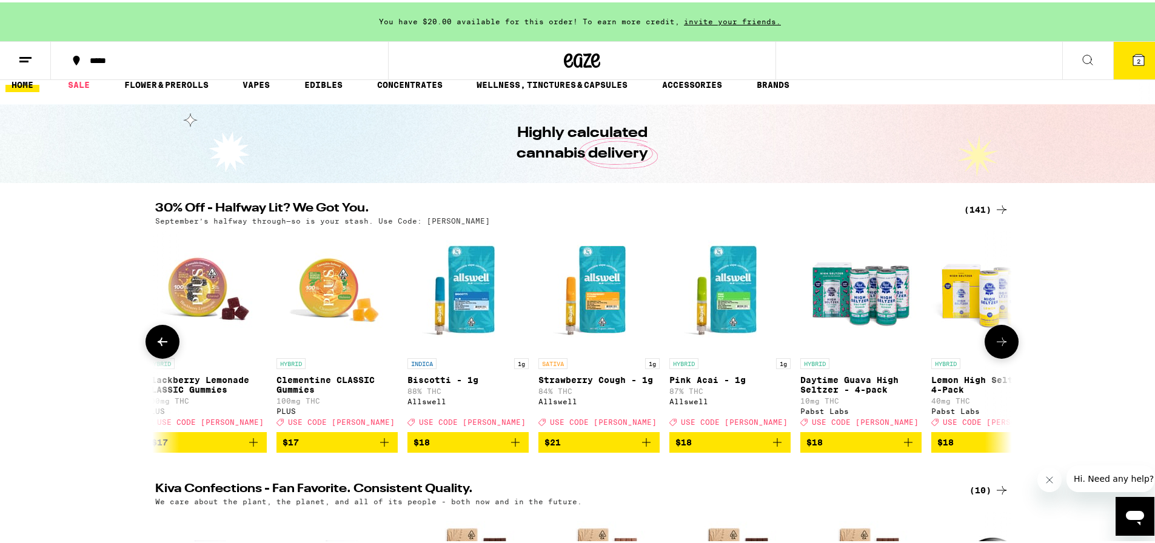
click at [1001, 341] on icon at bounding box center [1001, 339] width 15 height 15
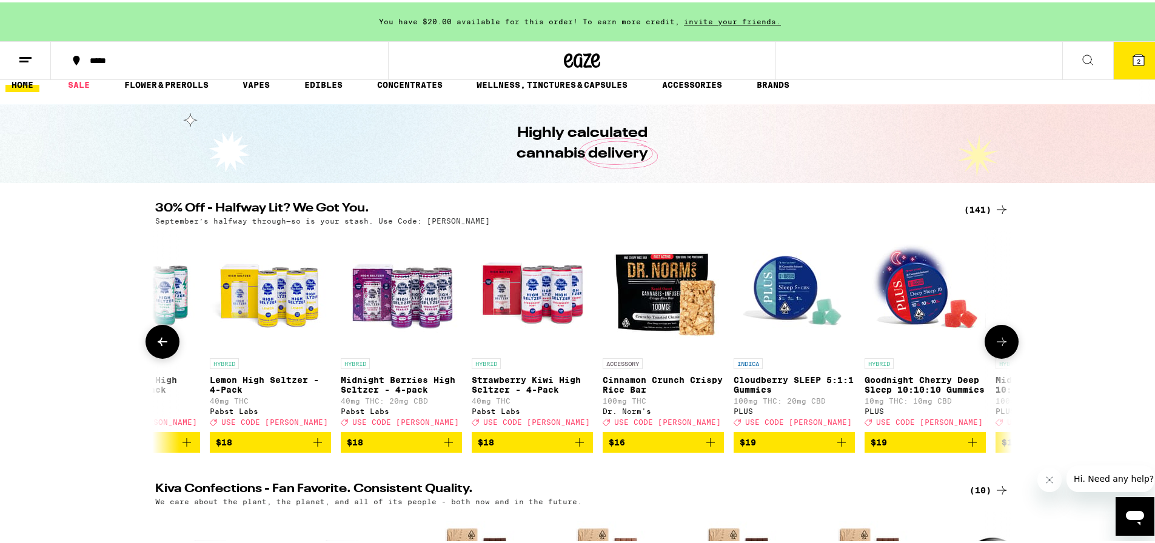
click at [1001, 341] on icon at bounding box center [1001, 339] width 15 height 15
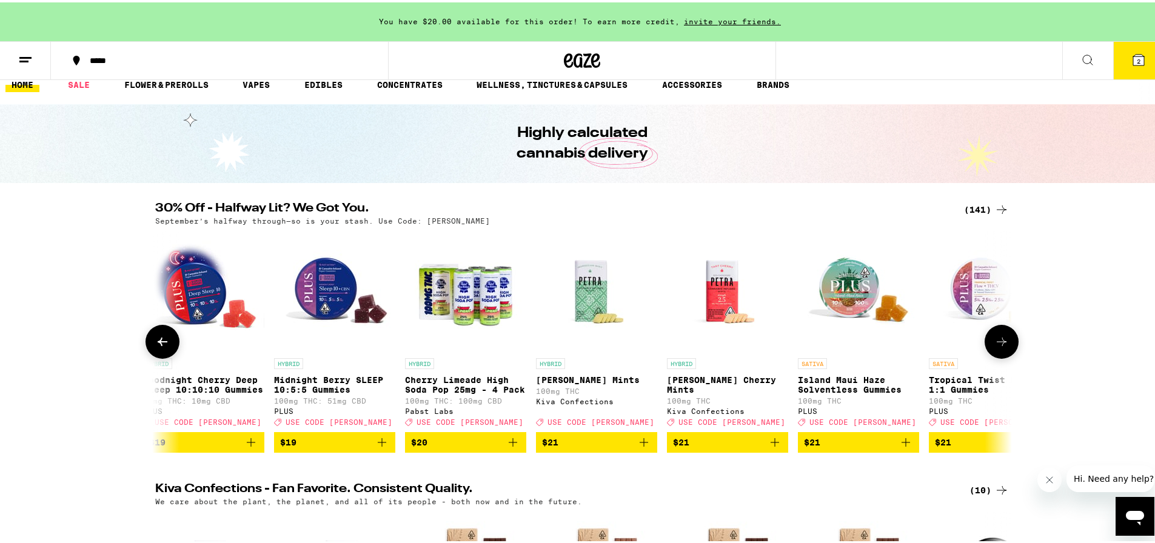
click at [1001, 341] on icon at bounding box center [1001, 339] width 15 height 15
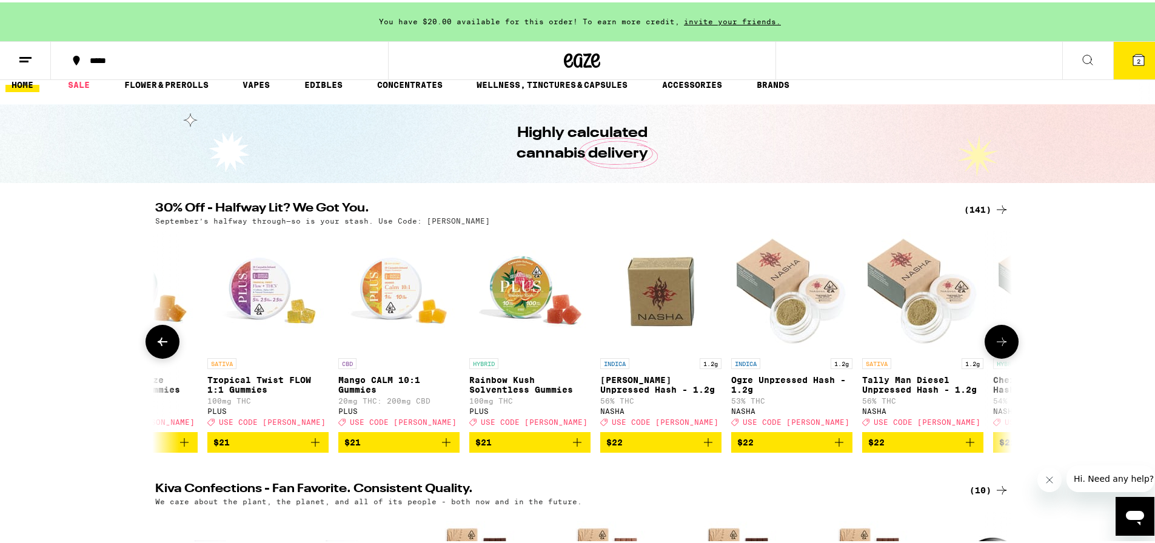
click at [1001, 341] on icon at bounding box center [1001, 339] width 15 height 15
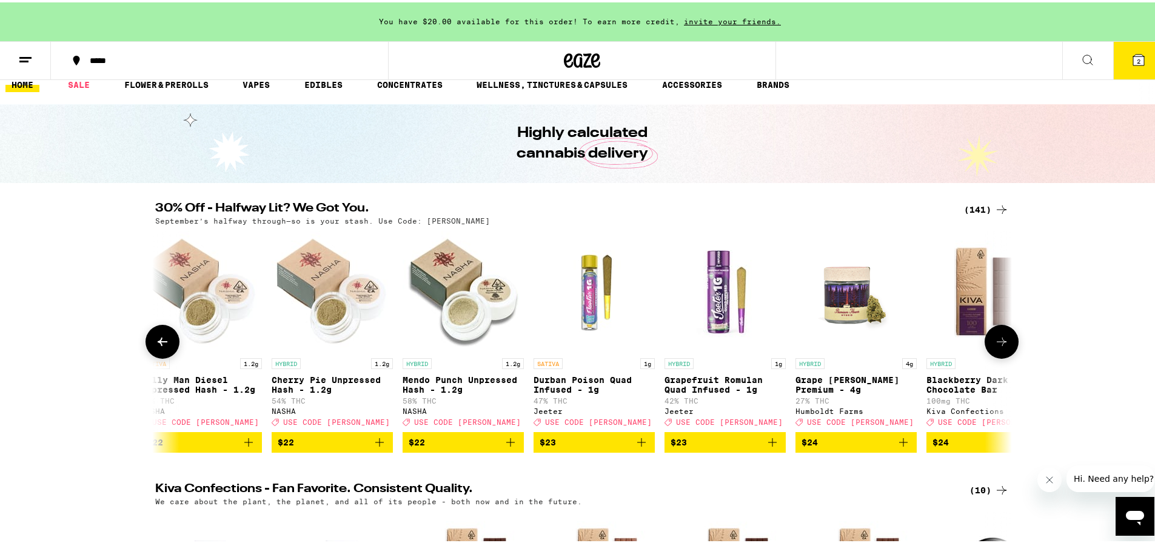
click at [1001, 341] on icon at bounding box center [1001, 339] width 15 height 15
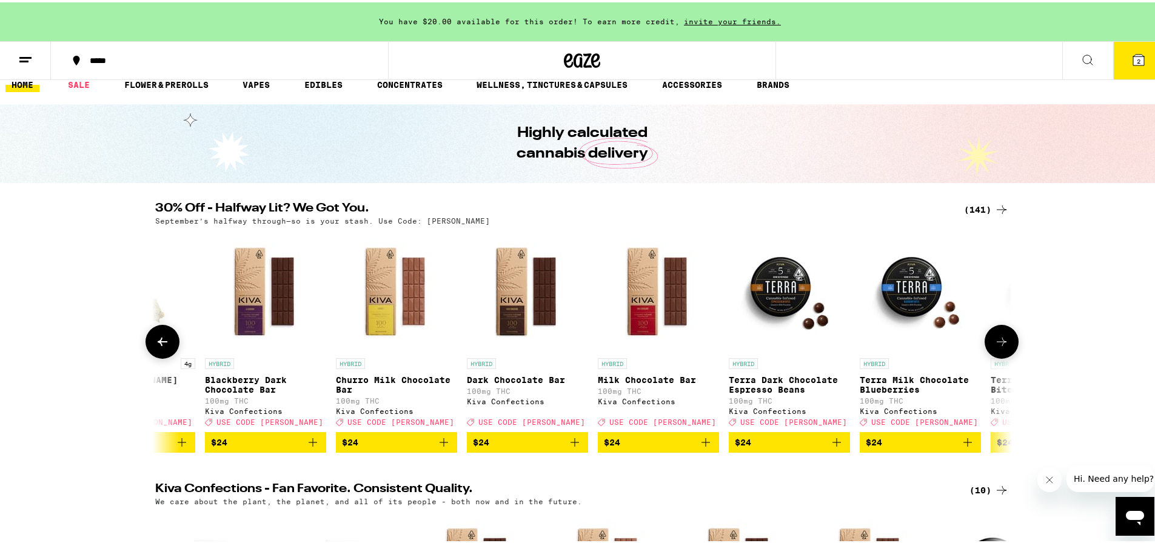
click at [1001, 341] on icon at bounding box center [1001, 339] width 15 height 15
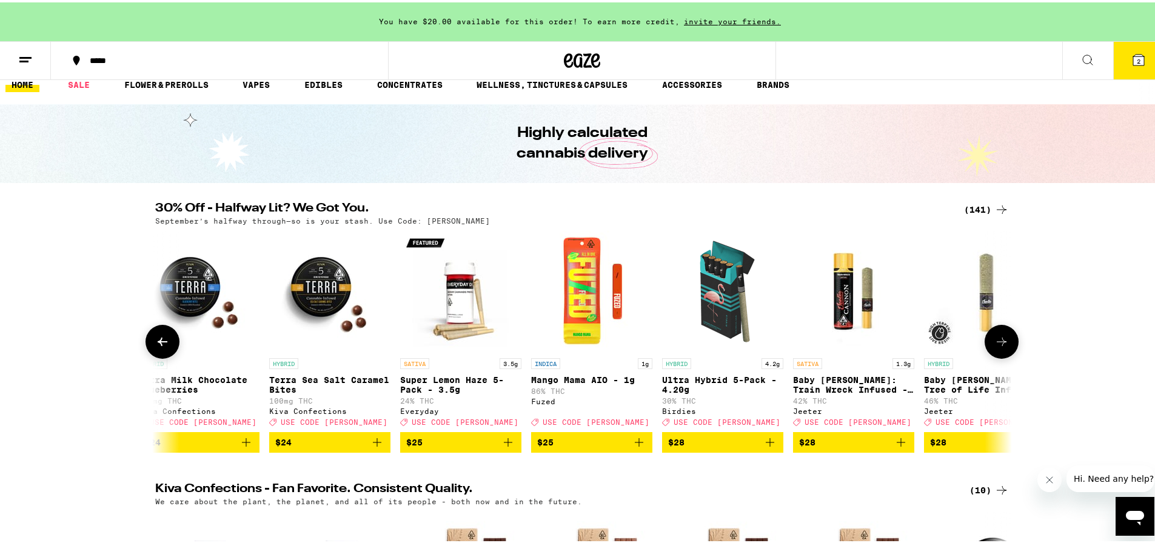
click at [1001, 341] on icon at bounding box center [1001, 339] width 15 height 15
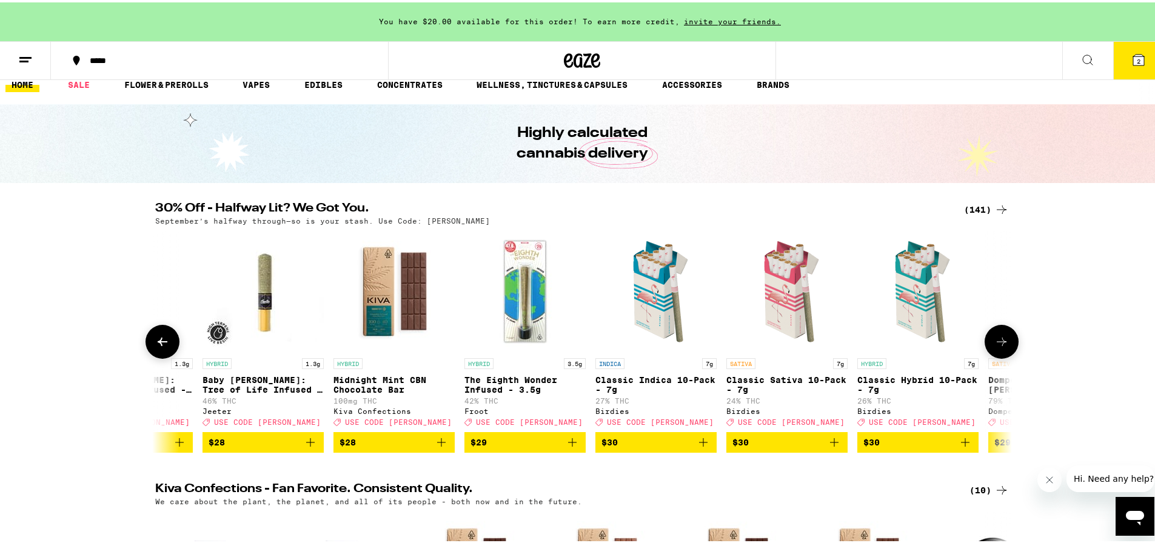
click at [1001, 341] on icon at bounding box center [1001, 339] width 15 height 15
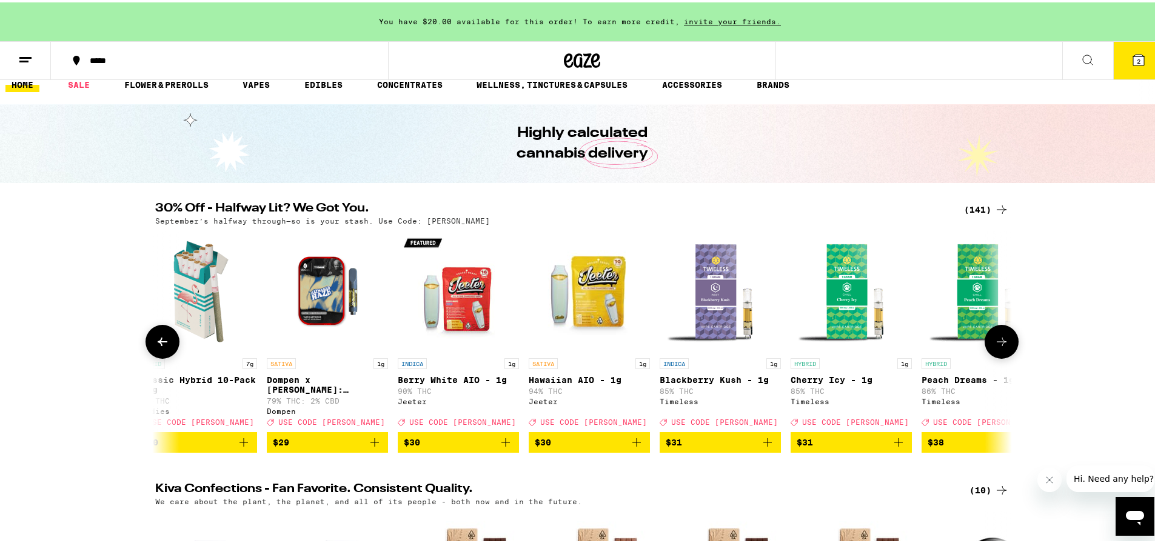
click at [1001, 341] on icon at bounding box center [1001, 339] width 15 height 15
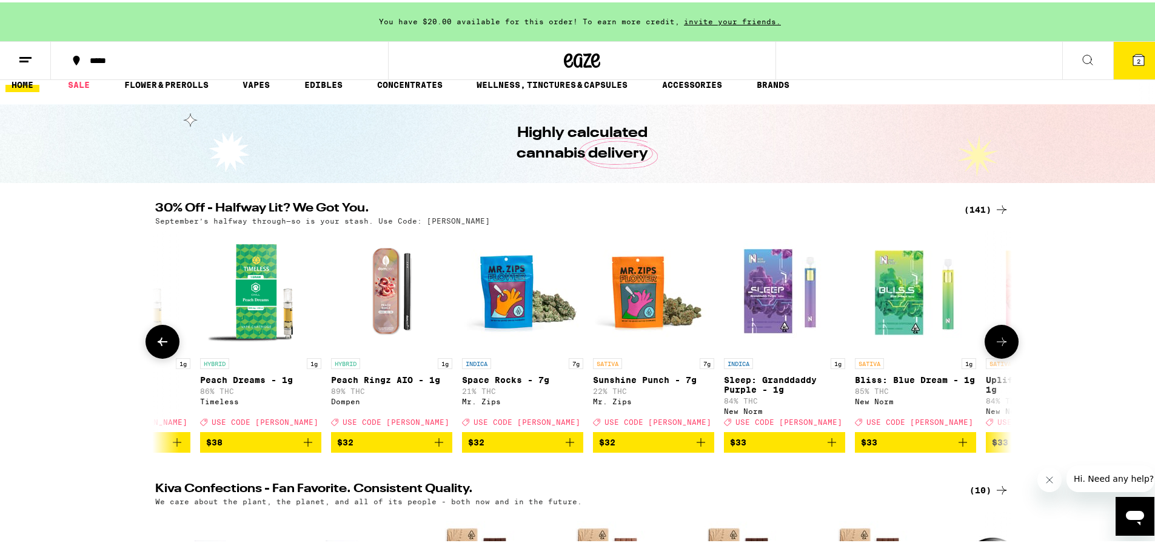
click at [1001, 341] on icon at bounding box center [1001, 339] width 15 height 15
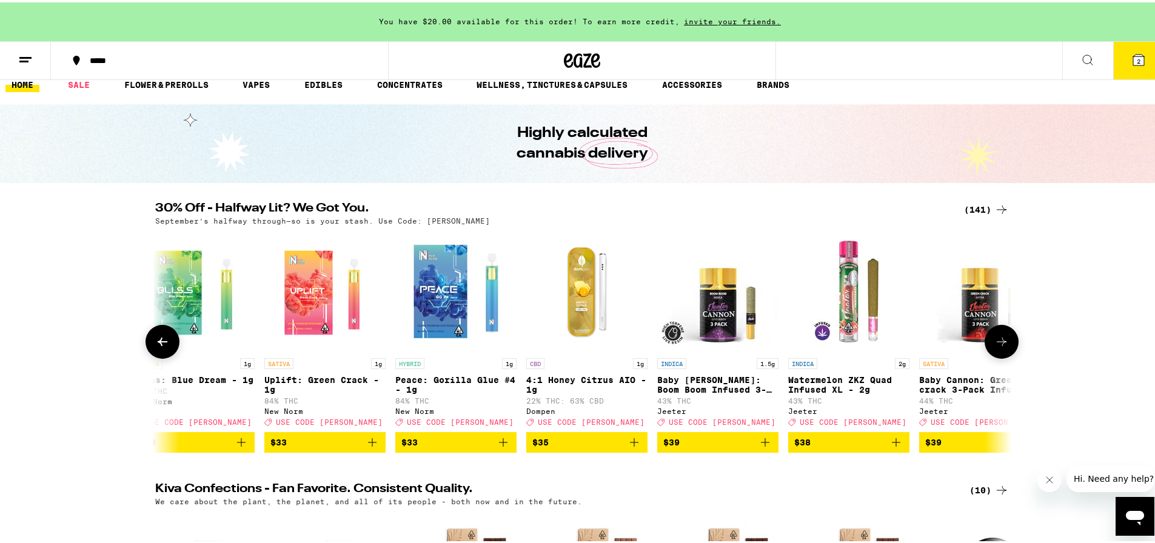
click at [1001, 341] on icon at bounding box center [1001, 339] width 15 height 15
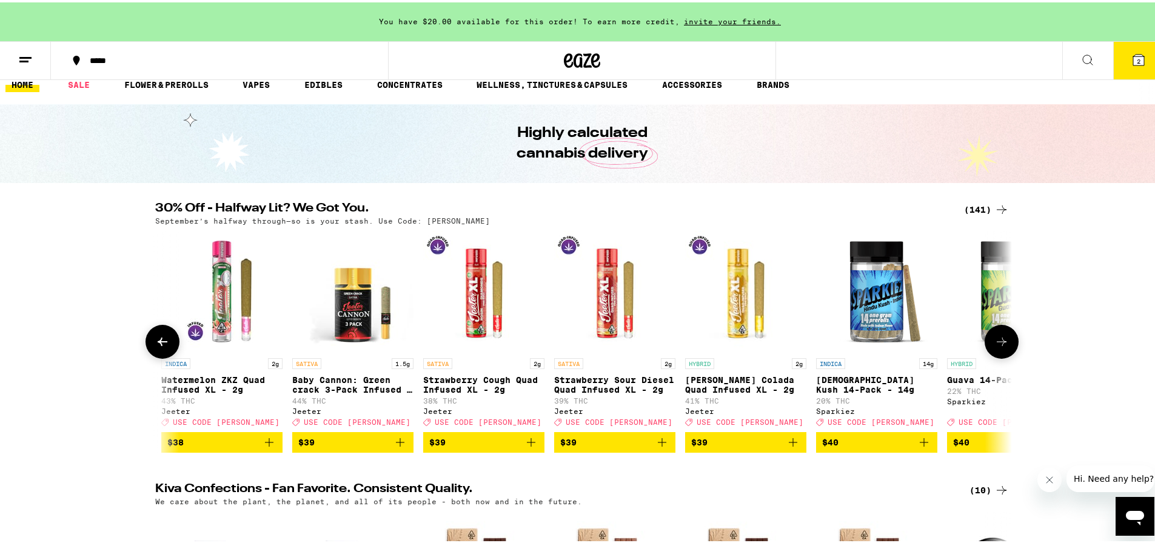
scroll to position [0, 13703]
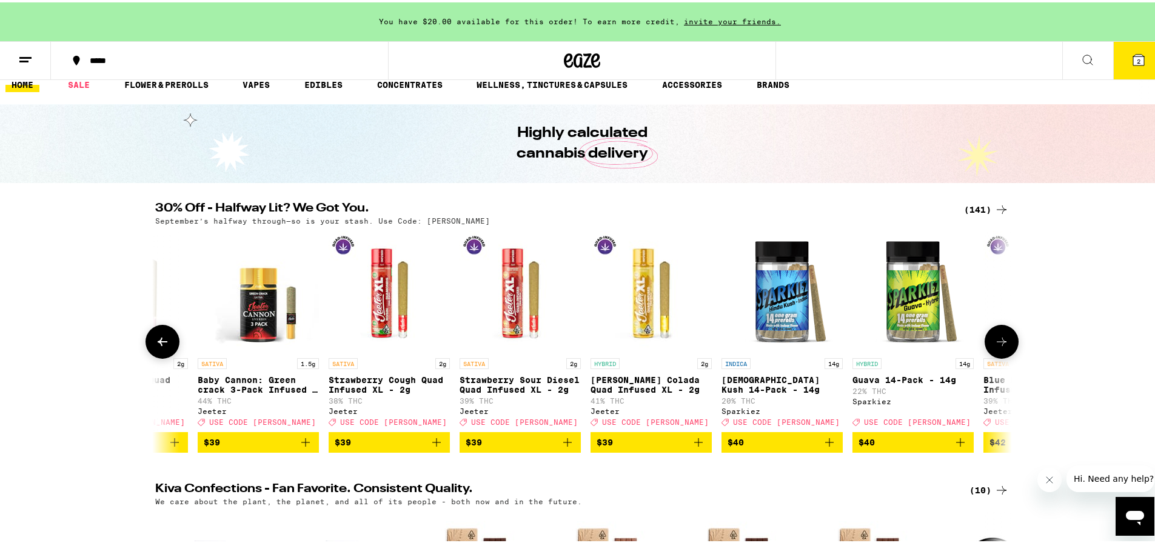
click at [1001, 341] on icon at bounding box center [1001, 339] width 15 height 15
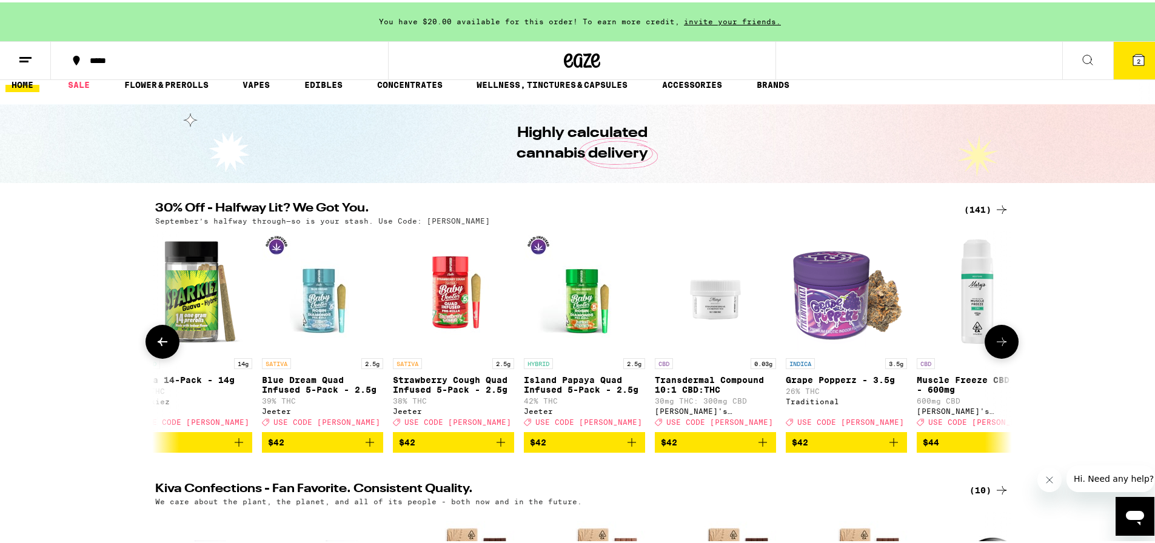
click at [1001, 341] on icon at bounding box center [1001, 339] width 15 height 15
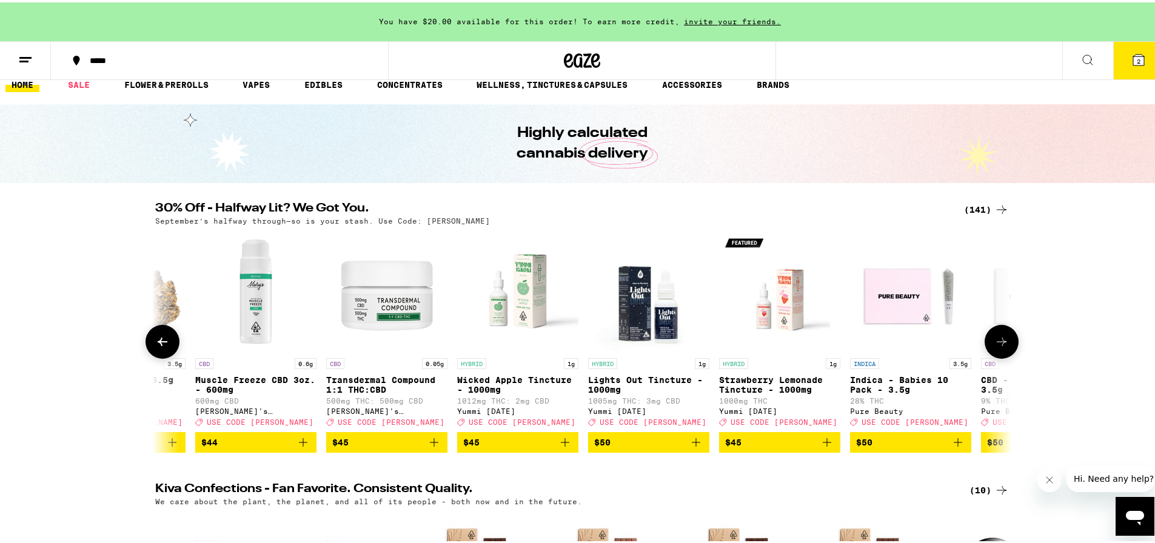
click at [996, 347] on icon at bounding box center [1001, 339] width 15 height 15
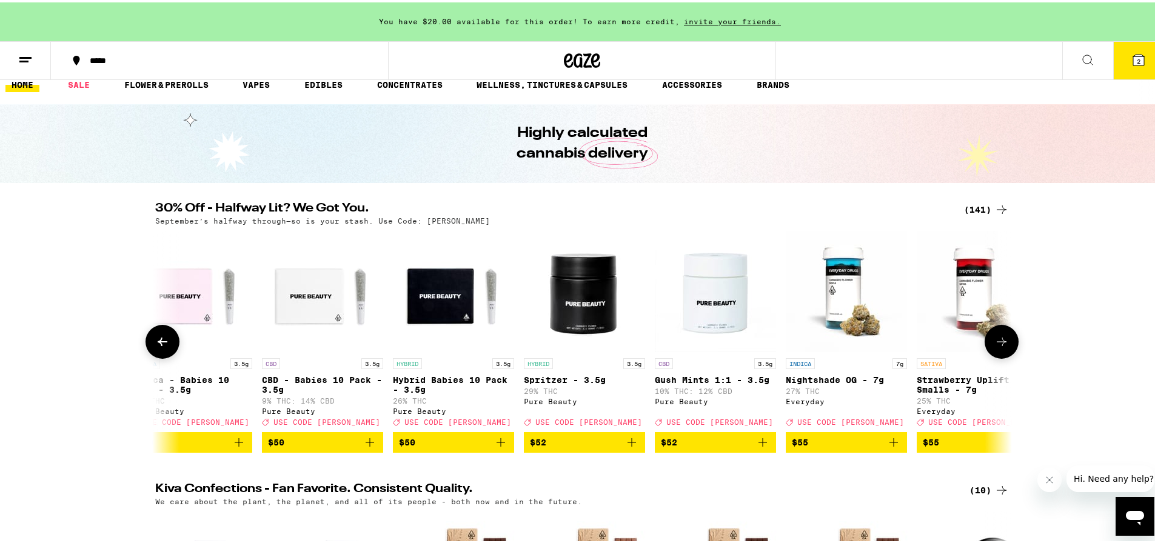
scroll to position [0, 15867]
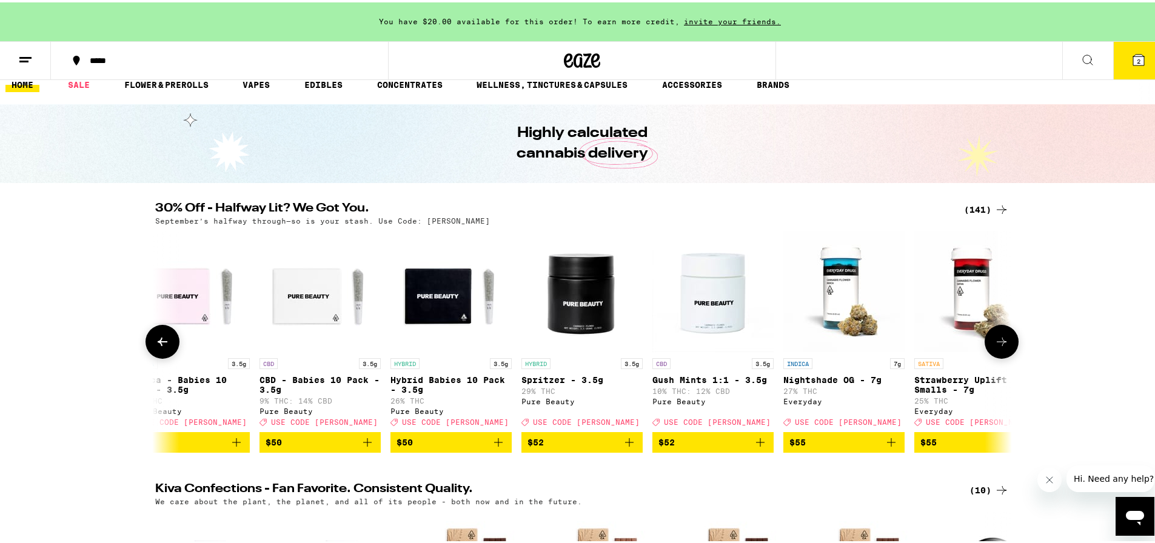
click at [1002, 347] on icon at bounding box center [1001, 339] width 15 height 15
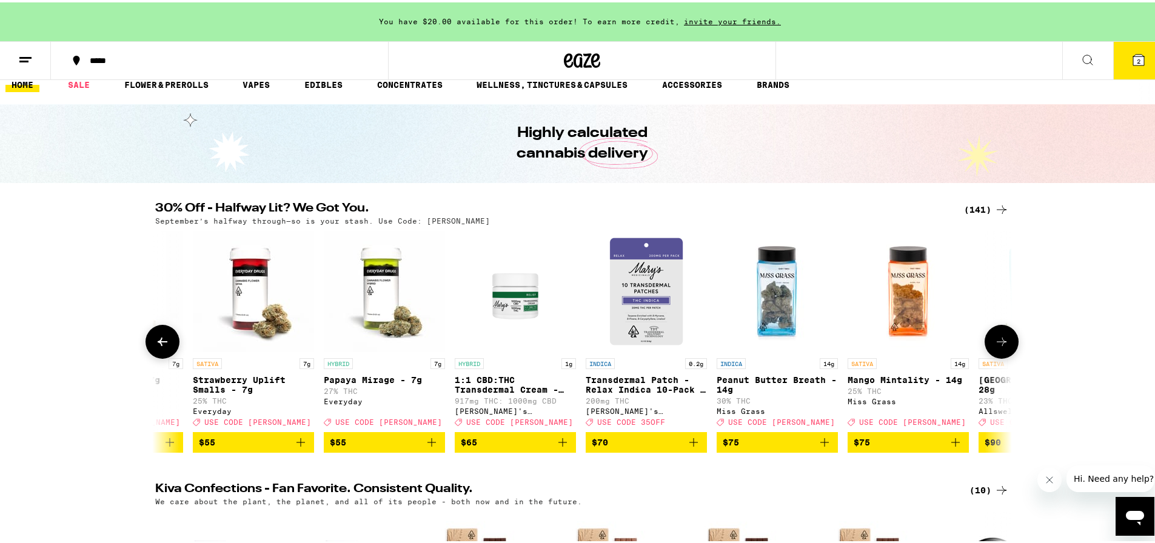
click at [1002, 347] on icon at bounding box center [1001, 339] width 15 height 15
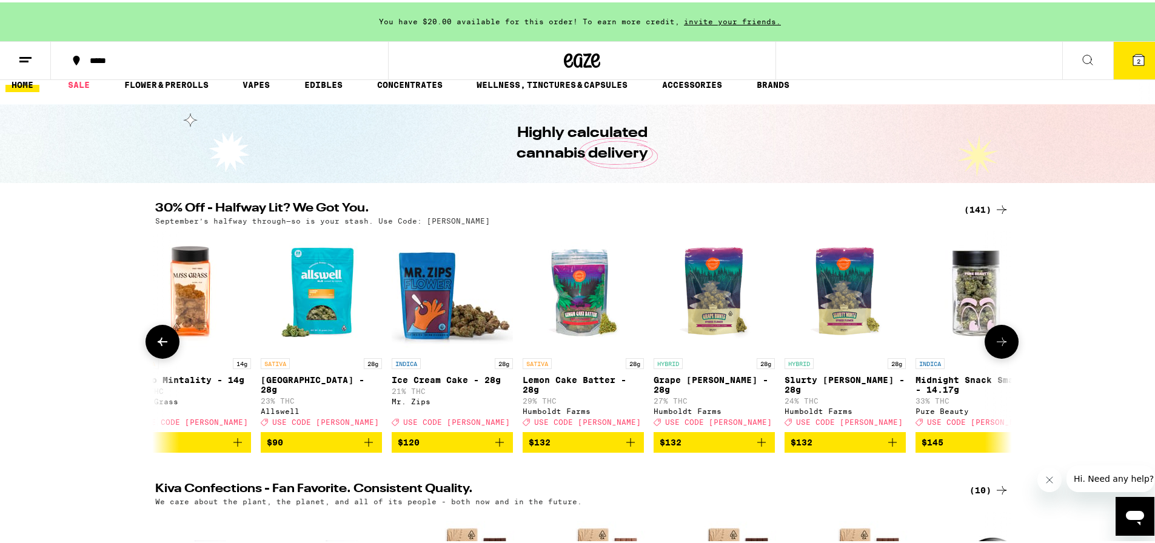
scroll to position [0, 17310]
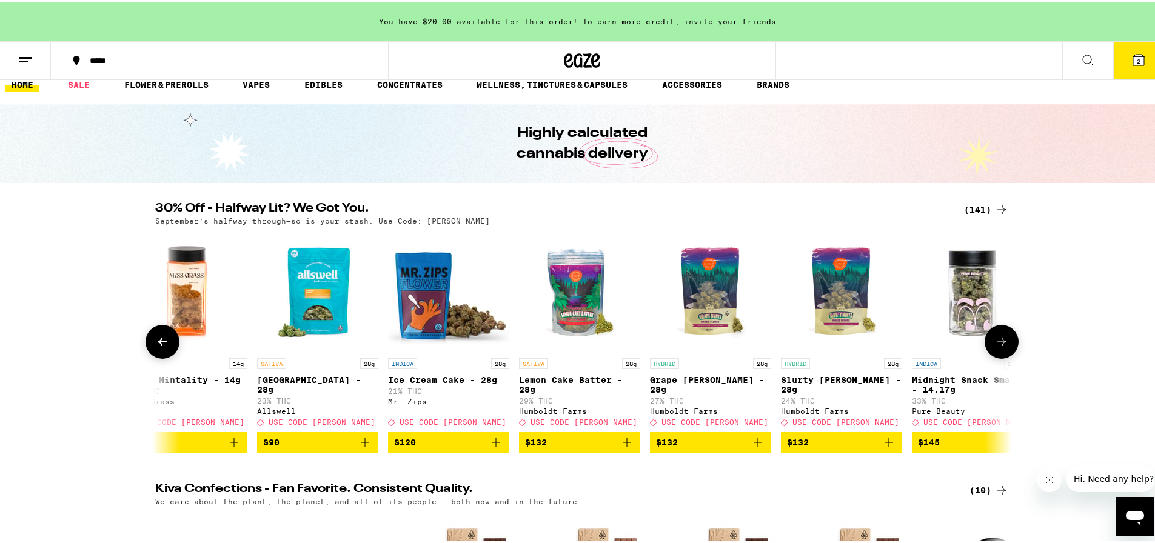
click at [155, 338] on icon at bounding box center [162, 339] width 15 height 15
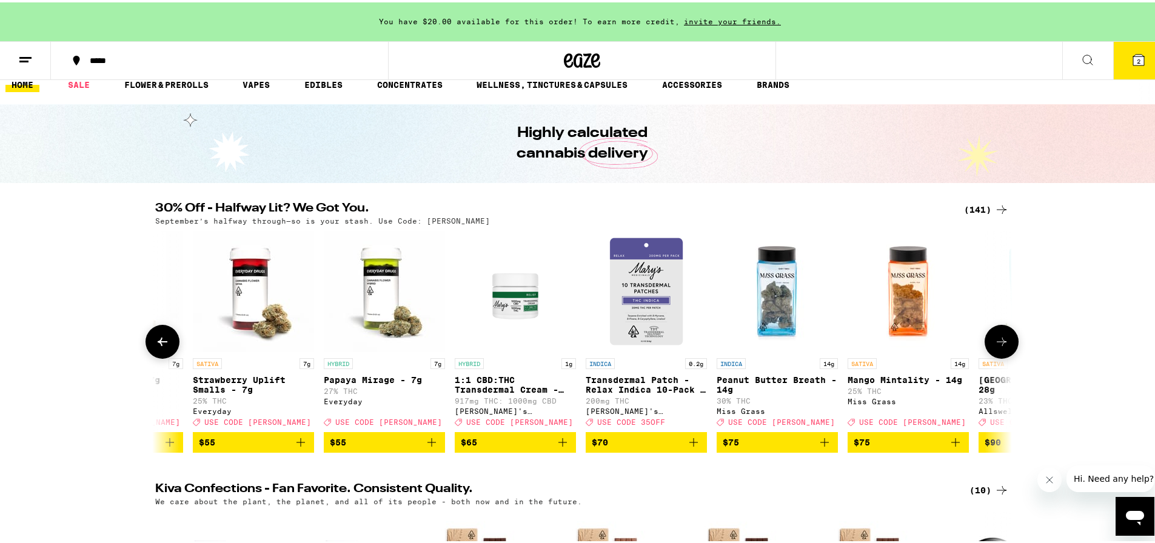
click at [155, 338] on icon at bounding box center [162, 339] width 15 height 15
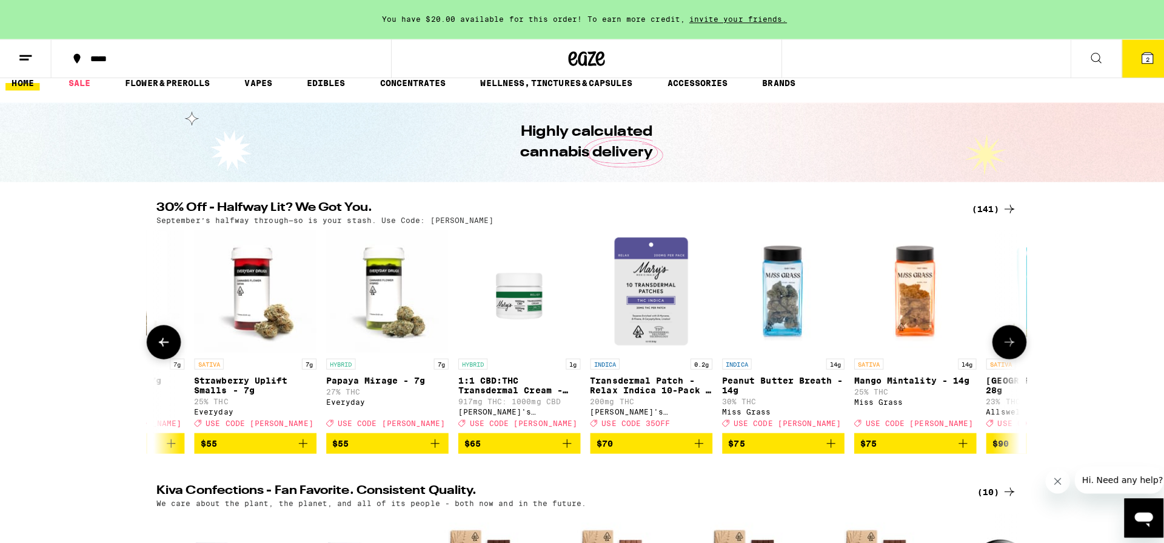
scroll to position [0, 15867]
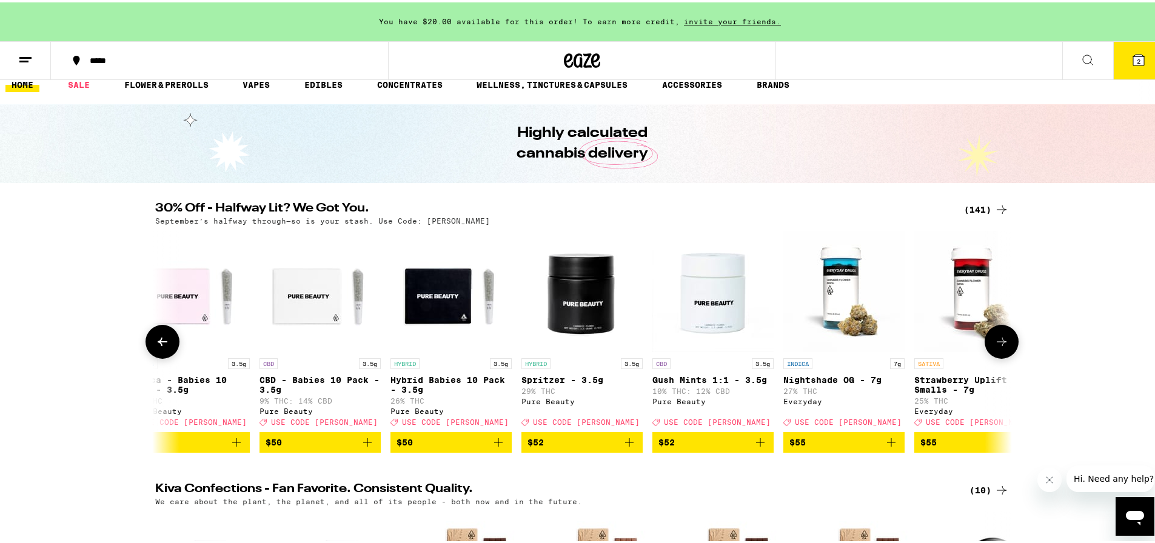
click at [835, 271] on img "Open page for Nightshade OG - 7g from Everyday" at bounding box center [843, 288] width 121 height 121
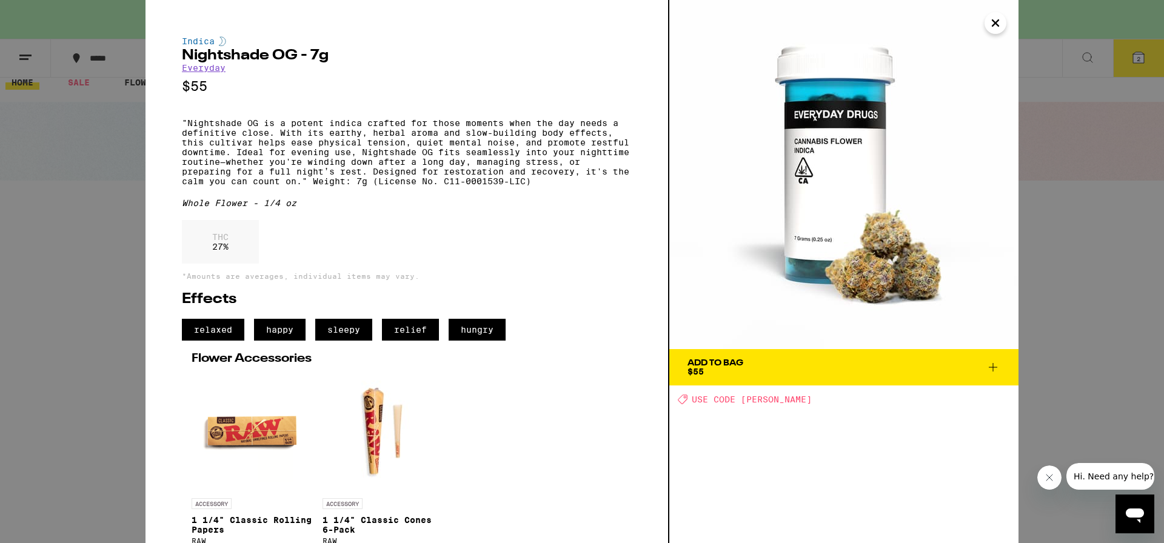
click at [865, 185] on img at bounding box center [843, 174] width 349 height 349
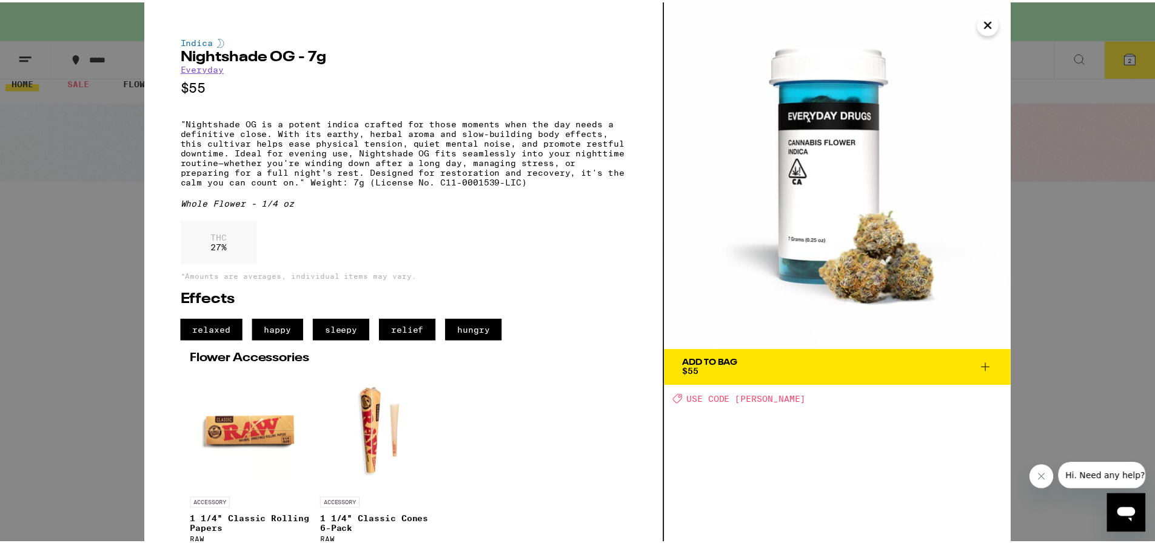
scroll to position [53, 0]
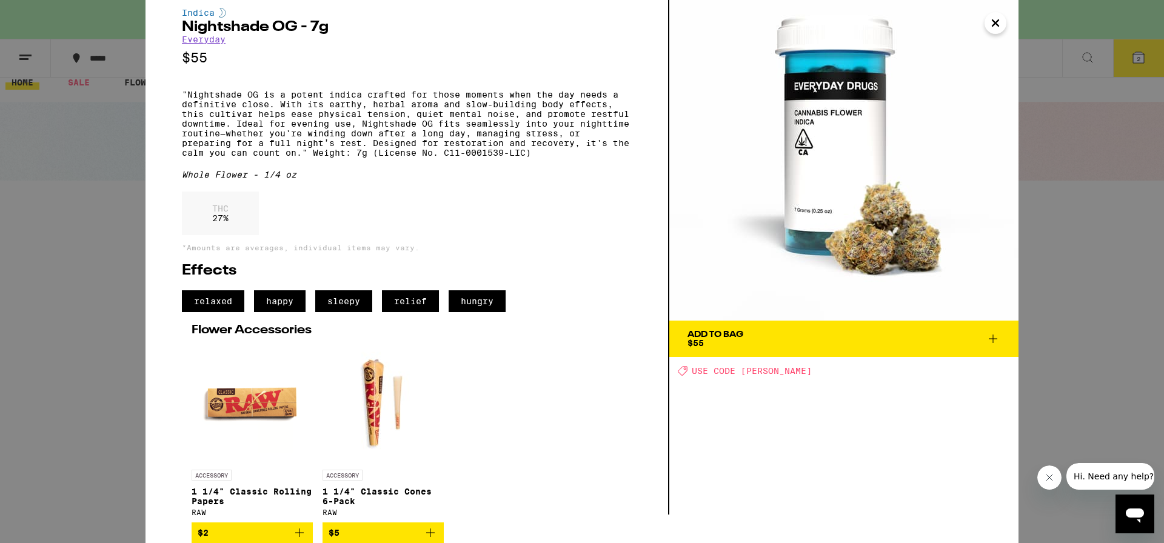
click at [760, 330] on span "Add To Bag $55" at bounding box center [843, 338] width 313 height 17
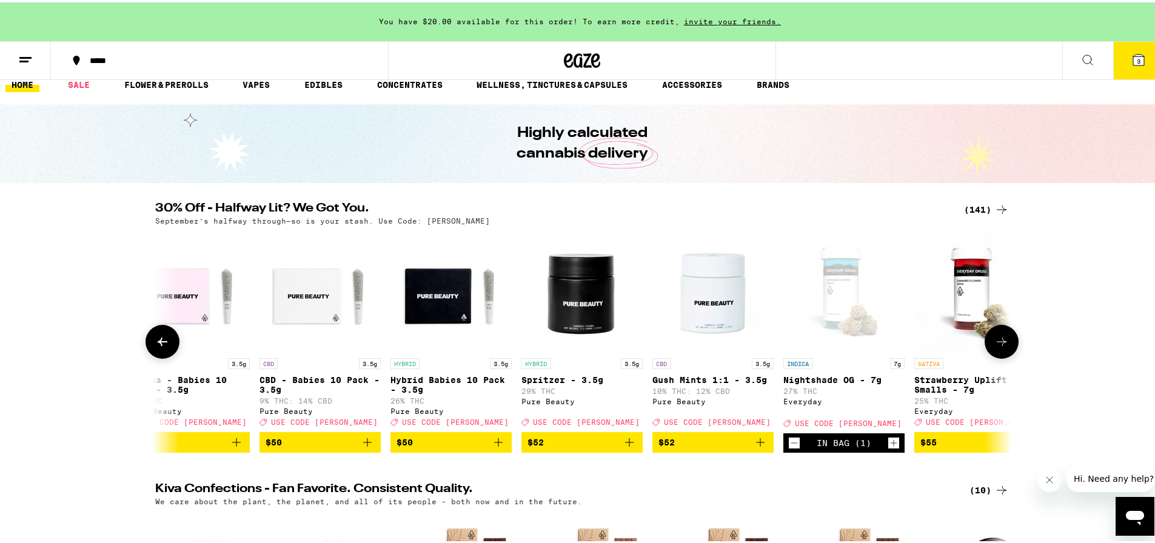
click at [157, 347] on icon at bounding box center [162, 339] width 15 height 15
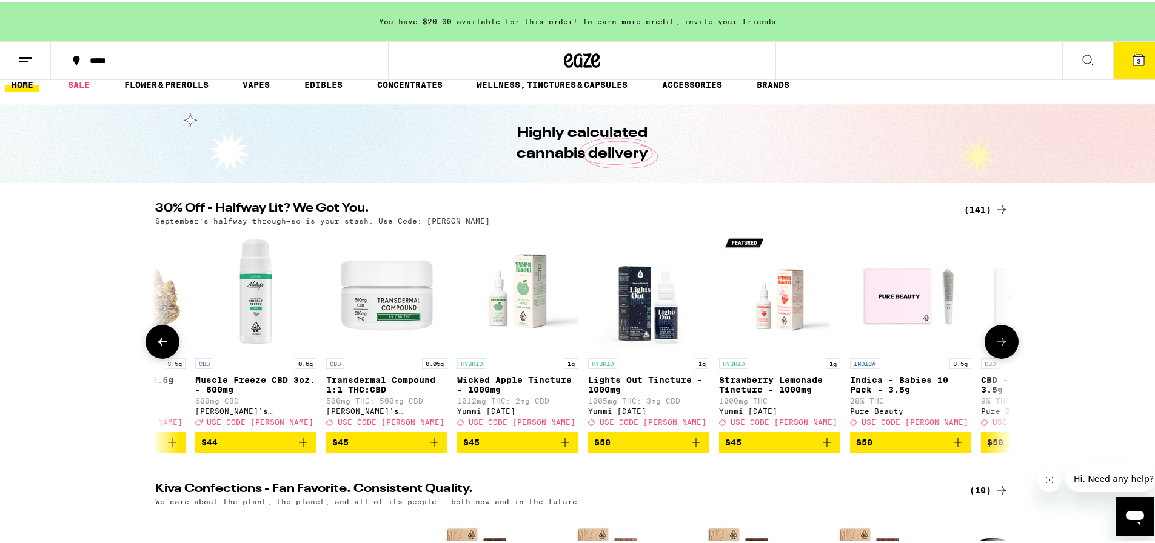
click at [157, 347] on icon at bounding box center [162, 339] width 15 height 15
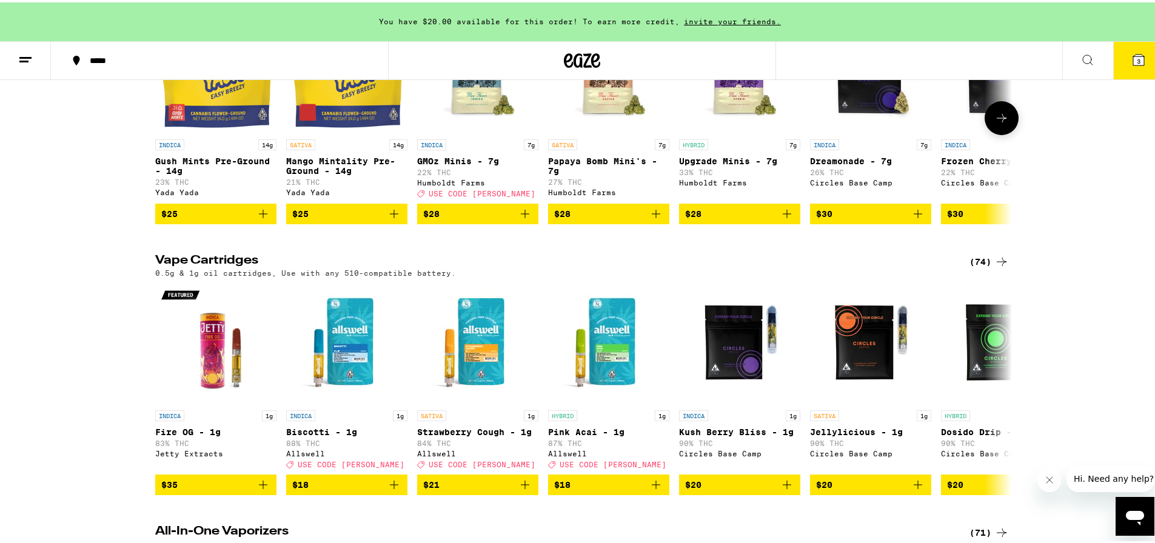
scroll to position [1355, 0]
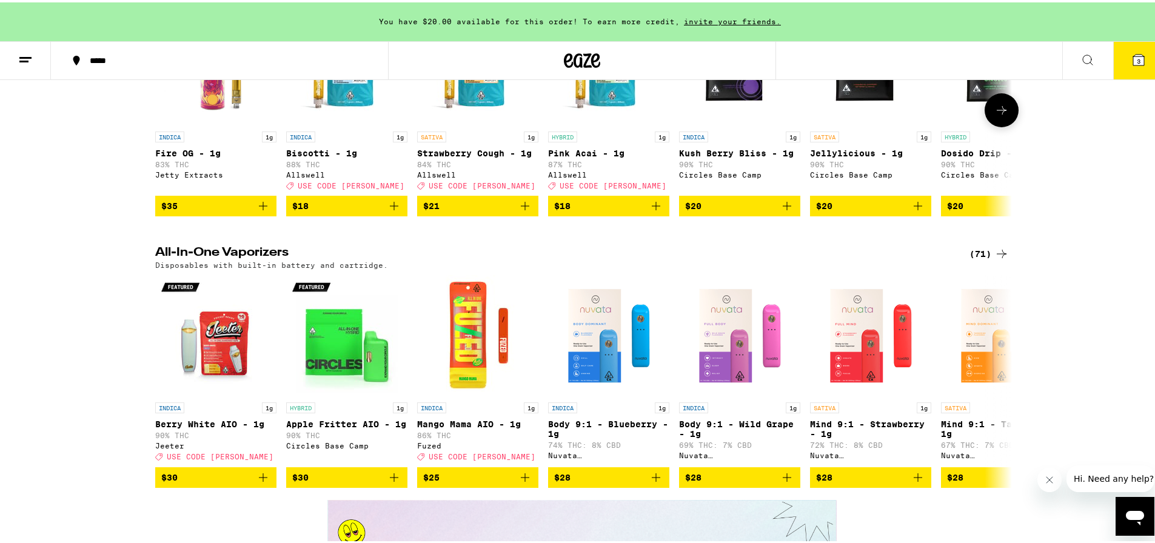
click at [1001, 115] on icon at bounding box center [1001, 108] width 15 height 15
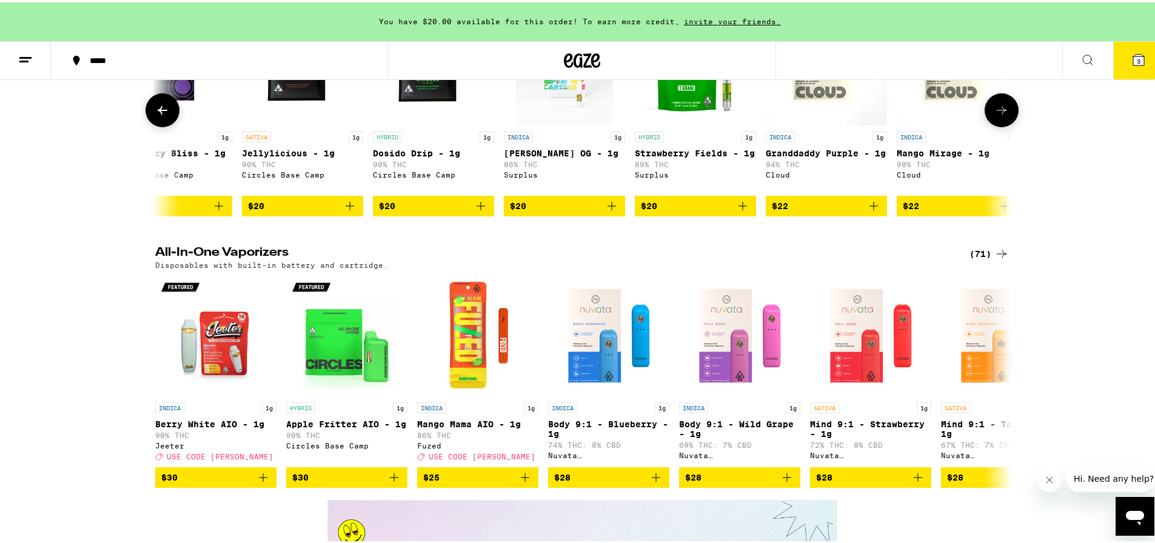
click at [1001, 115] on icon at bounding box center [1001, 108] width 15 height 15
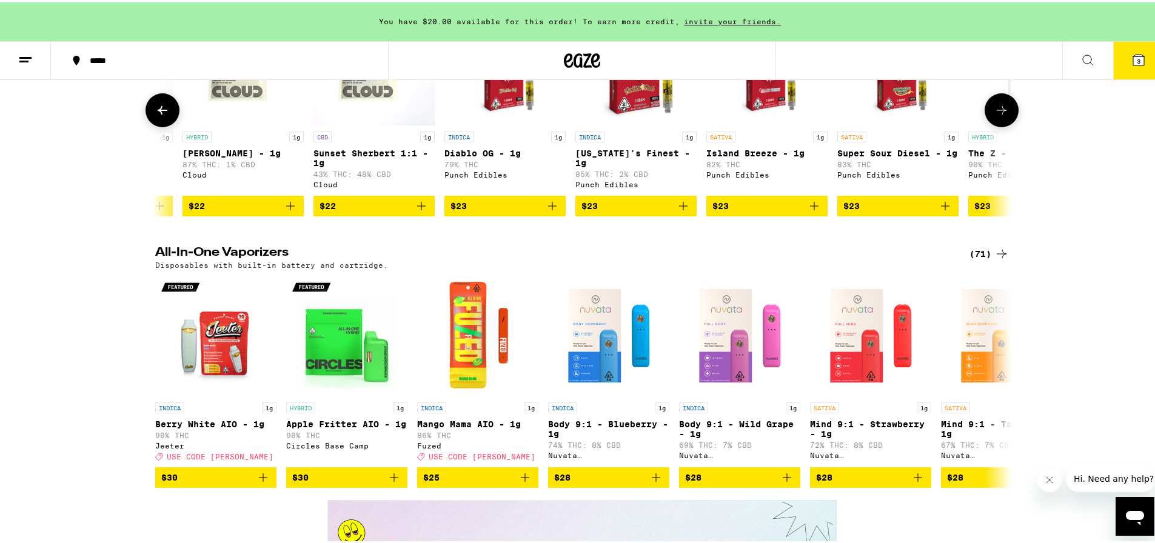
click at [1001, 115] on icon at bounding box center [1001, 108] width 15 height 15
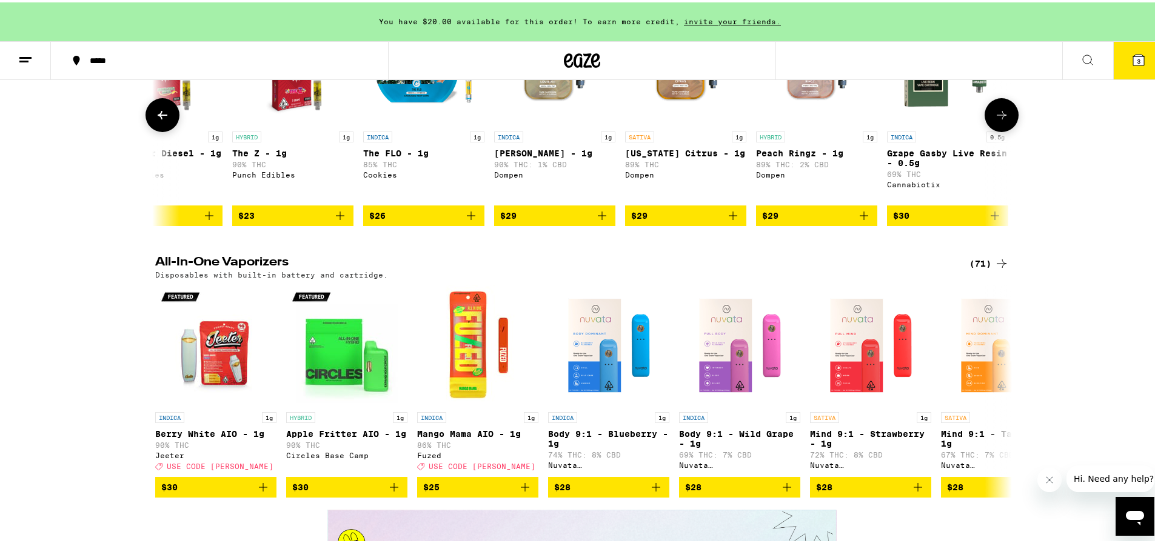
click at [1001, 120] on icon at bounding box center [1001, 112] width 15 height 15
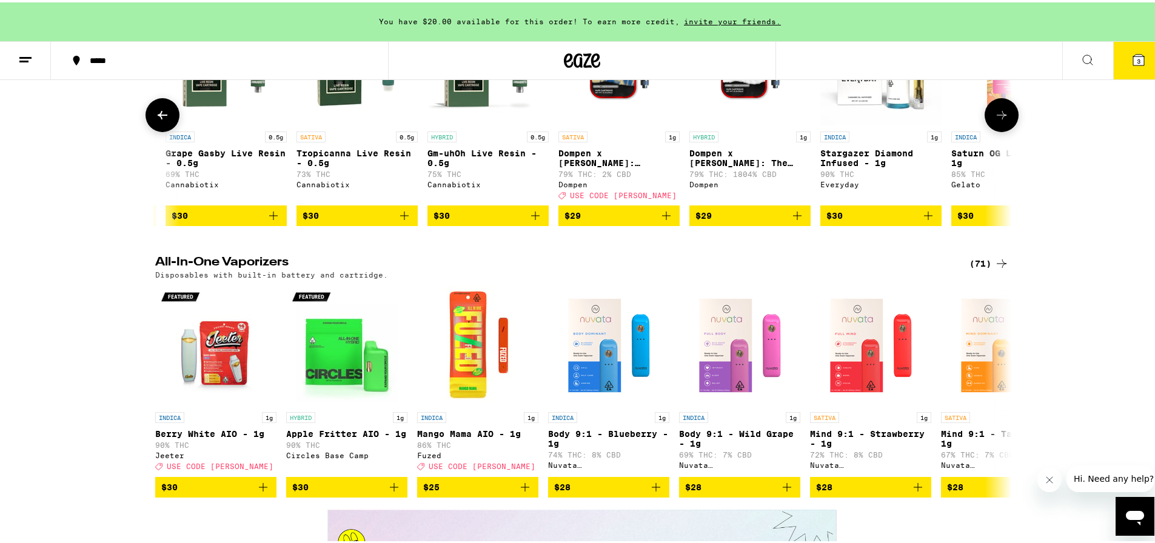
click at [1001, 120] on icon at bounding box center [1001, 112] width 15 height 15
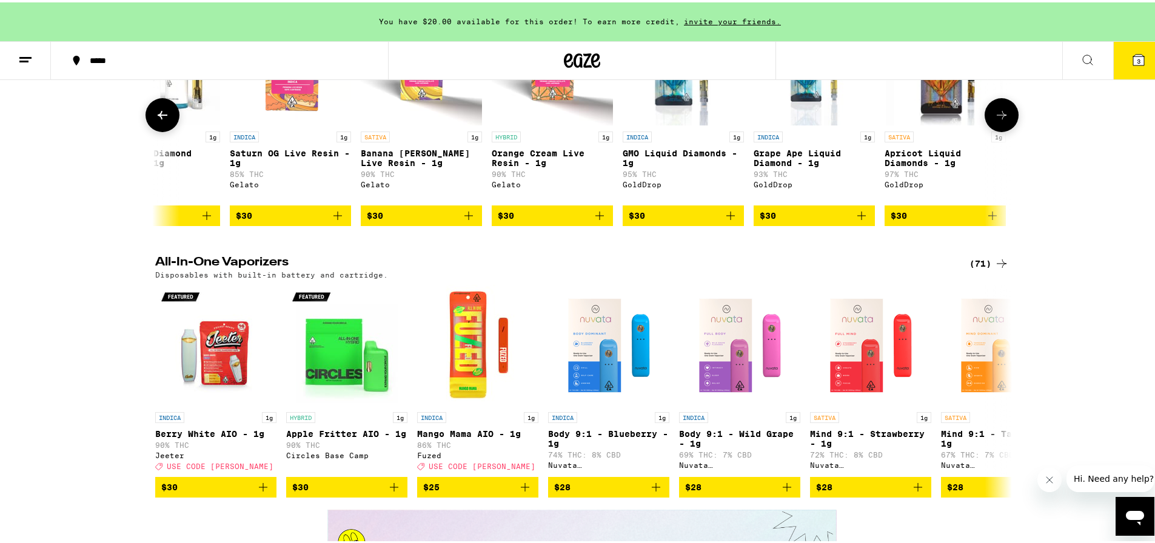
click at [1001, 120] on icon at bounding box center [1001, 112] width 15 height 15
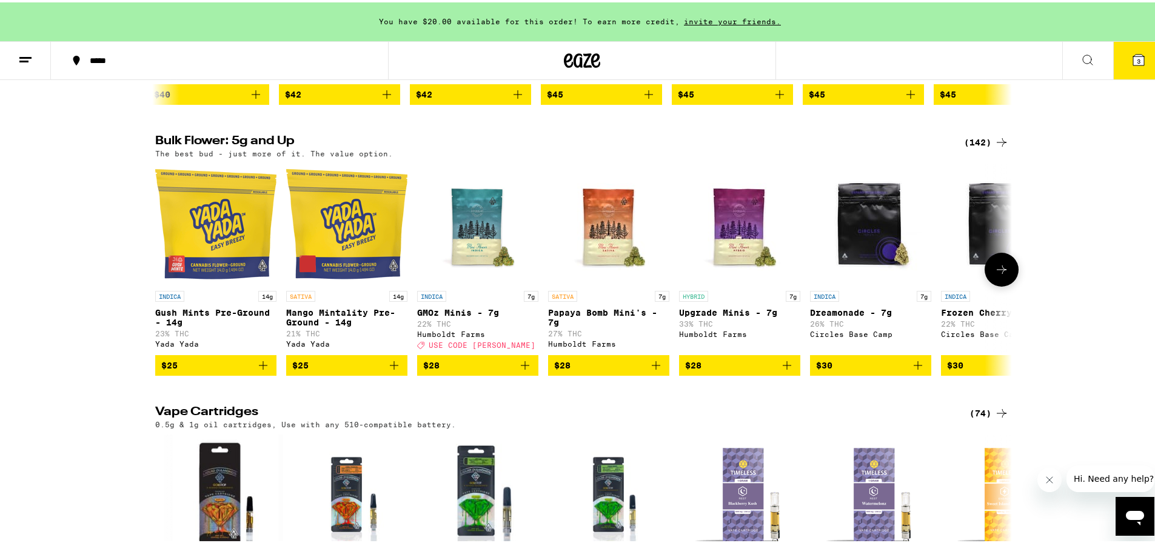
scroll to position [1252, 0]
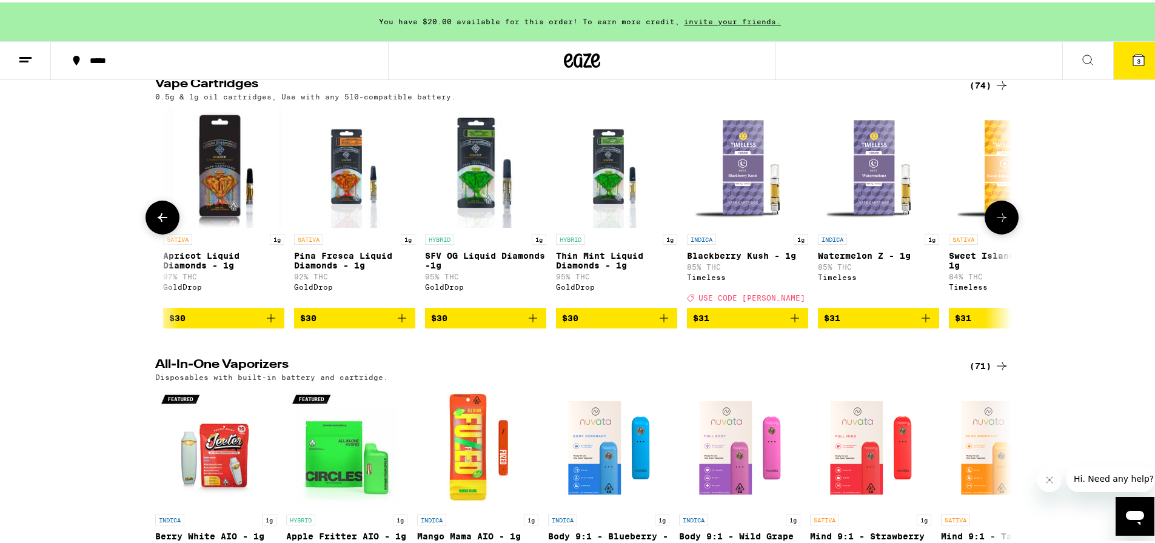
click at [999, 222] on icon at bounding box center [1001, 215] width 15 height 15
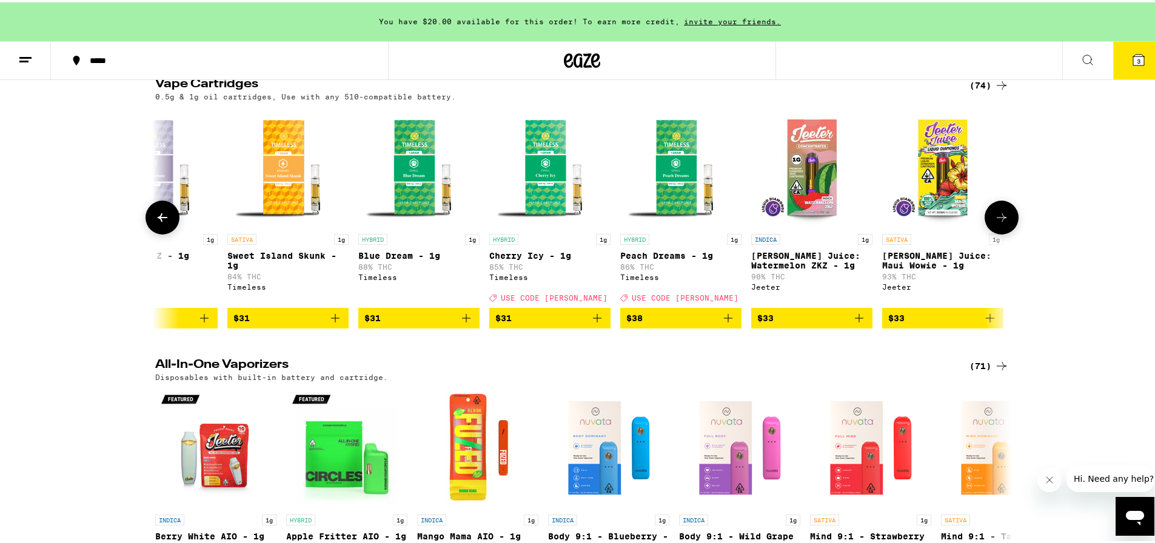
click at [999, 222] on icon at bounding box center [1001, 215] width 15 height 15
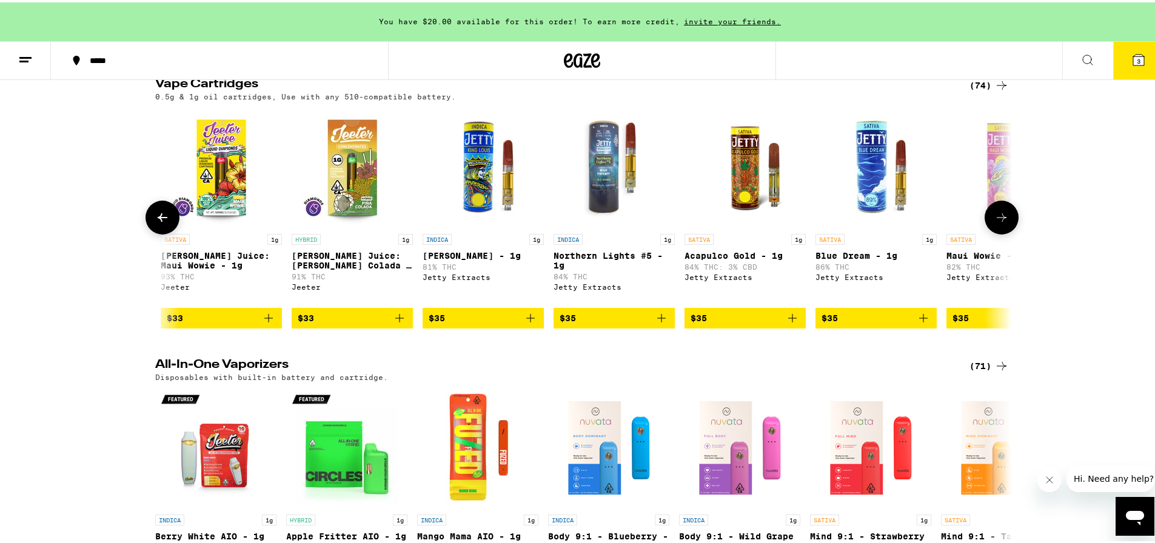
click at [999, 222] on icon at bounding box center [1001, 215] width 15 height 15
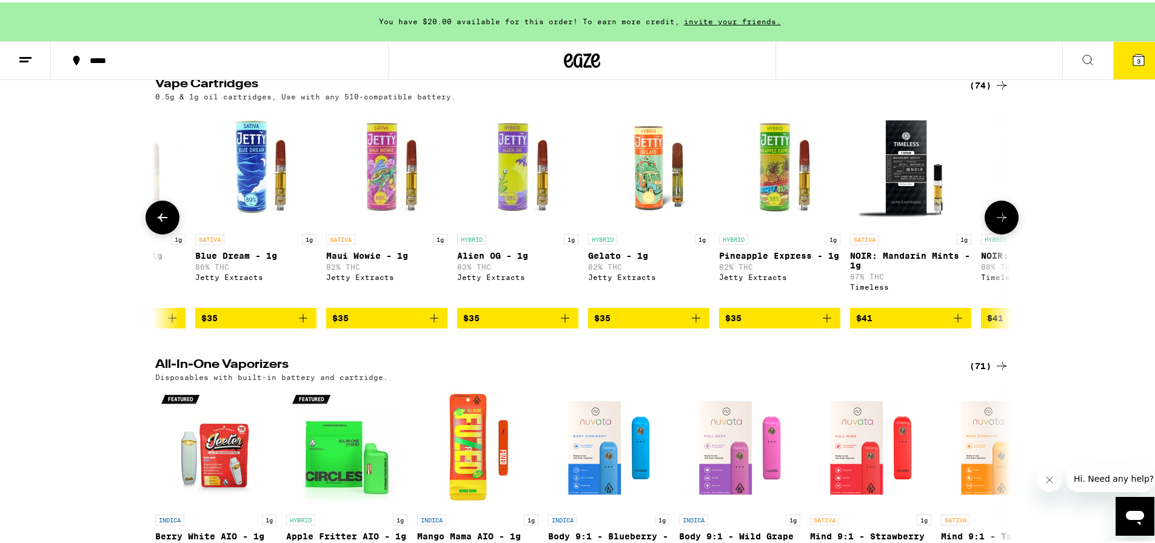
scroll to position [0, 6476]
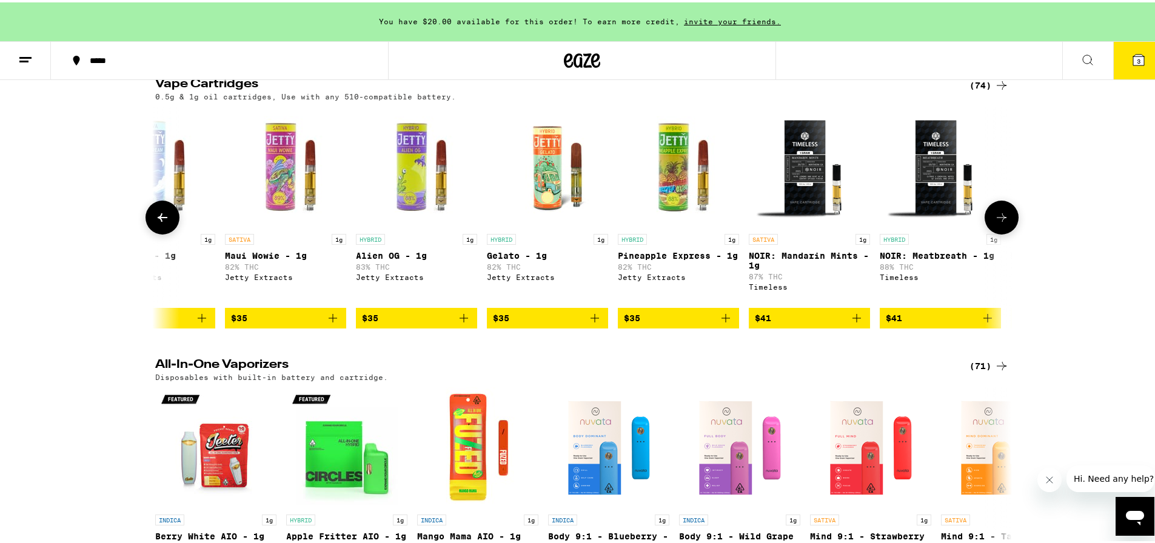
click at [999, 222] on icon at bounding box center [1001, 215] width 15 height 15
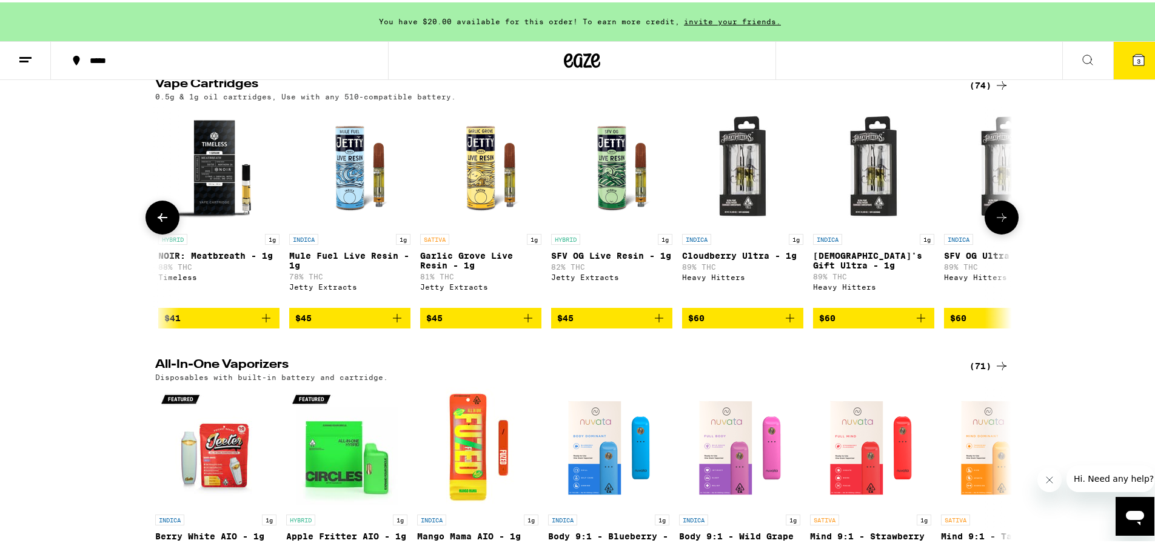
click at [996, 222] on icon at bounding box center [1001, 215] width 15 height 15
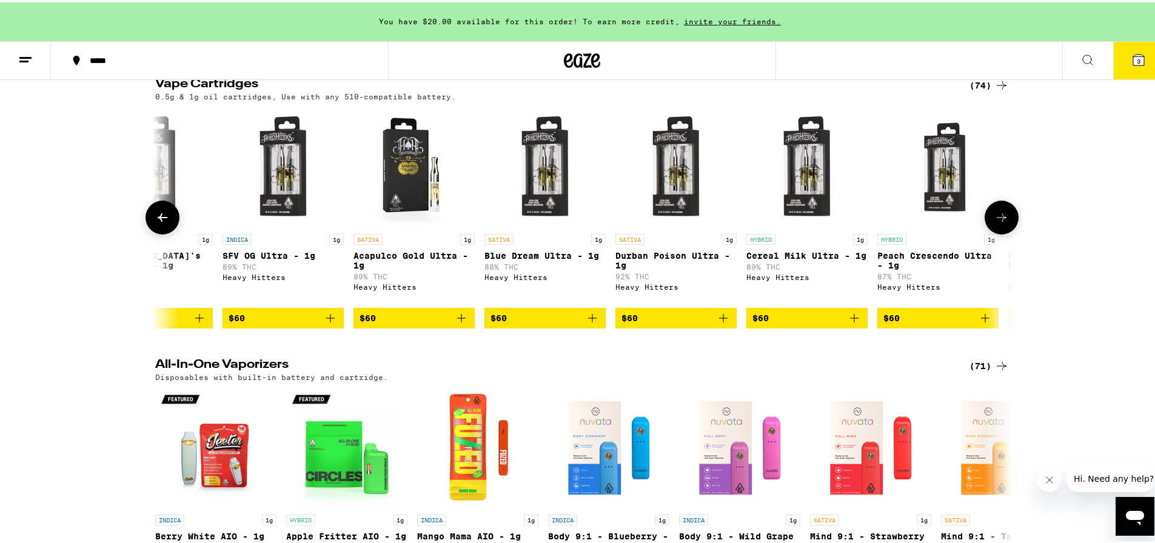
click at [996, 222] on icon at bounding box center [1001, 215] width 15 height 15
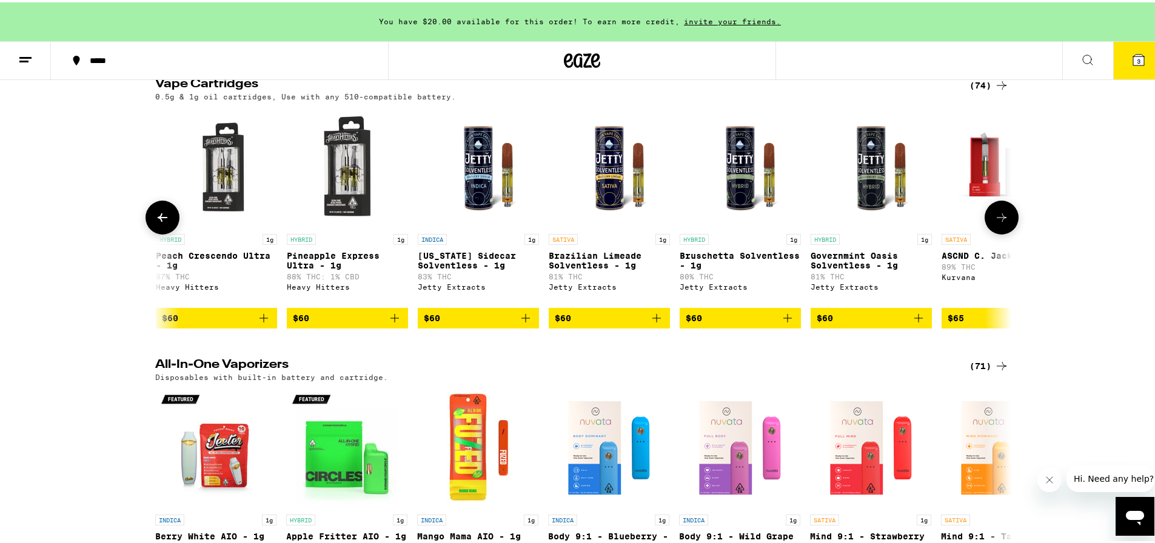
click at [996, 222] on icon at bounding box center [1001, 215] width 15 height 15
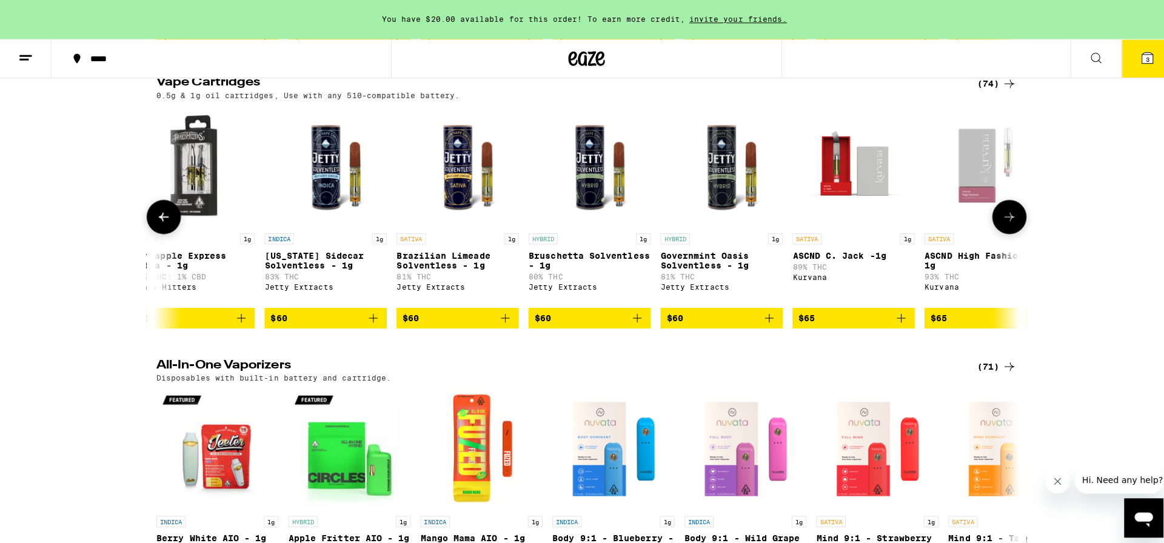
scroll to position [0, 8834]
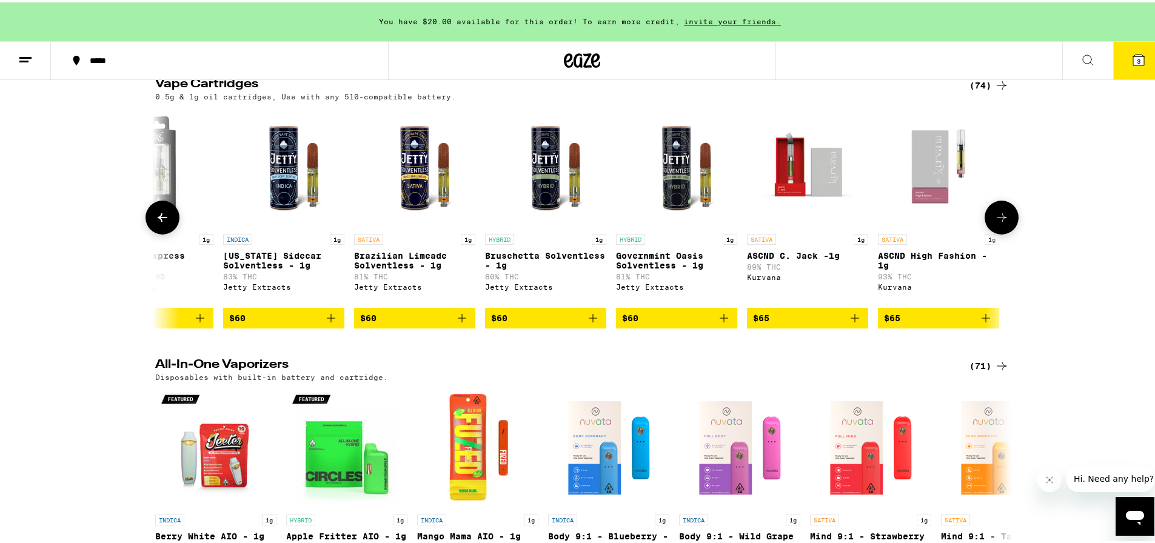
click at [996, 222] on icon at bounding box center [1001, 215] width 15 height 15
click at [268, 187] on img "Open page for Kentucky Sidecar Solventless - 1g from Jetty Extracts" at bounding box center [283, 164] width 121 height 121
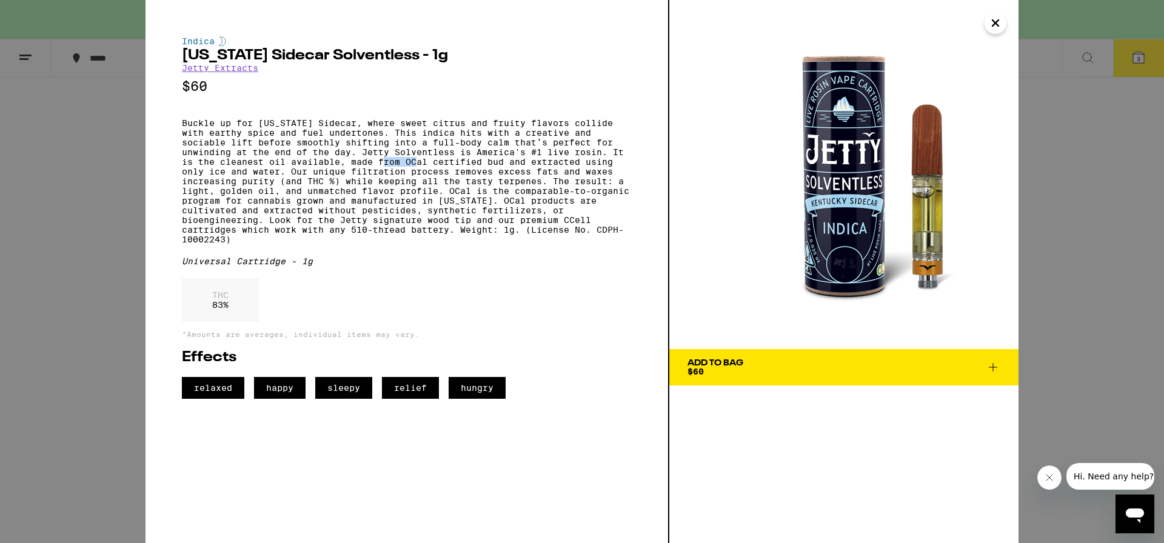
drag, startPoint x: 359, startPoint y: 175, endPoint x: 393, endPoint y: 173, distance: 34.0
click at [393, 173] on p "Buckle up for [US_STATE] Sidecar, where sweet citrus and fruity flavors collide…" at bounding box center [407, 181] width 450 height 126
drag, startPoint x: 393, startPoint y: 173, endPoint x: 413, endPoint y: 171, distance: 20.7
click at [394, 172] on p "Buckle up for [US_STATE] Sidecar, where sweet citrus and fruity flavors collide…" at bounding box center [407, 181] width 450 height 126
click at [450, 172] on p "Buckle up for [US_STATE] Sidecar, where sweet citrus and fruity flavors collide…" at bounding box center [407, 181] width 450 height 126
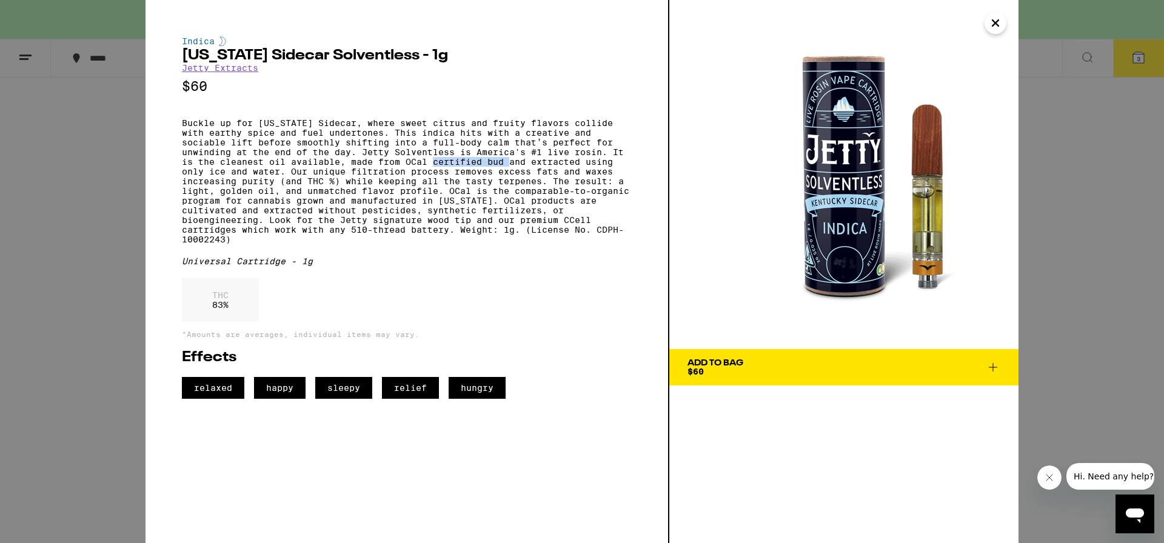
drag, startPoint x: 421, startPoint y: 173, endPoint x: 484, endPoint y: 168, distance: 63.3
click at [484, 168] on p "Buckle up for [US_STATE] Sidecar, where sweet citrus and fruity flavors collide…" at bounding box center [407, 181] width 450 height 126
drag, startPoint x: 491, startPoint y: 168, endPoint x: 537, endPoint y: 166, distance: 46.1
click at [537, 166] on p "Buckle up for [US_STATE] Sidecar, where sweet citrus and fruity flavors collide…" at bounding box center [407, 181] width 450 height 126
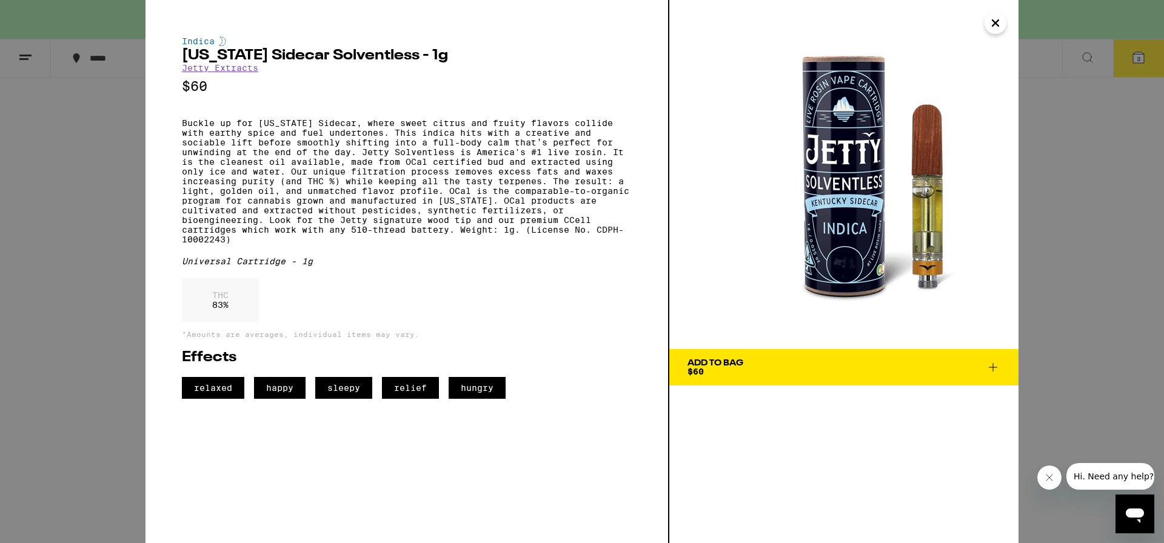
click at [532, 176] on p "Buckle up for [US_STATE] Sidecar, where sweet citrus and fruity flavors collide…" at bounding box center [407, 181] width 450 height 126
click at [816, 382] on button "Add To Bag $60" at bounding box center [843, 367] width 349 height 36
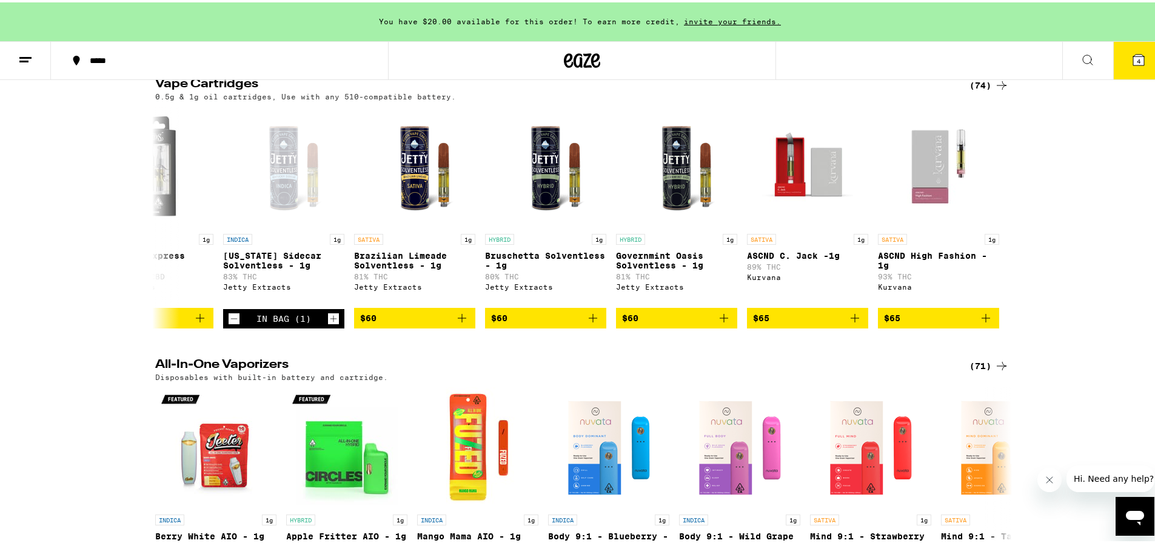
click at [1133, 55] on icon at bounding box center [1138, 57] width 11 height 11
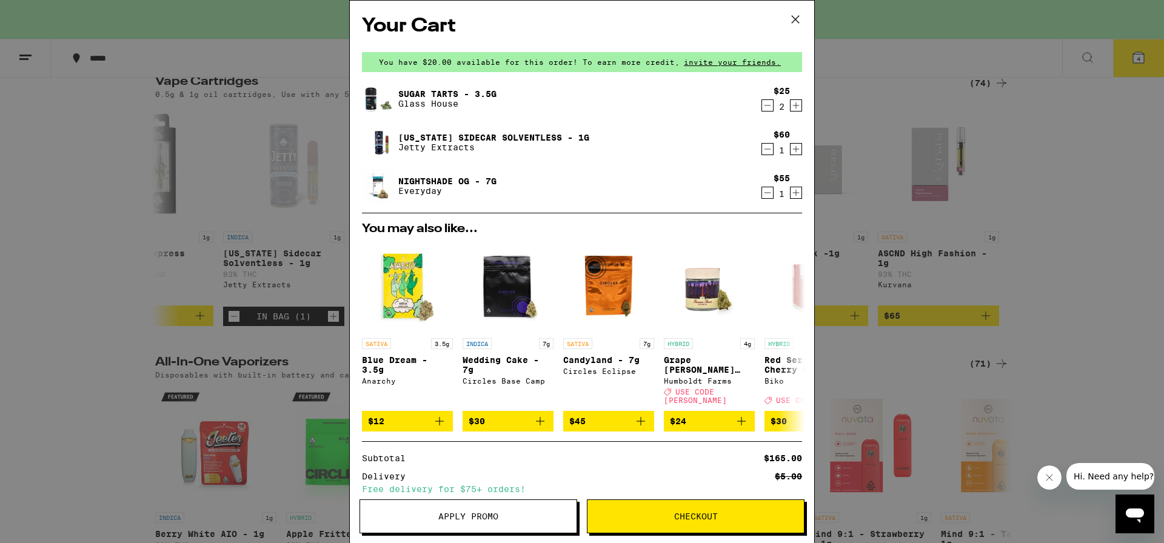
click at [762, 105] on icon "Decrement" at bounding box center [767, 105] width 11 height 15
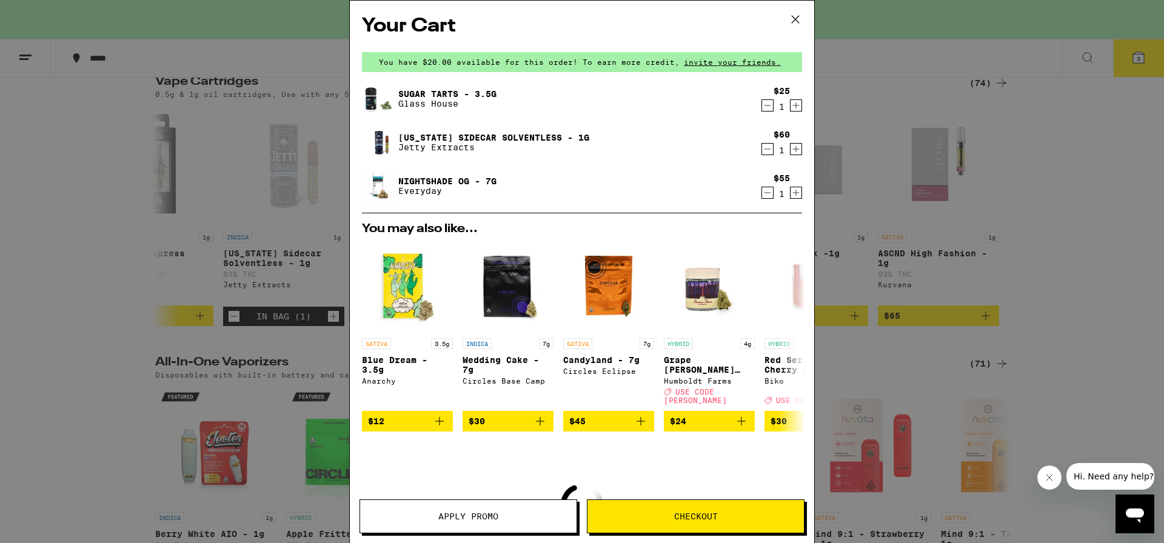
click at [762, 105] on icon "Decrement" at bounding box center [767, 105] width 11 height 15
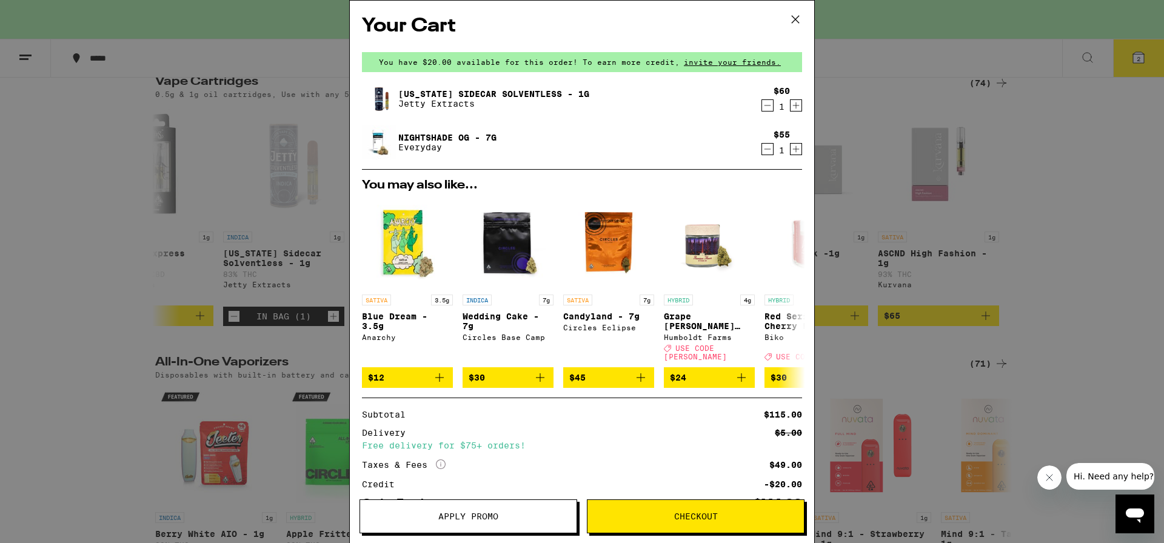
click at [762, 147] on icon "Decrement" at bounding box center [767, 149] width 11 height 15
